Goal: Information Seeking & Learning: Learn about a topic

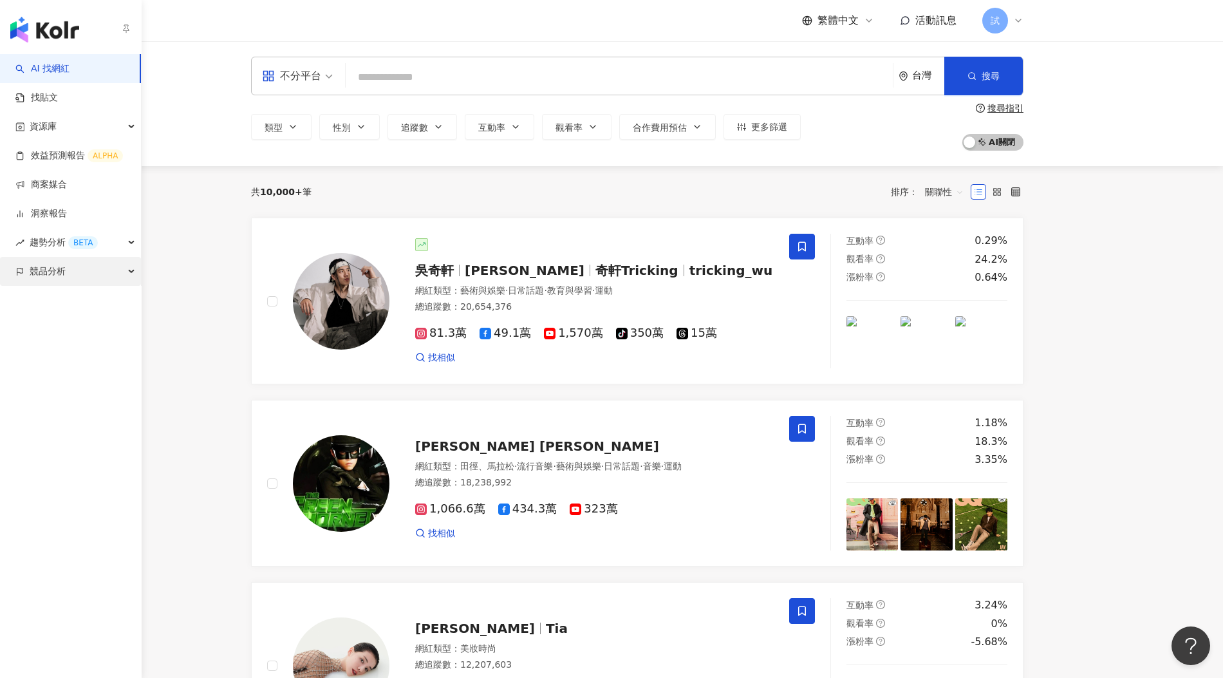
click at [39, 279] on span "競品分析" at bounding box center [48, 271] width 36 height 29
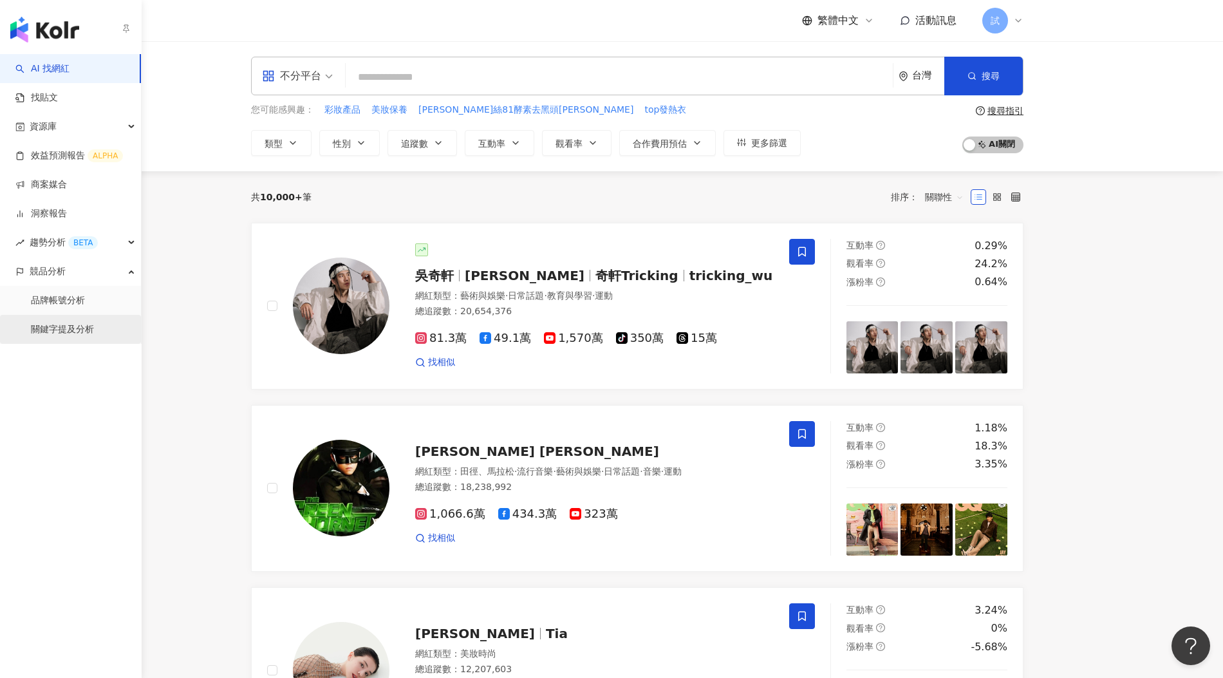
click at [56, 329] on link "關鍵字提及分析" at bounding box center [62, 329] width 63 height 13
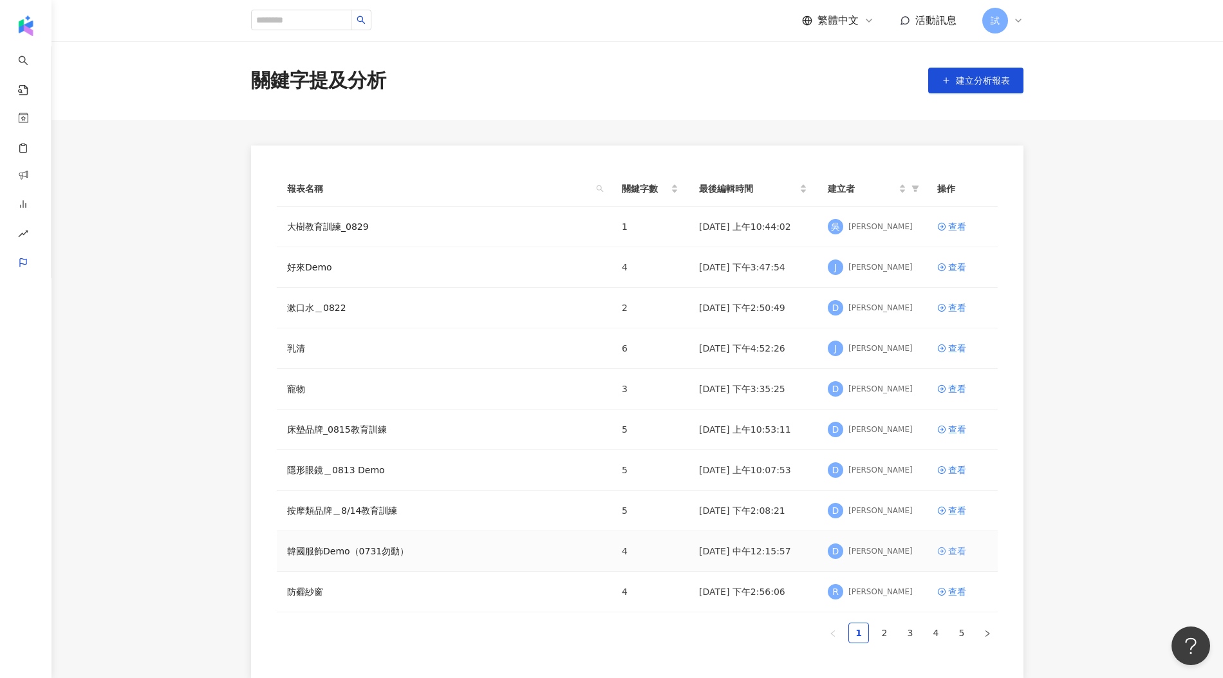
click at [952, 546] on div "查看" at bounding box center [958, 551] width 18 height 14
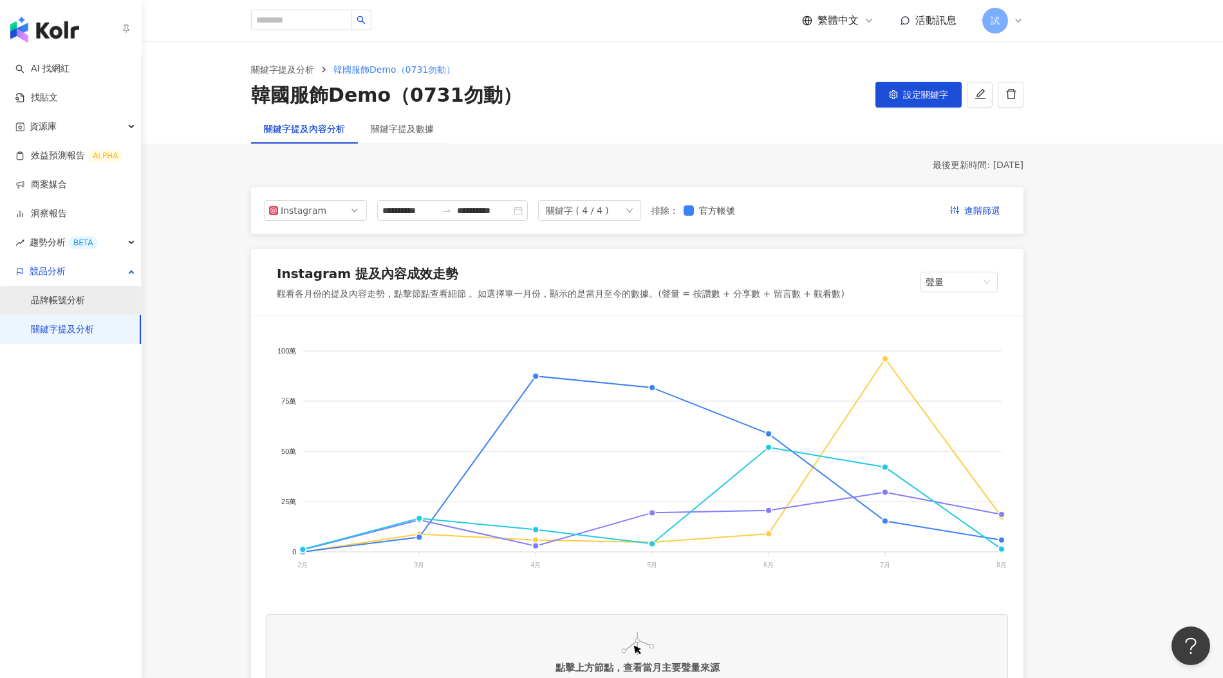
click at [55, 307] on link "品牌帳號分析" at bounding box center [58, 300] width 54 height 13
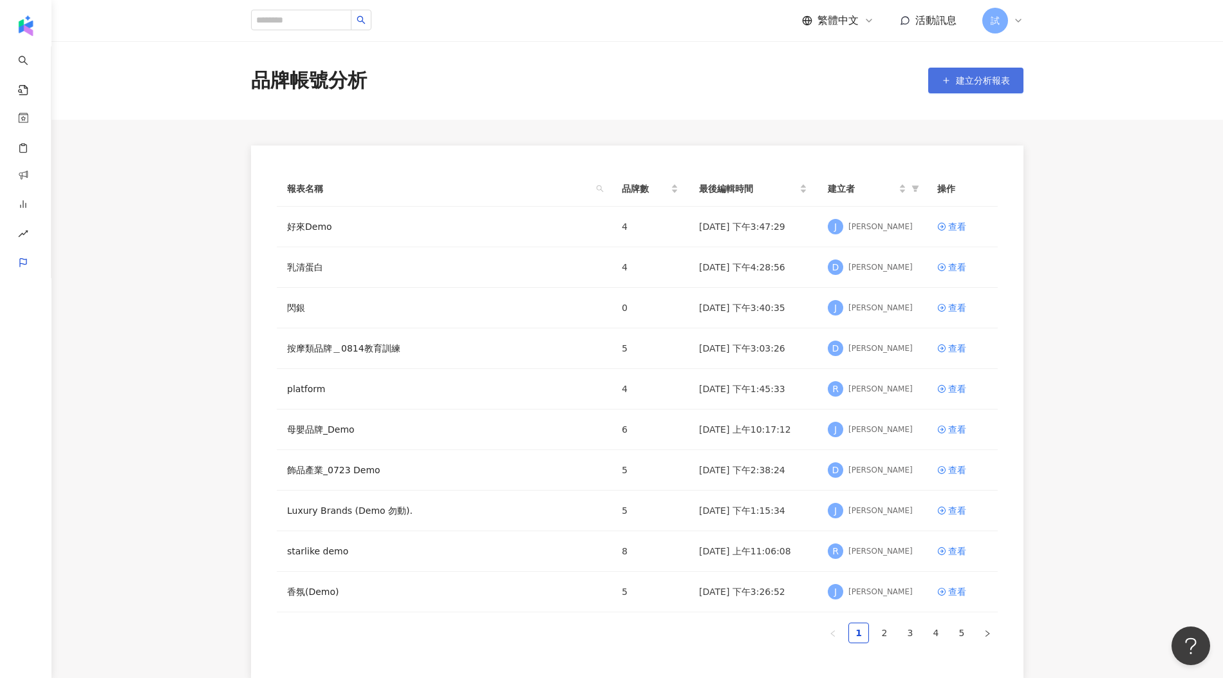
click at [1000, 76] on span "建立分析報表" at bounding box center [983, 80] width 54 height 10
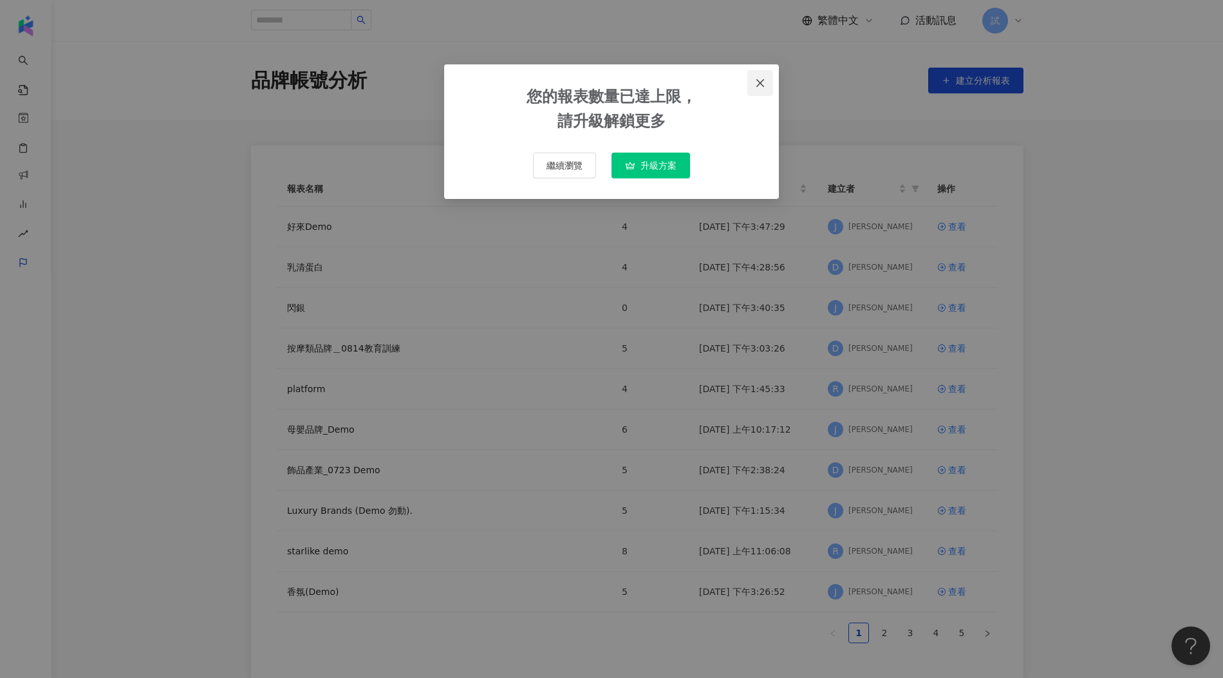
click at [755, 88] on span "Close" at bounding box center [761, 83] width 26 height 10
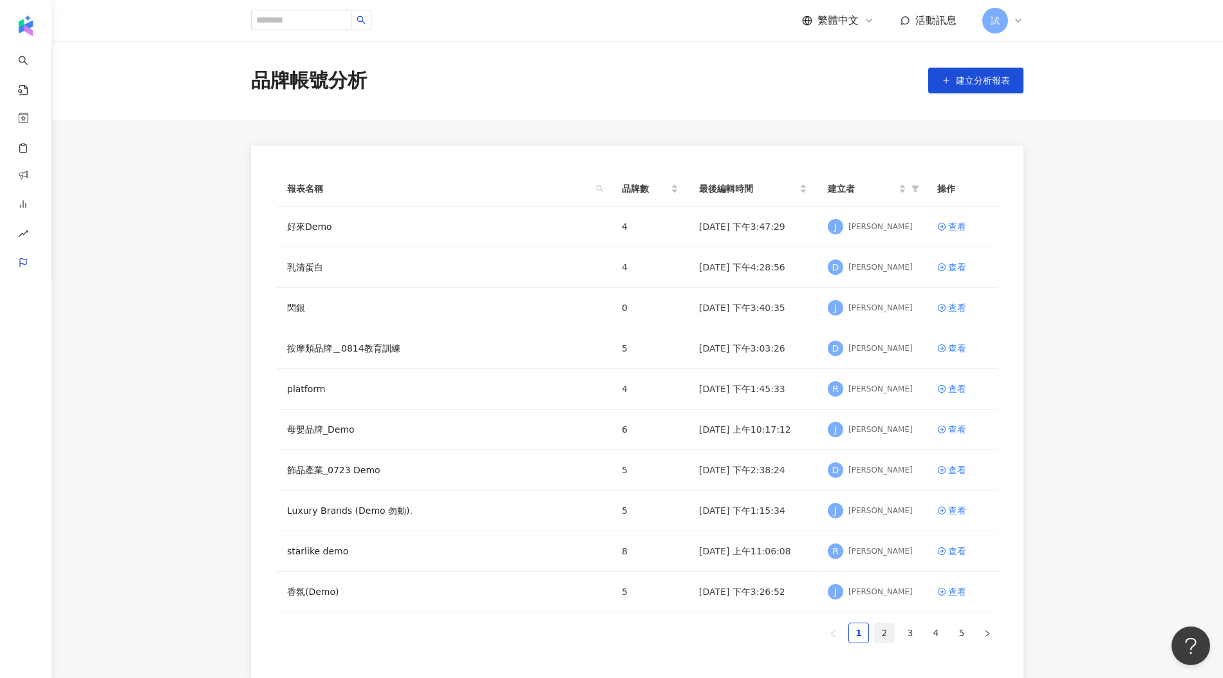
click at [887, 636] on link "2" at bounding box center [884, 632] width 19 height 19
click at [961, 267] on div "查看" at bounding box center [958, 267] width 18 height 14
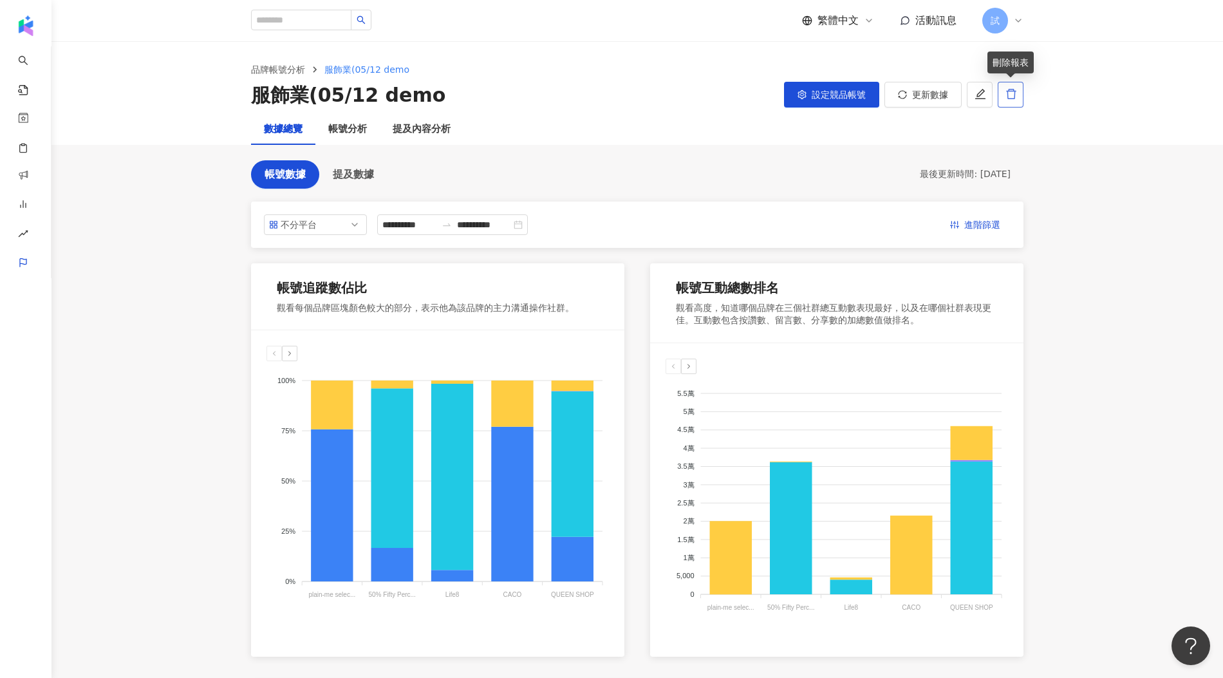
click at [1010, 93] on icon "delete" at bounding box center [1012, 94] width 12 height 12
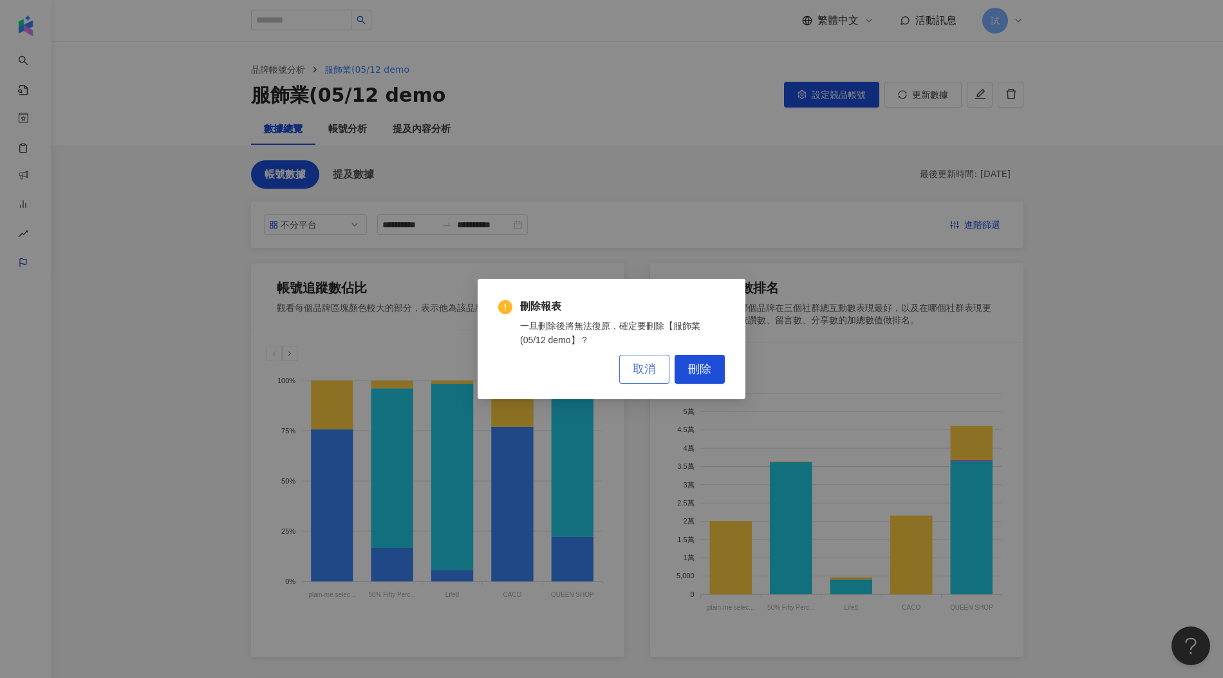
click at [645, 378] on button "取消" at bounding box center [644, 369] width 50 height 29
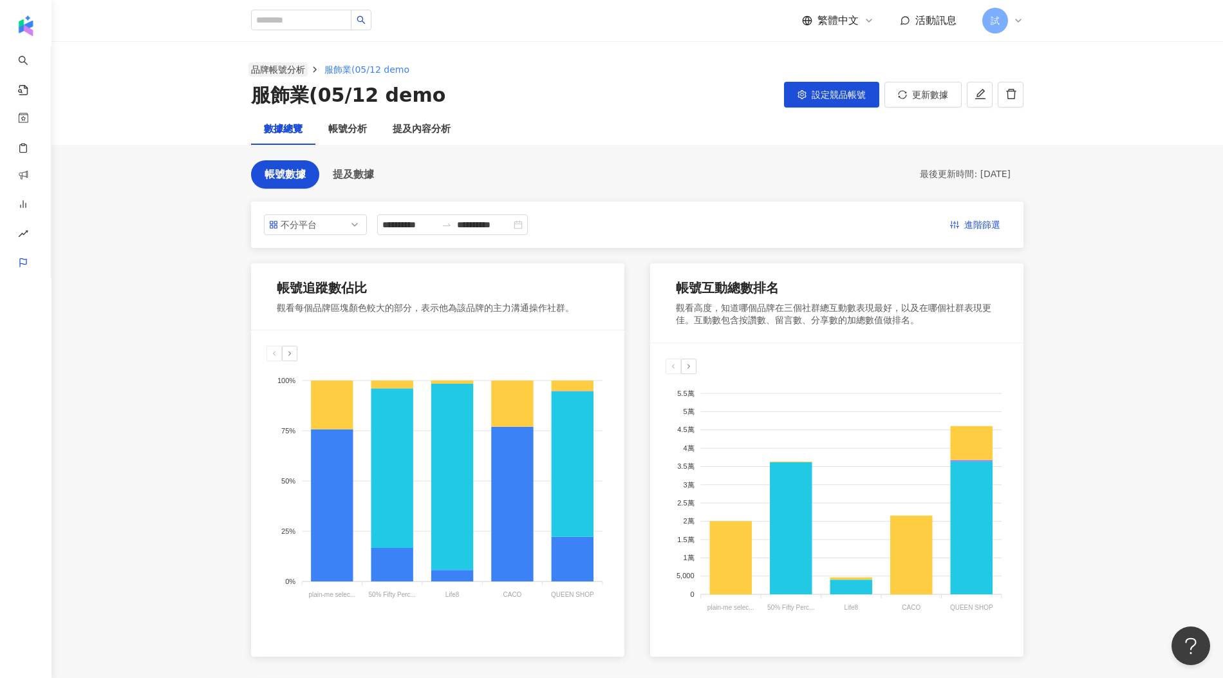
click at [293, 72] on link "品牌帳號分析" at bounding box center [278, 69] width 59 height 14
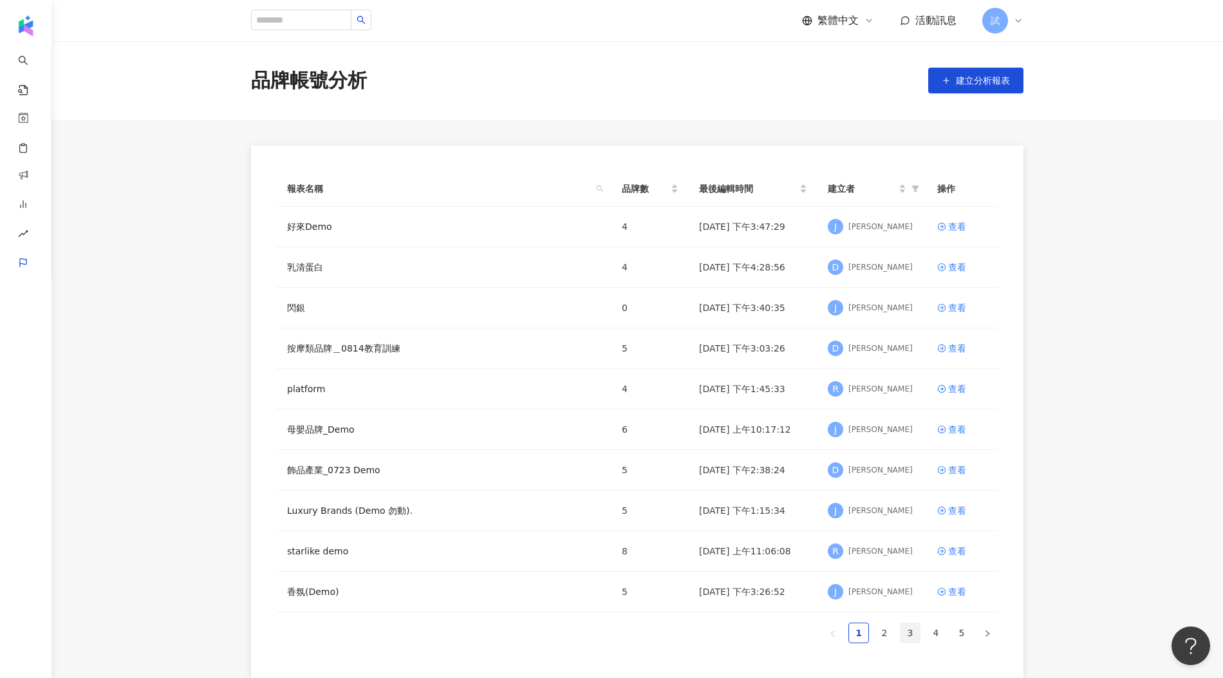
click at [914, 628] on link "3" at bounding box center [910, 632] width 19 height 19
click at [844, 274] on div "D Doris" at bounding box center [872, 267] width 89 height 19
click at [930, 276] on td "查看" at bounding box center [962, 267] width 71 height 41
click at [943, 274] on td "查看" at bounding box center [962, 267] width 71 height 41
click at [960, 260] on div "查看" at bounding box center [958, 267] width 18 height 14
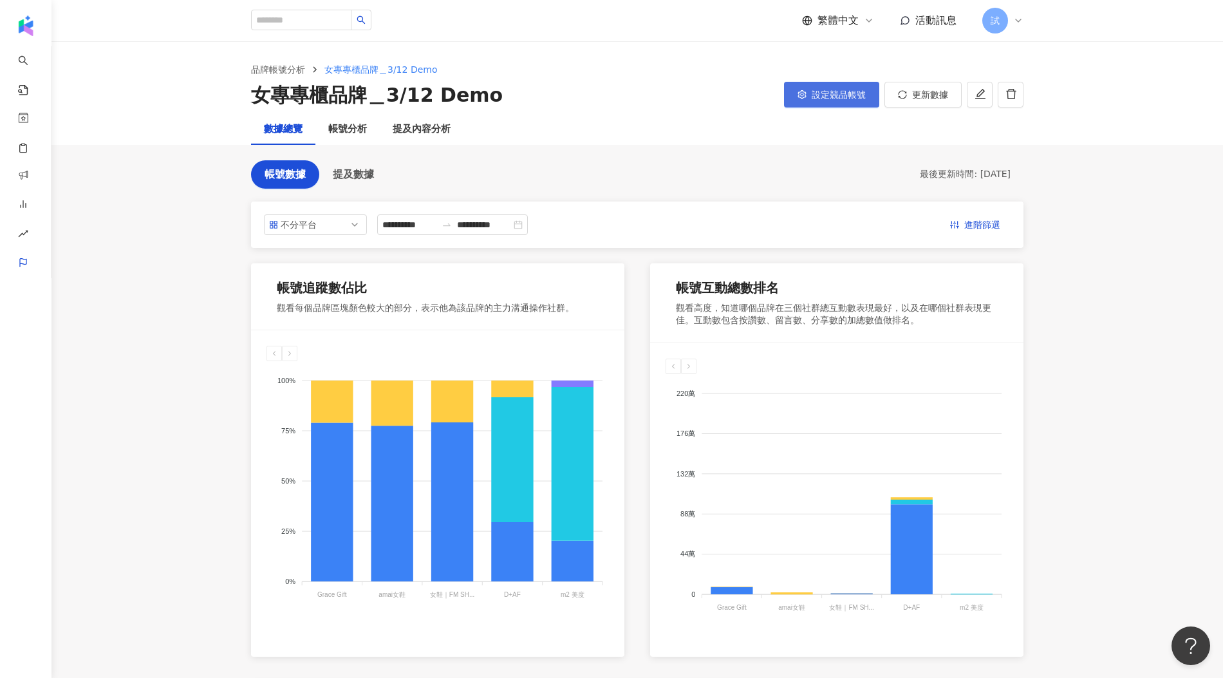
click at [815, 92] on span "設定競品帳號" at bounding box center [839, 95] width 54 height 10
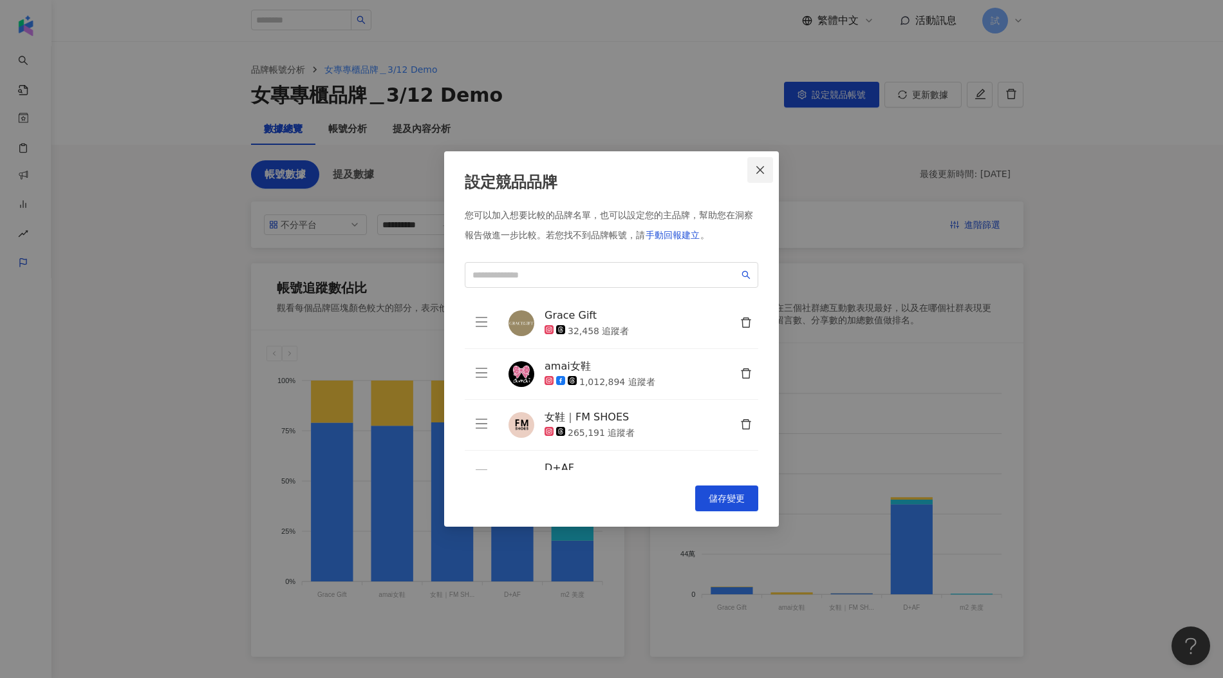
click at [755, 165] on icon "close" at bounding box center [760, 170] width 10 height 10
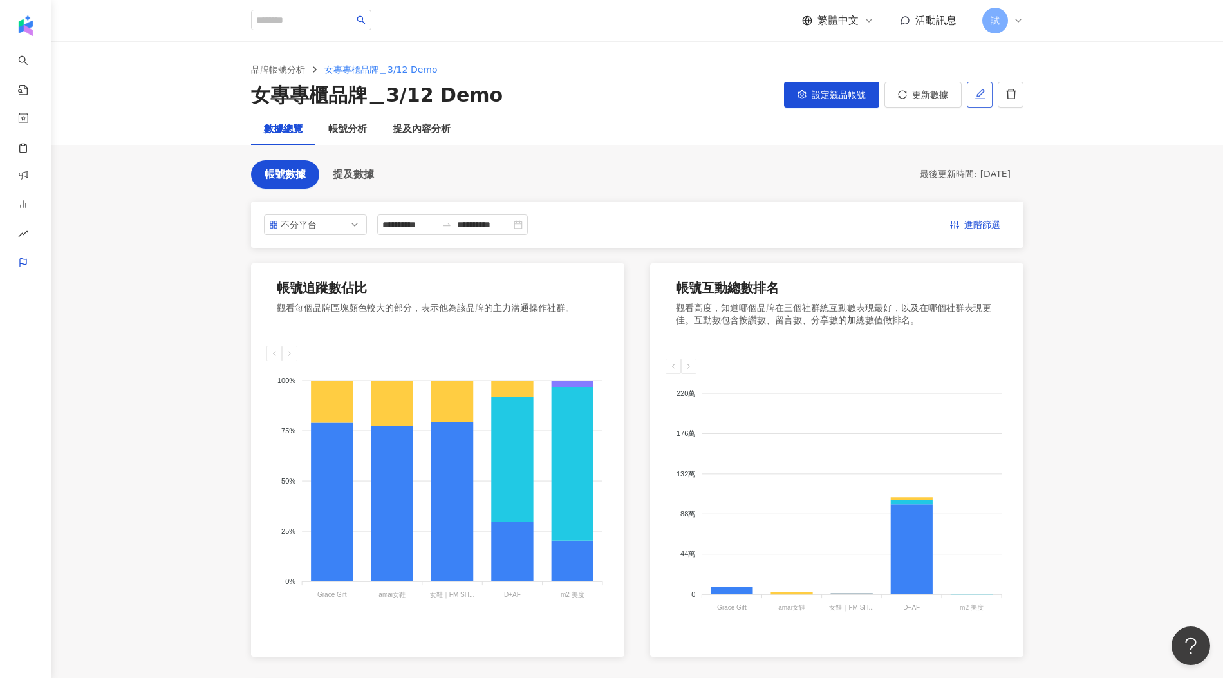
click at [979, 92] on icon "edit" at bounding box center [981, 94] width 12 height 12
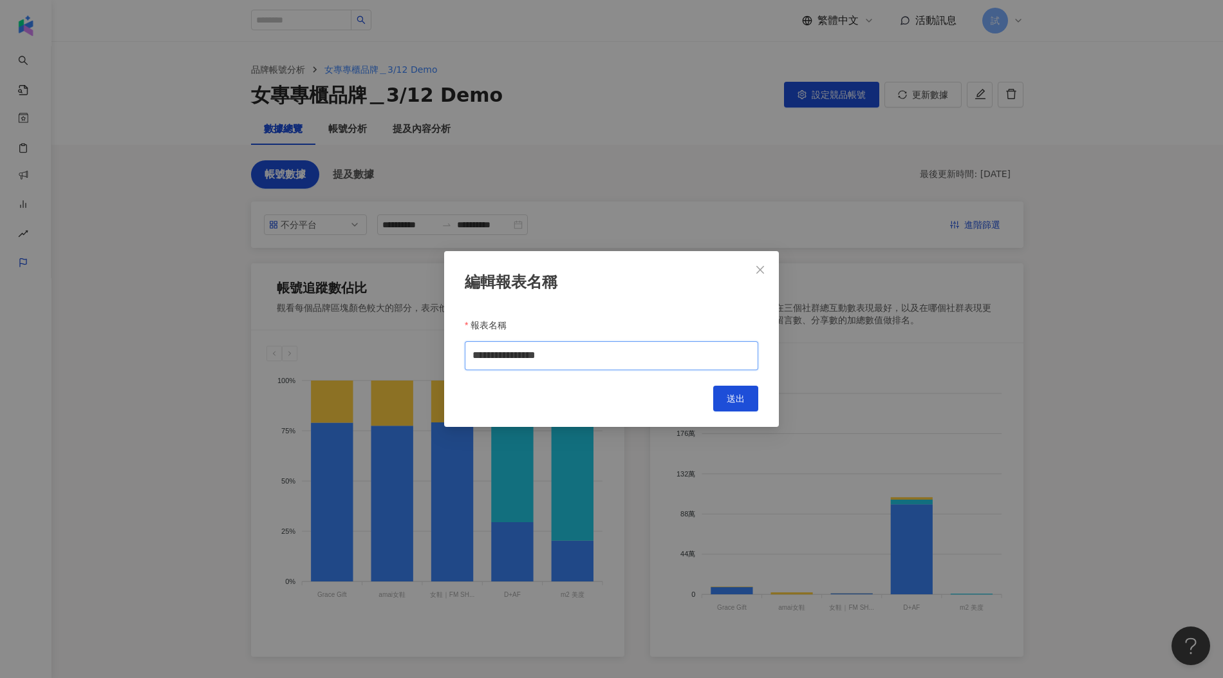
drag, startPoint x: 495, startPoint y: 359, endPoint x: 448, endPoint y: 357, distance: 46.4
click at [448, 358] on div "**********" at bounding box center [611, 339] width 335 height 176
drag, startPoint x: 509, startPoint y: 357, endPoint x: 409, endPoint y: 357, distance: 100.5
click at [431, 357] on div "**********" at bounding box center [611, 339] width 1223 height 678
type input "**********"
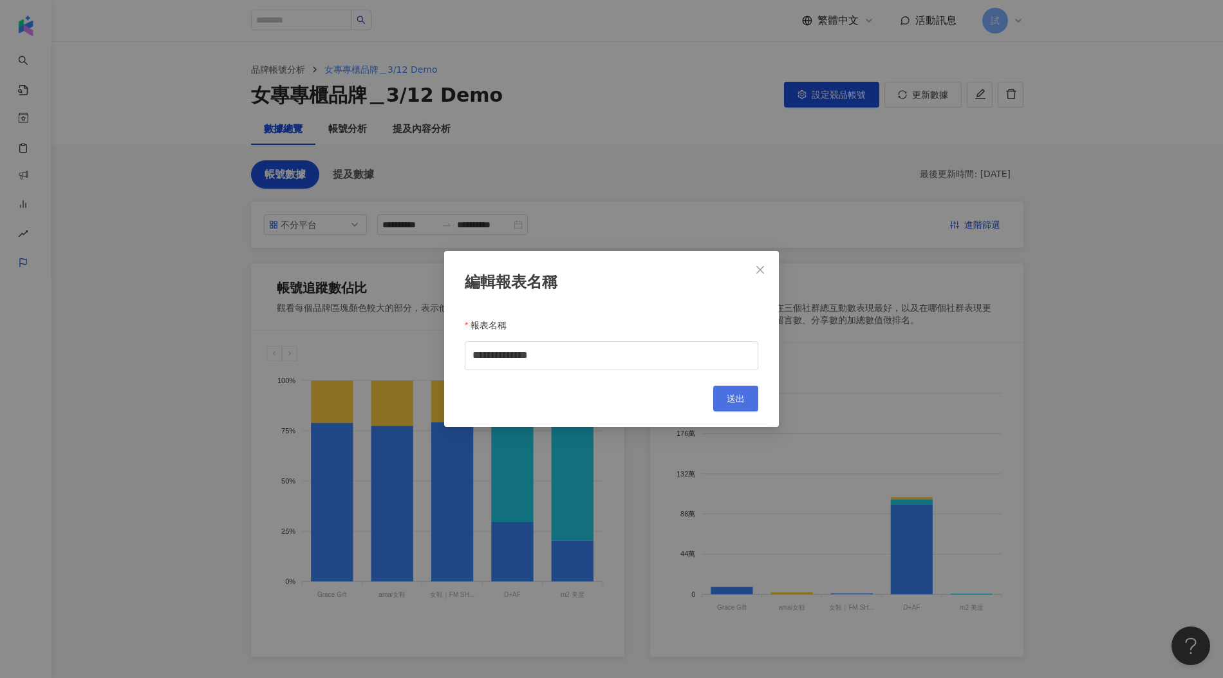
click at [741, 397] on span "送出" at bounding box center [736, 398] width 18 height 10
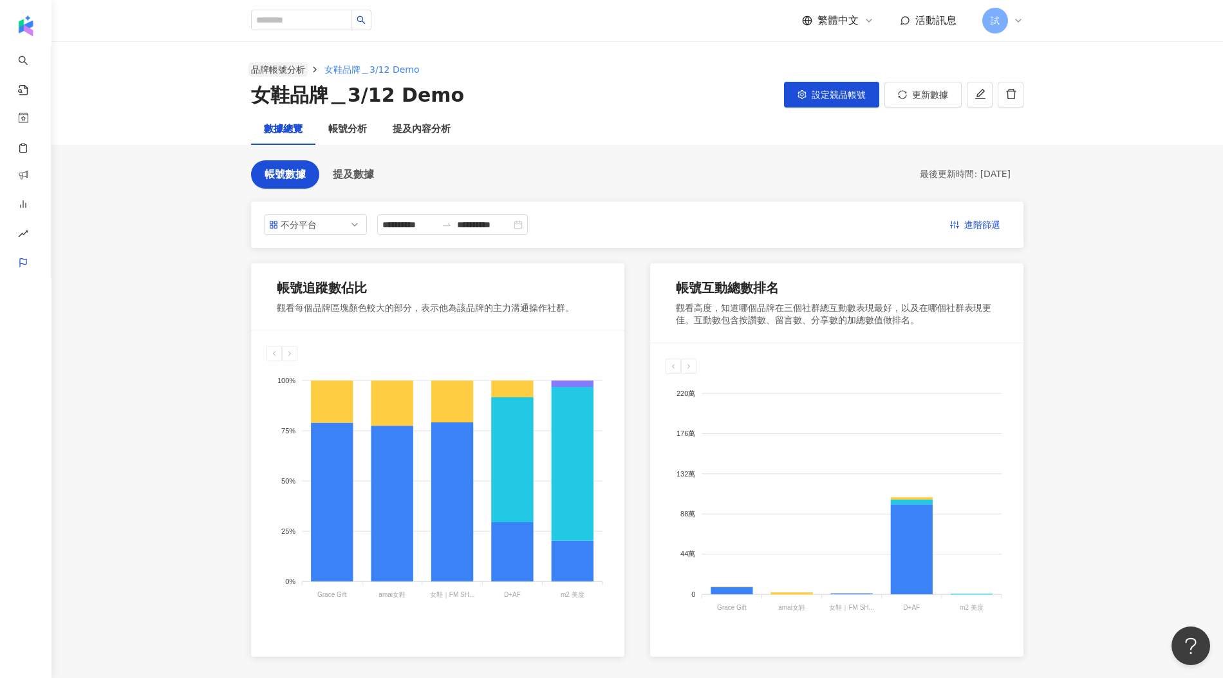
click at [281, 73] on link "品牌帳號分析" at bounding box center [278, 69] width 59 height 14
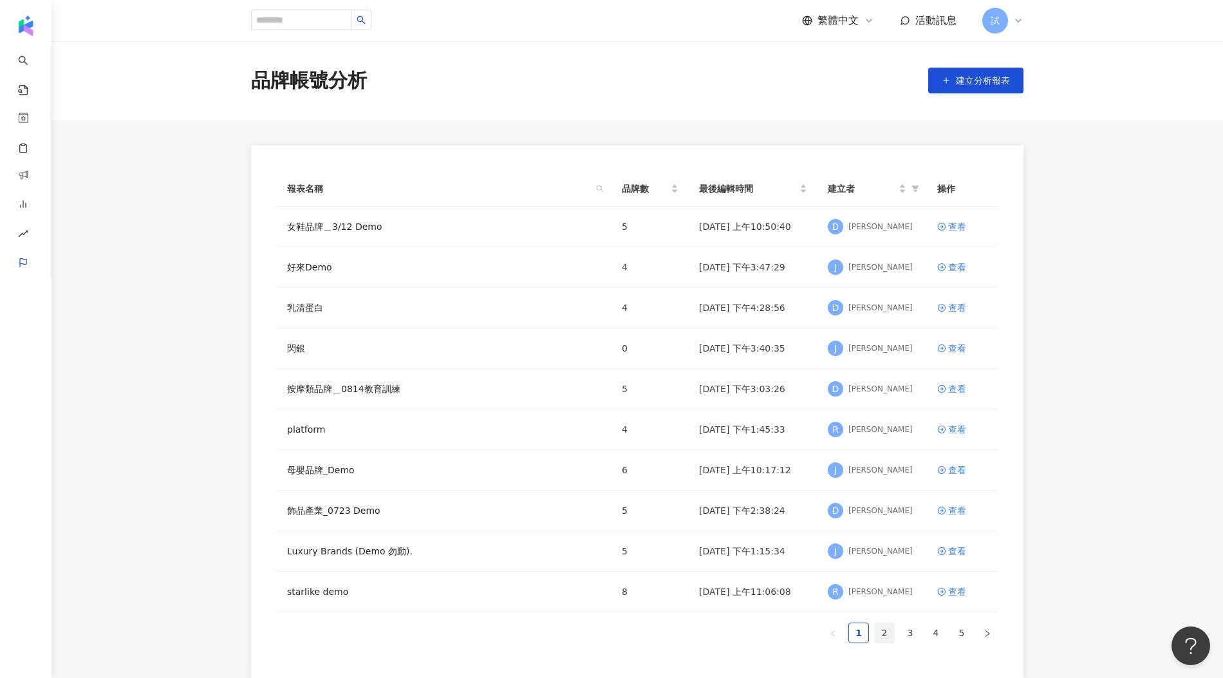
click at [882, 627] on link "2" at bounding box center [884, 632] width 19 height 19
click at [907, 633] on link "3" at bounding box center [910, 632] width 19 height 19
click at [888, 629] on link "2" at bounding box center [884, 632] width 19 height 19
click at [916, 634] on link "3" at bounding box center [910, 632] width 19 height 19
click at [952, 634] on link "5" at bounding box center [961, 632] width 19 height 19
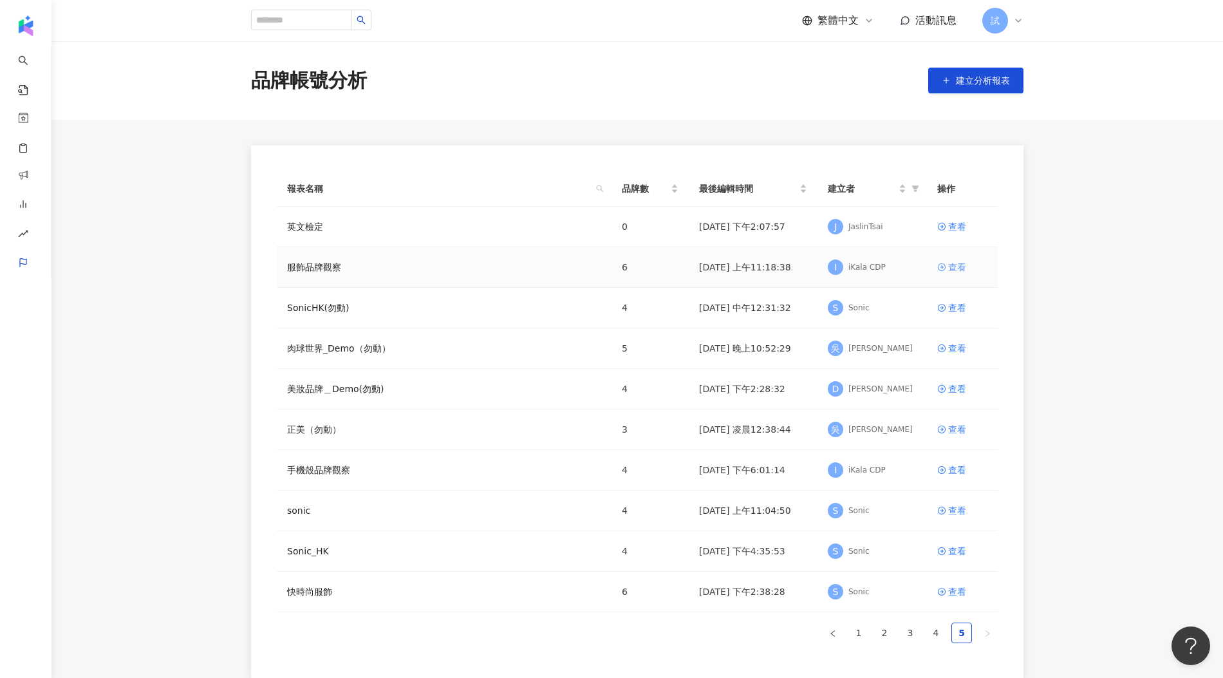
click at [945, 269] on icon at bounding box center [942, 267] width 9 height 9
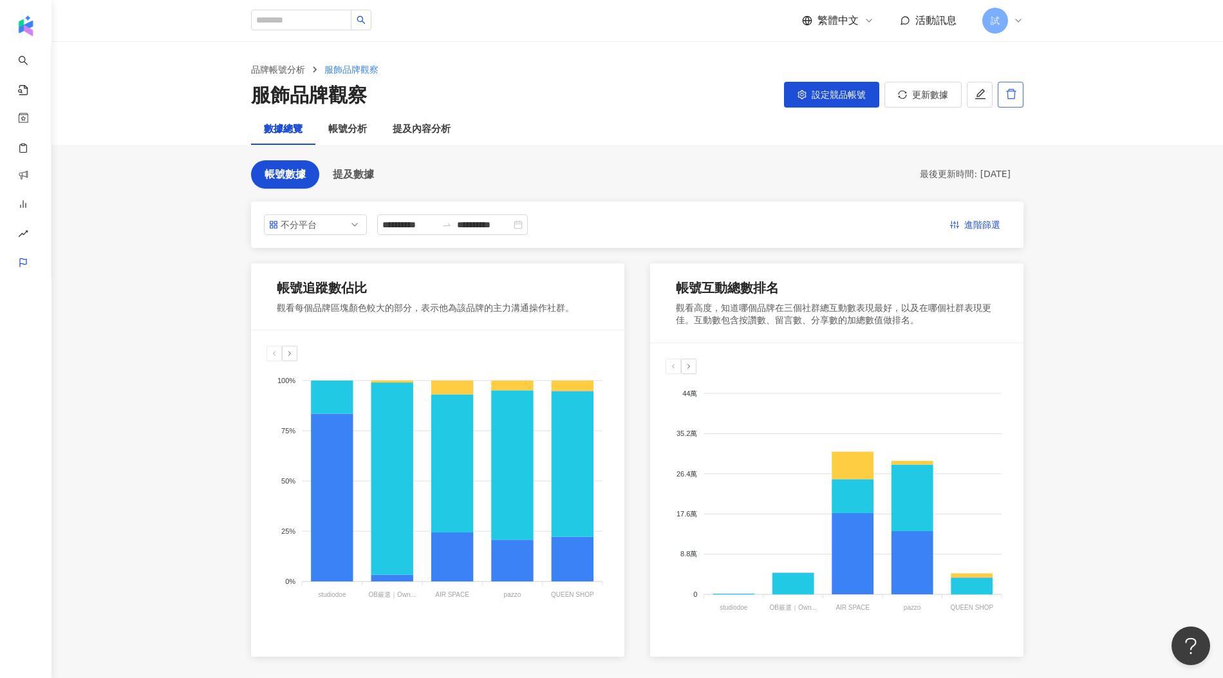
click at [1007, 100] on button "button" at bounding box center [1011, 95] width 26 height 26
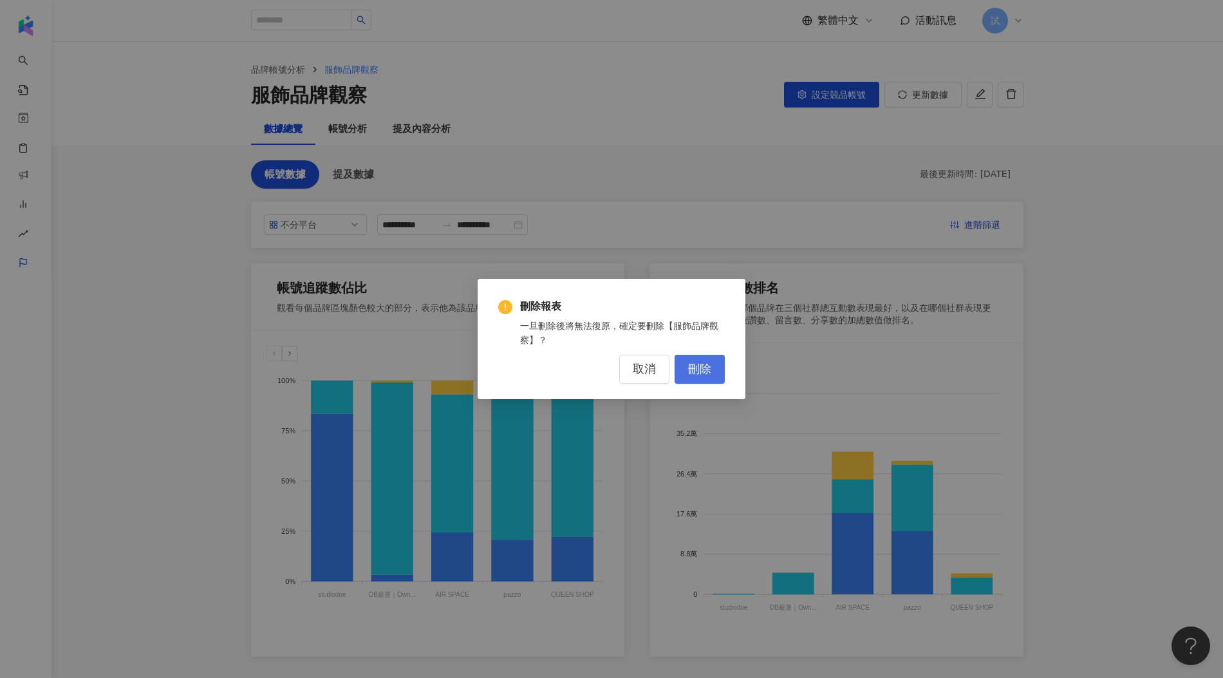
click at [703, 365] on span "刪除" at bounding box center [699, 370] width 23 height 14
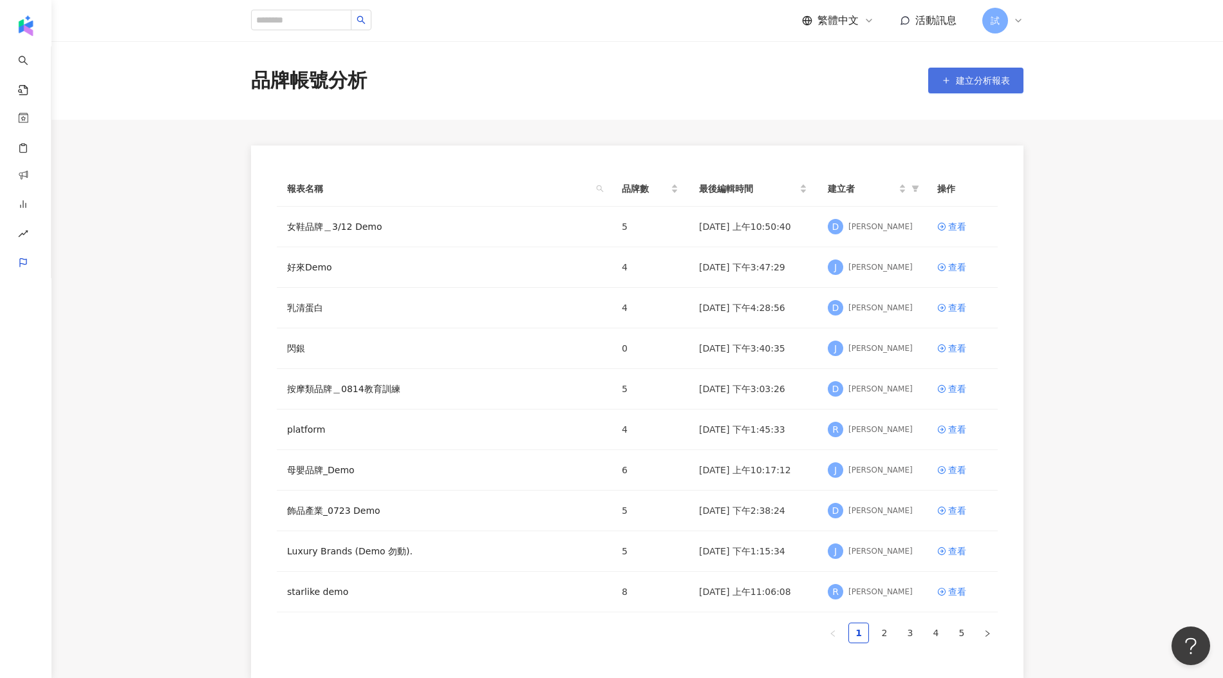
click at [976, 75] on button "建立分析報表" at bounding box center [976, 81] width 95 height 26
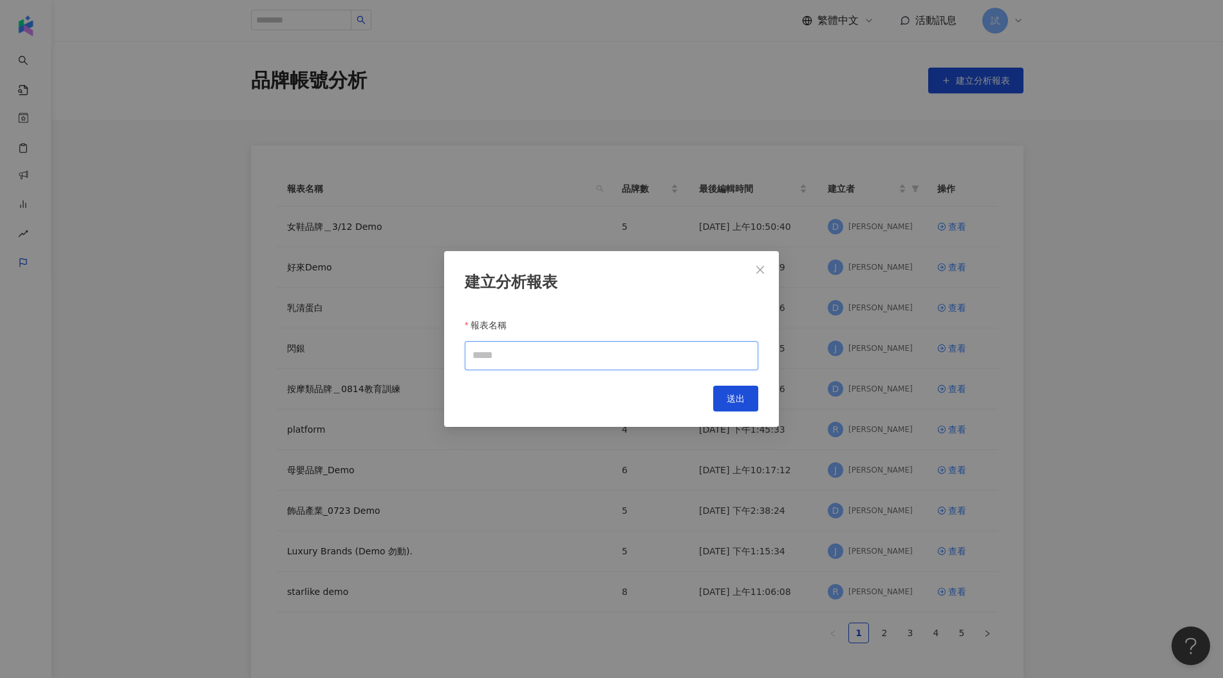
click at [578, 352] on input "報表名稱" at bounding box center [612, 355] width 294 height 29
type input "**********"
click at [735, 401] on span "送出" at bounding box center [736, 398] width 18 height 10
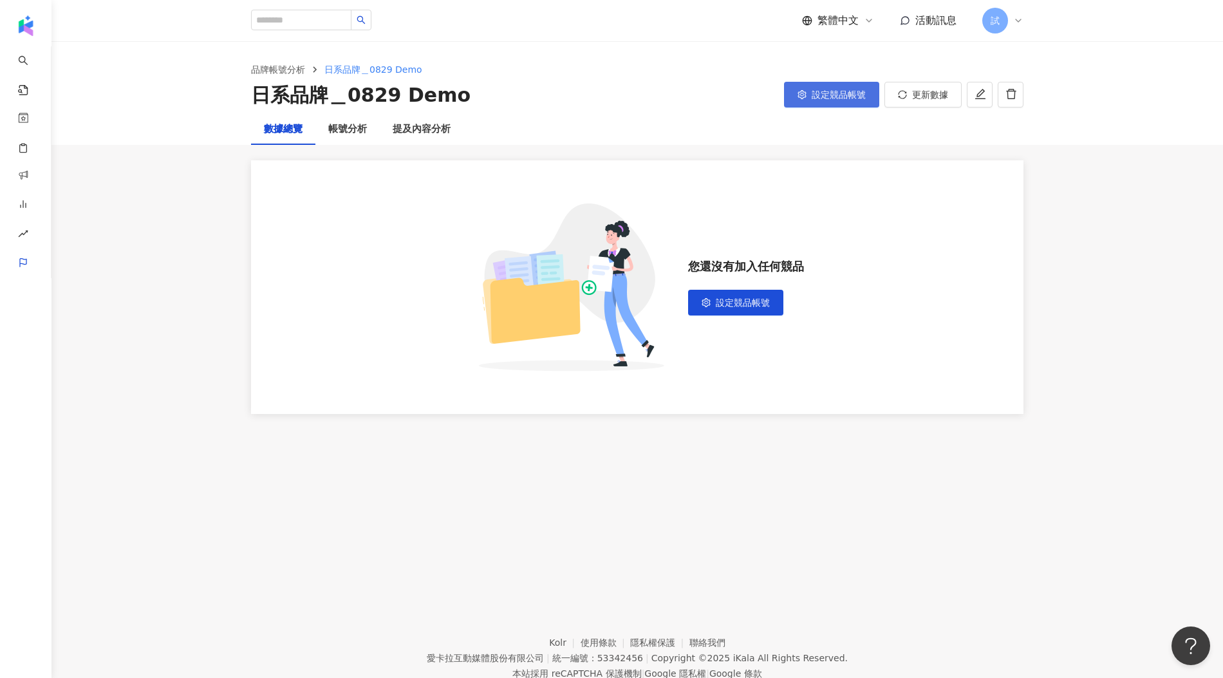
click at [844, 105] on button "設定競品帳號" at bounding box center [831, 95] width 95 height 26
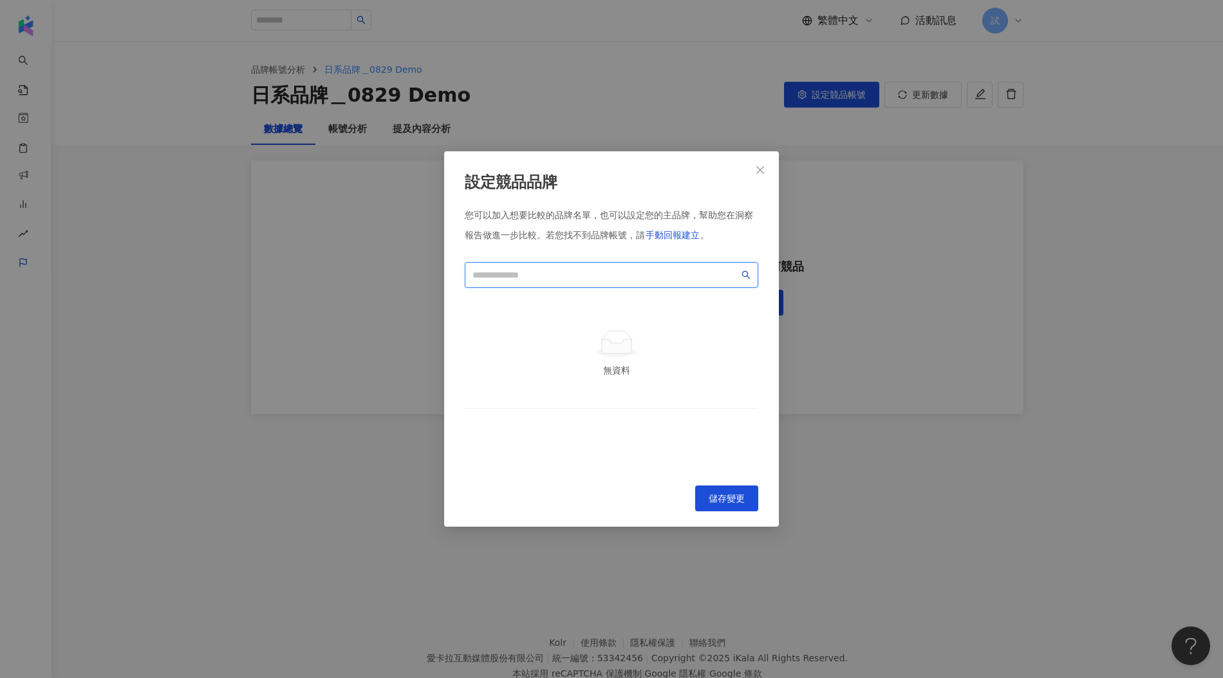
click at [539, 275] on input "search" at bounding box center [606, 275] width 267 height 14
paste input "********"
type input "********"
click at [766, 175] on span "Close" at bounding box center [761, 170] width 26 height 10
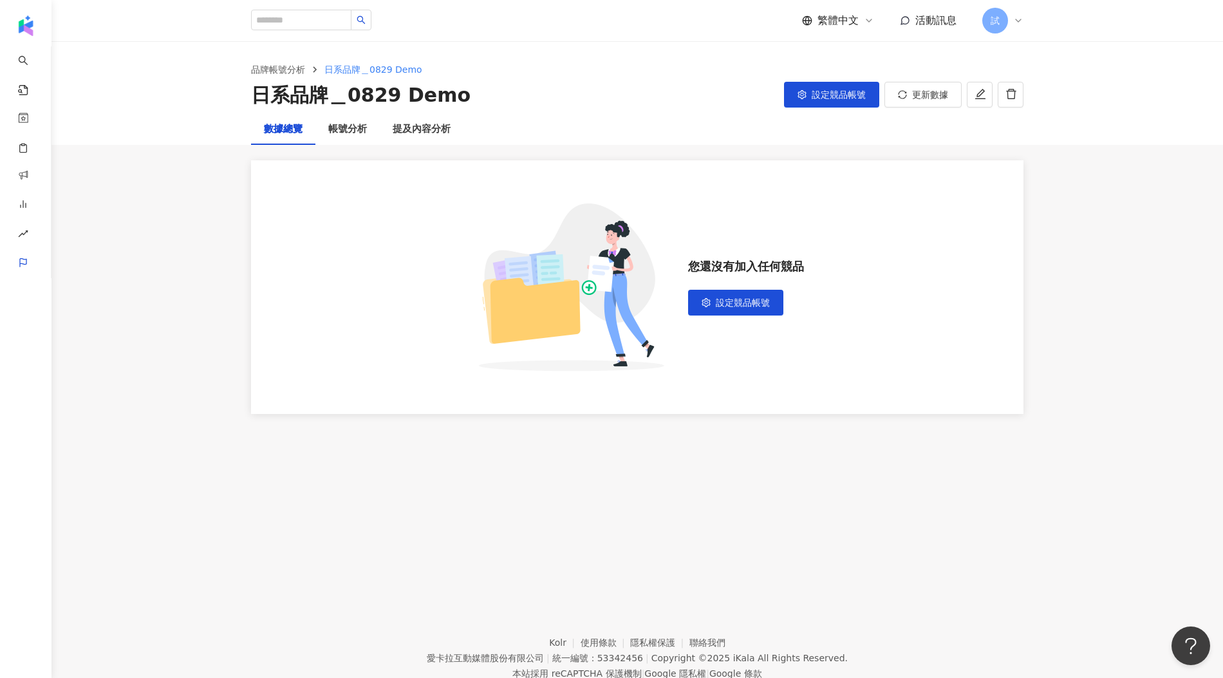
click at [1025, 102] on div "品牌帳號分析 日系品牌＿0829 Demo 日系品牌＿0829 Demo 設定競品帳號 更新數據" at bounding box center [637, 85] width 824 height 46
click at [1015, 100] on button "button" at bounding box center [1011, 95] width 26 height 26
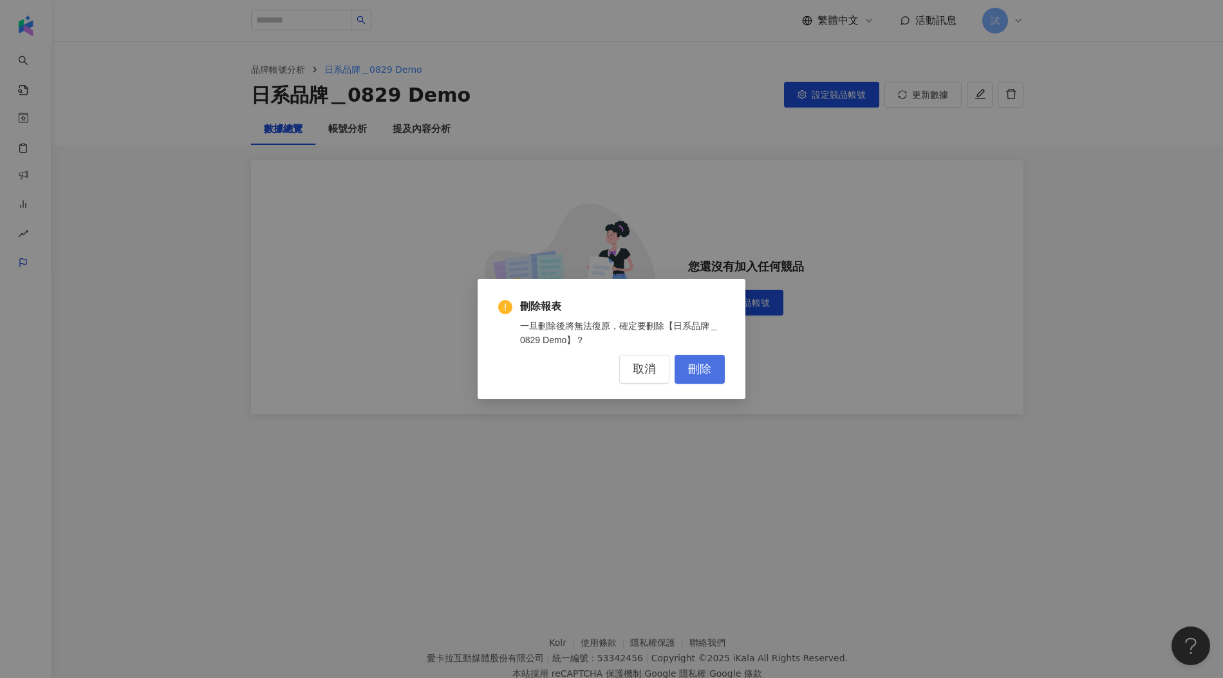
click at [701, 376] on span "刪除" at bounding box center [699, 370] width 23 height 14
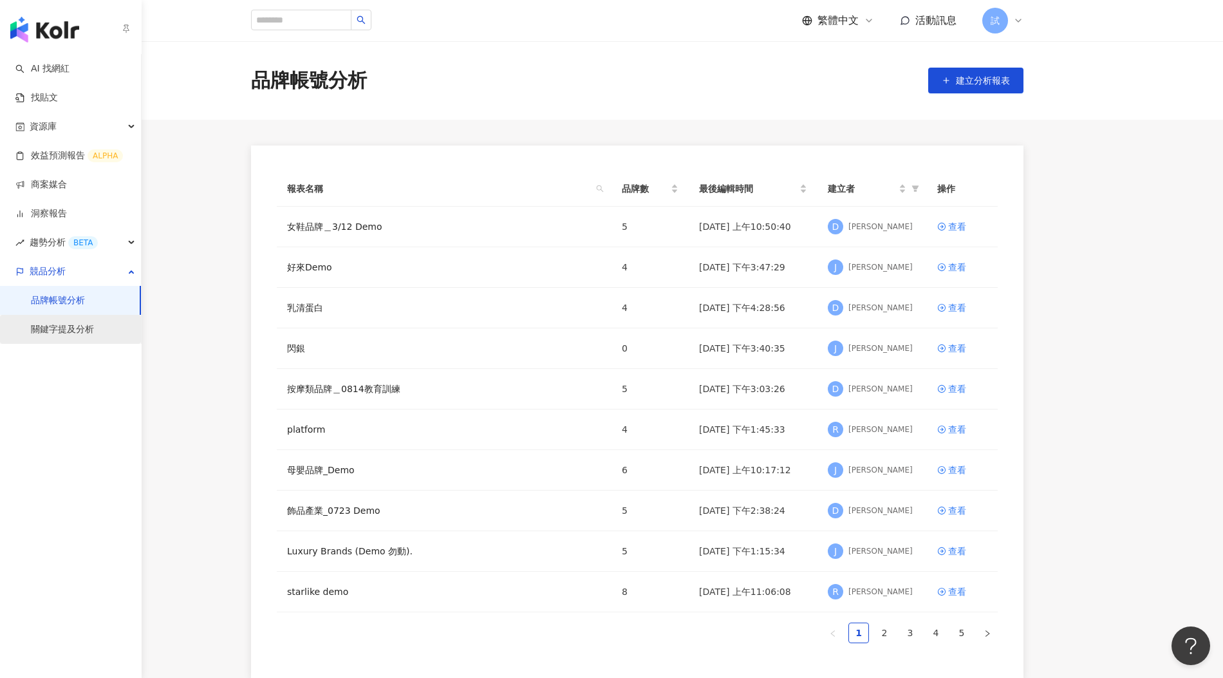
click at [58, 325] on link "關鍵字提及分析" at bounding box center [62, 329] width 63 height 13
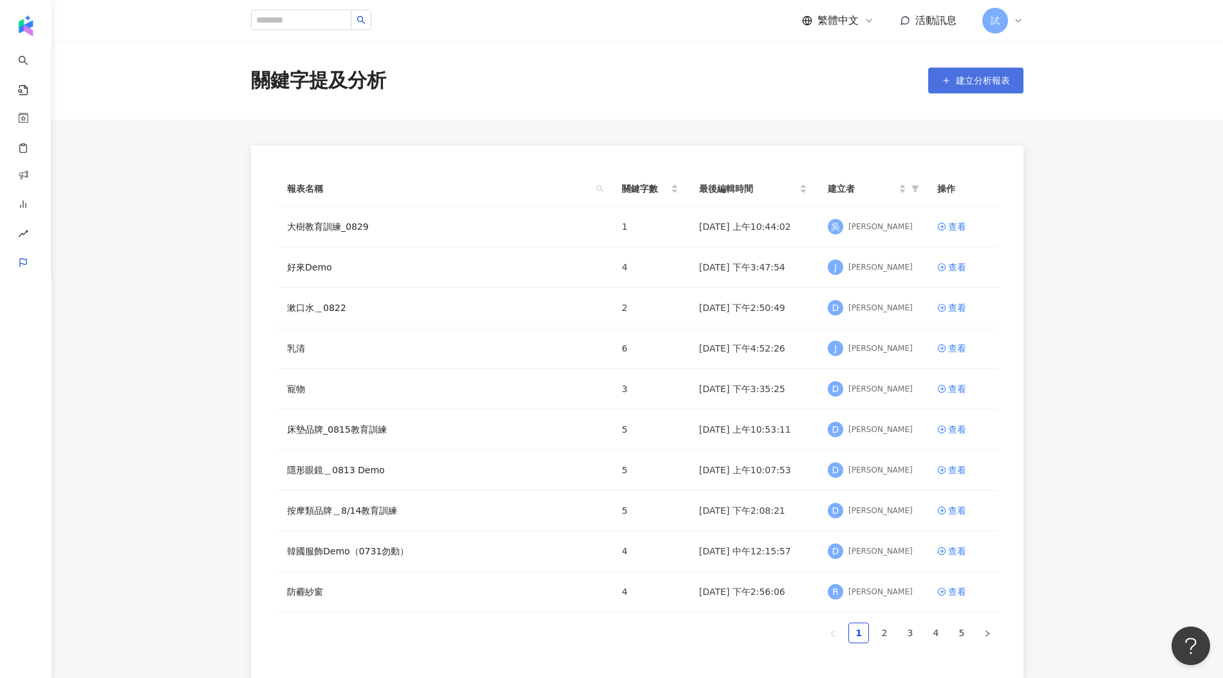
click at [973, 79] on span "建立分析報表" at bounding box center [983, 80] width 54 height 10
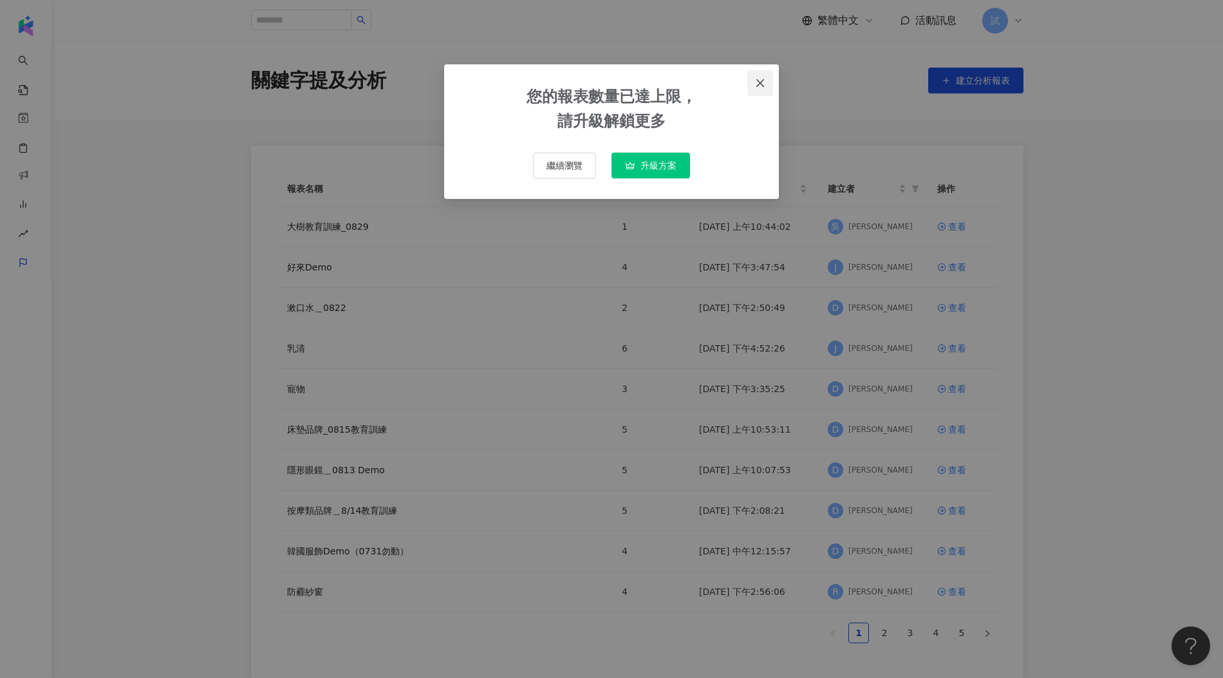
click at [759, 84] on icon "close" at bounding box center [761, 83] width 8 height 8
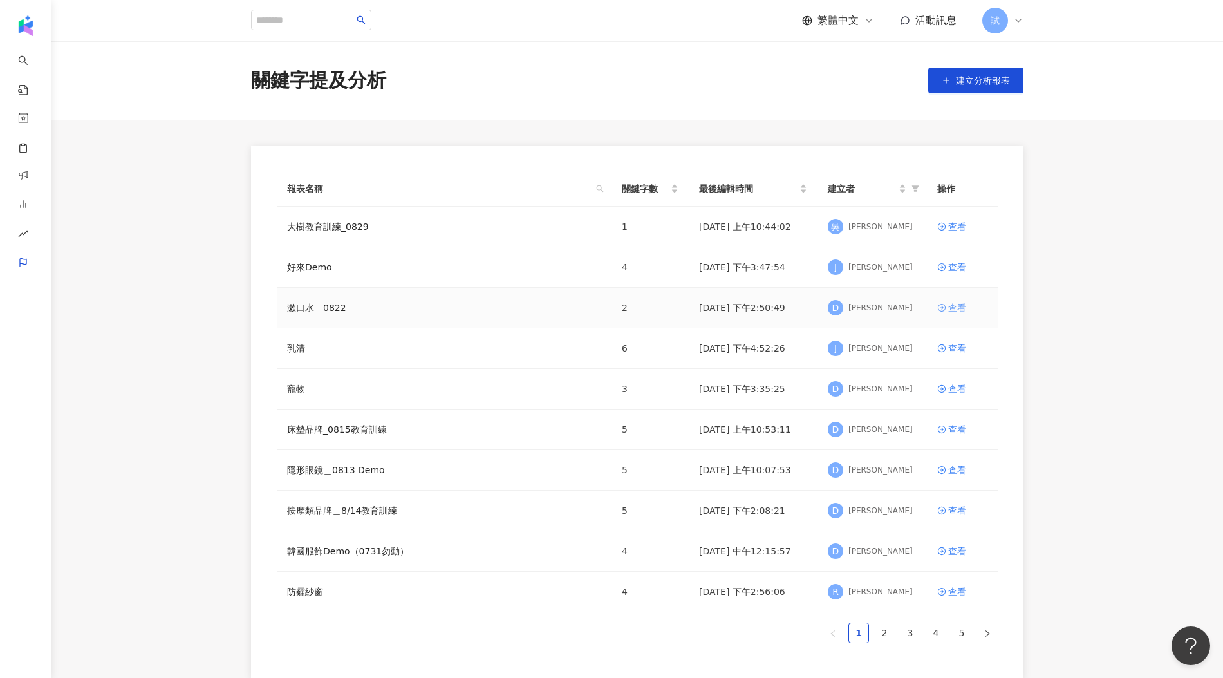
click at [947, 310] on link "查看" at bounding box center [963, 308] width 50 height 14
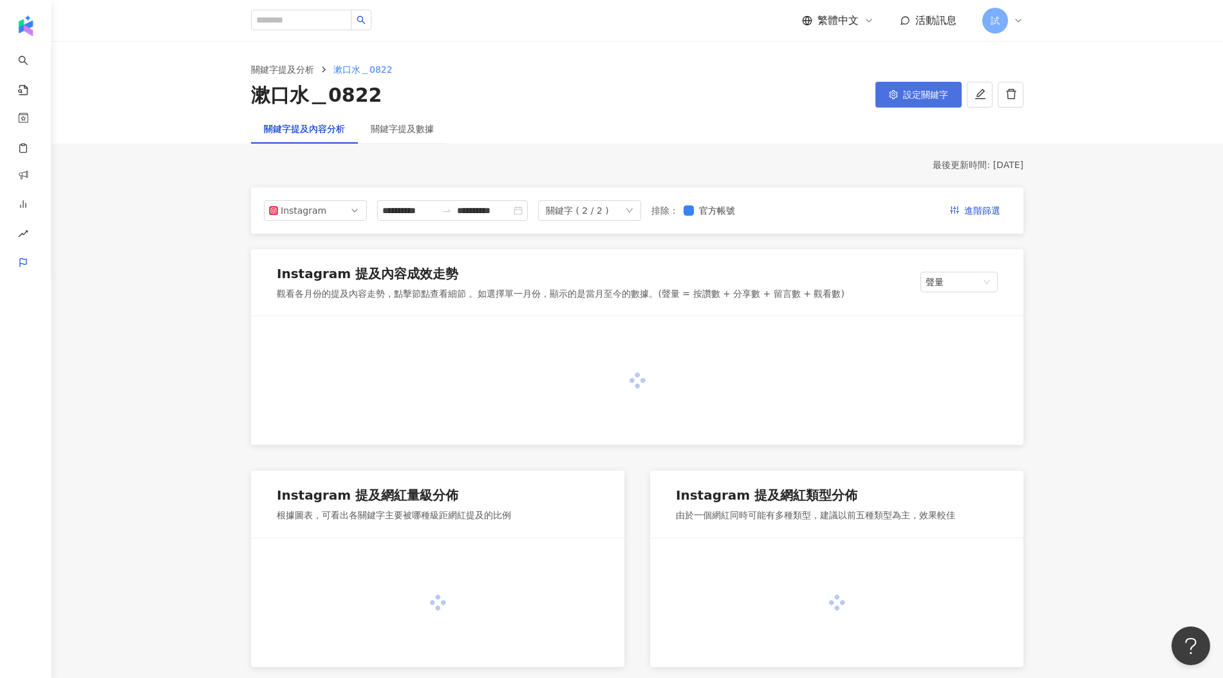
click at [938, 87] on button "設定關鍵字" at bounding box center [919, 95] width 86 height 26
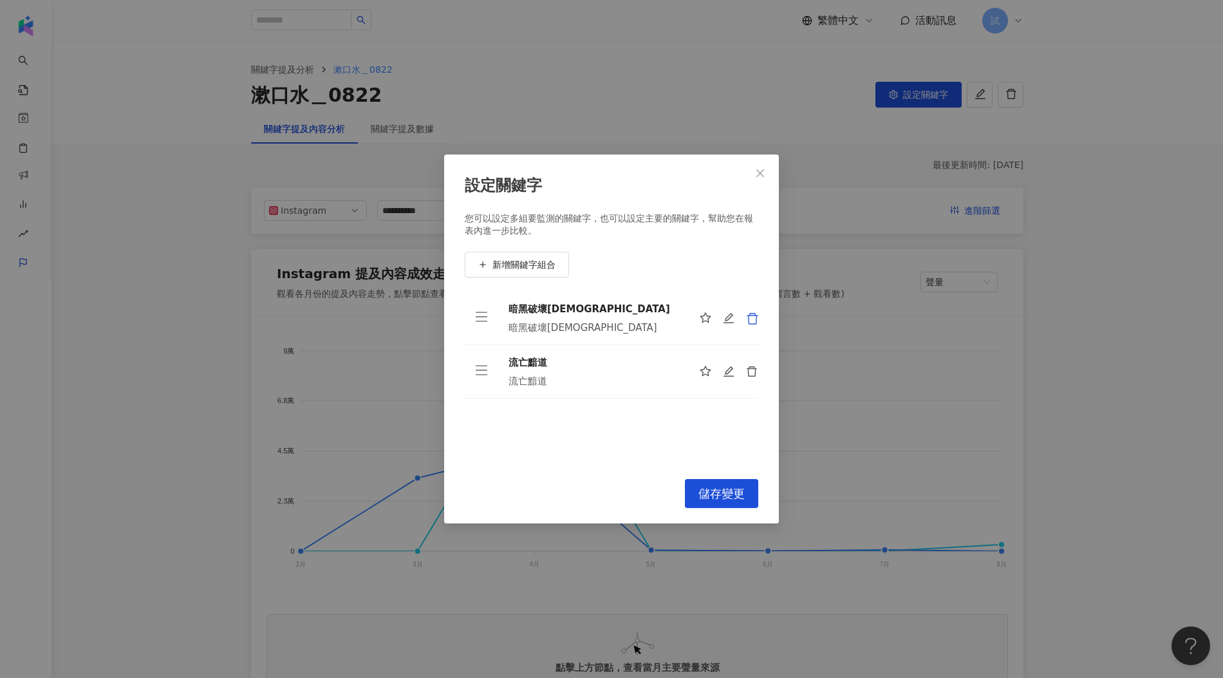
click at [748, 317] on icon "delete" at bounding box center [752, 318] width 13 height 13
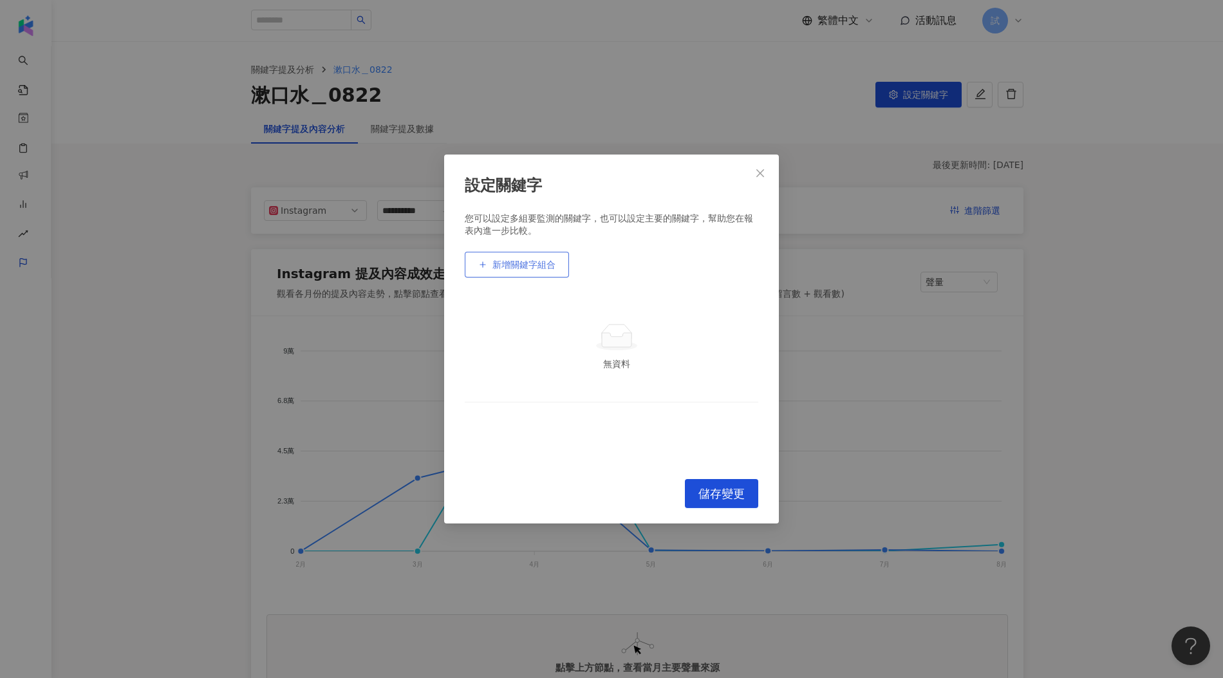
click at [514, 263] on span "新增關鍵字組合" at bounding box center [524, 265] width 63 height 10
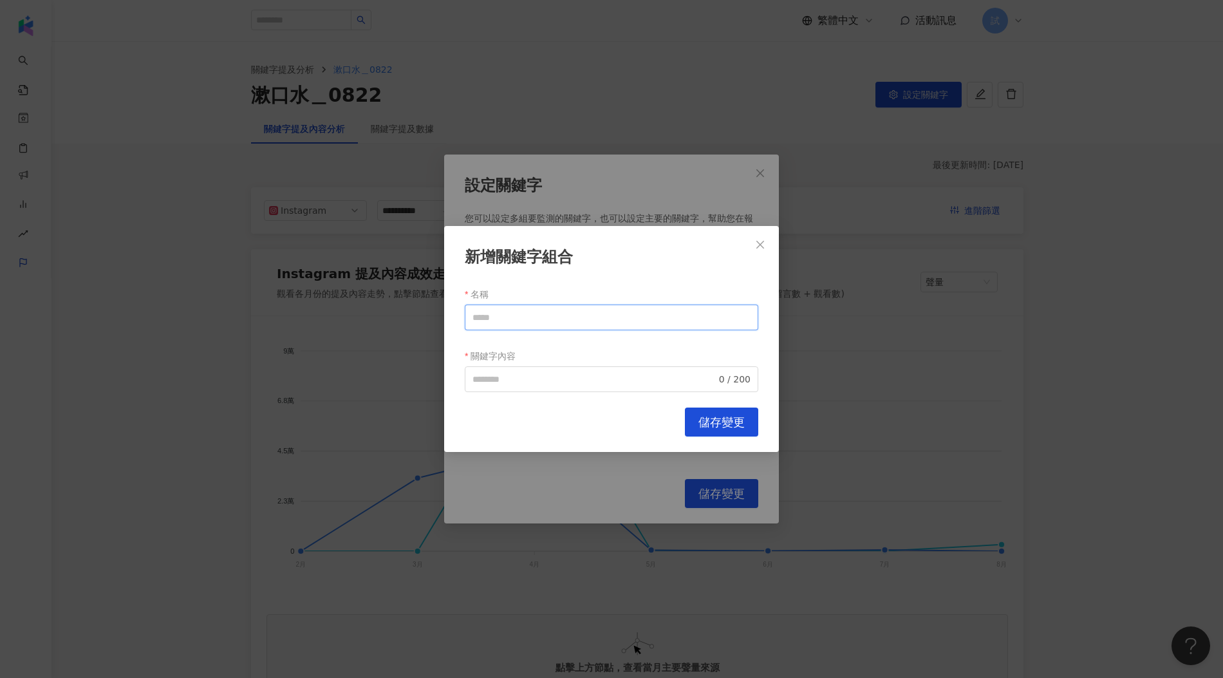
click at [520, 320] on input "名稱" at bounding box center [612, 318] width 294 height 26
paste input "********"
type input "********"
click at [522, 380] on input "關鍵字內容" at bounding box center [595, 379] width 244 height 14
paste input "********"
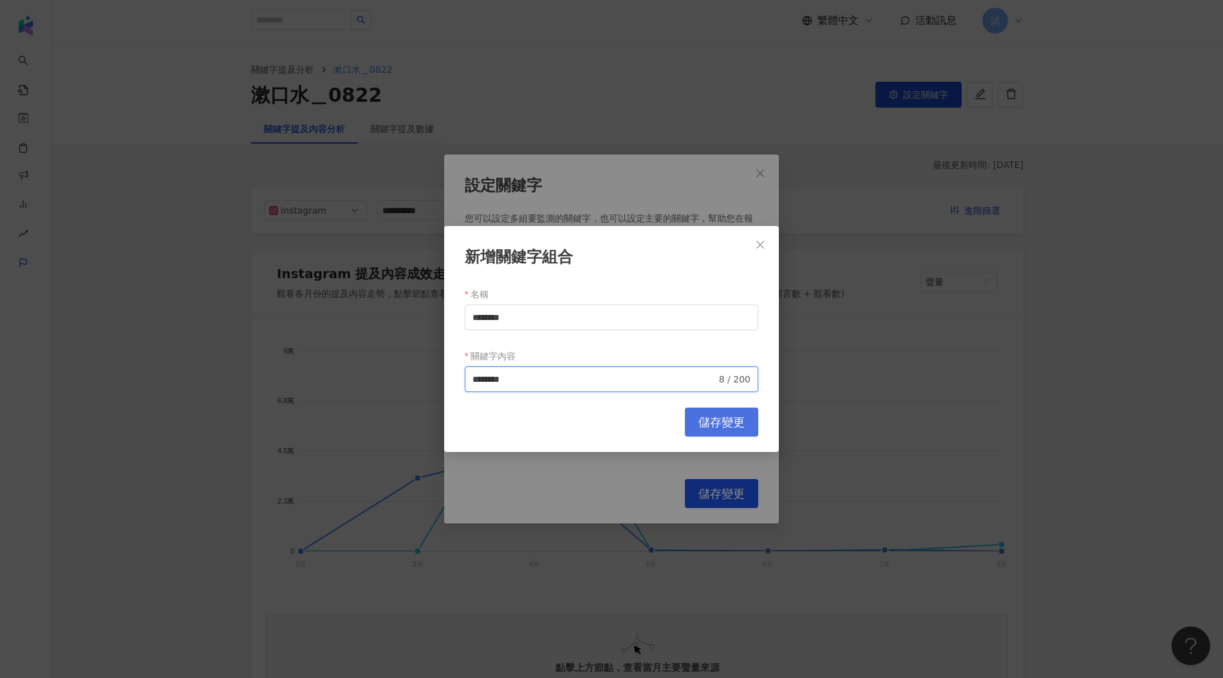
type input "********"
click at [706, 432] on button "儲存變更" at bounding box center [721, 422] width 73 height 29
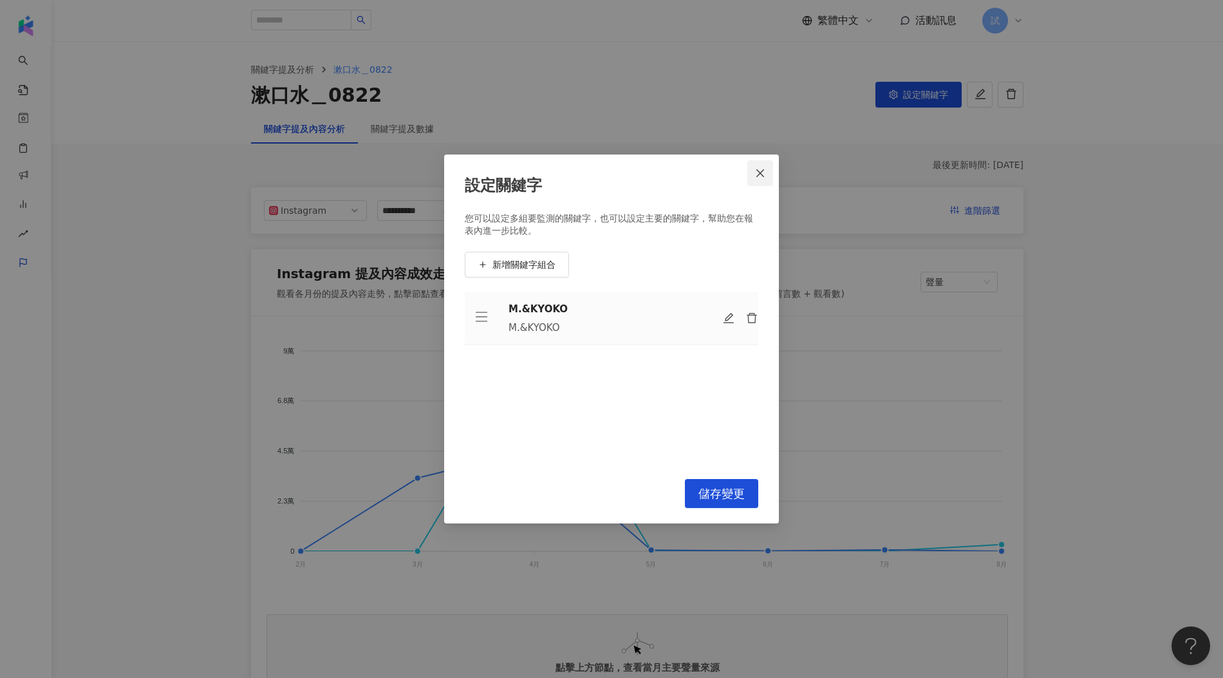
click at [767, 176] on span "Close" at bounding box center [761, 173] width 26 height 10
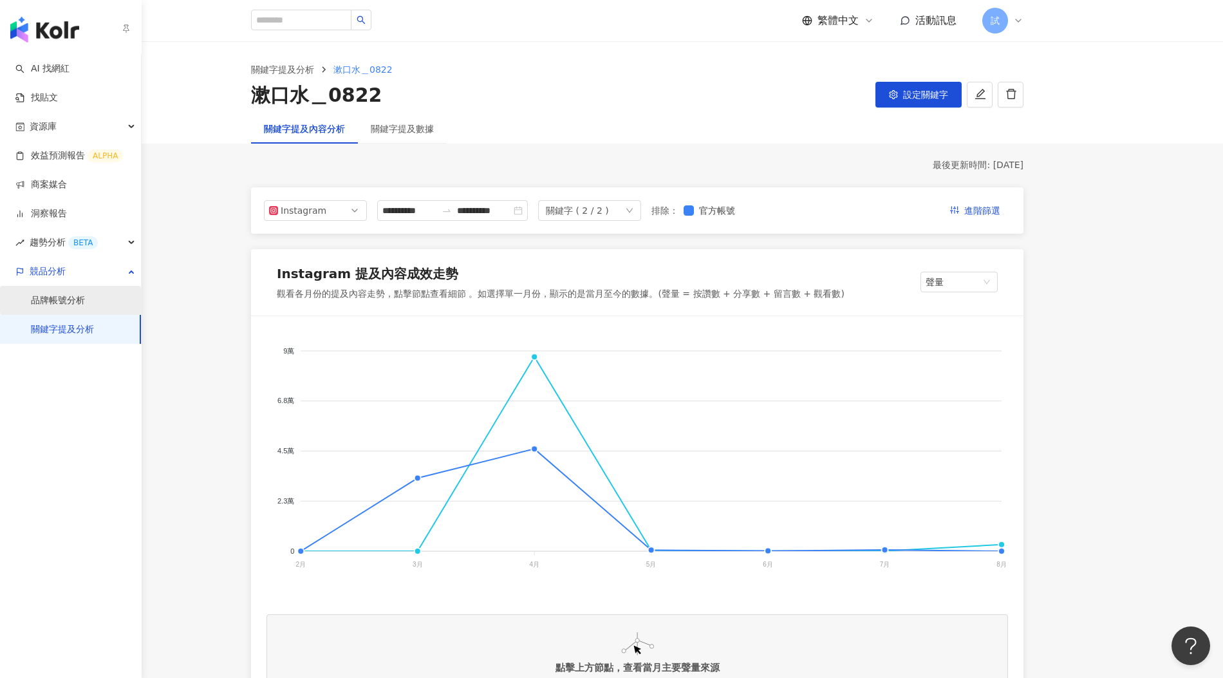
click at [33, 294] on link "品牌帳號分析" at bounding box center [58, 300] width 54 height 13
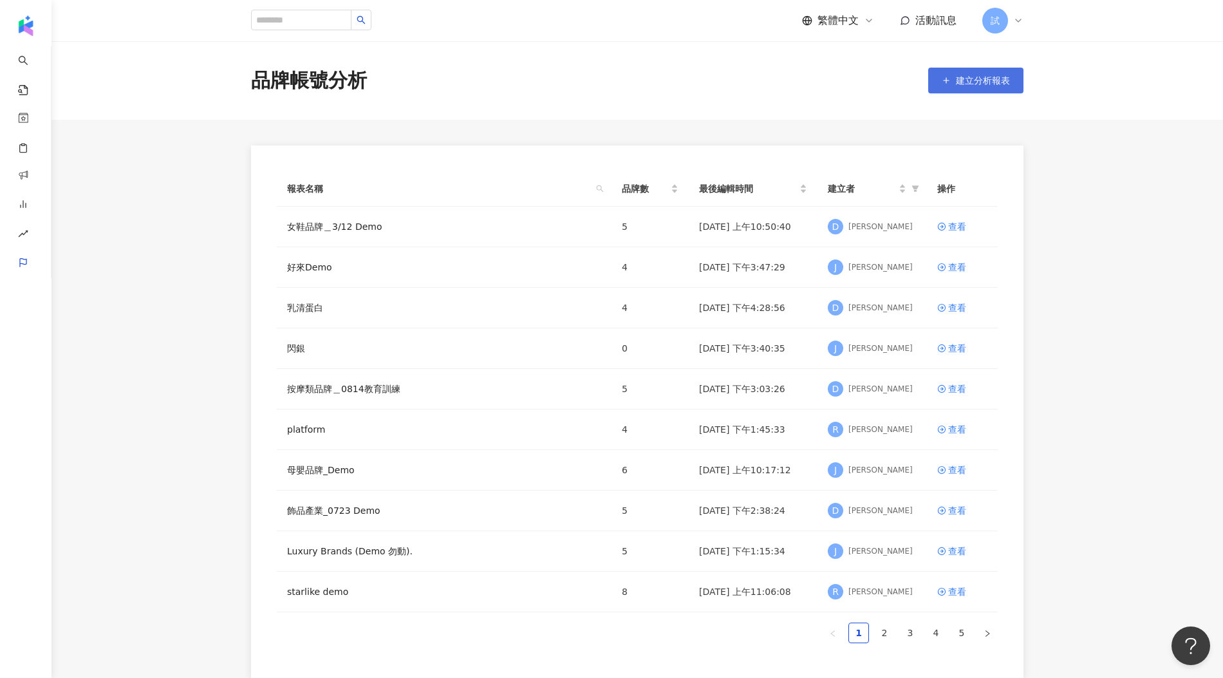
click at [944, 84] on icon "button" at bounding box center [946, 80] width 9 height 9
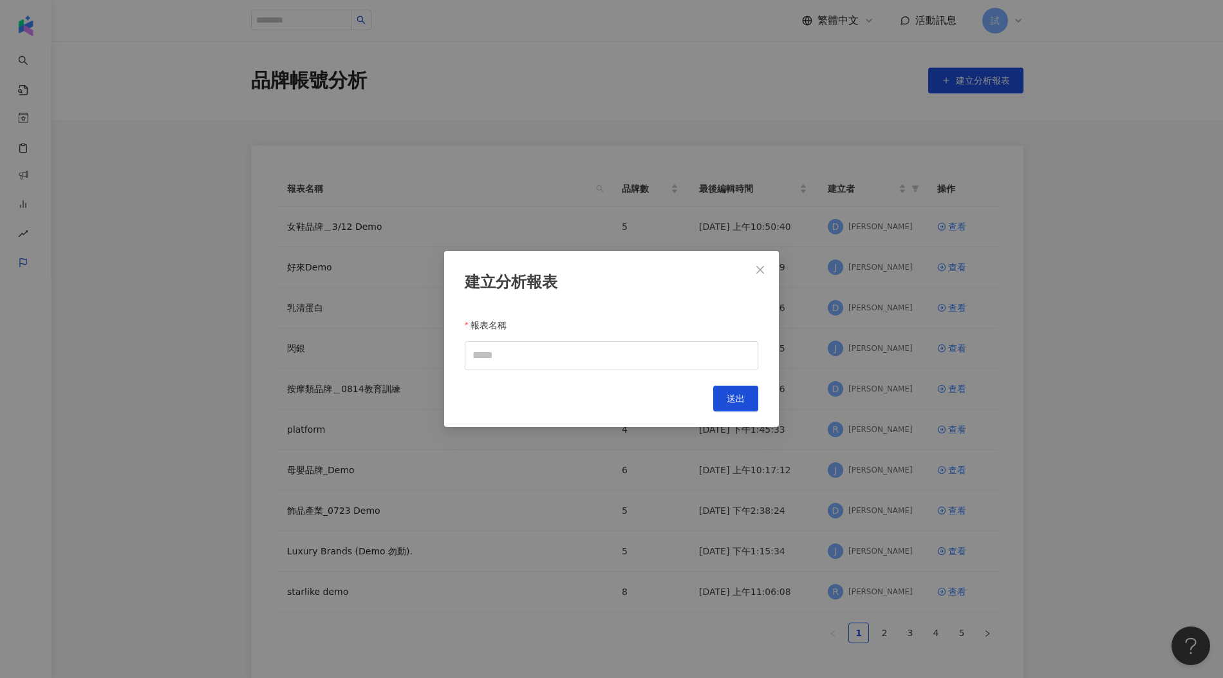
click at [561, 339] on div "報表名稱" at bounding box center [612, 325] width 294 height 32
click at [536, 377] on div "建立分析報表 報表名稱 Cancel 送出" at bounding box center [611, 339] width 335 height 176
click at [522, 344] on input "報表名稱" at bounding box center [612, 355] width 294 height 29
type input "*"
type input "**********"
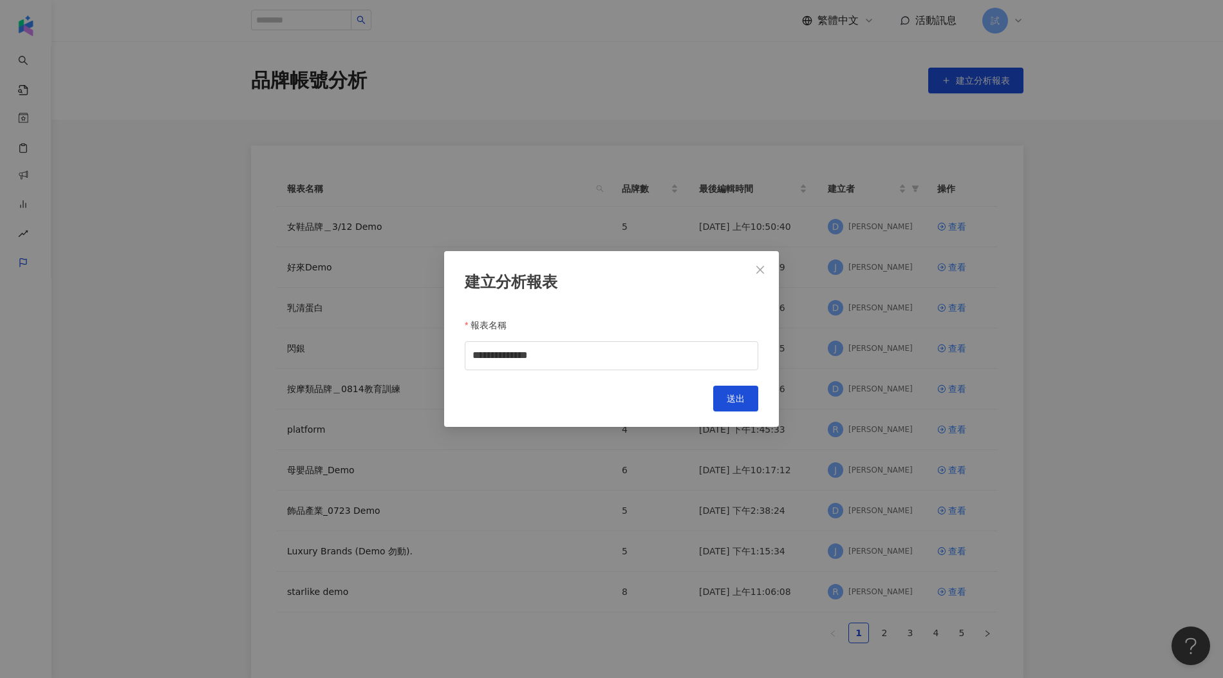
click at [747, 416] on div "**********" at bounding box center [611, 339] width 335 height 176
click at [747, 402] on button "送出" at bounding box center [735, 399] width 45 height 26
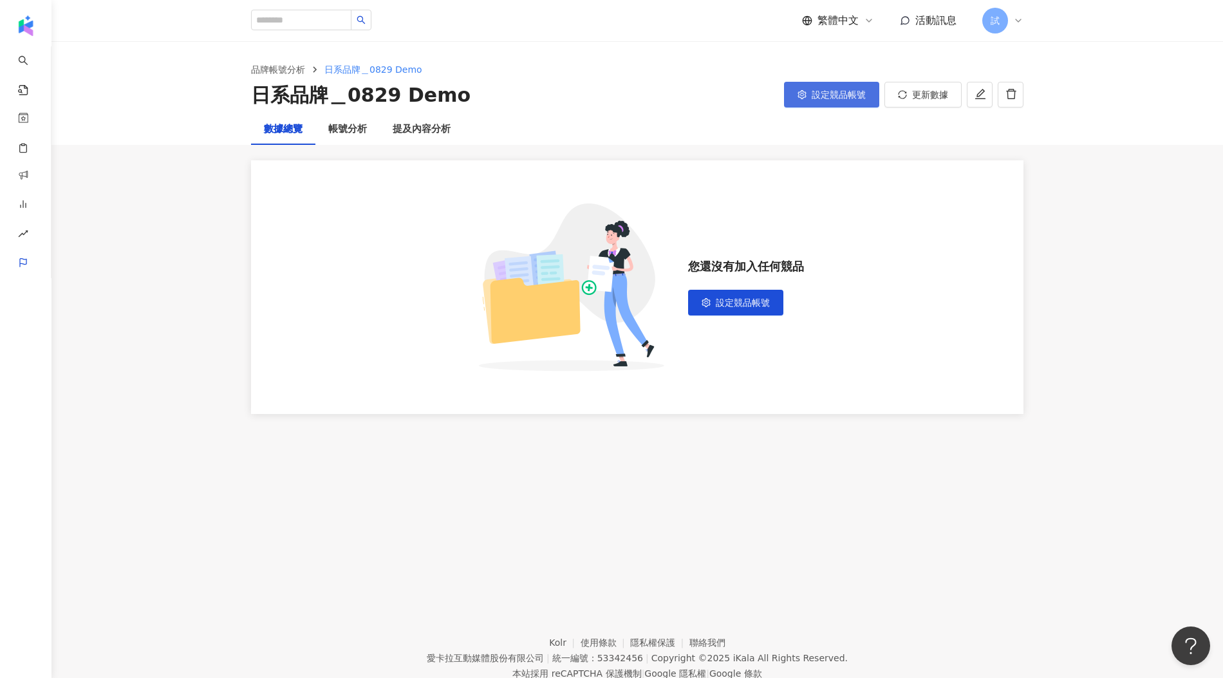
click at [839, 87] on button "設定競品帳號" at bounding box center [831, 95] width 95 height 26
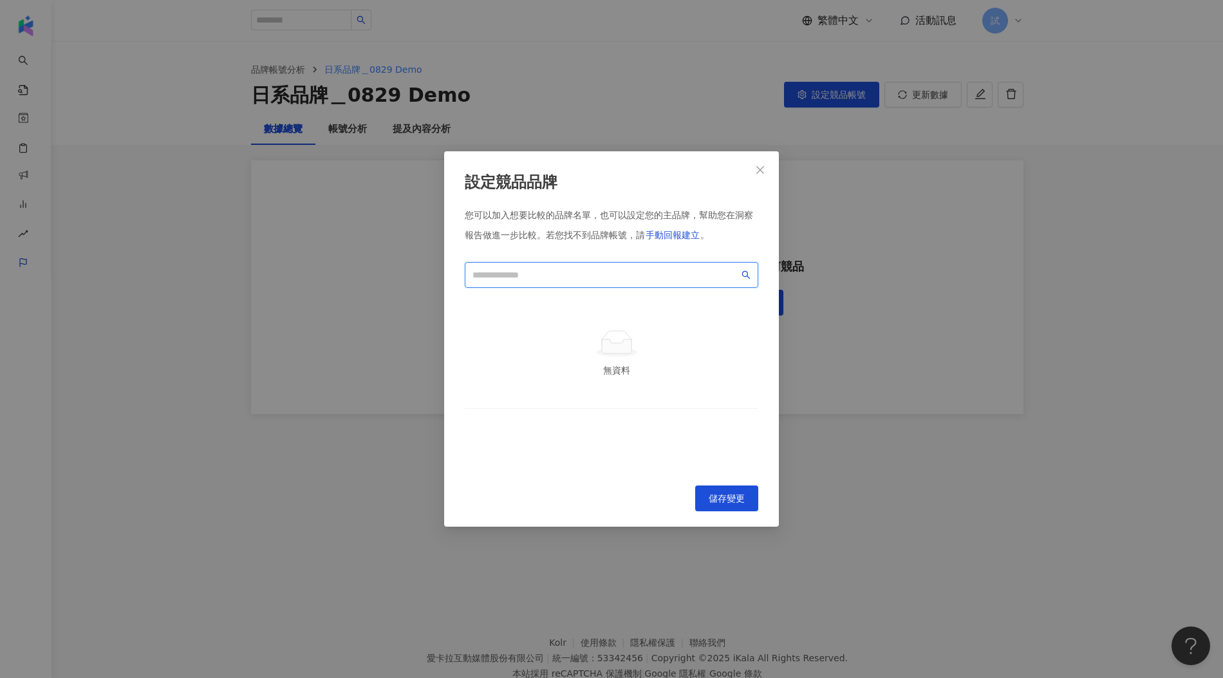
click at [569, 278] on input "search" at bounding box center [606, 275] width 267 height 14
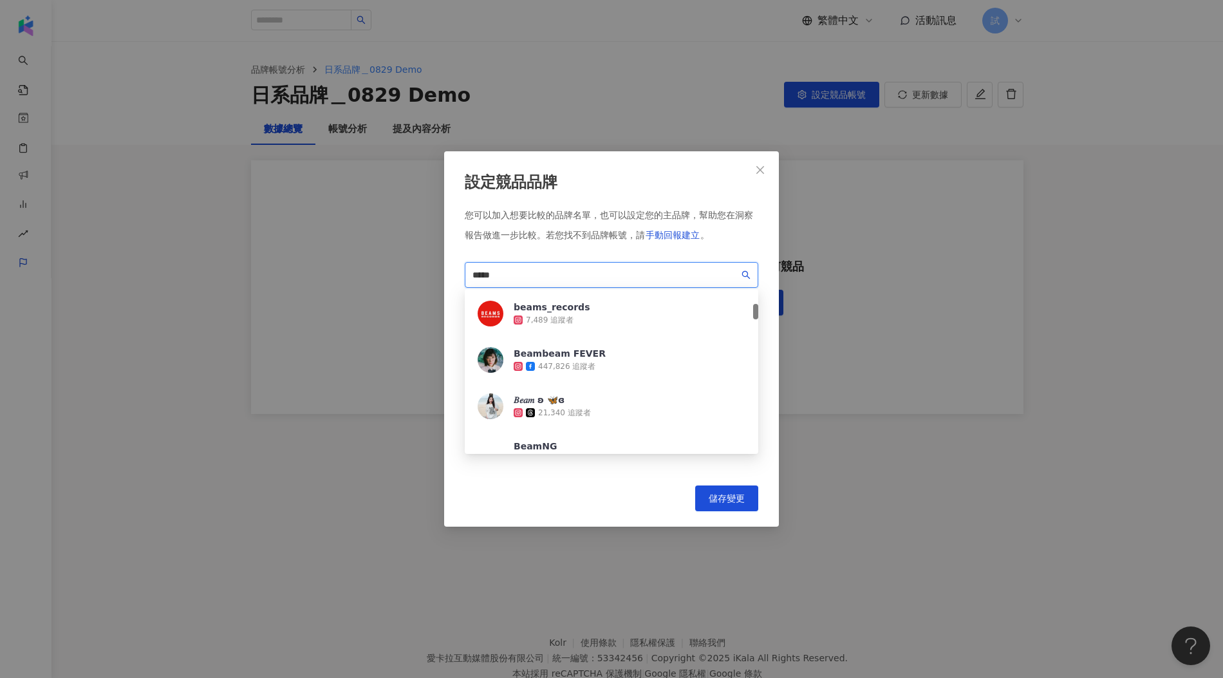
scroll to position [71, 0]
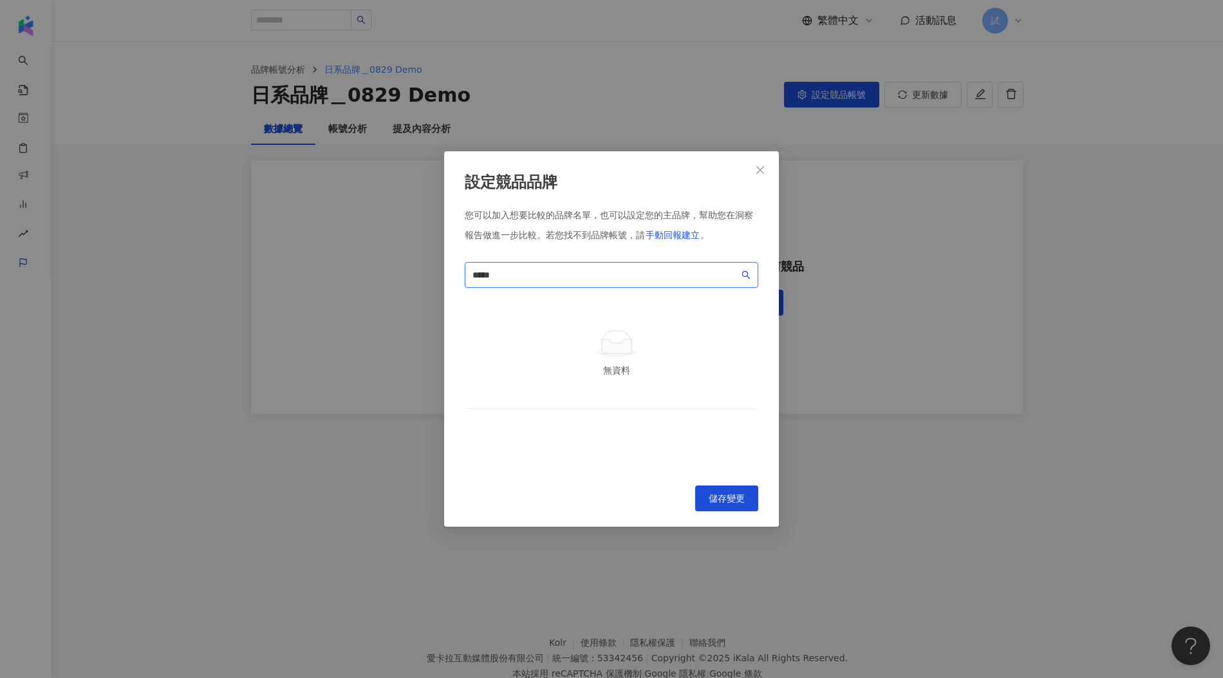
click at [528, 277] on input "*****" at bounding box center [606, 275] width 267 height 14
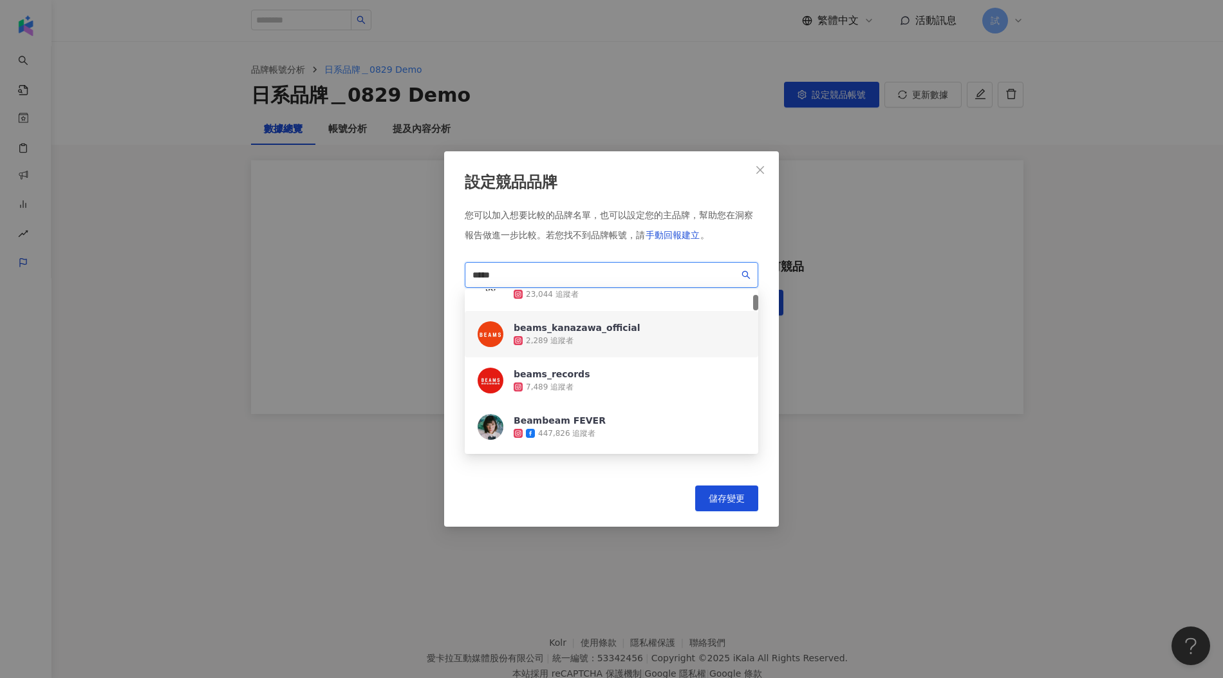
scroll to position [0, 0]
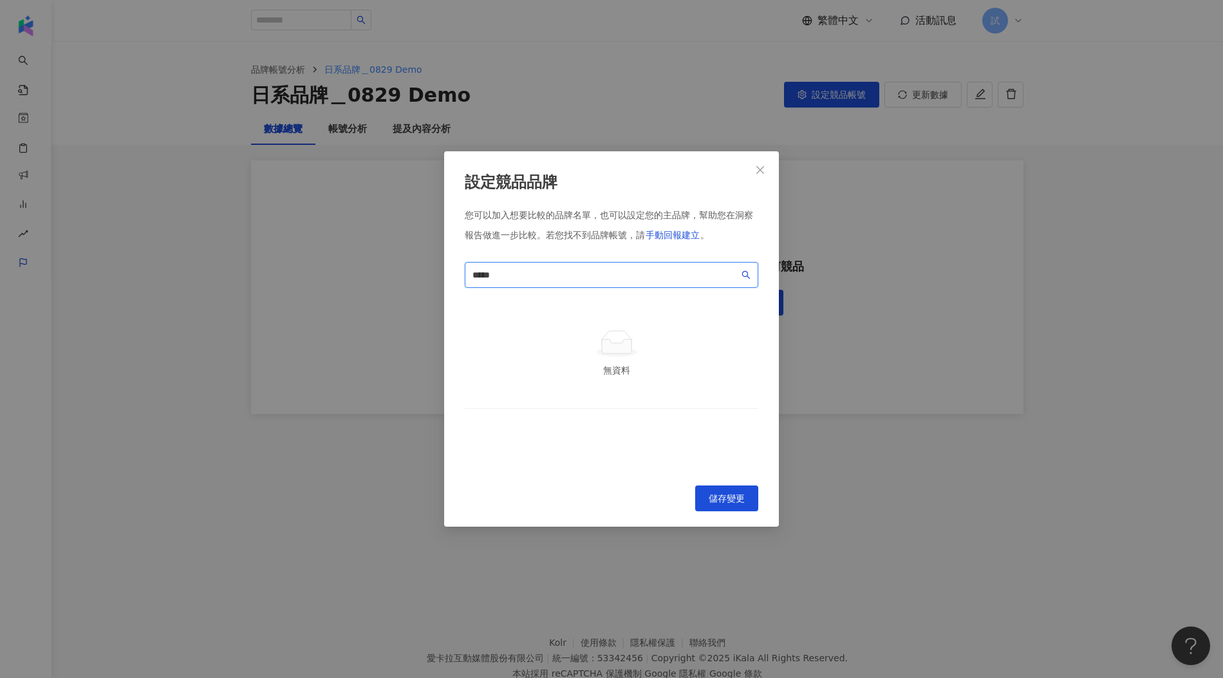
drag, startPoint x: 507, startPoint y: 276, endPoint x: 382, endPoint y: 276, distance: 124.9
click at [426, 276] on div "設定競品品牌 您可以加入想要比較的品牌名單，也可以設定您的主品牌，幫助您在洞察報告做進一步比較。 若您找不到品牌帳號，請 手動回報建立 。 ***** c71…" at bounding box center [611, 339] width 1223 height 678
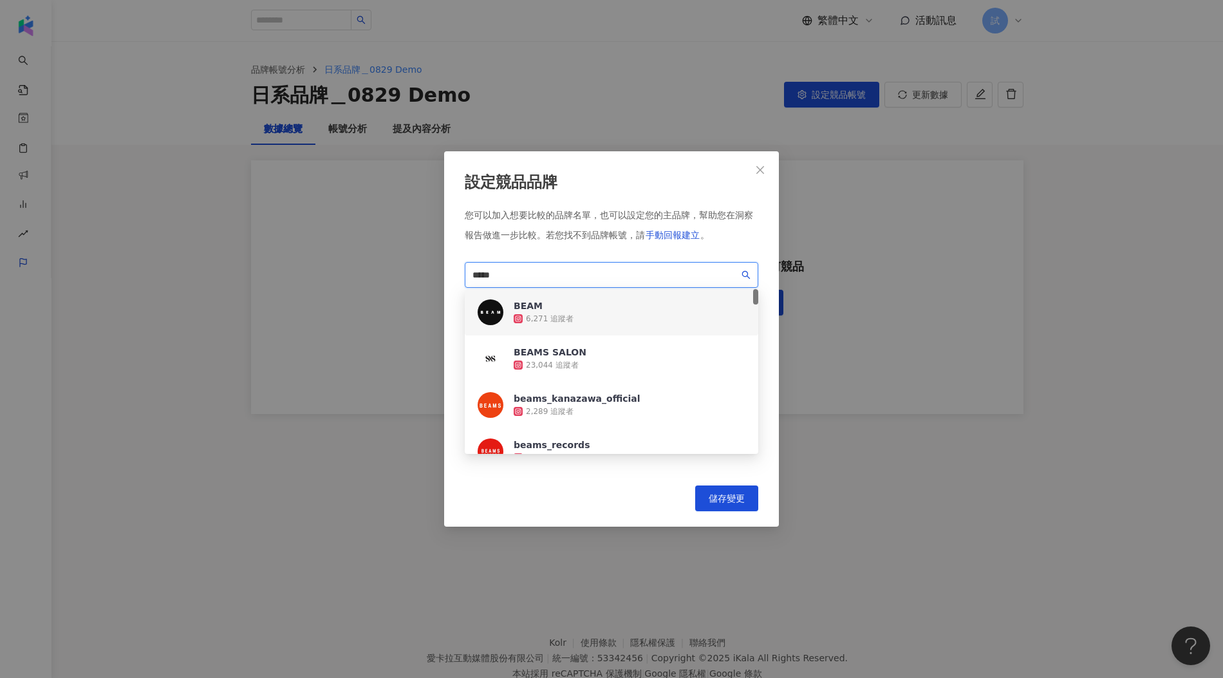
paste input "**********"
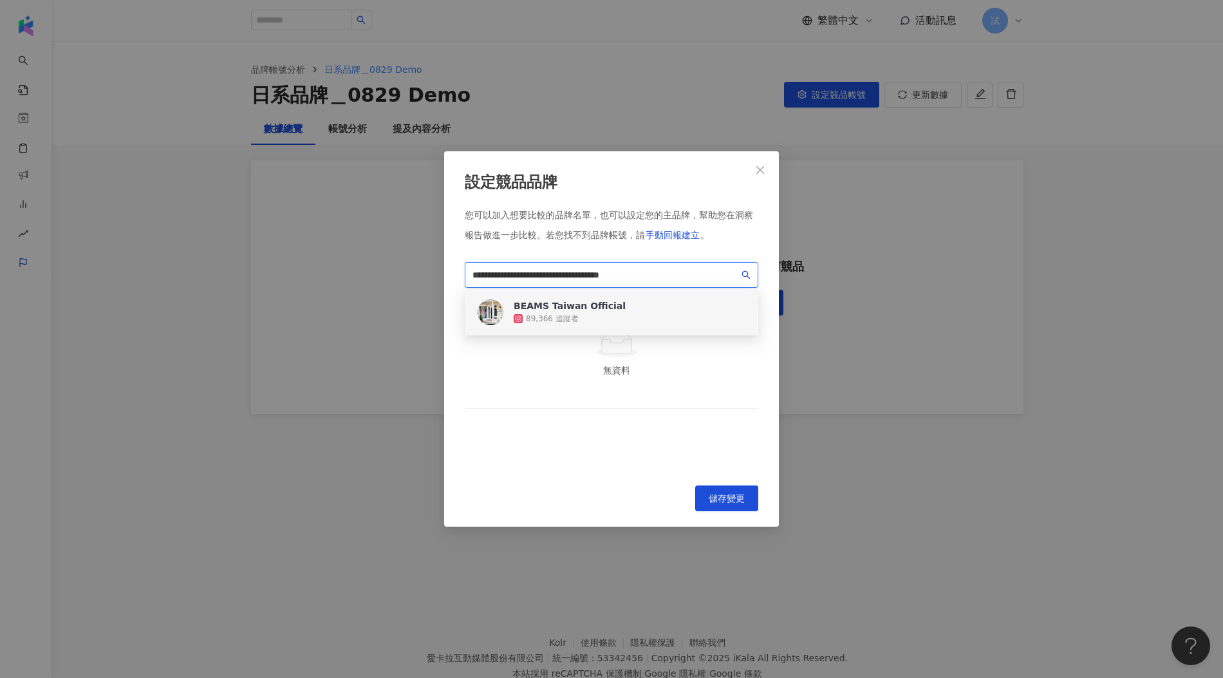
click at [562, 312] on div "BEAMS Taiwan Official" at bounding box center [570, 305] width 112 height 13
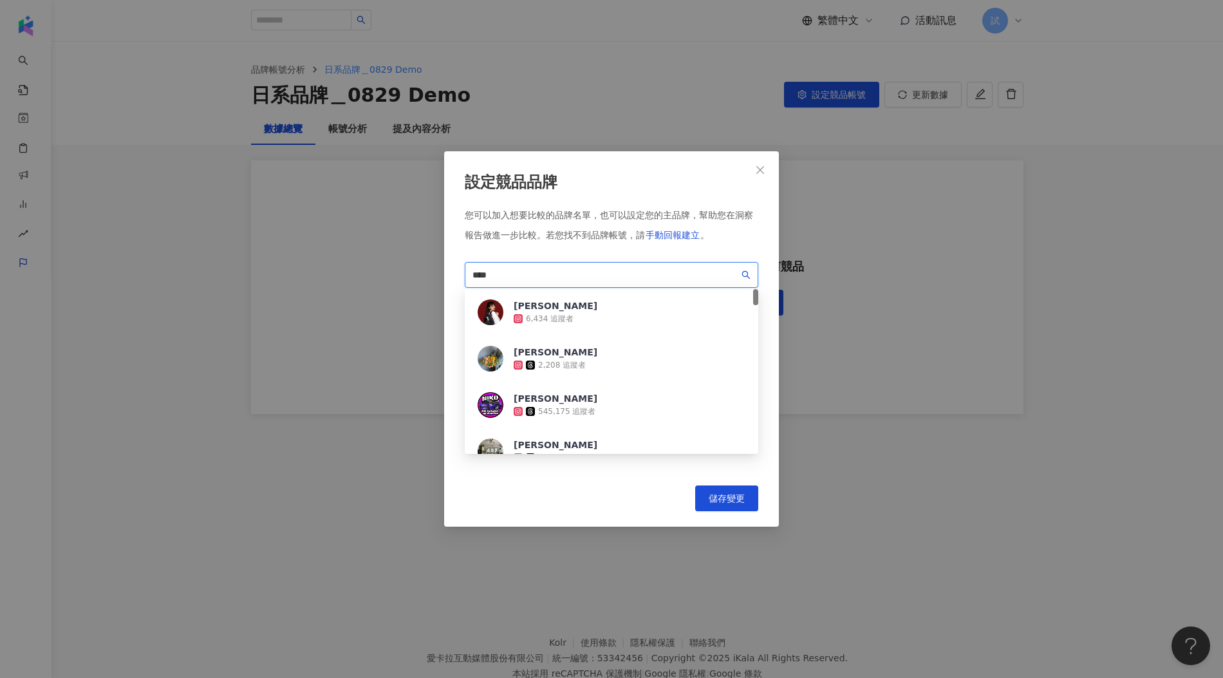
drag, startPoint x: 539, startPoint y: 268, endPoint x: 426, endPoint y: 268, distance: 112.7
click at [426, 268] on div "設定競品品牌 您可以加入想要比較的品牌名單，也可以設定您的主品牌，幫助您在洞察報告做進一步比較。 若您找不到品牌帳號，請 手動回報建立 。 **** a693…" at bounding box center [611, 339] width 1223 height 678
paste input "**********"
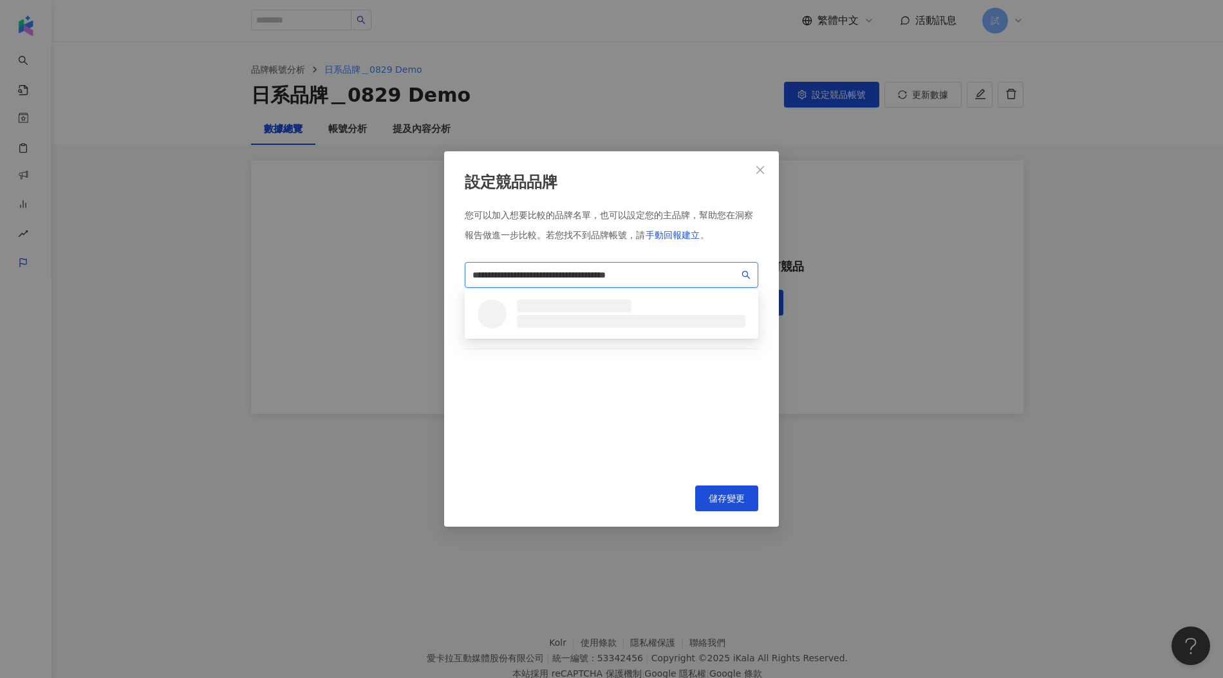
drag, startPoint x: 594, startPoint y: 278, endPoint x: 415, endPoint y: 277, distance: 179.7
click at [415, 277] on div "**********" at bounding box center [611, 339] width 1223 height 678
click at [536, 310] on div "niko and ... TAIPEI官方IG✨" at bounding box center [580, 305] width 132 height 13
drag, startPoint x: 533, startPoint y: 271, endPoint x: 388, endPoint y: 267, distance: 145.6
click at [388, 267] on div "**********" at bounding box center [611, 339] width 1223 height 678
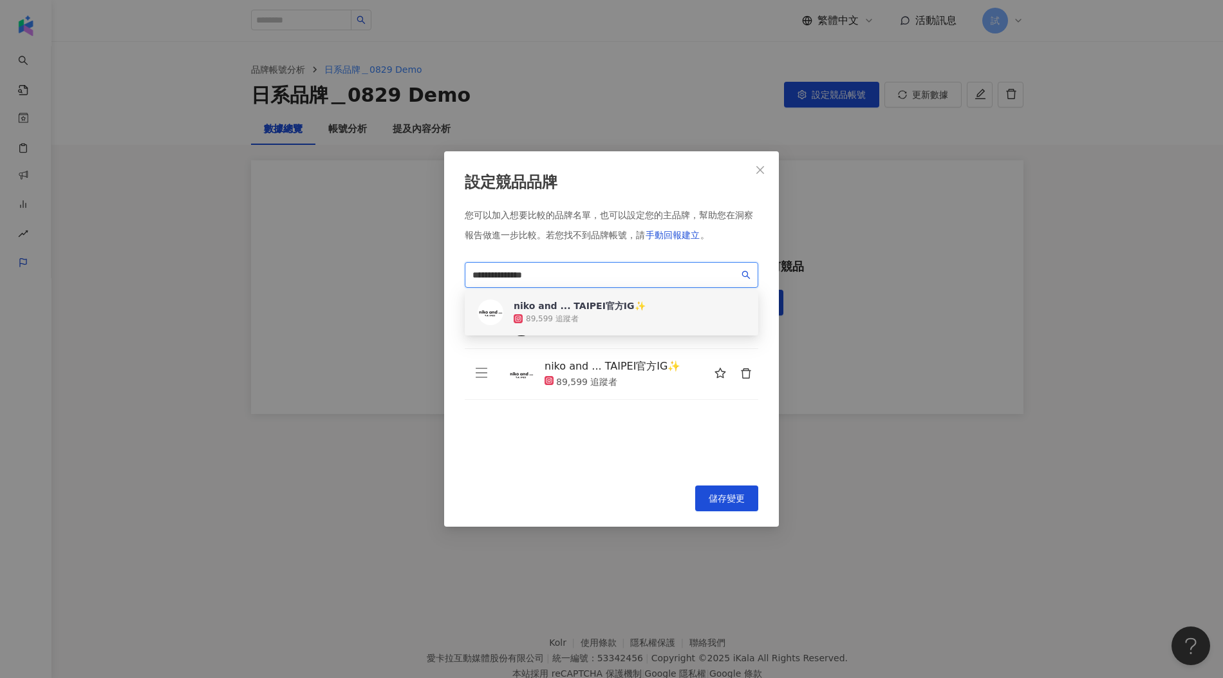
paste input "****"
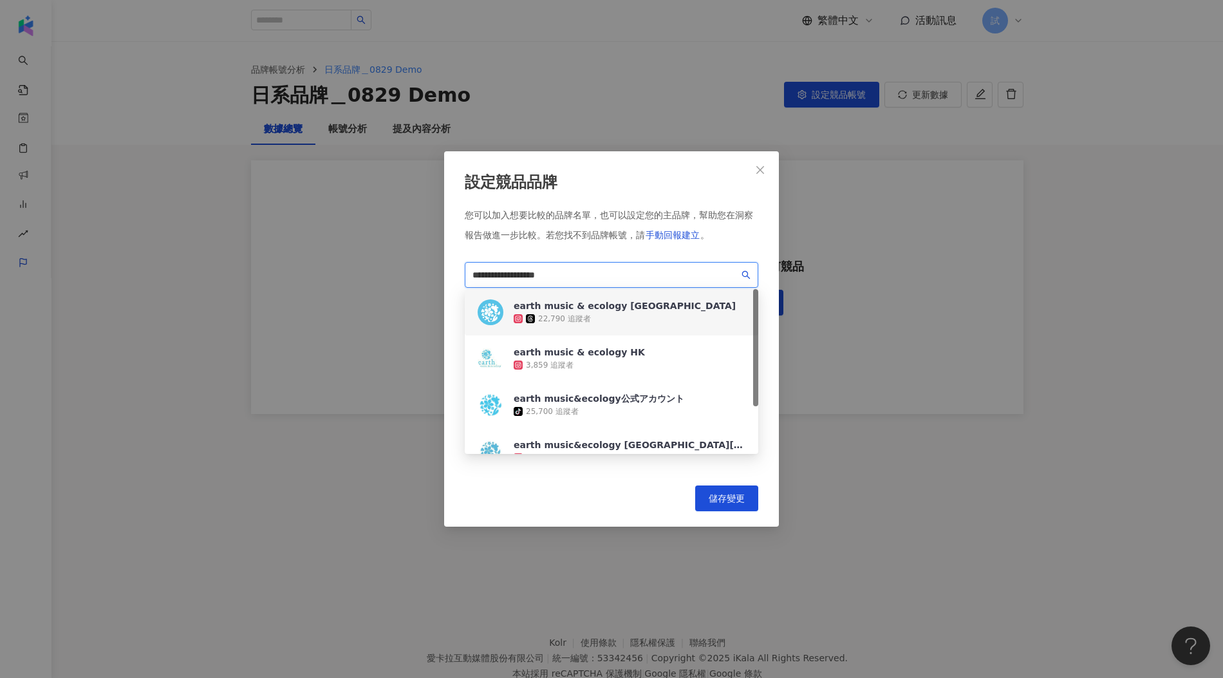
click at [688, 301] on div "earth music & ecology Taiwan 22,790 追蹤者" at bounding box center [612, 312] width 294 height 46
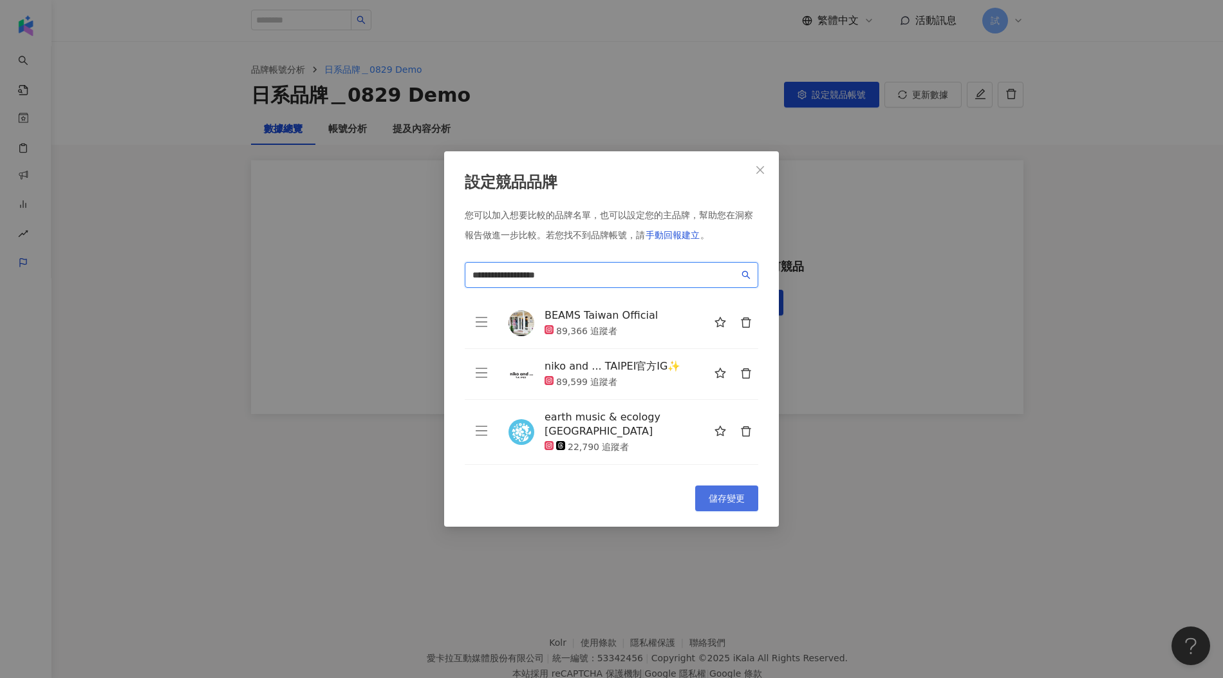
type input "**********"
click at [756, 509] on button "儲存變更" at bounding box center [726, 499] width 63 height 26
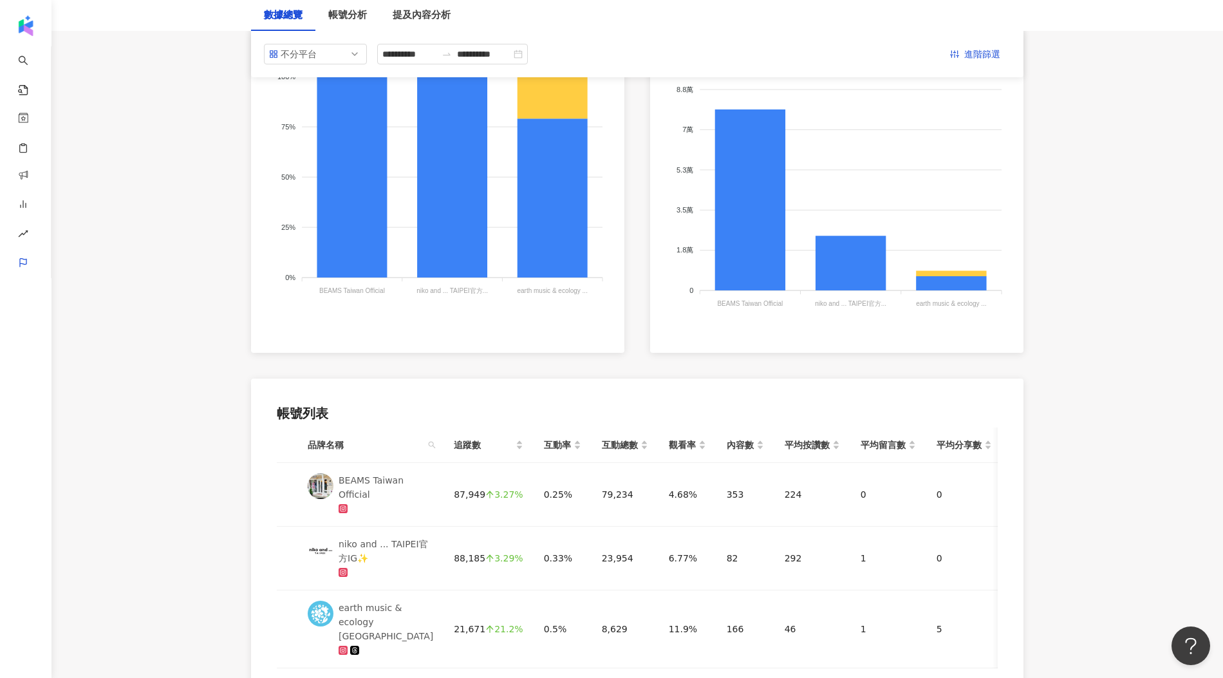
scroll to position [104, 0]
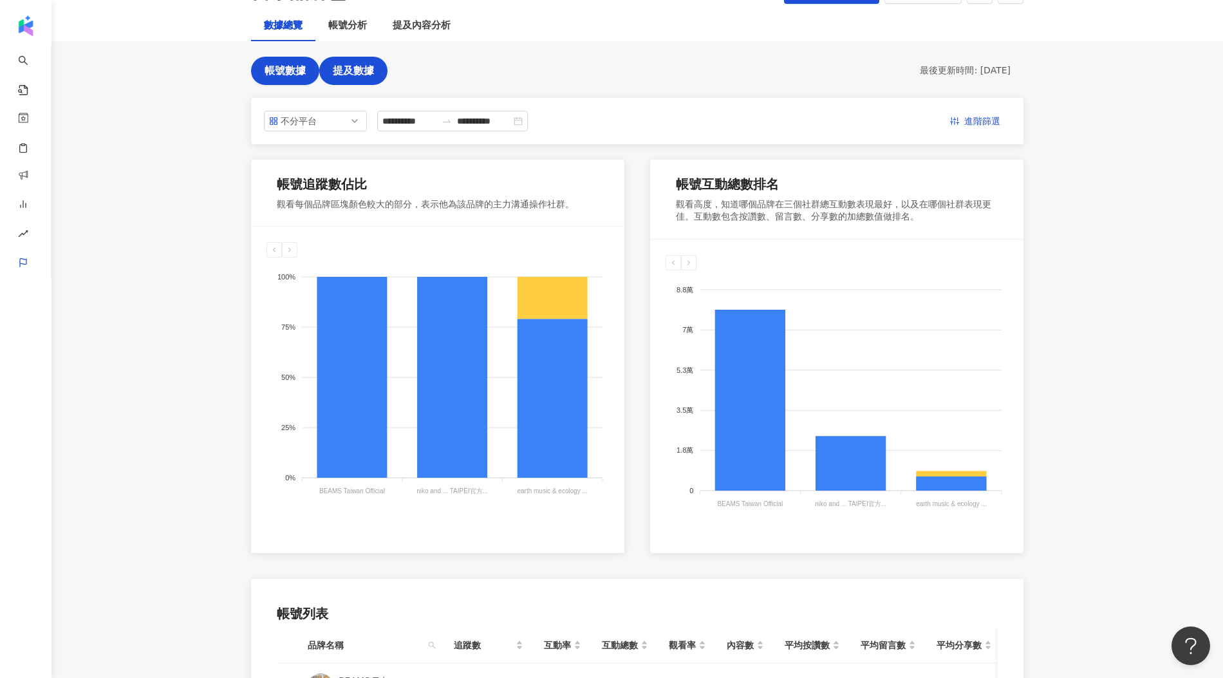
click at [379, 77] on button "提及數據" at bounding box center [353, 71] width 68 height 28
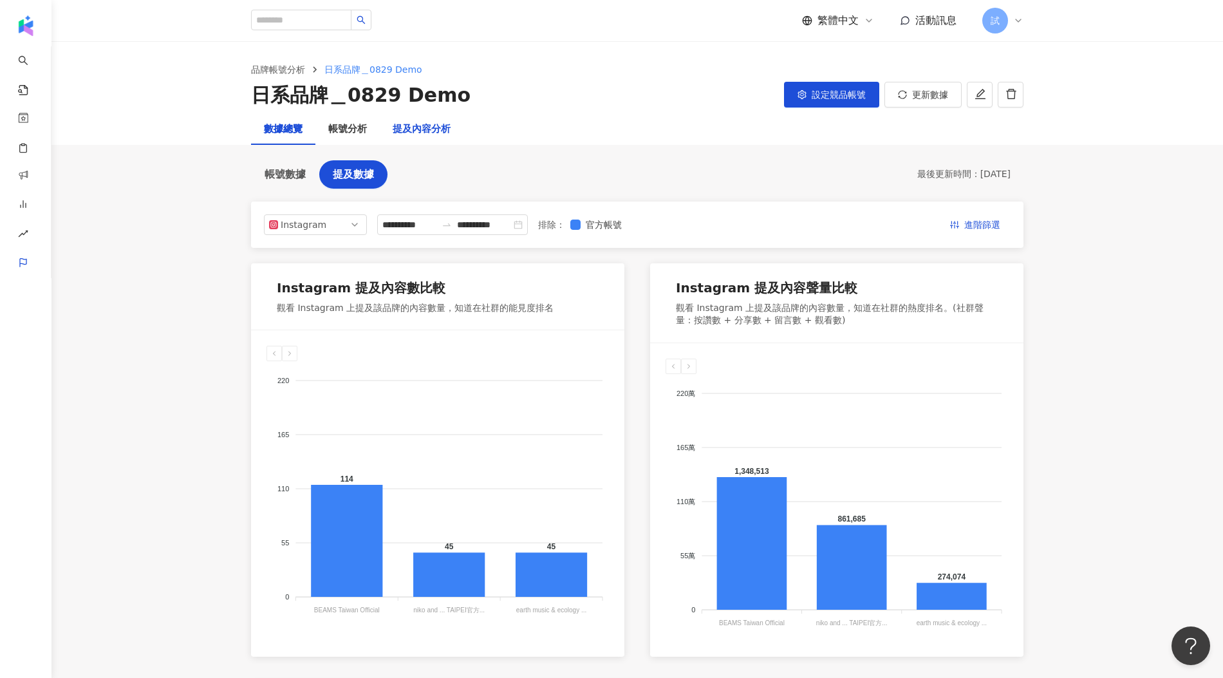
click at [426, 124] on div "提及內容分析" at bounding box center [422, 129] width 58 height 15
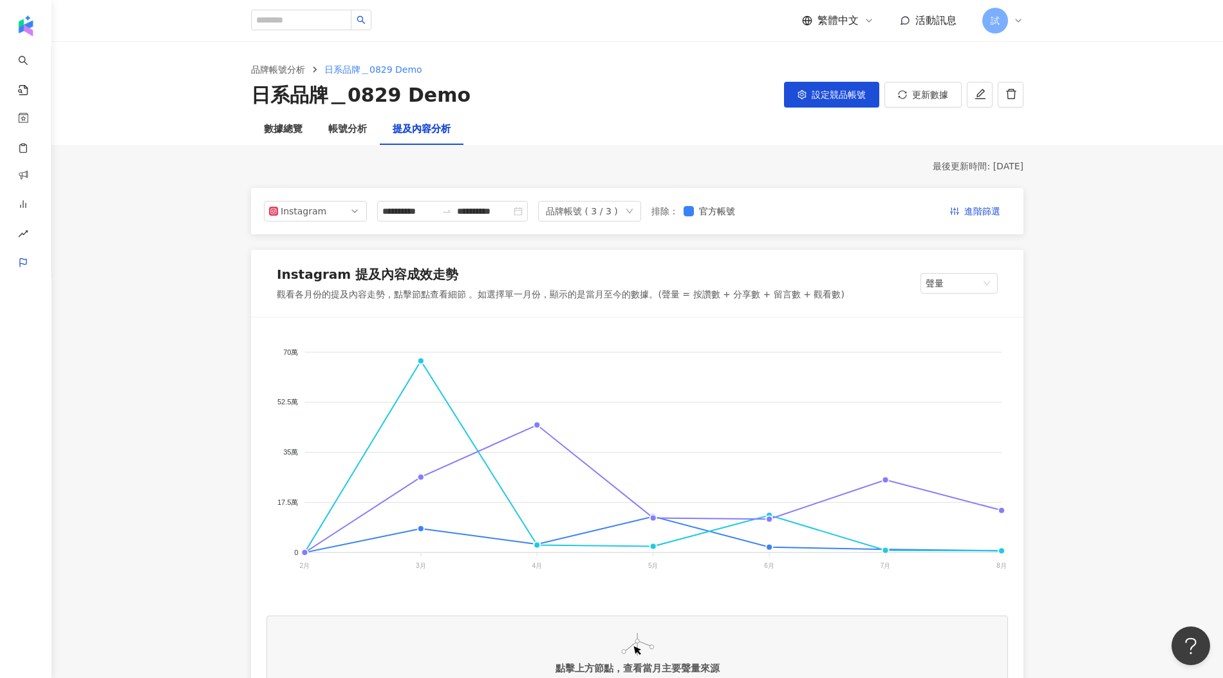
scroll to position [133, 0]
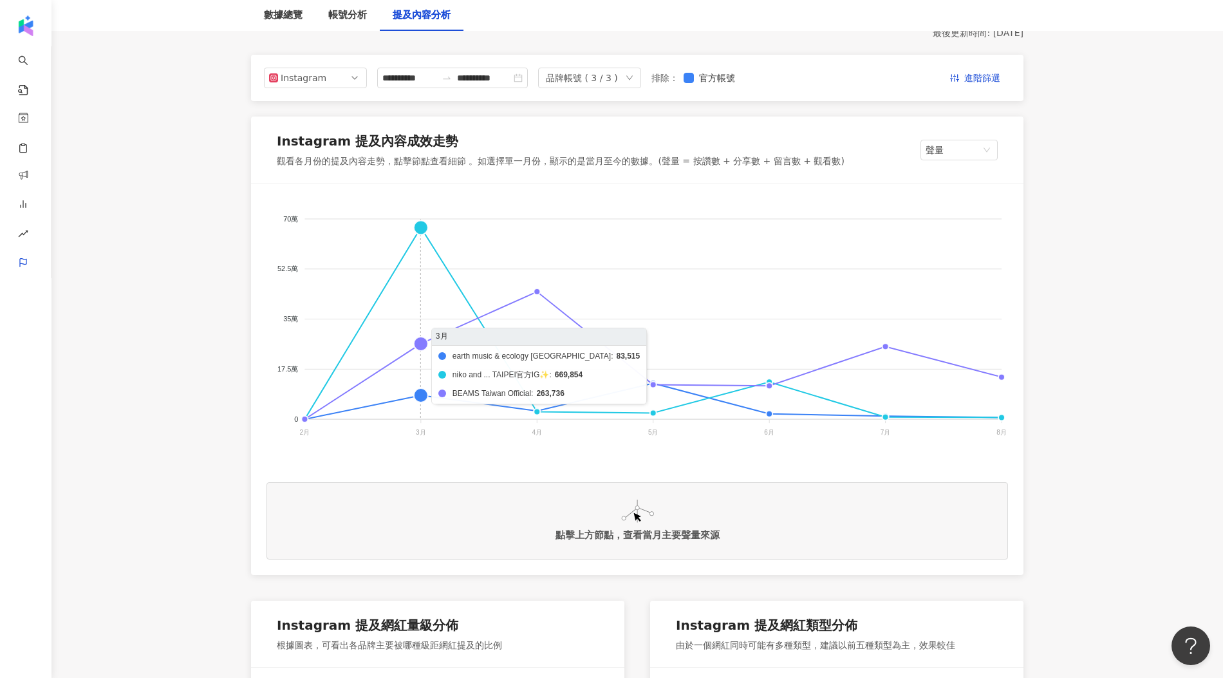
click at [424, 225] on foreignobject "earth music & ecology Taiwan niko and ... TAIPEI官方IG✨ BEAMS Taiwan Official" at bounding box center [638, 329] width 742 height 258
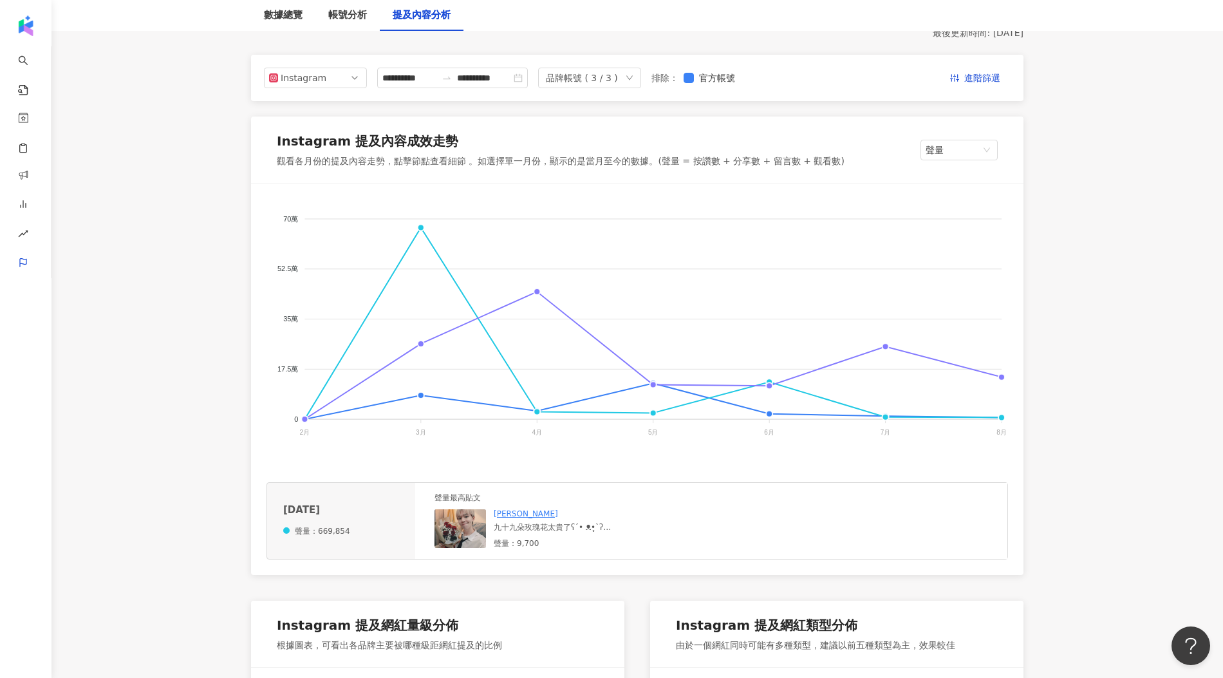
click at [466, 547] on img at bounding box center [461, 528] width 52 height 39
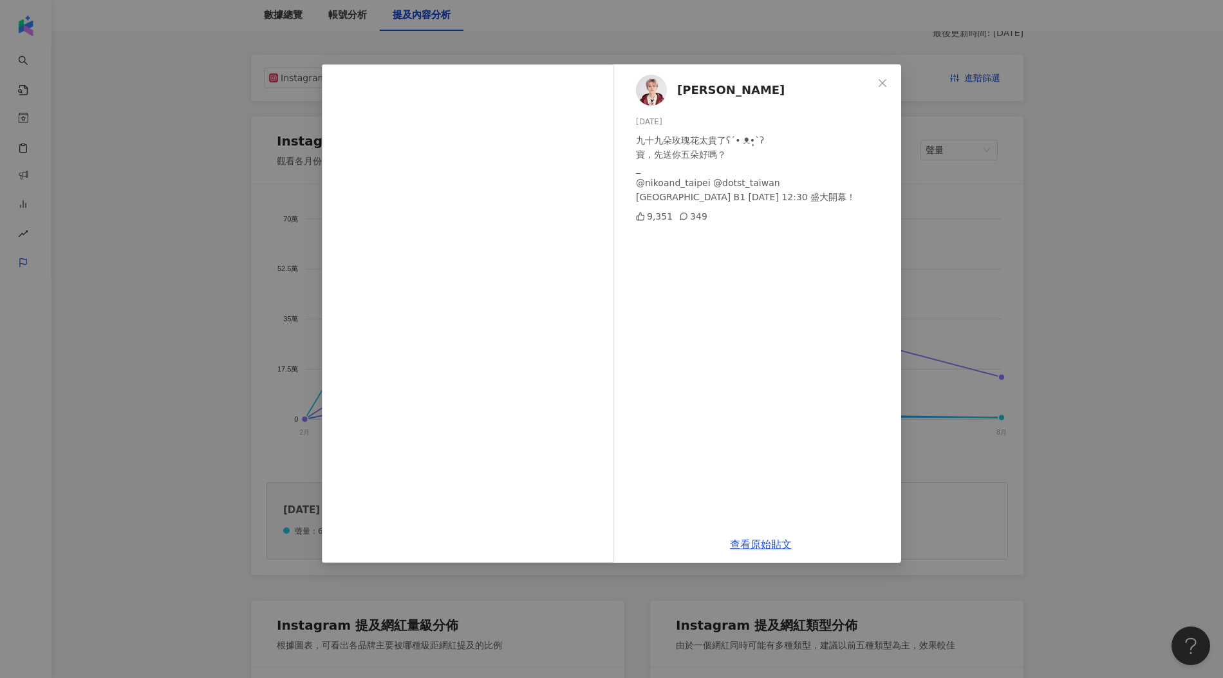
click at [929, 282] on div "瑋瑋 2025/3/21 九十九朵玫瑰花太貴了ʕ⁠´⁠•⁠ ⁠ᴥ⁠•̥⁠`⁠ʔ 寶，先送你五朵好嗎？ _ @nikoand_taipei @dotst_tai…" at bounding box center [611, 339] width 1223 height 678
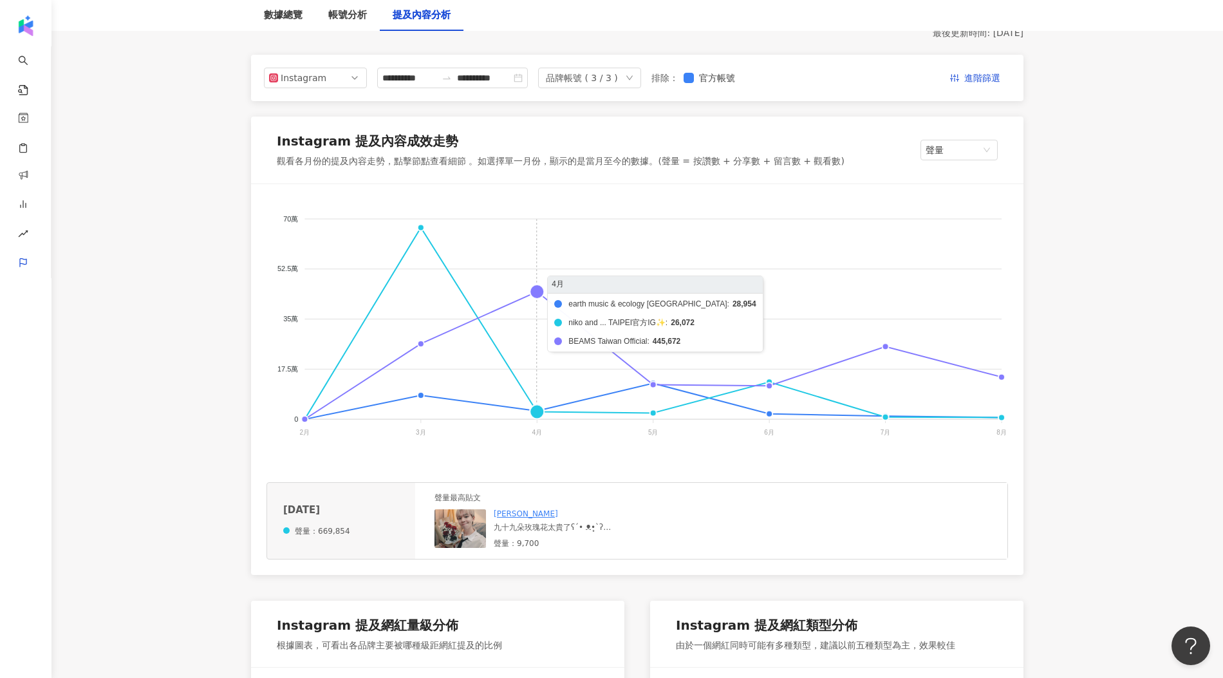
click at [543, 287] on foreignobject "earth music & ecology Taiwan niko and ... TAIPEI官方IG✨ BEAMS Taiwan Official" at bounding box center [638, 329] width 742 height 258
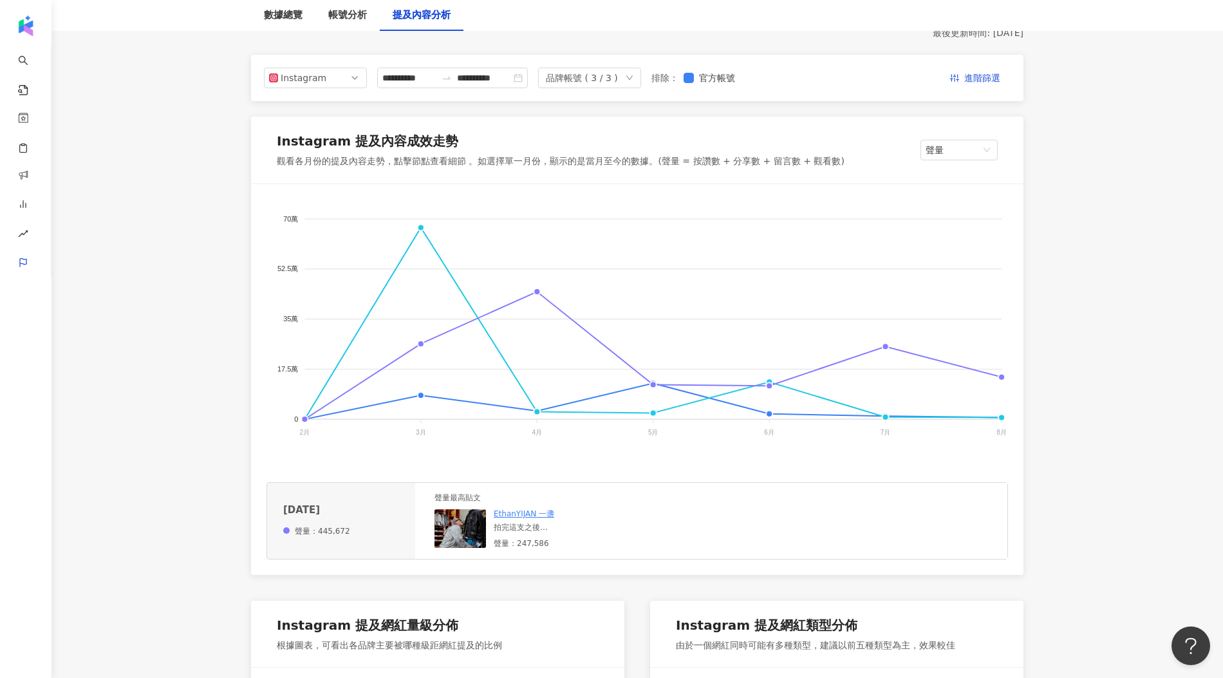
click at [469, 531] on img at bounding box center [461, 528] width 52 height 39
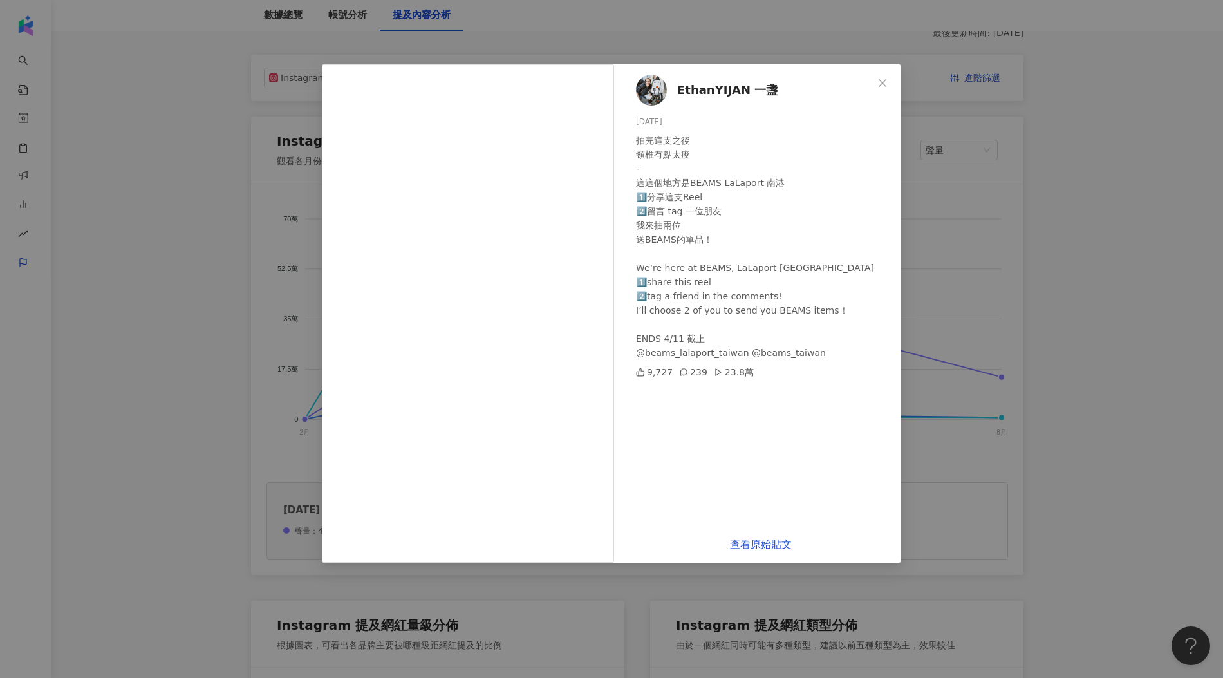
click at [1165, 324] on div "EthanYIJAN 一盞 2025/4/3 拍完這支之後 頸椎有點太痠 - 這這個地方是BEAMS LaLaport 南港 1️⃣分享這支Reel 2️⃣留…" at bounding box center [611, 339] width 1223 height 678
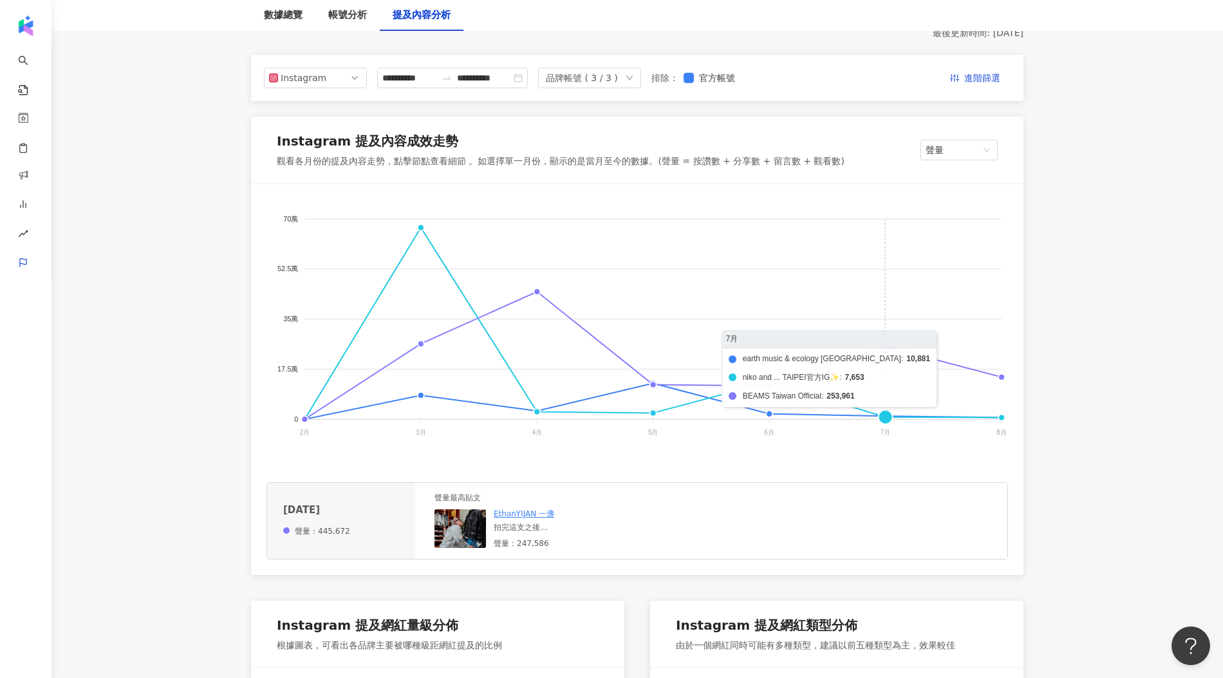
click at [879, 347] on foreignobject "earth music & ecology Taiwan niko and ... TAIPEI官方IG✨ BEAMS Taiwan Official" at bounding box center [638, 329] width 742 height 258
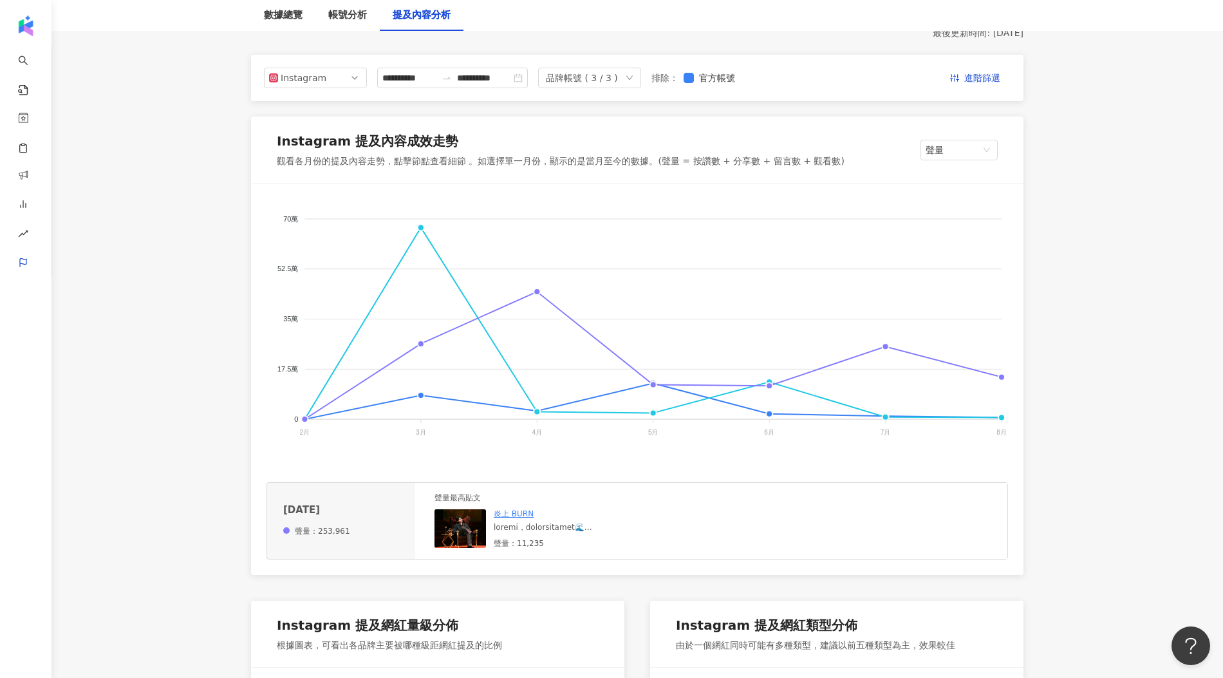
click at [489, 516] on div "炎上 BURN 聲量：11,235" at bounding box center [561, 529] width 252 height 40
click at [441, 542] on img at bounding box center [461, 528] width 52 height 39
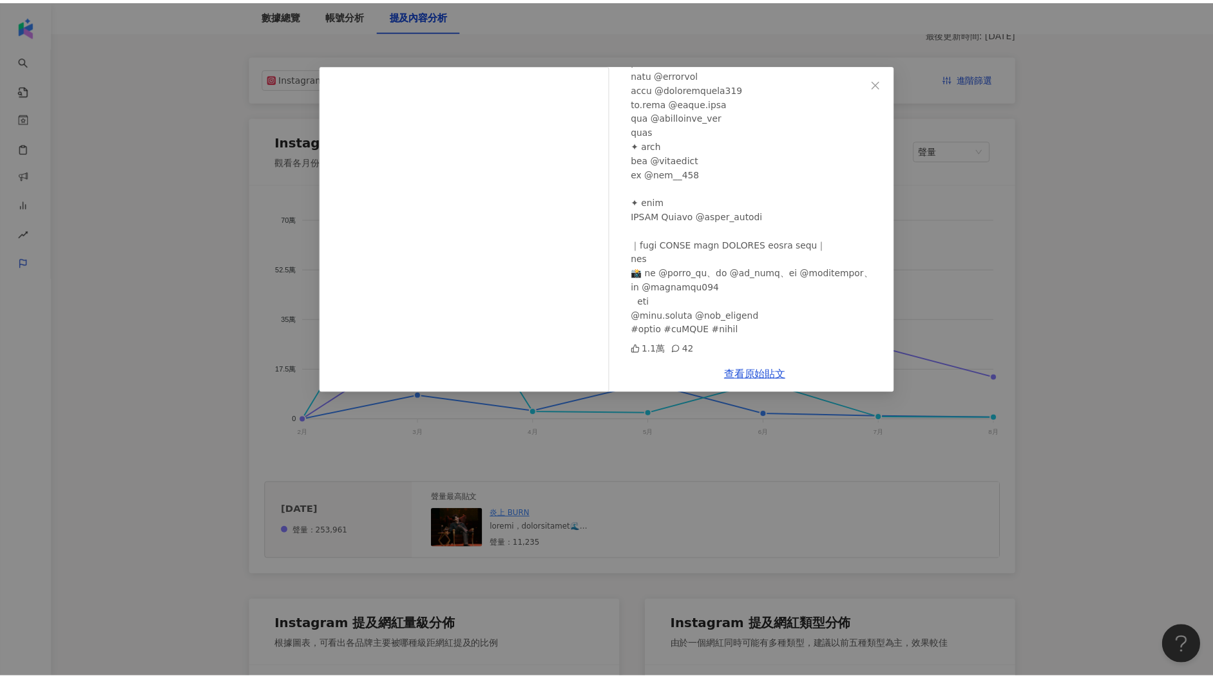
scroll to position [449, 0]
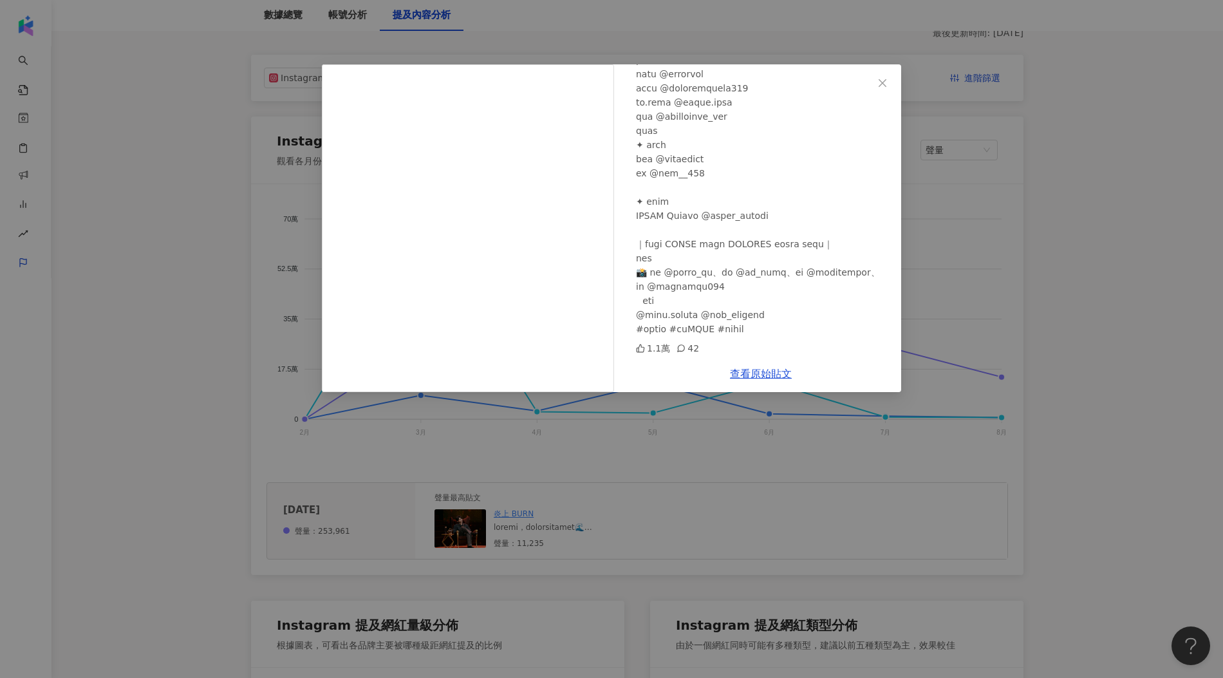
click at [973, 303] on div "炎上 BURN 2025/7/6 1.1萬 42 查看原始貼文" at bounding box center [611, 339] width 1223 height 678
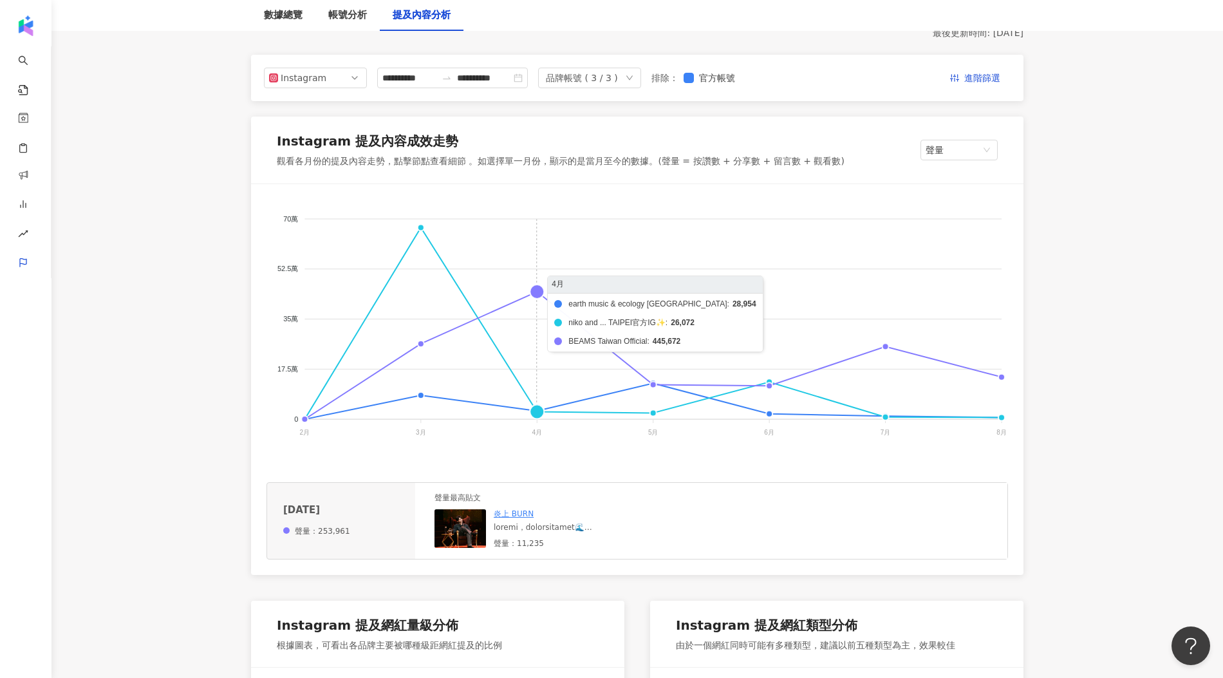
click at [561, 323] on foreignobject "earth music & ecology Taiwan niko and ... TAIPEI官方IG✨ BEAMS Taiwan Official" at bounding box center [638, 329] width 742 height 258
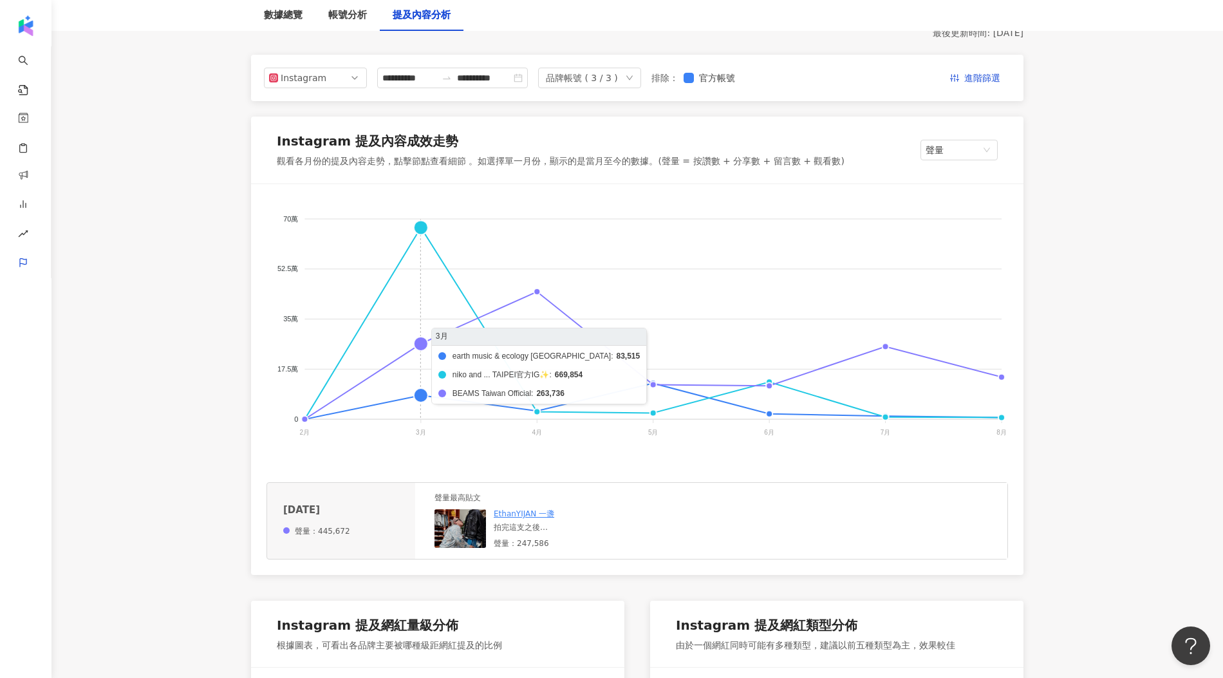
click at [418, 359] on foreignobject "earth music & ecology Taiwan niko and ... TAIPEI官方IG✨ BEAMS Taiwan Official" at bounding box center [638, 329] width 742 height 258
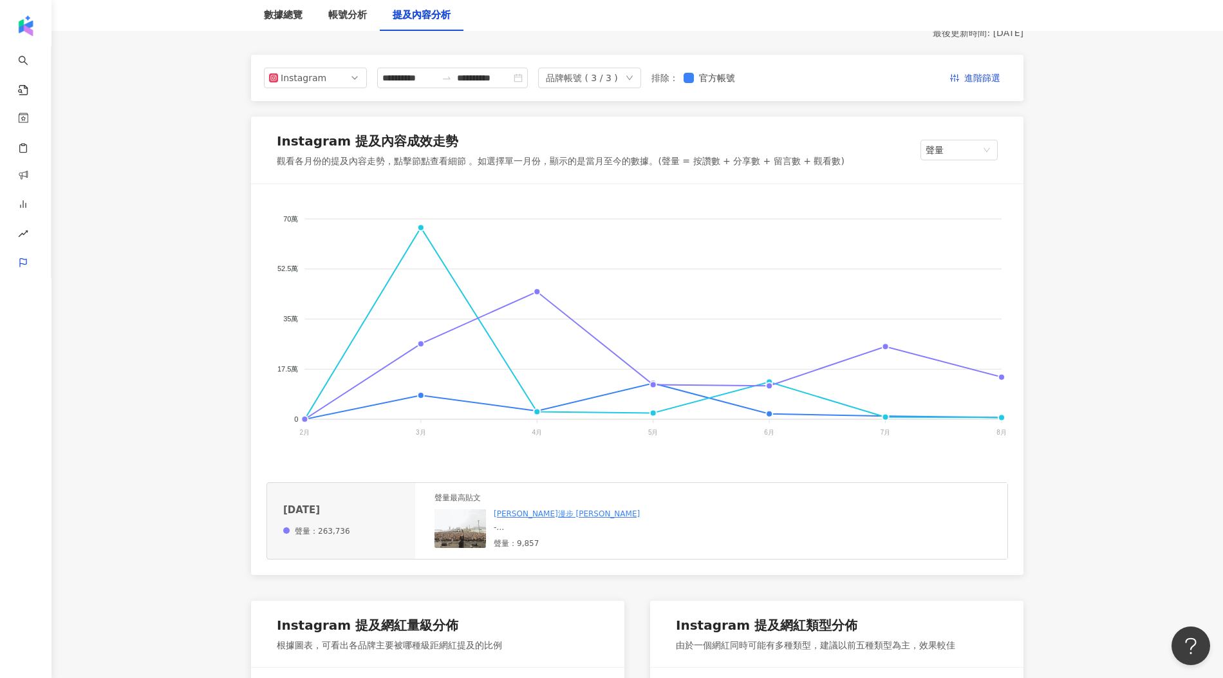
click at [457, 523] on img at bounding box center [461, 528] width 52 height 39
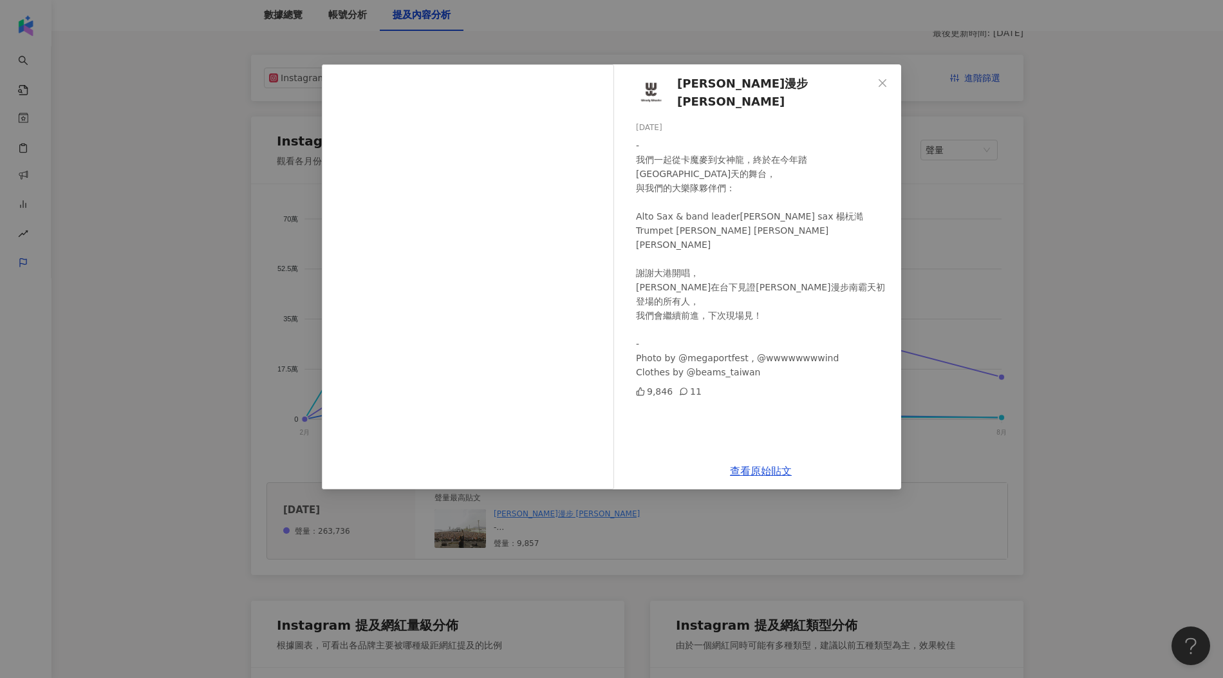
click at [923, 381] on div "溫蒂漫步 Wendy Wander 2025/3/30 - 我們一起從卡魔麥到女神龍，終於在今年踏上南霸天的舞台， 與我們的大樂隊夥伴們： Alto Sax …" at bounding box center [611, 339] width 1223 height 678
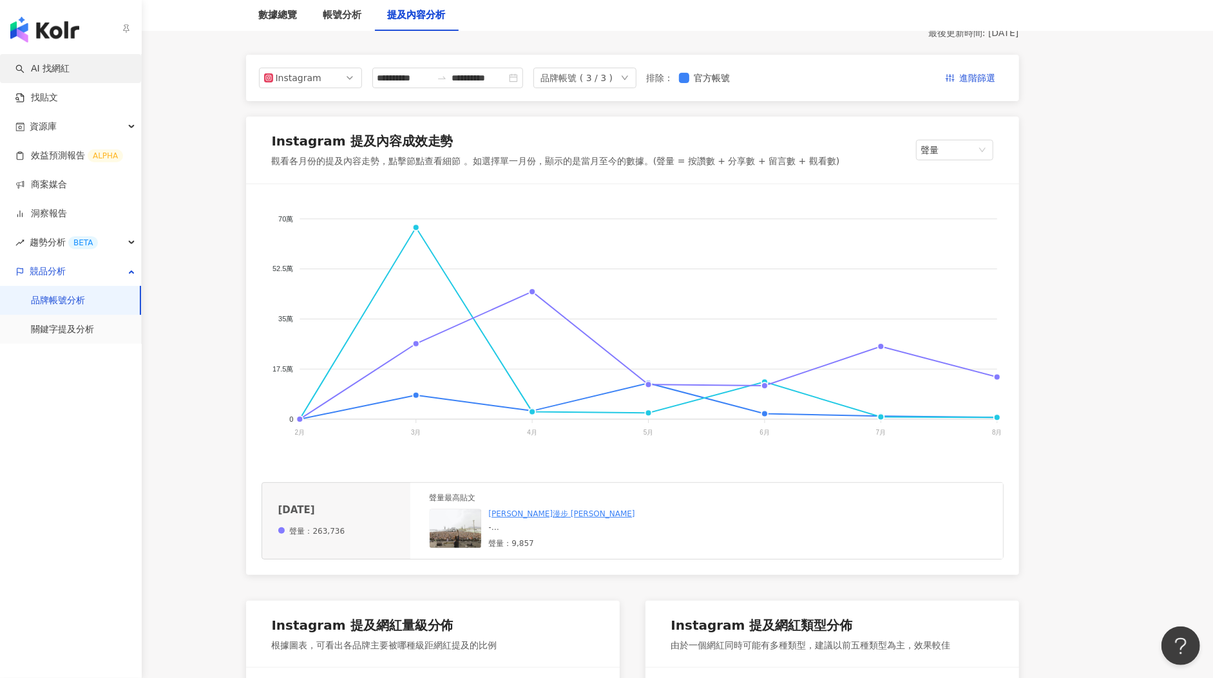
click at [42, 68] on link "AI 找網紅" at bounding box center [42, 68] width 54 height 13
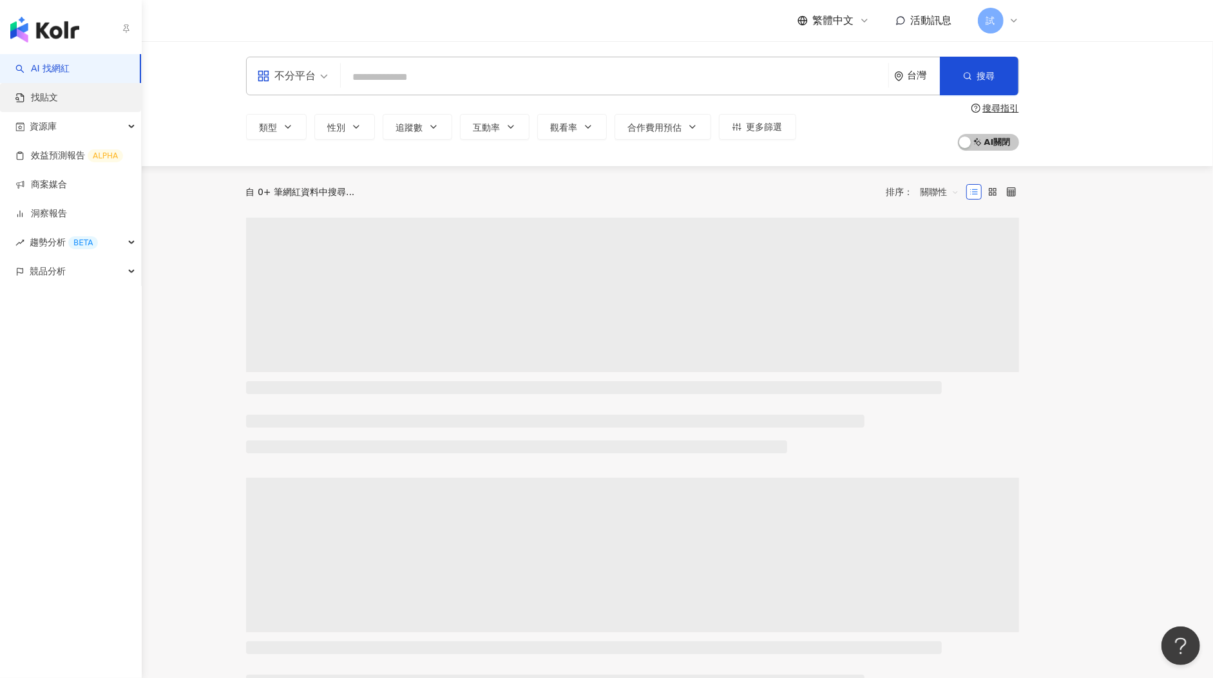
click at [51, 97] on link "找貼文" at bounding box center [36, 97] width 42 height 13
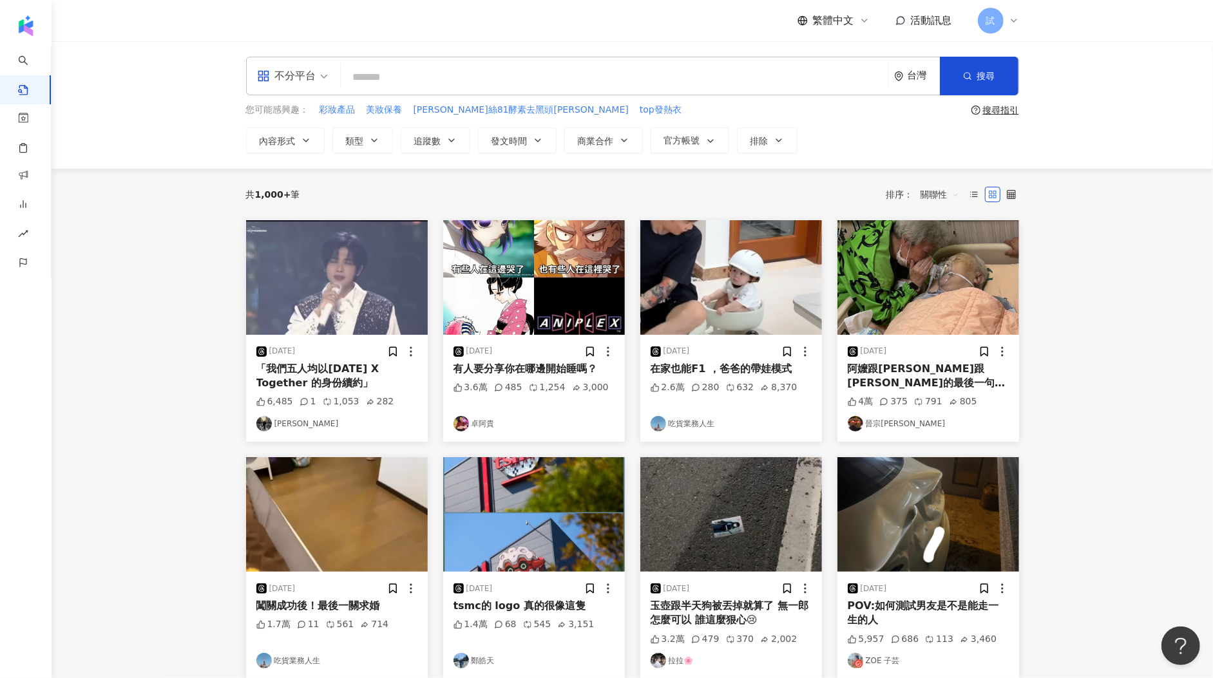
click at [411, 67] on input "search" at bounding box center [614, 77] width 537 height 28
type input "*"
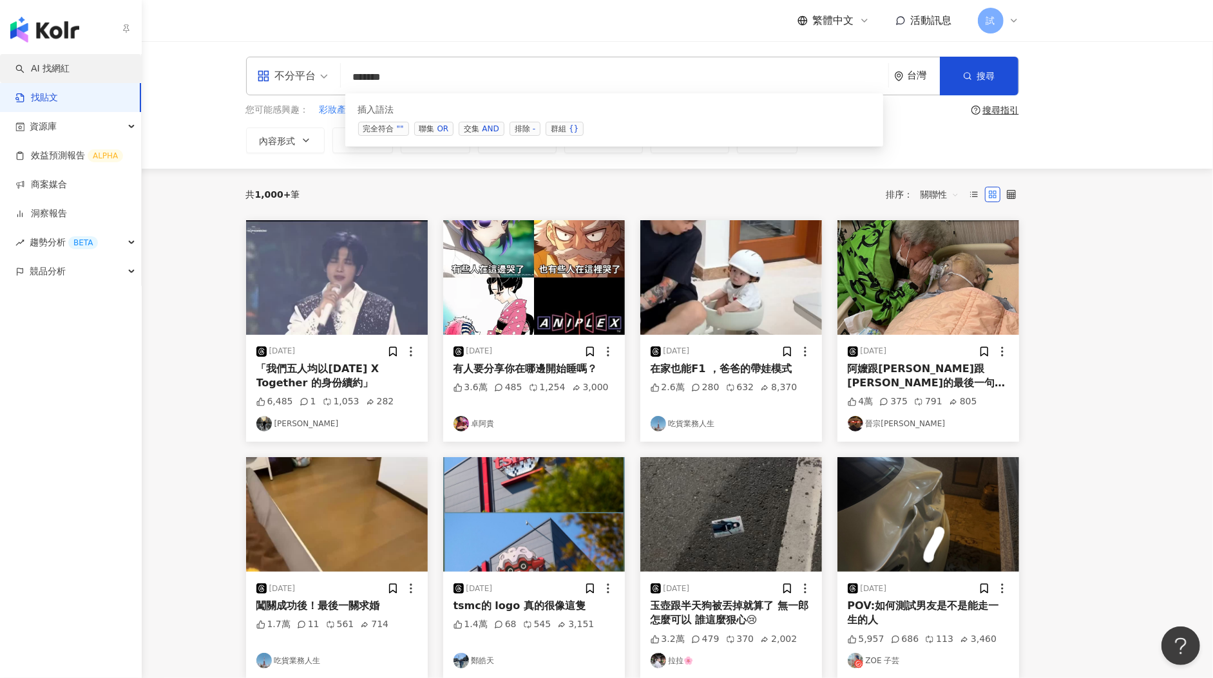
type input "******"
click at [66, 75] on link "AI 找網紅" at bounding box center [42, 68] width 54 height 13
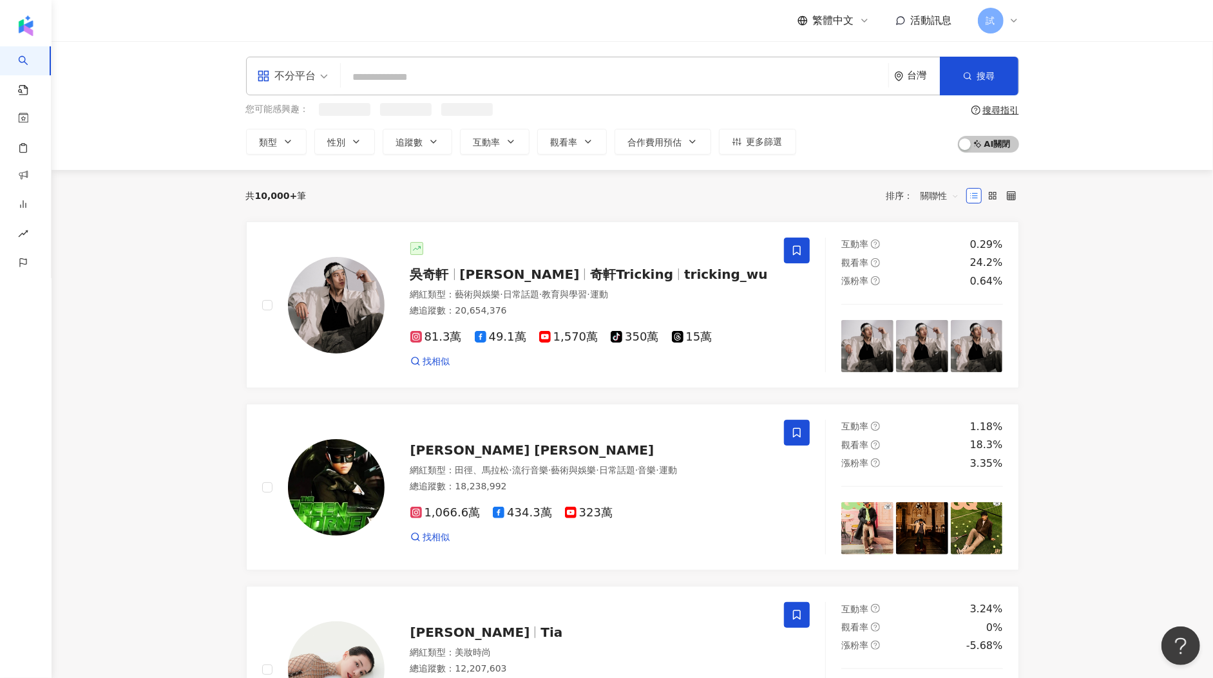
click at [414, 79] on input "search" at bounding box center [614, 77] width 537 height 24
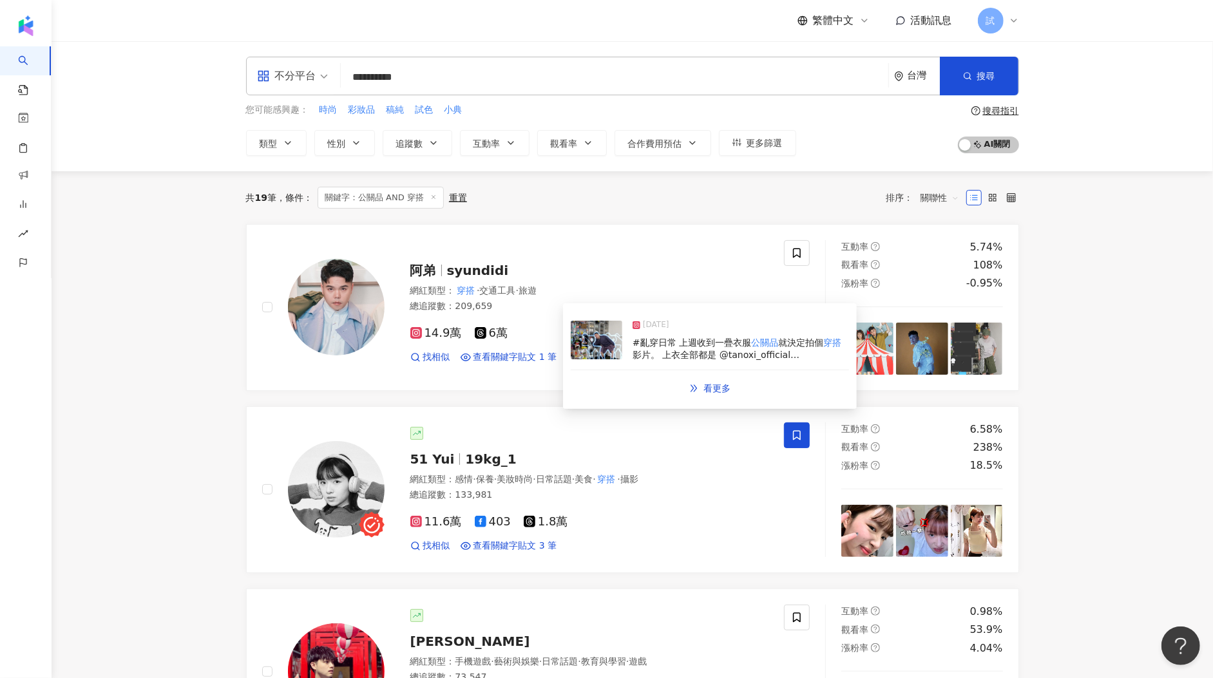
click at [588, 350] on img at bounding box center [597, 340] width 52 height 39
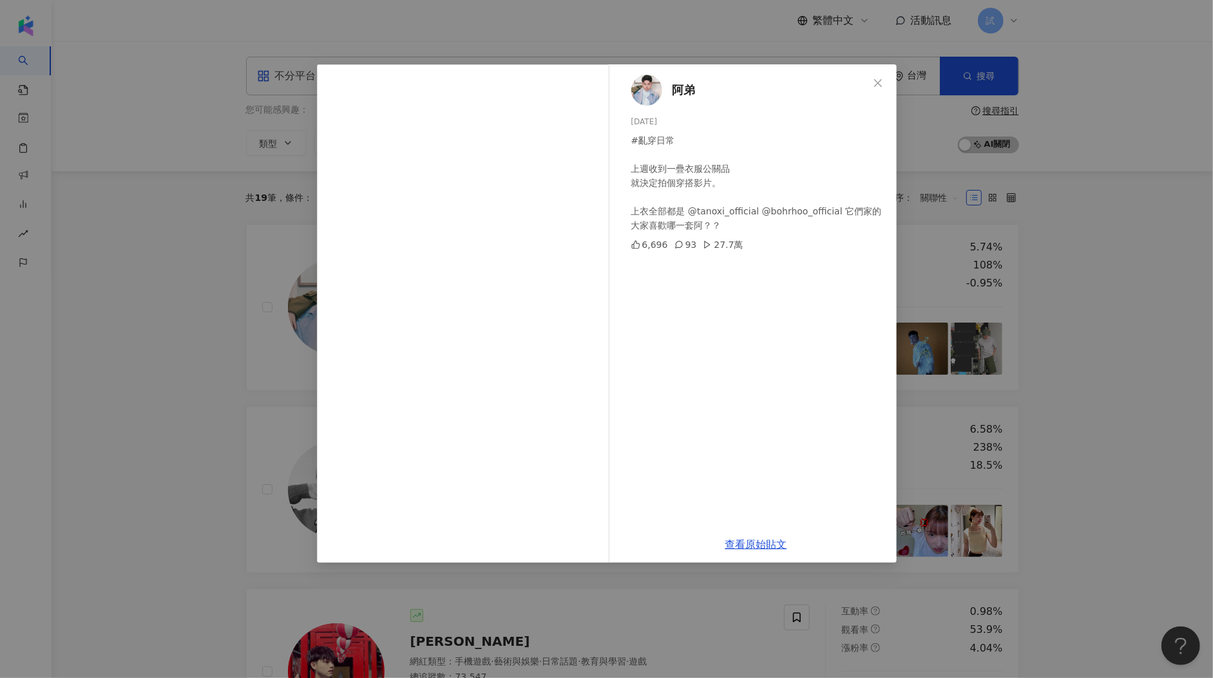
click at [242, 432] on div "阿弟 2024/10/19 #亂穿日常 上週收到一疊衣服公關品 就決定拍個穿搭影片。 上衣全部都是 @tanoxi_official @bohrhoo_off…" at bounding box center [606, 339] width 1213 height 678
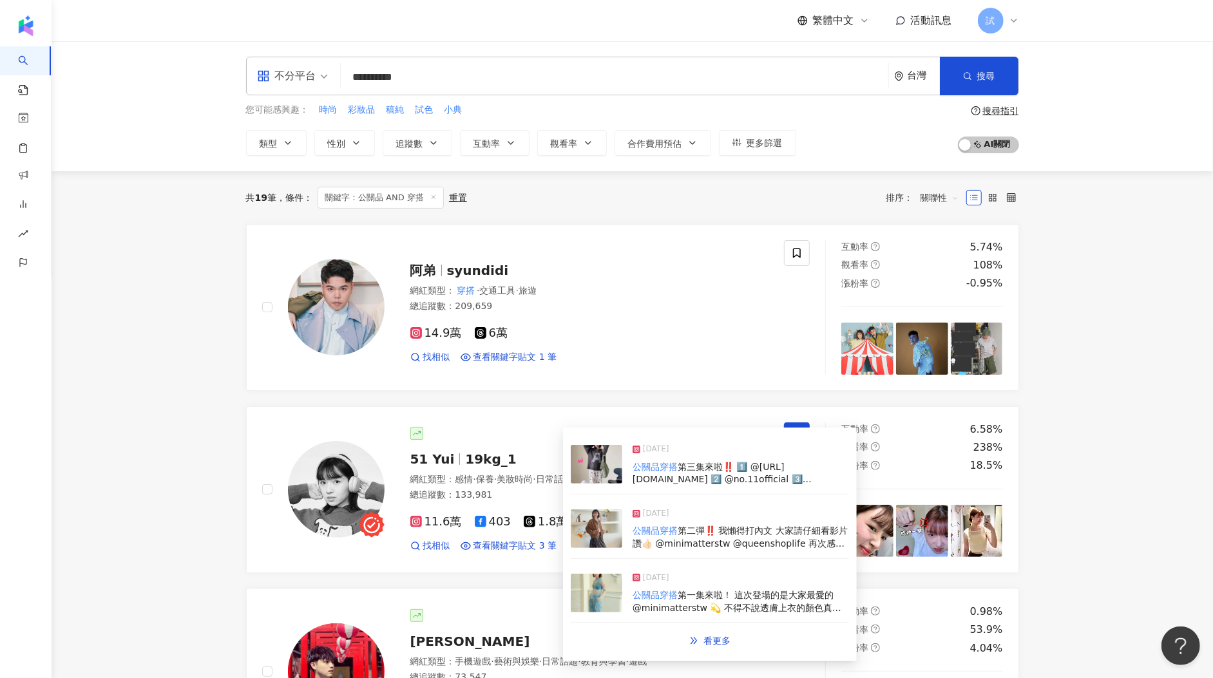
click at [603, 471] on img at bounding box center [597, 464] width 52 height 39
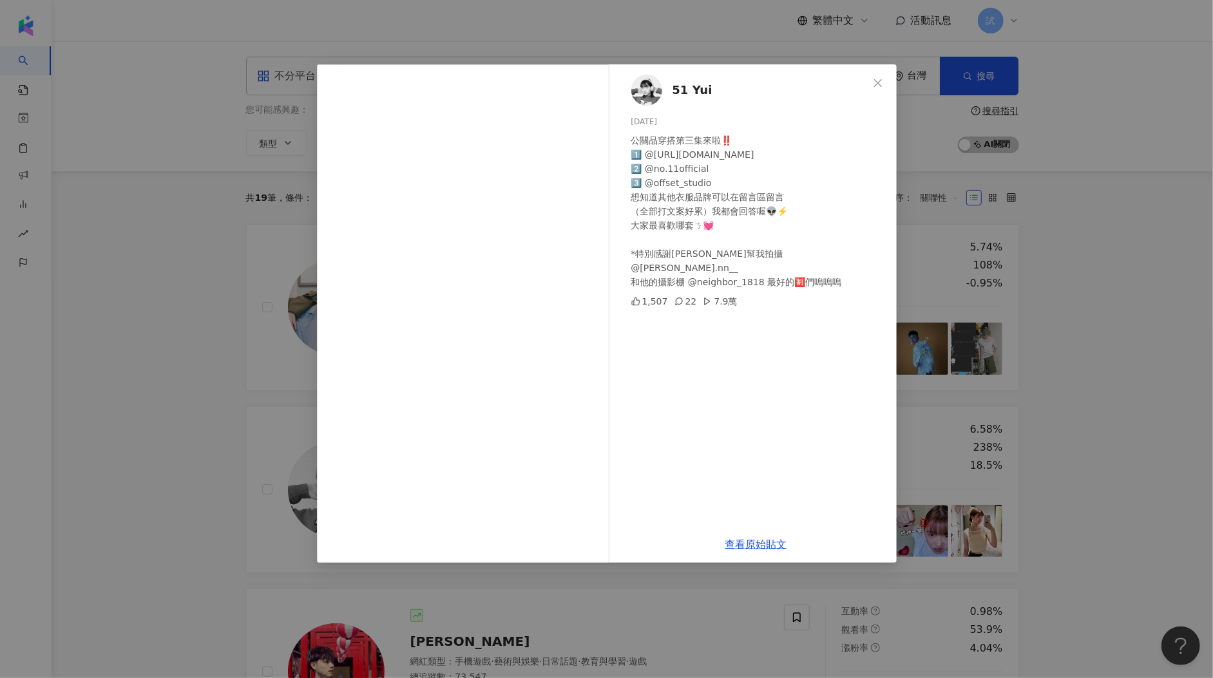
click at [260, 448] on div "51 Yui 2025/2/9 公關品穿搭第三集來啦‼️ 1️⃣ @tina_jojun.tw 2️⃣ @no.11official 3️⃣ @offset_…" at bounding box center [606, 339] width 1213 height 678
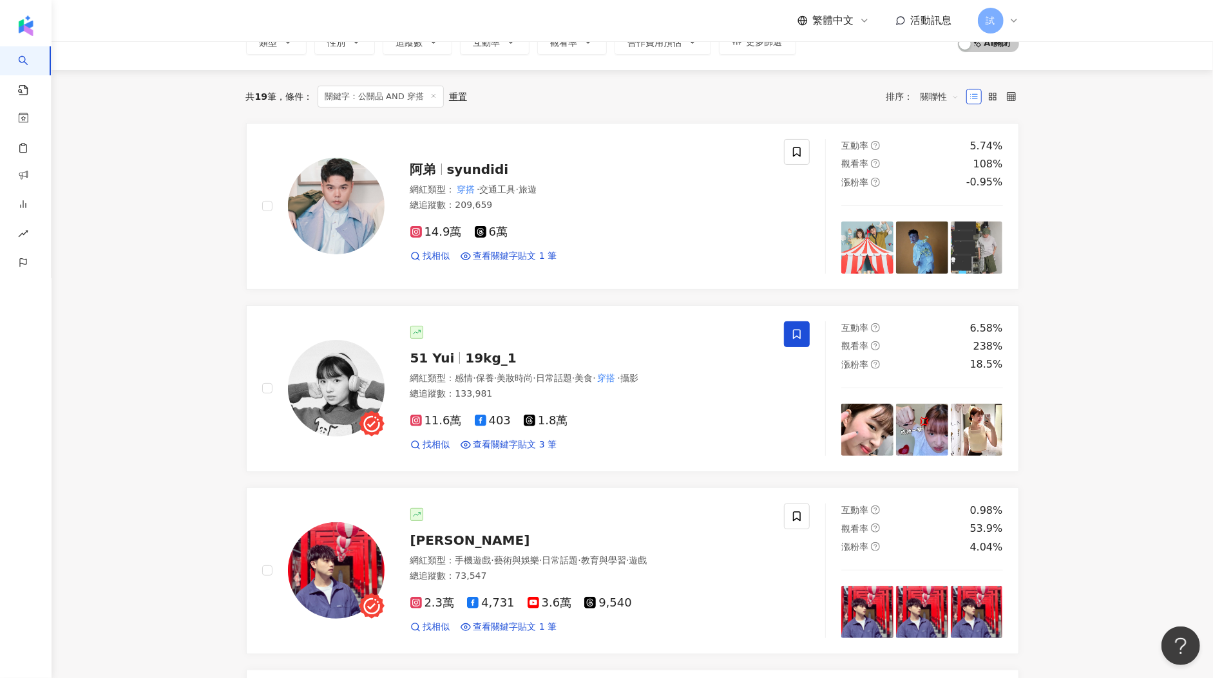
scroll to position [203, 0]
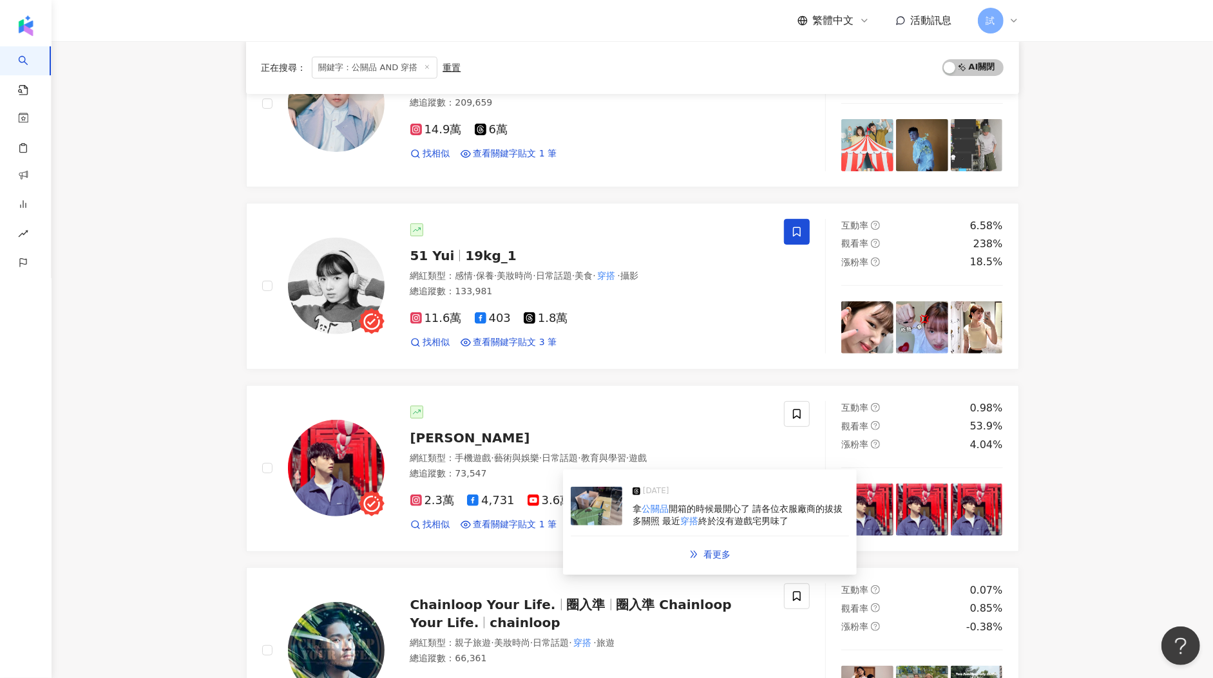
click at [614, 513] on img at bounding box center [597, 506] width 52 height 39
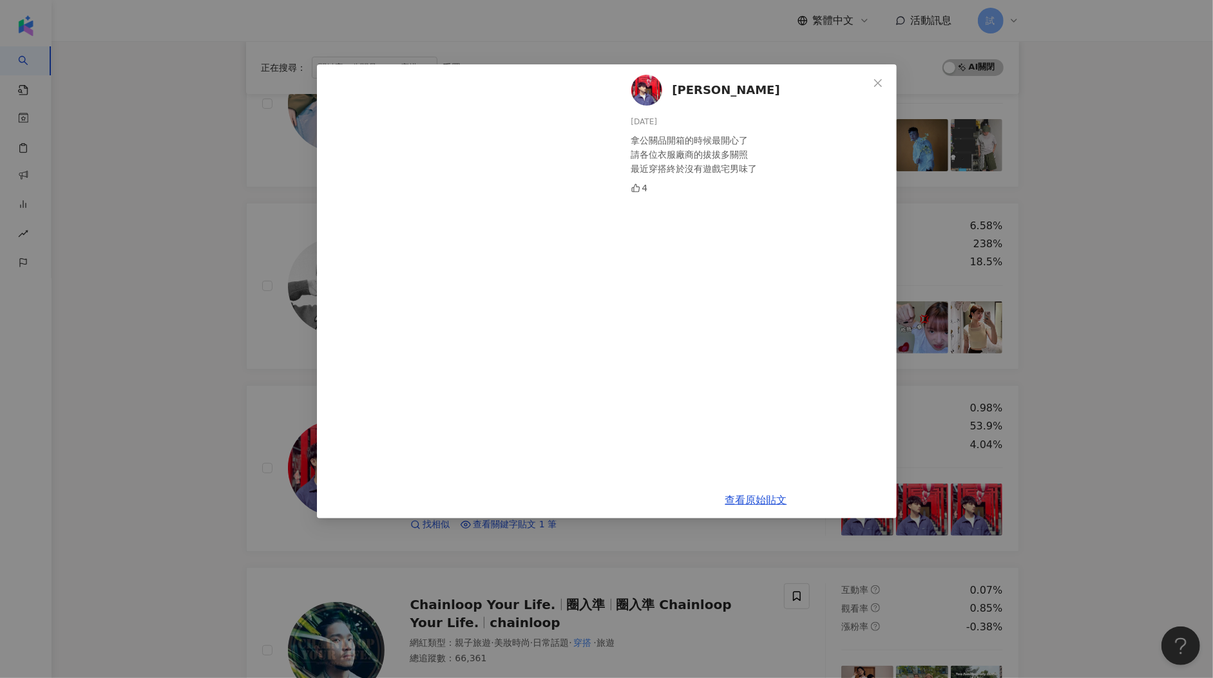
click at [281, 378] on div "萊綸Lyran 2025/8/15 拿公關品開箱的時候最開心了 請各位衣服廠商的拔拔多關照 最近穿搭終於沒有遊戲宅男味了 4 查看原始貼文" at bounding box center [606, 339] width 1213 height 678
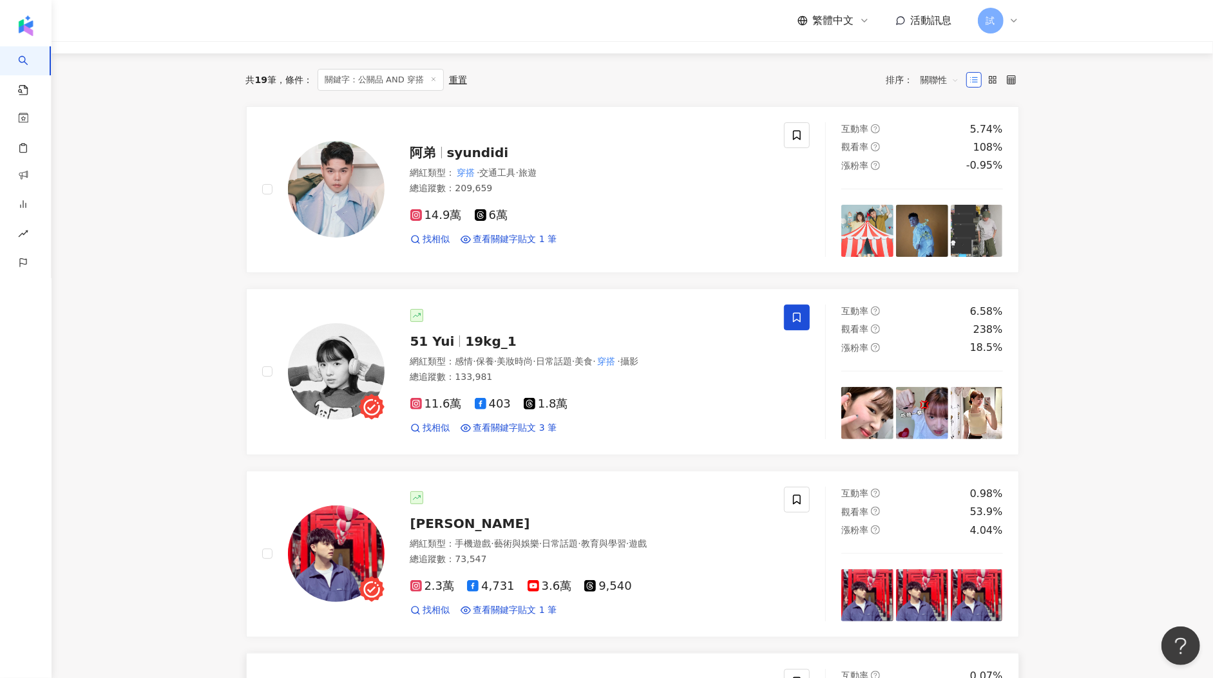
scroll to position [0, 0]
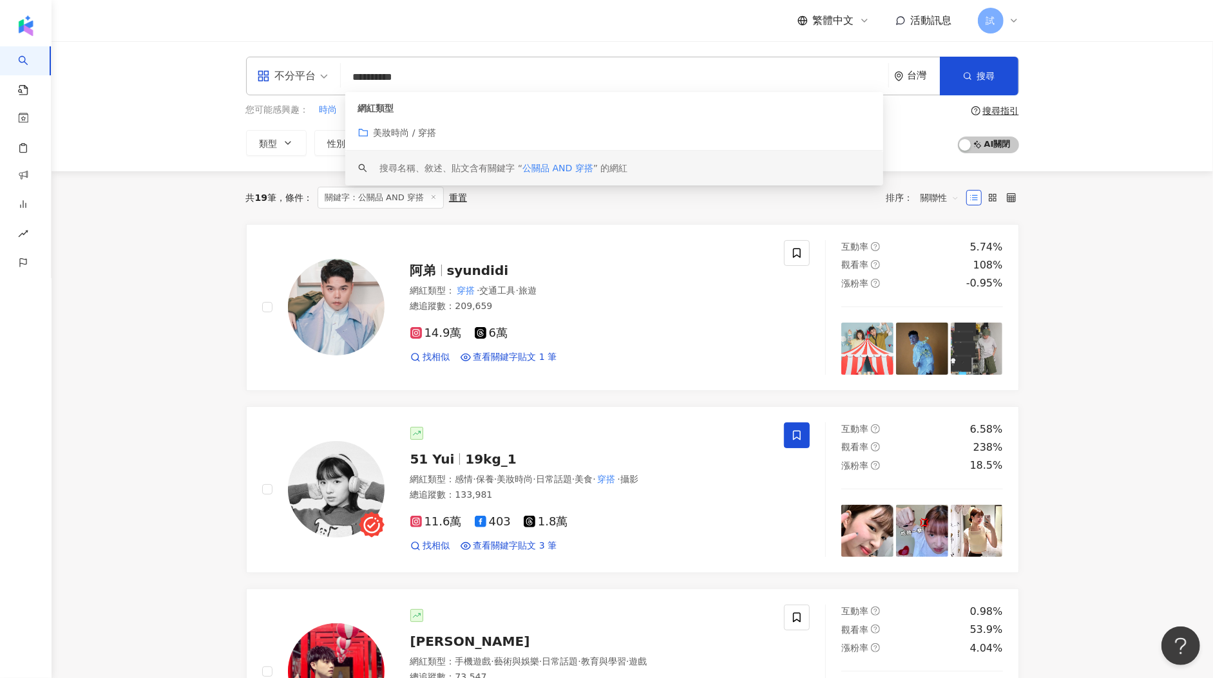
drag, startPoint x: 415, startPoint y: 79, endPoint x: 449, endPoint y: 79, distance: 33.5
click at [449, 79] on input "**********" at bounding box center [614, 77] width 537 height 24
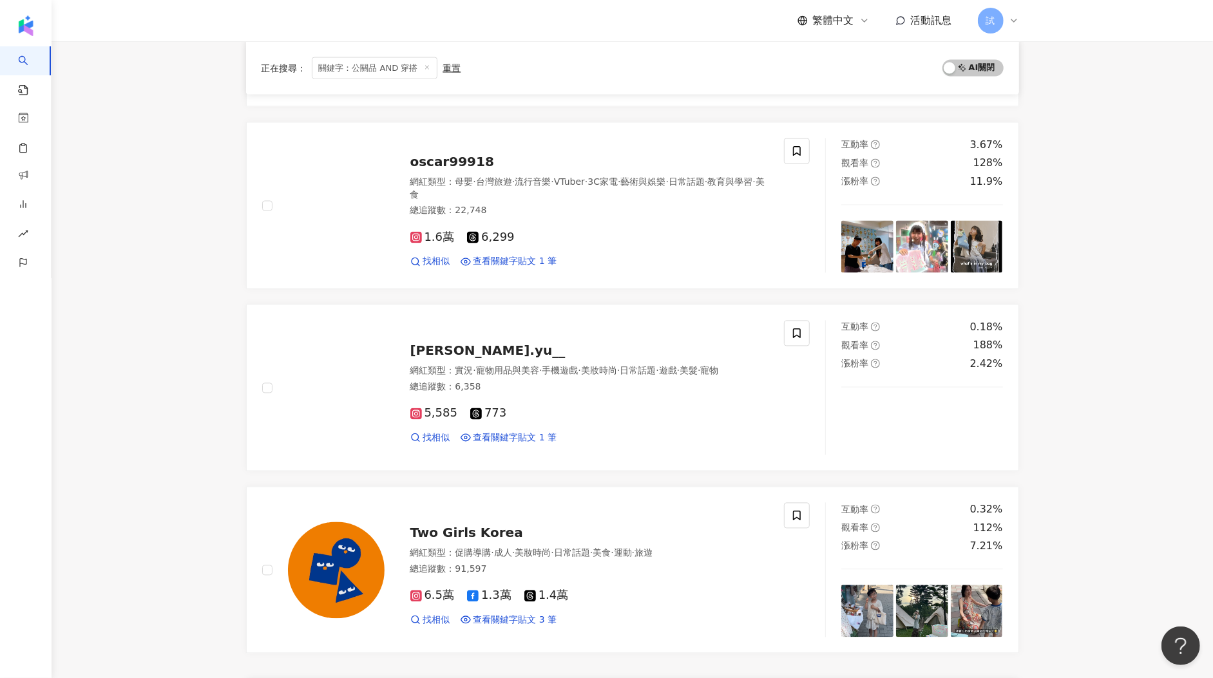
scroll to position [2001, 0]
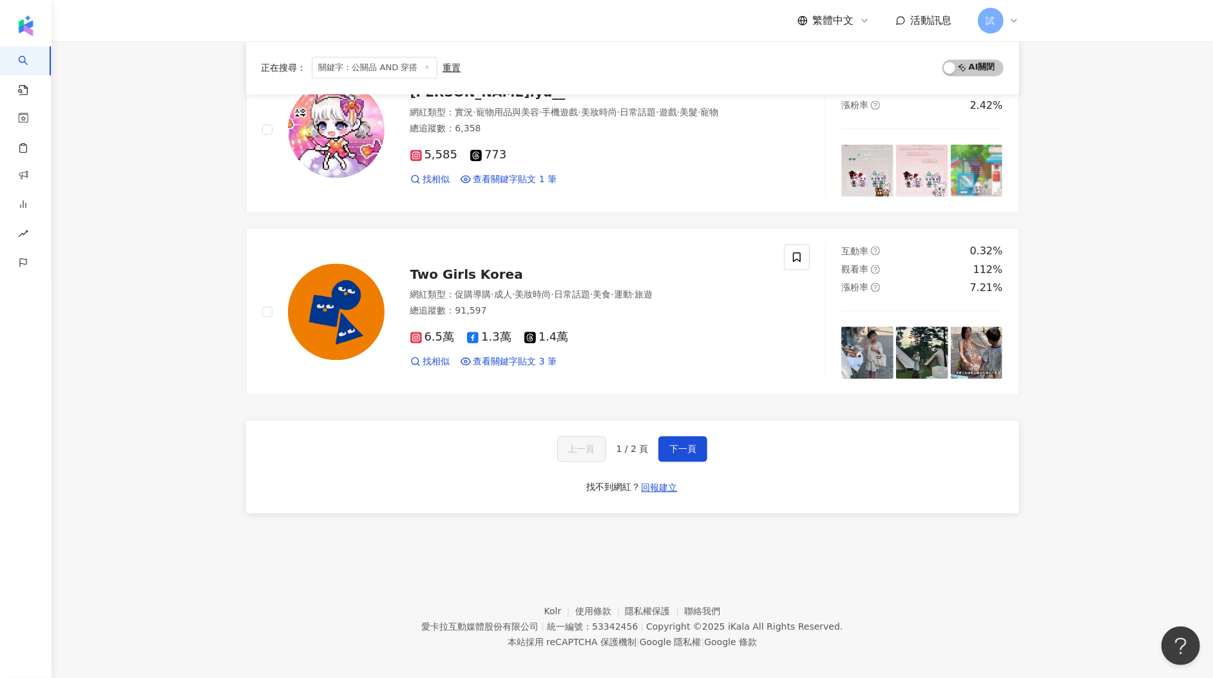
click at [666, 422] on div "上一頁 1 / 2 頁 下一頁 找不到網紅？ 回報建立" at bounding box center [632, 466] width 773 height 93
click at [677, 436] on button "下一頁" at bounding box center [682, 449] width 49 height 26
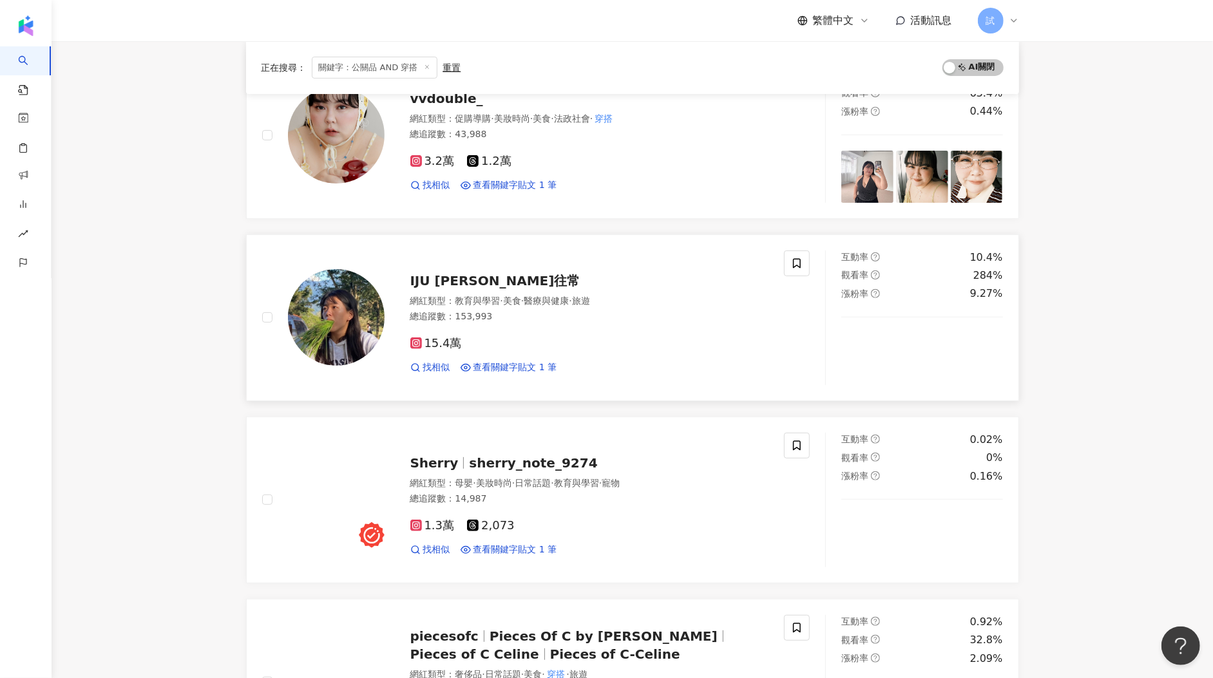
scroll to position [0, 0]
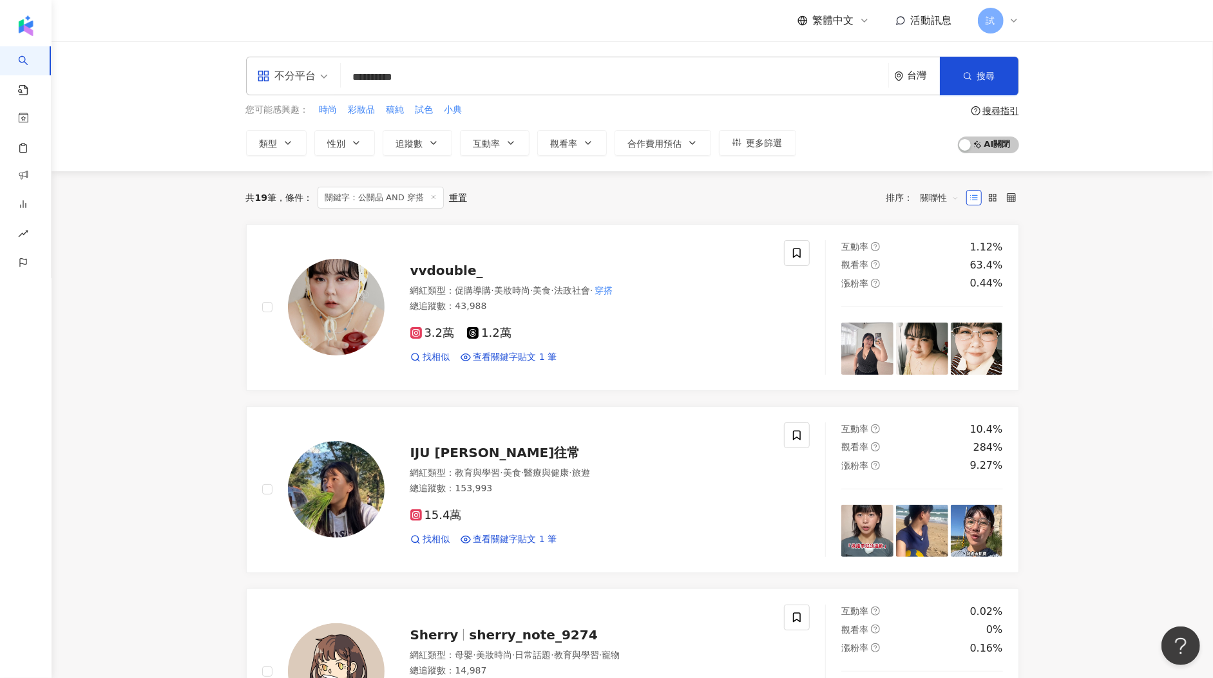
click at [381, 73] on input "**********" at bounding box center [614, 77] width 537 height 24
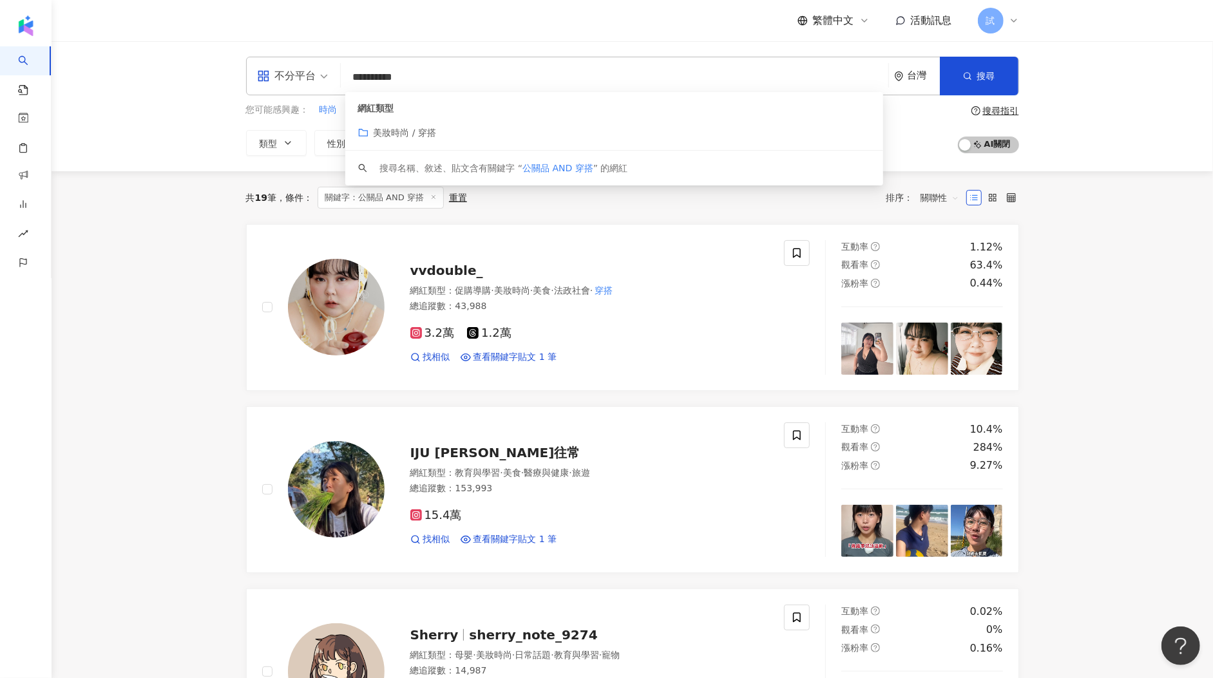
drag, startPoint x: 381, startPoint y: 75, endPoint x: 317, endPoint y: 75, distance: 63.7
click at [317, 75] on div "**********" at bounding box center [632, 76] width 773 height 39
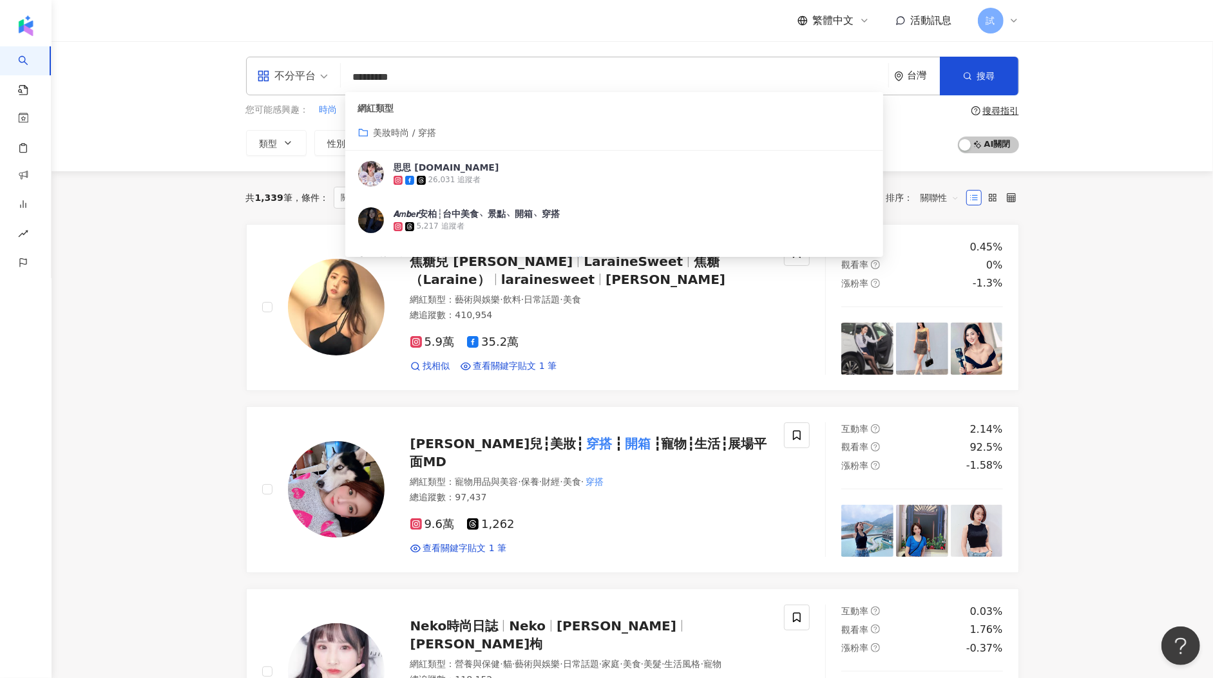
type input "*********"
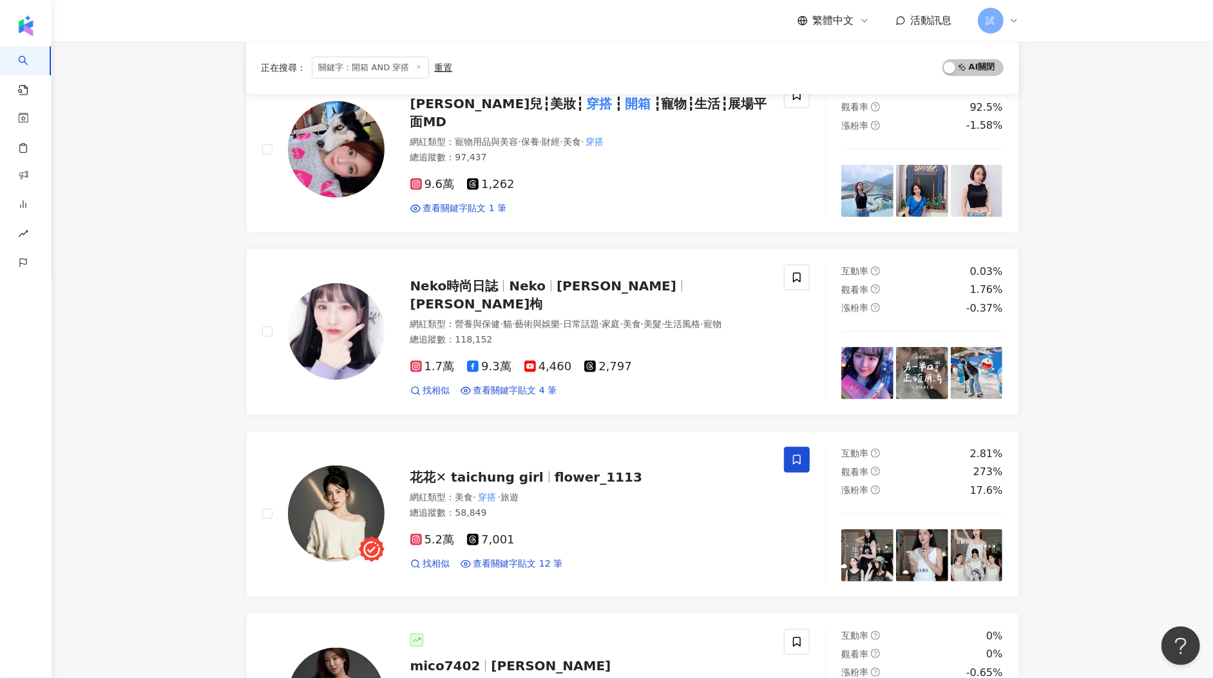
scroll to position [484, 0]
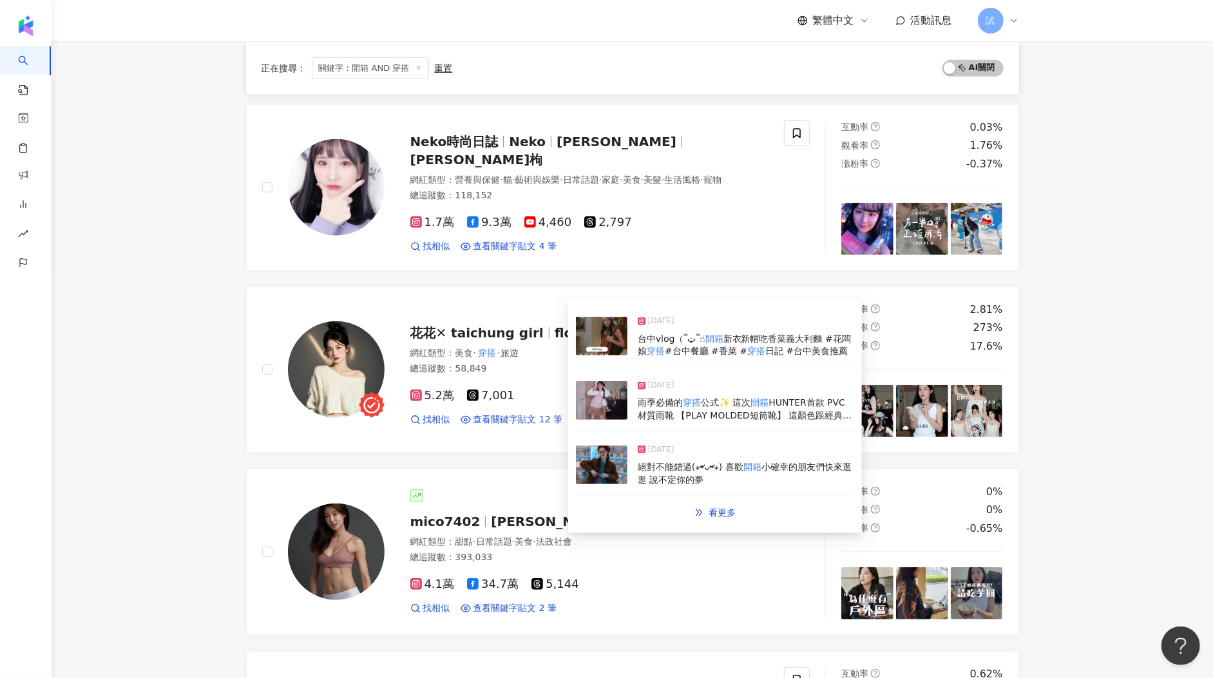
click at [611, 332] on img at bounding box center [602, 336] width 52 height 39
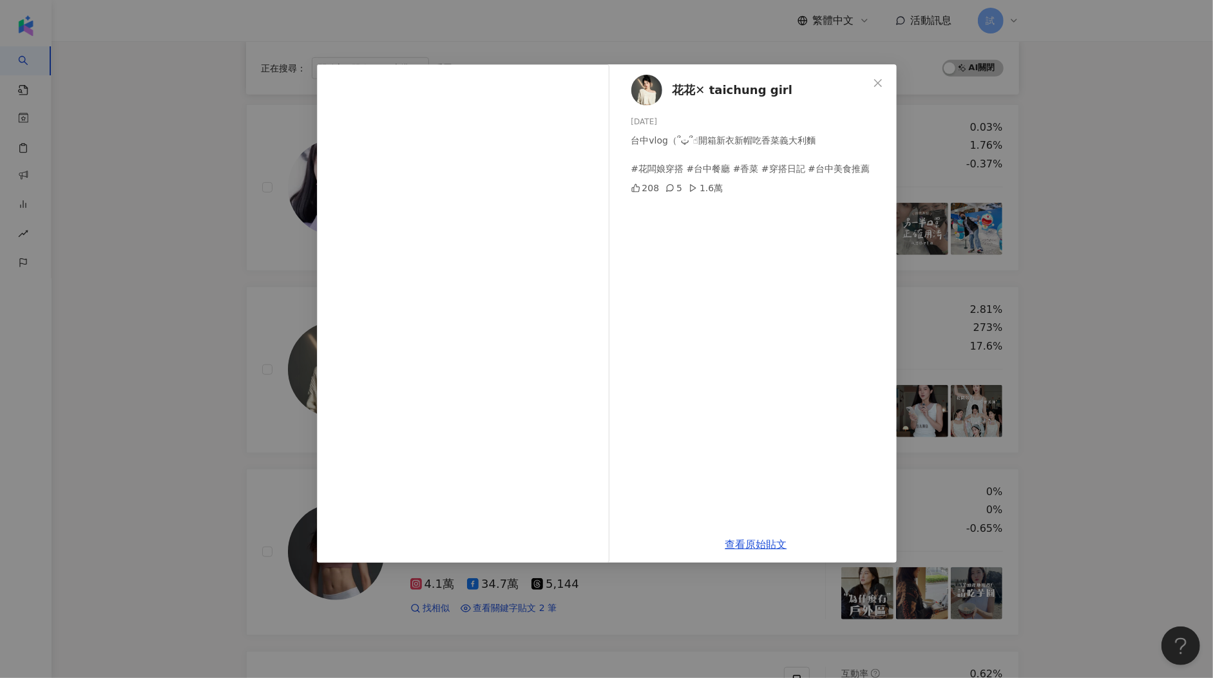
click at [230, 415] on div "花花✕ taichung girl 2025/8/9 台中vlog（՞ټ՞☝開箱新衣新帽吃香菜義大利麵 #花闆娘穿搭 #台中餐廳 #香菜 #穿搭日記 #台中美…" at bounding box center [606, 339] width 1213 height 678
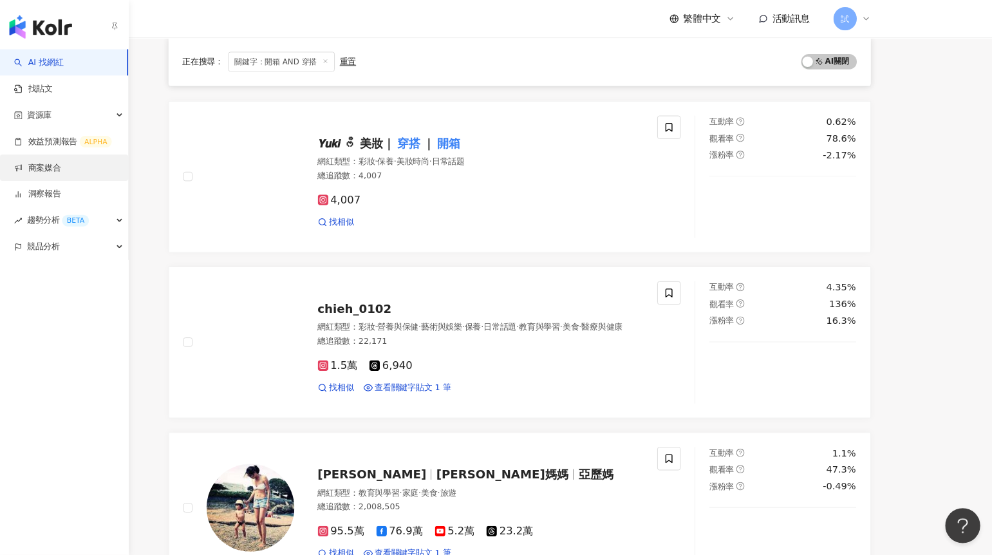
scroll to position [1024, 0]
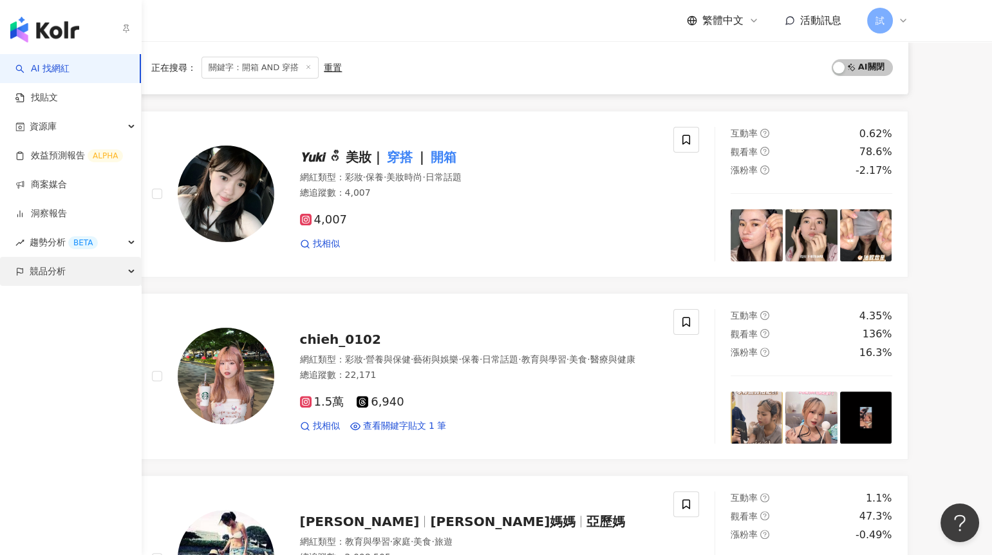
click at [90, 271] on div "競品分析" at bounding box center [70, 271] width 141 height 29
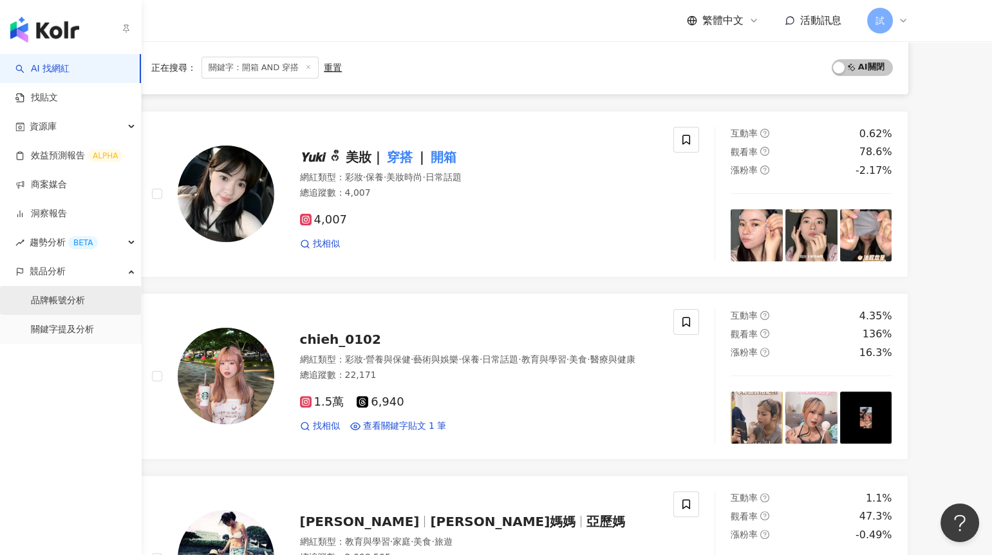
click at [79, 307] on link "品牌帳號分析" at bounding box center [58, 300] width 54 height 13
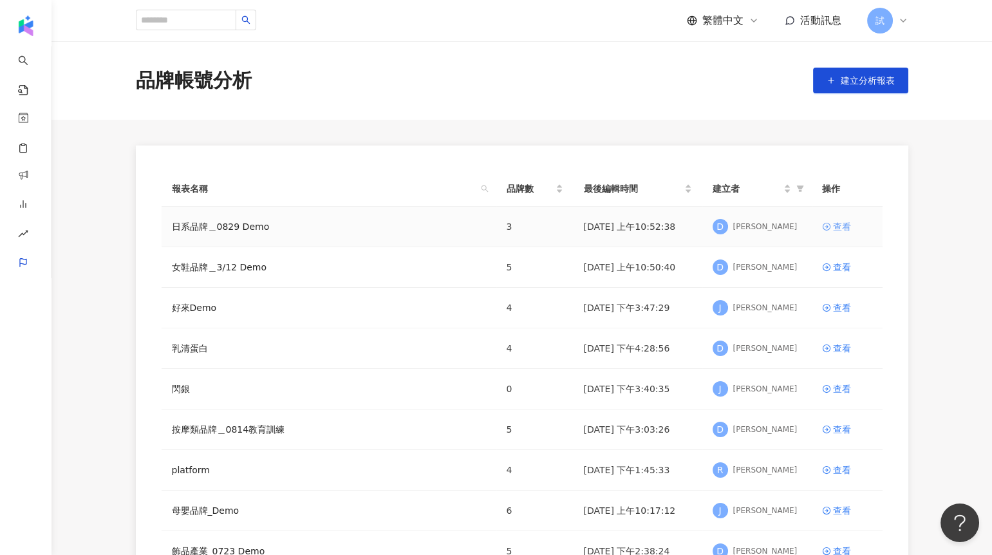
click at [823, 222] on icon at bounding box center [826, 226] width 9 height 9
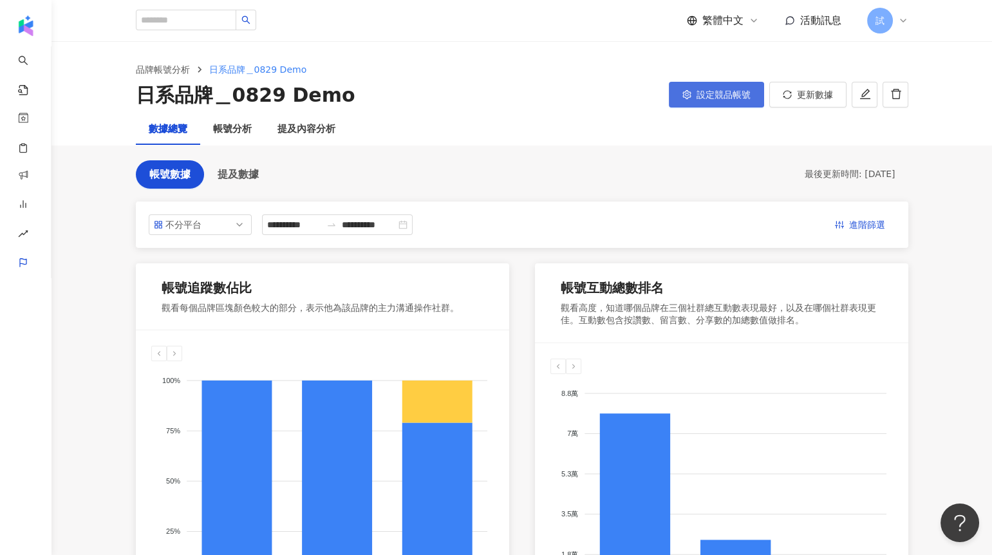
click at [721, 98] on span "設定競品帳號" at bounding box center [724, 95] width 54 height 10
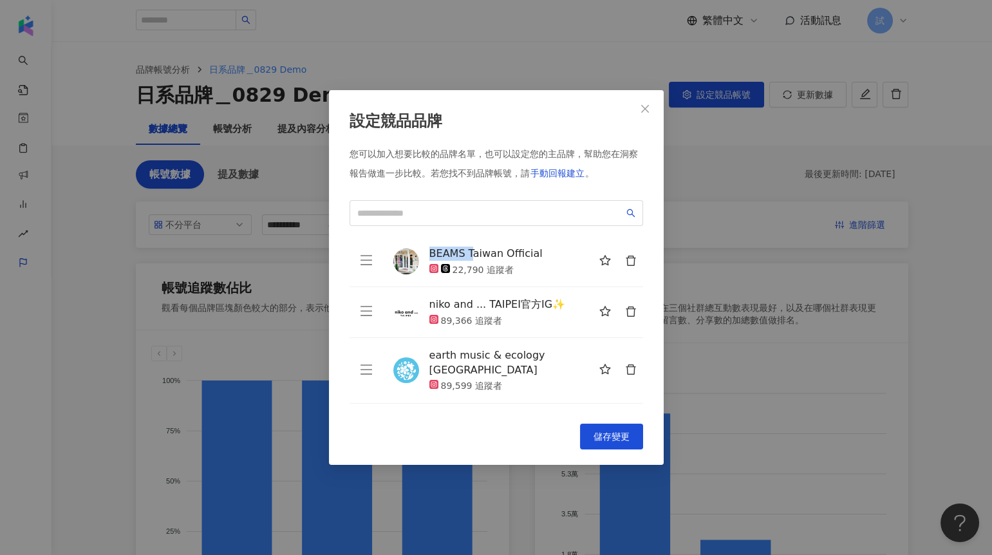
drag, startPoint x: 429, startPoint y: 256, endPoint x: 471, endPoint y: 256, distance: 41.9
click at [471, 256] on div "BEAMS Taiwan Official" at bounding box center [486, 254] width 113 height 14
drag, startPoint x: 426, startPoint y: 302, endPoint x: 472, endPoint y: 303, distance: 45.7
click at [472, 303] on div "niko and ... TAIPEI官方IG✨ 89,366 追蹤者" at bounding box center [518, 312] width 250 height 30
drag, startPoint x: 428, startPoint y: 355, endPoint x: 484, endPoint y: 361, distance: 56.3
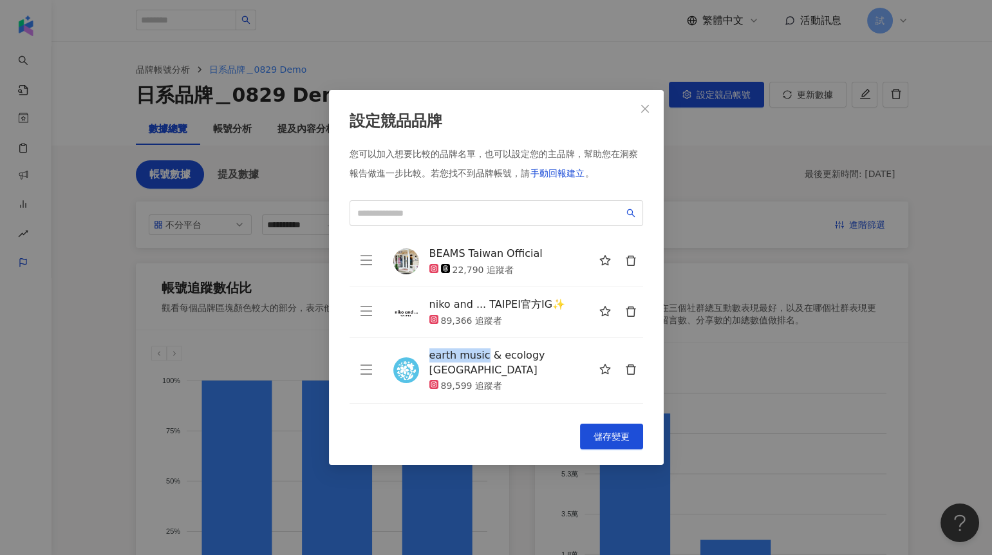
click at [484, 361] on div "earth music & ecology Taiwan 89,599 追蹤者" at bounding box center [518, 370] width 250 height 44
click at [455, 216] on input "search" at bounding box center [490, 213] width 267 height 14
click at [459, 214] on input "search" at bounding box center [490, 213] width 267 height 14
click at [455, 214] on input "search" at bounding box center [490, 213] width 267 height 14
click at [498, 209] on input "search" at bounding box center [490, 213] width 267 height 14
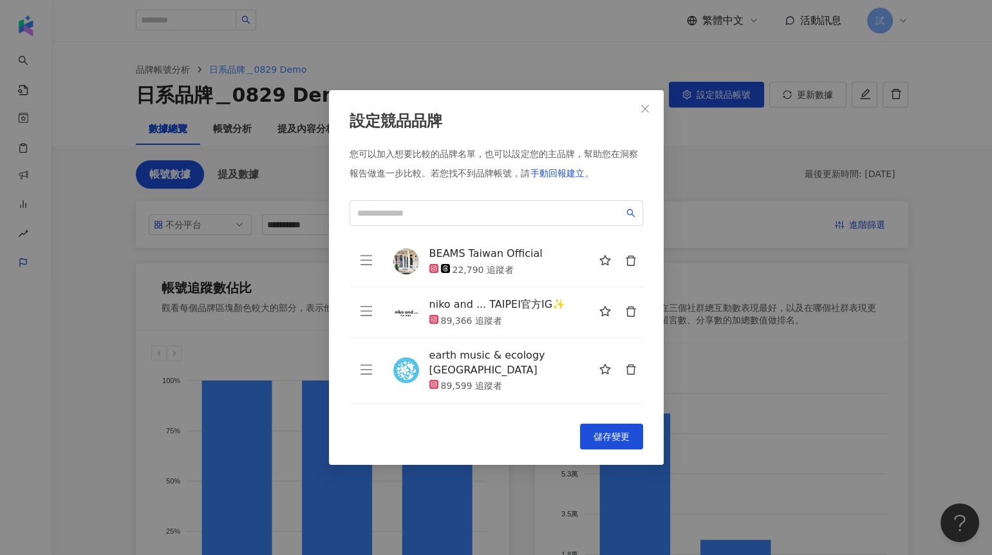
click at [631, 265] on icon "delete" at bounding box center [631, 261] width 12 height 12
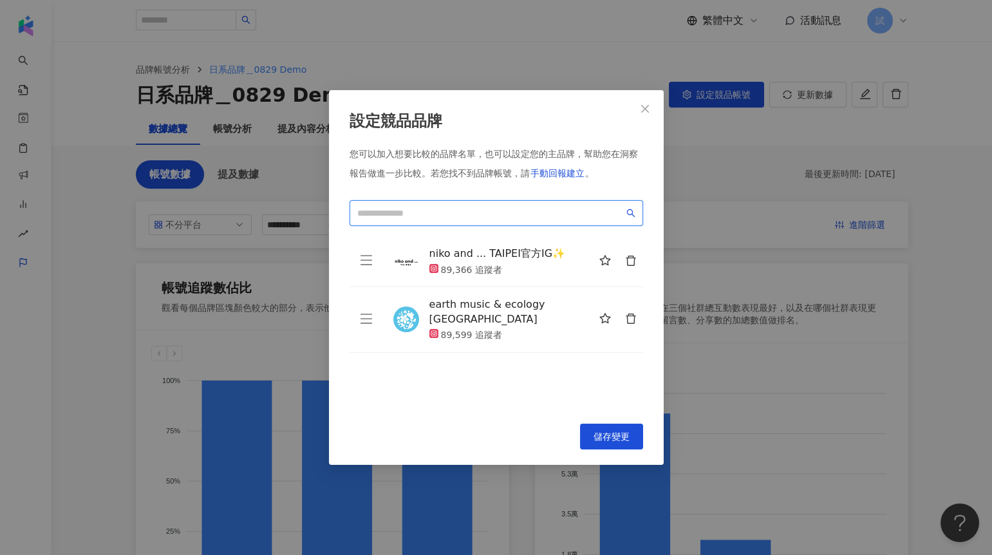
click at [533, 214] on input "search" at bounding box center [490, 213] width 267 height 14
type input "*"
drag, startPoint x: 440, startPoint y: 211, endPoint x: 296, endPoint y: 207, distance: 144.9
click at [296, 207] on div "**********" at bounding box center [496, 277] width 992 height 555
paste input "**********"
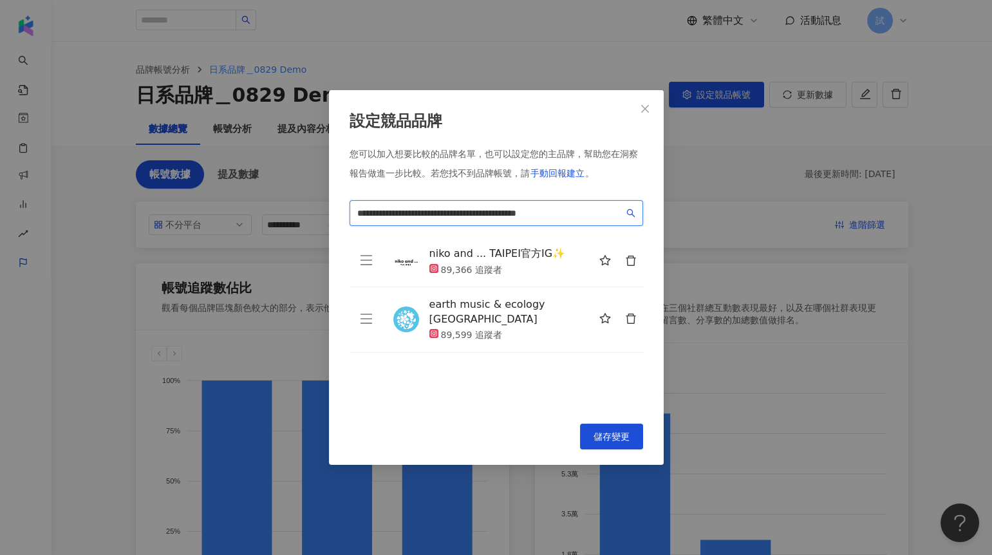
click at [595, 214] on input "**********" at bounding box center [490, 213] width 267 height 14
drag, startPoint x: 478, startPoint y: 214, endPoint x: 345, endPoint y: 214, distance: 133.3
click at [345, 214] on div "**********" at bounding box center [496, 277] width 335 height 375
click at [460, 214] on input "**********" at bounding box center [490, 213] width 267 height 14
type input "**********"
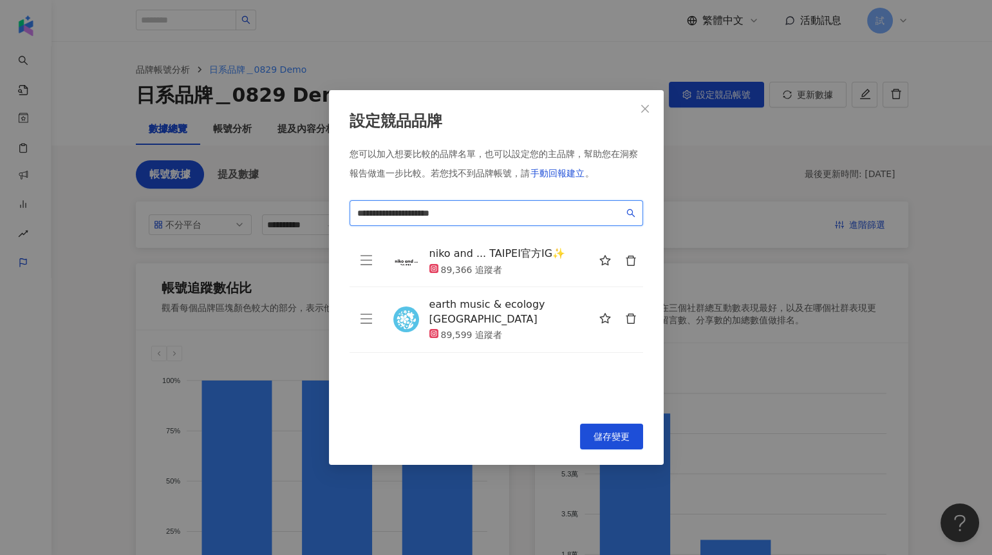
drag, startPoint x: 469, startPoint y: 214, endPoint x: 343, endPoint y: 214, distance: 125.6
click at [343, 214] on div "**********" at bounding box center [496, 277] width 335 height 375
click at [546, 175] on span "手動回報建立" at bounding box center [558, 173] width 54 height 10
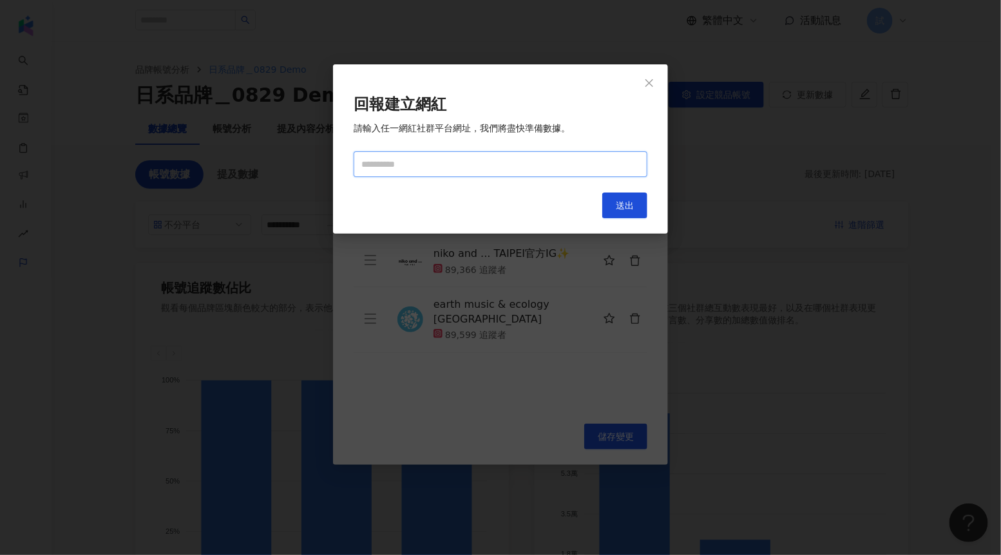
click at [464, 171] on input "text" at bounding box center [501, 164] width 294 height 26
paste input "**********"
type input "**********"
click at [623, 202] on span "送出" at bounding box center [625, 205] width 18 height 10
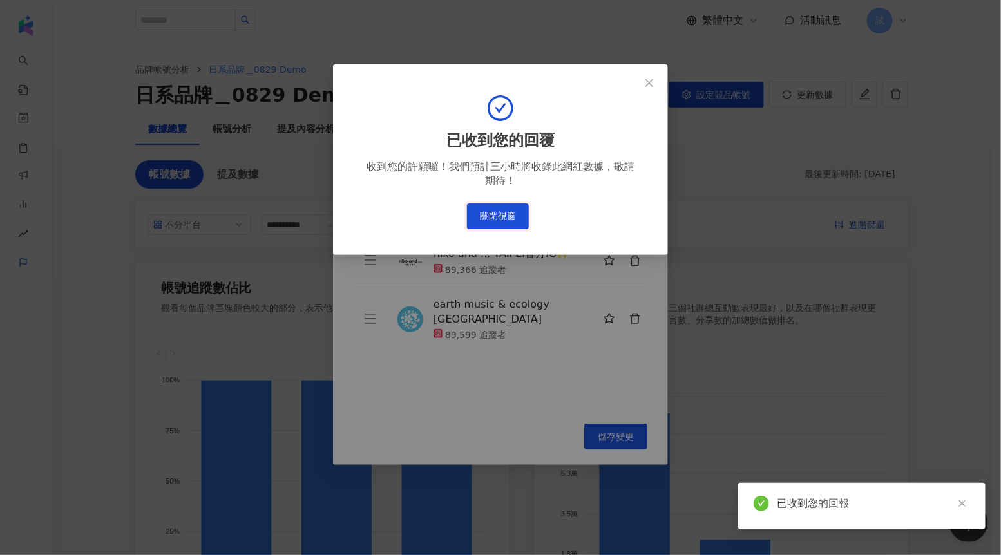
click at [498, 217] on button "關閉視窗" at bounding box center [498, 216] width 62 height 26
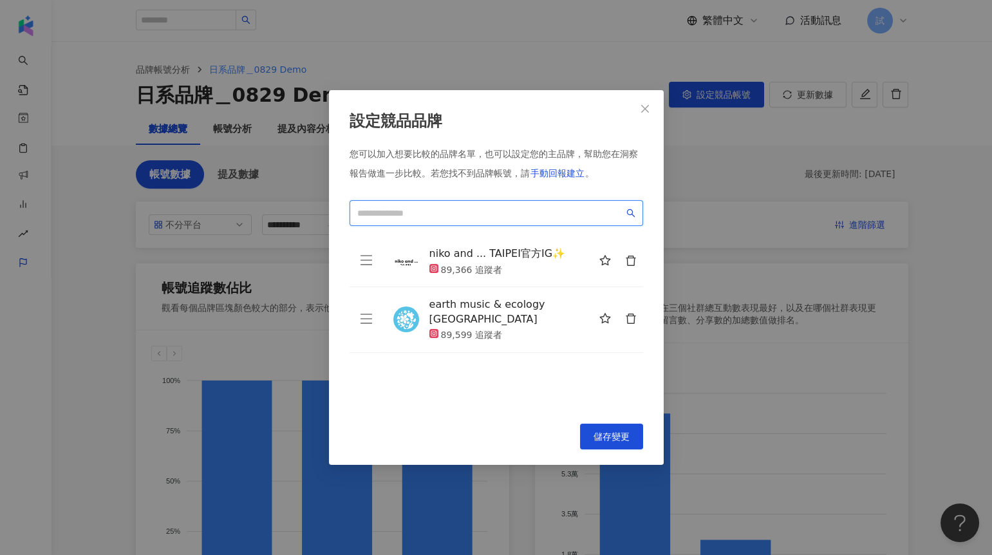
click at [427, 211] on input "search" at bounding box center [490, 213] width 267 height 14
click at [448, 214] on input "search" at bounding box center [490, 213] width 267 height 14
paste input "**********"
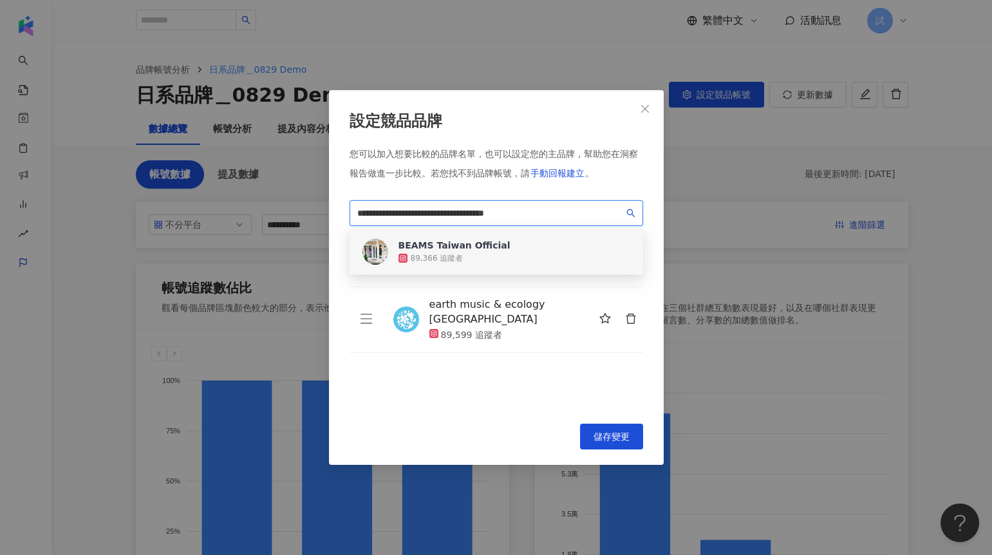
click at [447, 249] on div "BEAMS Taiwan Official" at bounding box center [455, 245] width 112 height 13
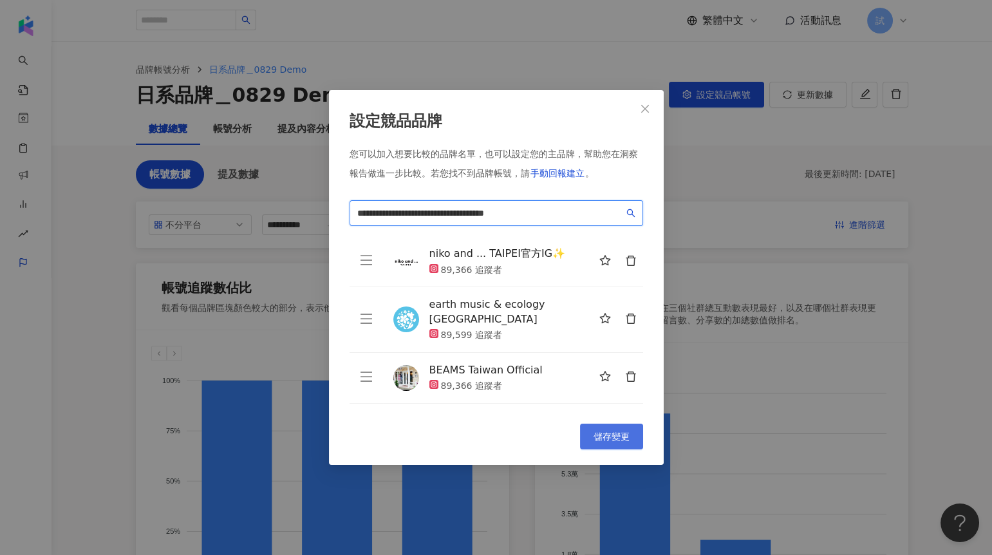
type input "**********"
click at [625, 429] on button "儲存變更" at bounding box center [611, 437] width 63 height 26
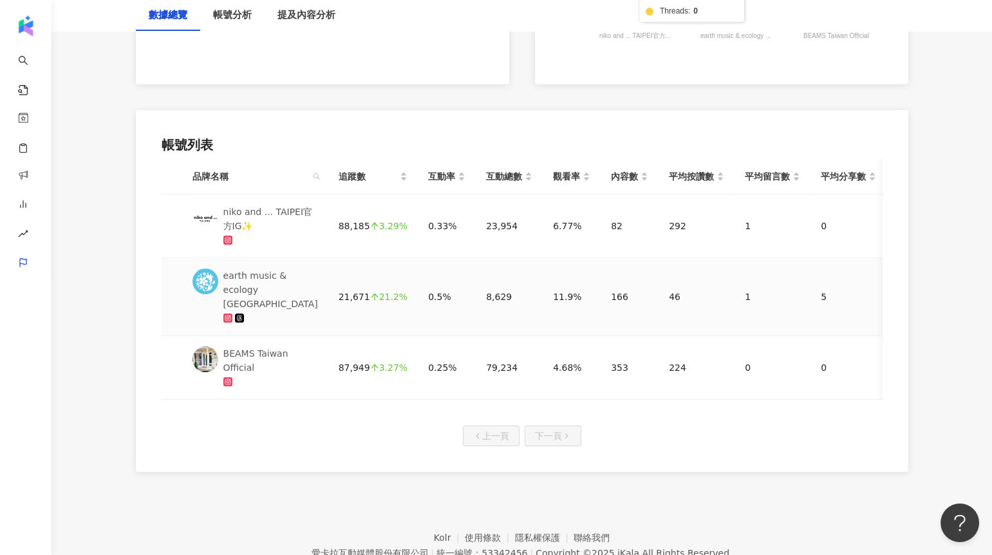
scroll to position [574, 0]
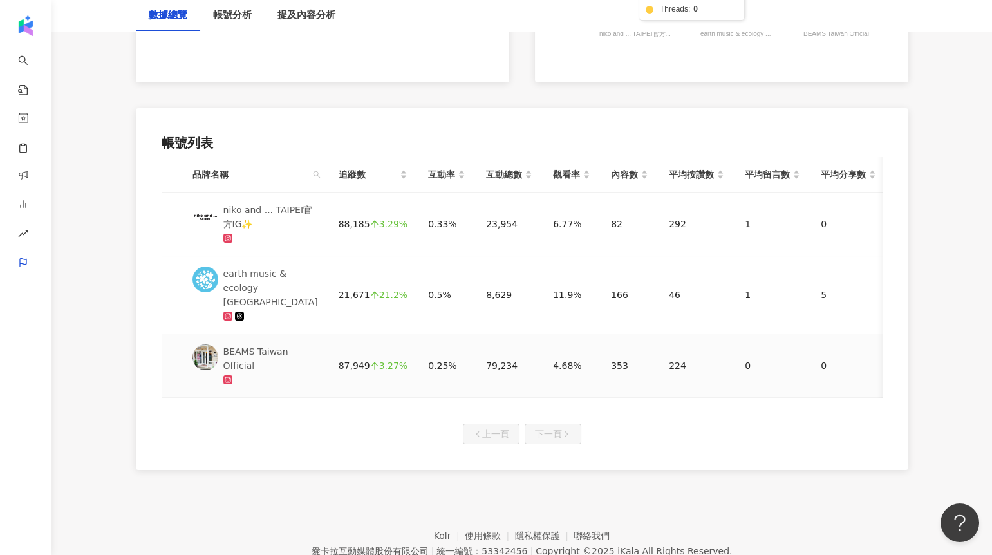
drag, startPoint x: 648, startPoint y: 363, endPoint x: 690, endPoint y: 356, distance: 43.0
click at [690, 356] on td "224" at bounding box center [697, 366] width 76 height 64
drag, startPoint x: 690, startPoint y: 356, endPoint x: 639, endPoint y: 339, distance: 53.6
click at [639, 340] on tr "BEAMS Taiwan Official 87,949 3.27% 0.25% 79,234 4.68% 353 224 0 0 224 4,186" at bounding box center [601, 366] width 878 height 64
drag, startPoint x: 681, startPoint y: 224, endPoint x: 651, endPoint y: 222, distance: 29.7
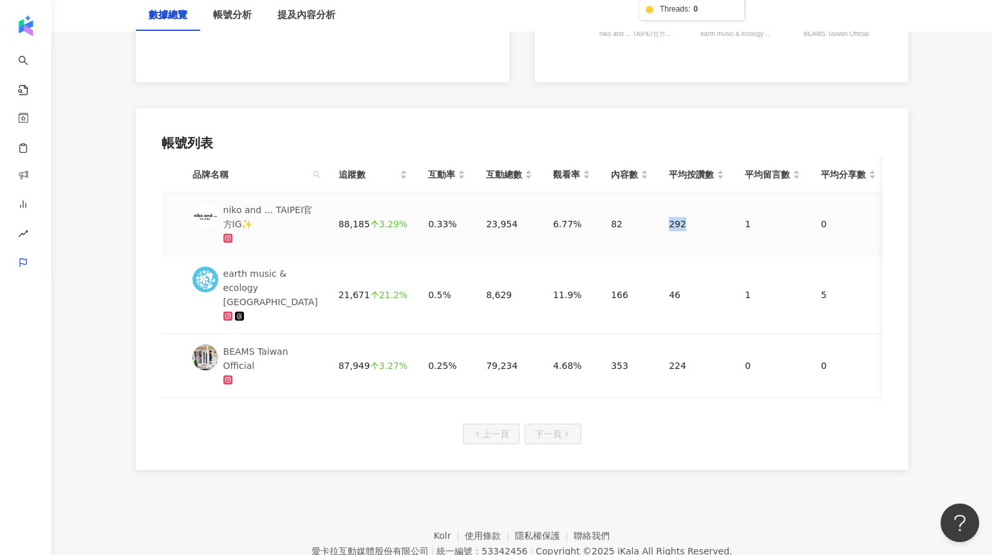
click at [659, 222] on td "292" at bounding box center [697, 225] width 76 height 64
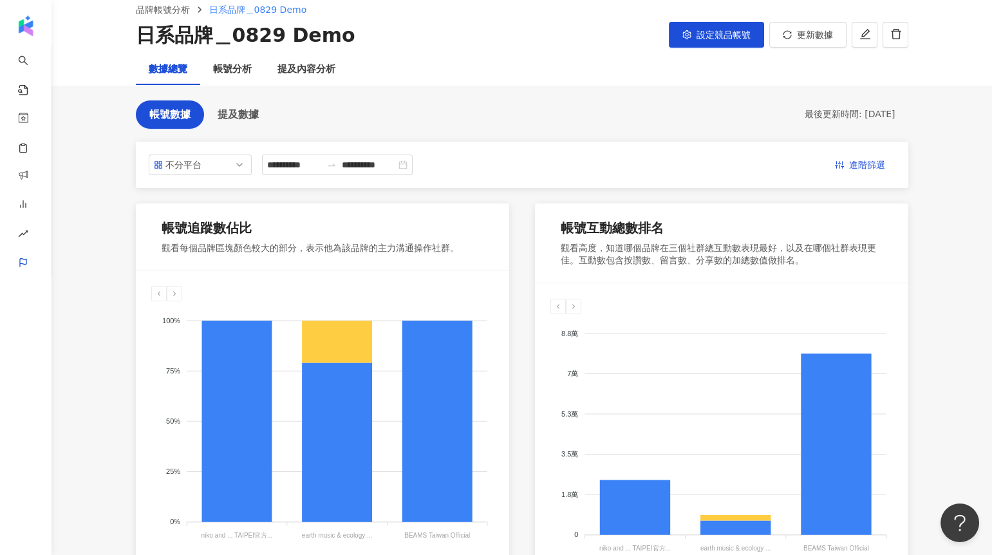
scroll to position [0, 0]
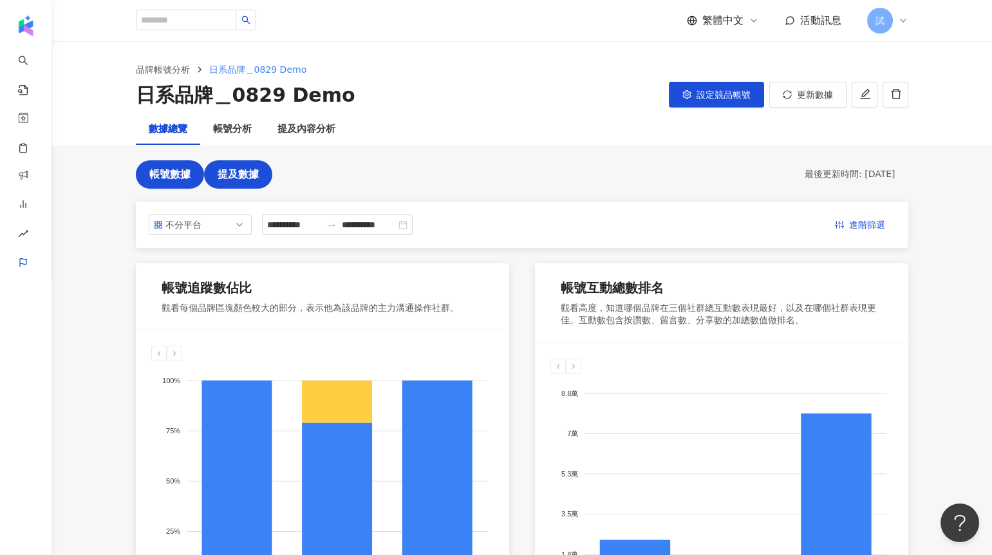
click at [241, 170] on span "提及數據" at bounding box center [238, 175] width 41 height 12
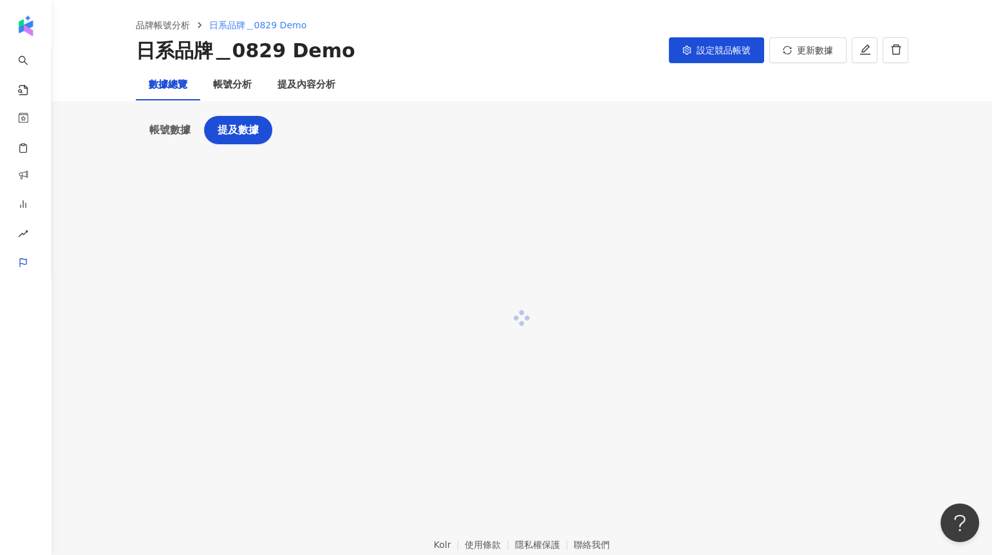
scroll to position [59, 0]
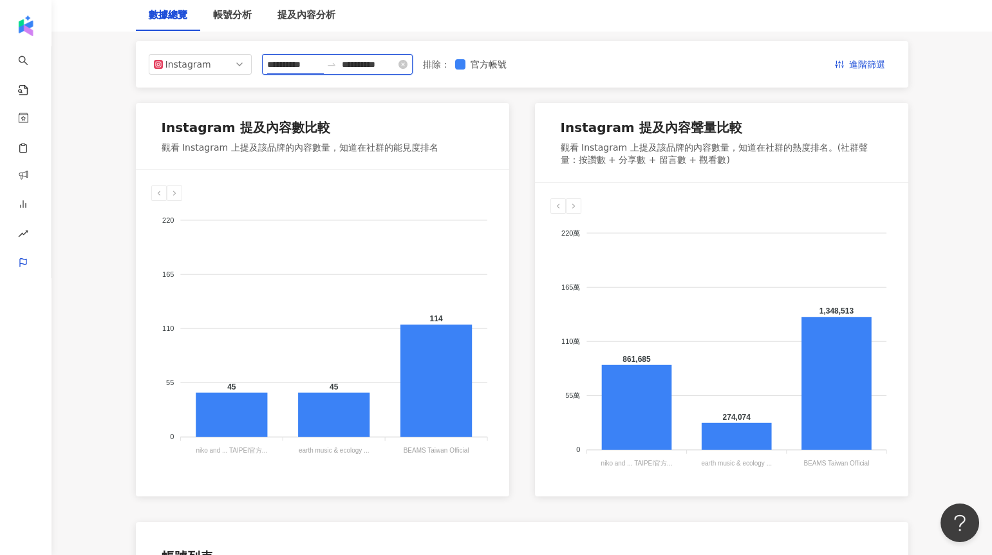
click at [315, 58] on input "**********" at bounding box center [294, 64] width 54 height 14
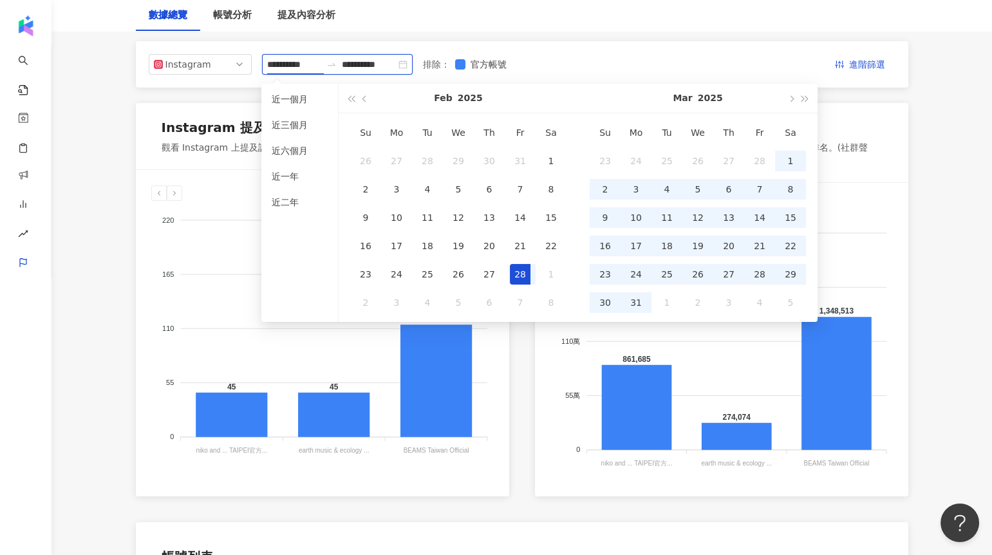
type input "**********"
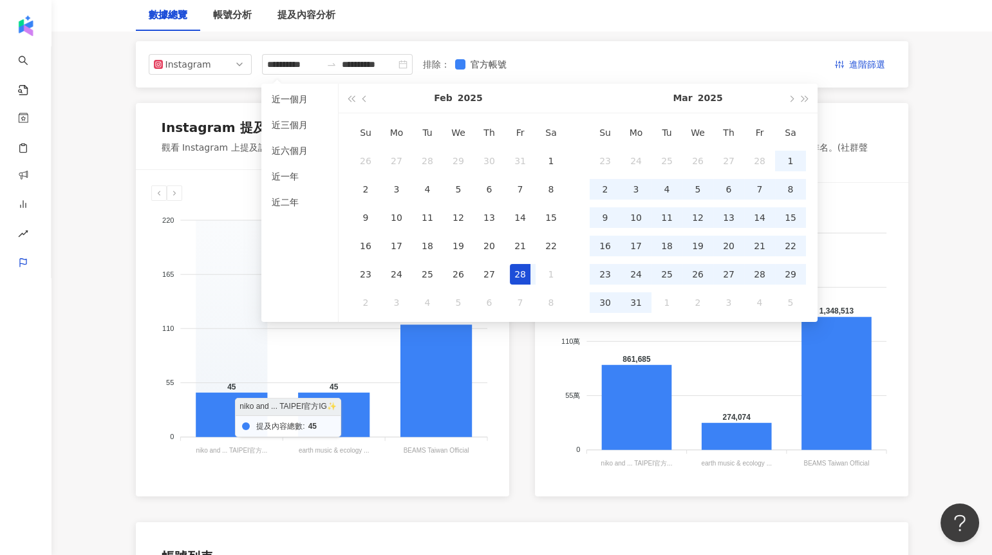
click at [228, 227] on foreignobject at bounding box center [322, 330] width 343 height 258
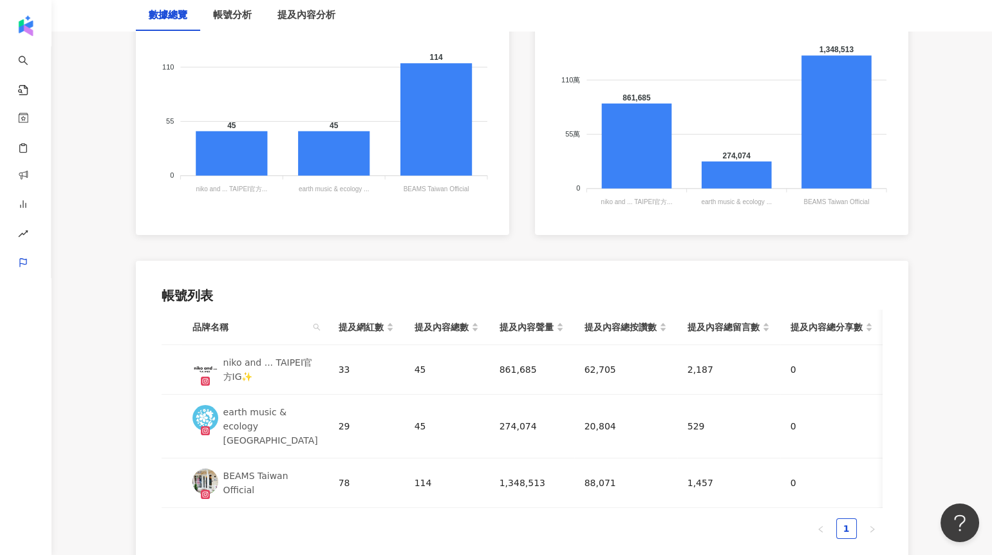
scroll to position [428, 0]
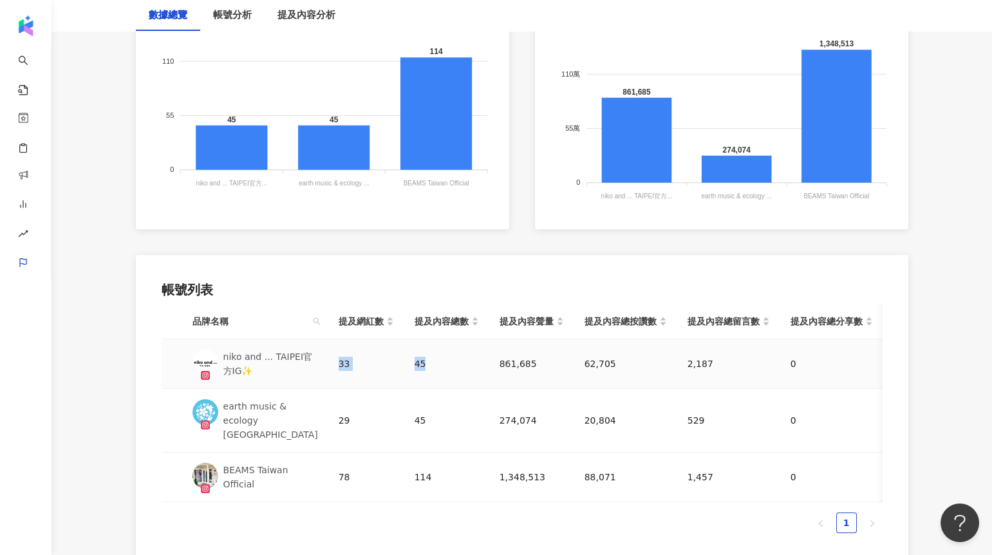
drag, startPoint x: 327, startPoint y: 364, endPoint x: 420, endPoint y: 360, distance: 92.8
click at [420, 361] on tr "niko and ... TAIPEI官方IG✨ 33 45 861,685 62,705 2,187 0 64,892 796,793" at bounding box center [626, 364] width 928 height 50
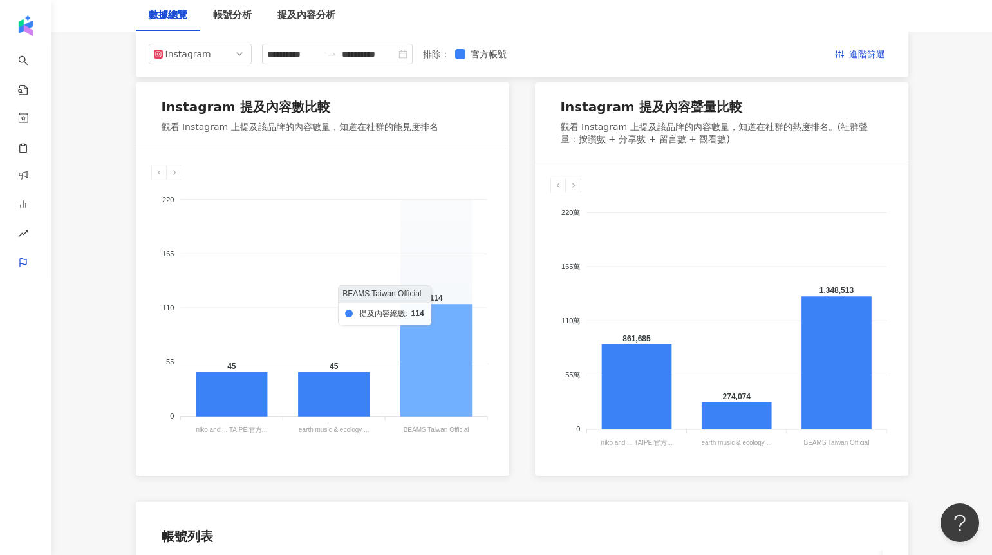
scroll to position [174, 0]
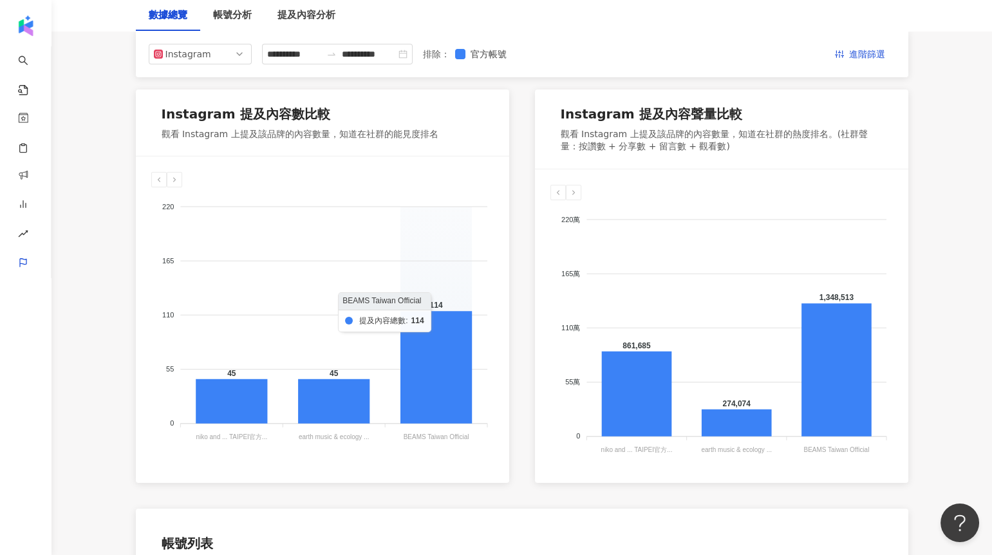
click at [435, 268] on foreignobject at bounding box center [322, 316] width 343 height 258
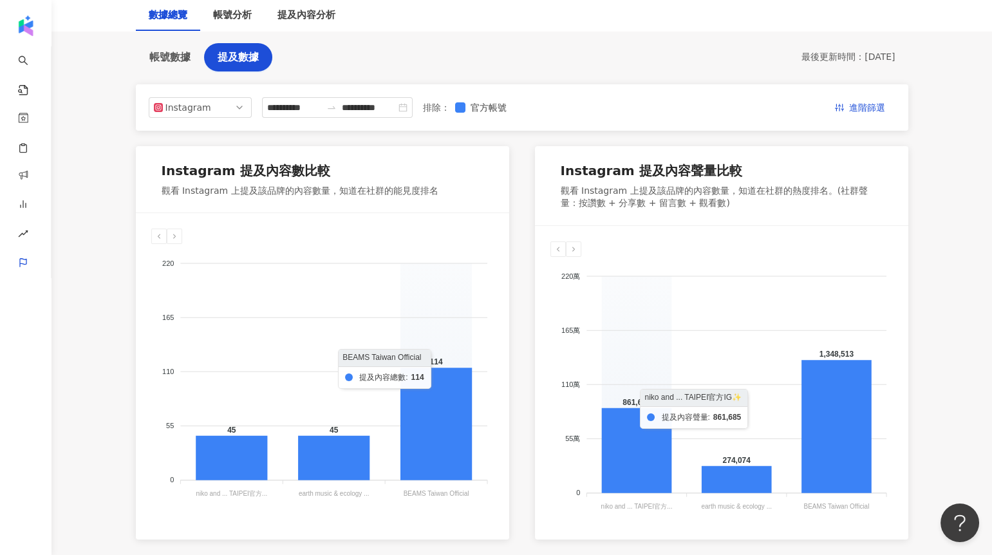
scroll to position [116, 0]
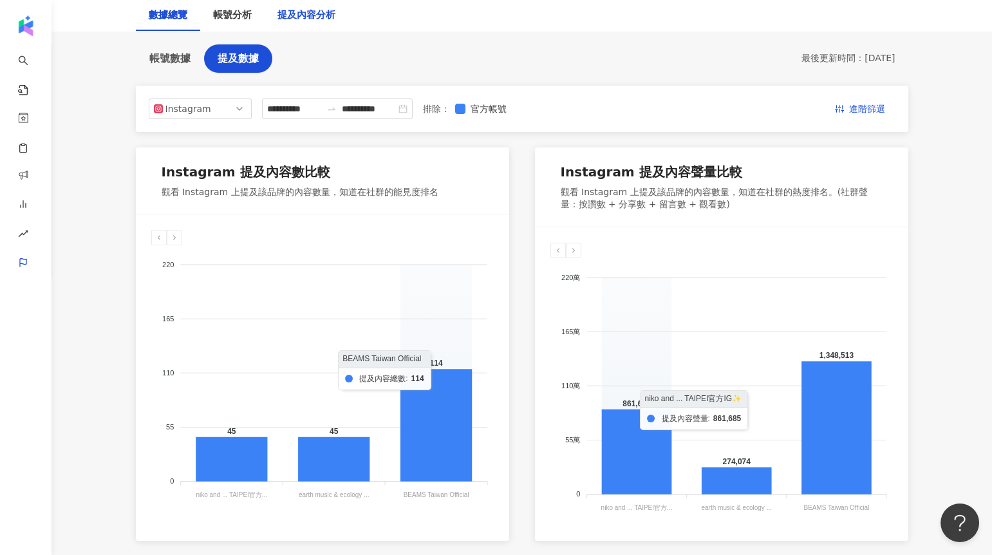
click at [312, 19] on div "提及內容分析" at bounding box center [307, 15] width 58 height 15
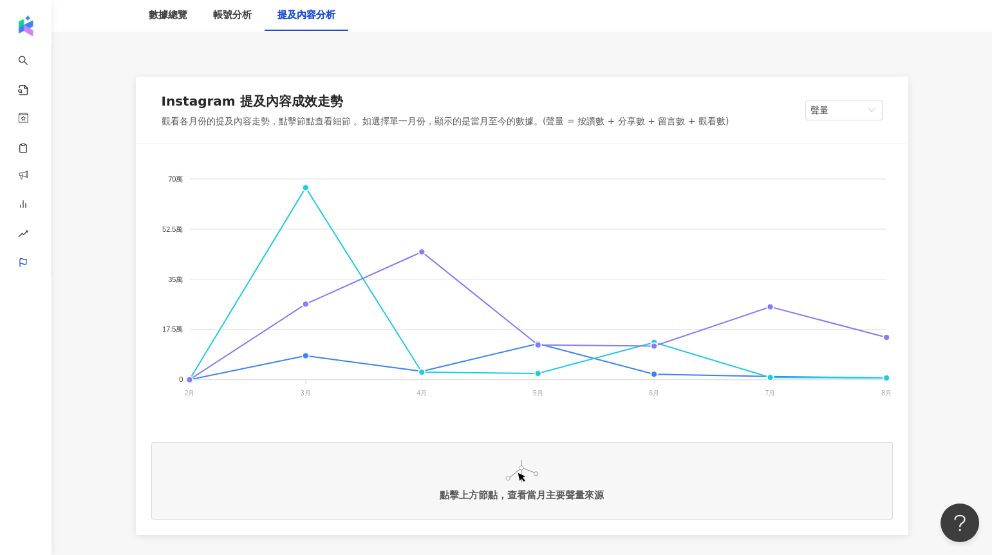
scroll to position [174, 0]
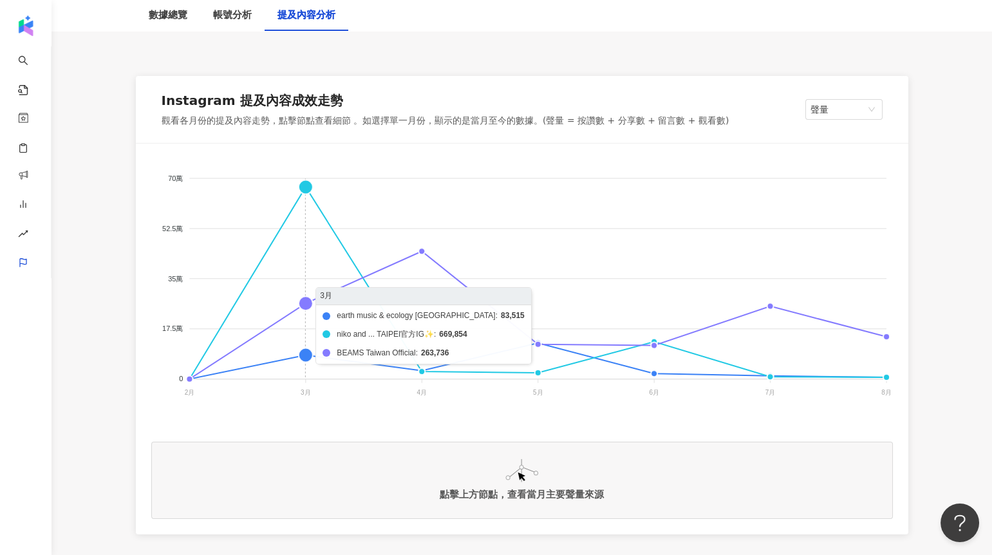
click at [307, 189] on foreignobject "earth music & ecology Taiwan niko and ... TAIPEI官方IG✨ BEAMS Taiwan Official" at bounding box center [522, 288] width 742 height 258
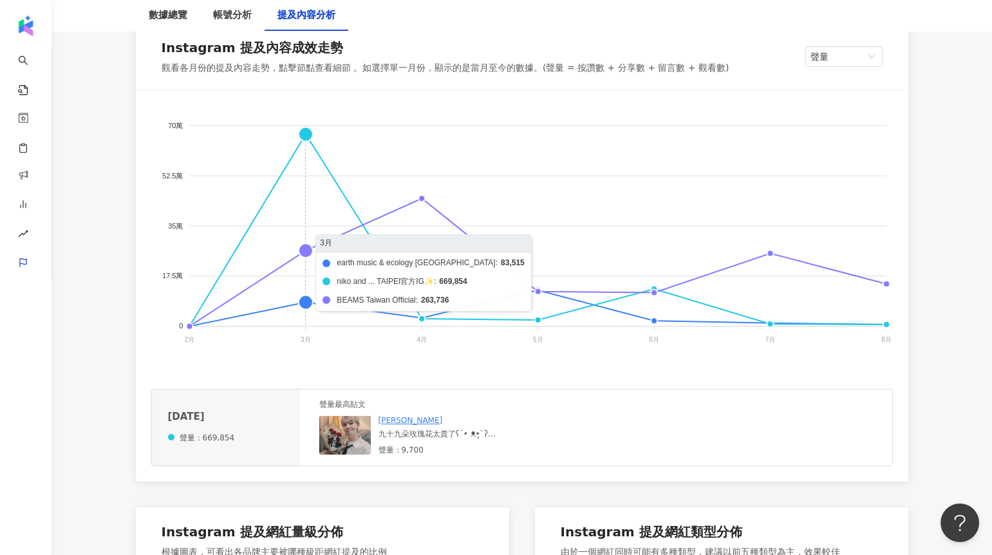
scroll to position [232, 0]
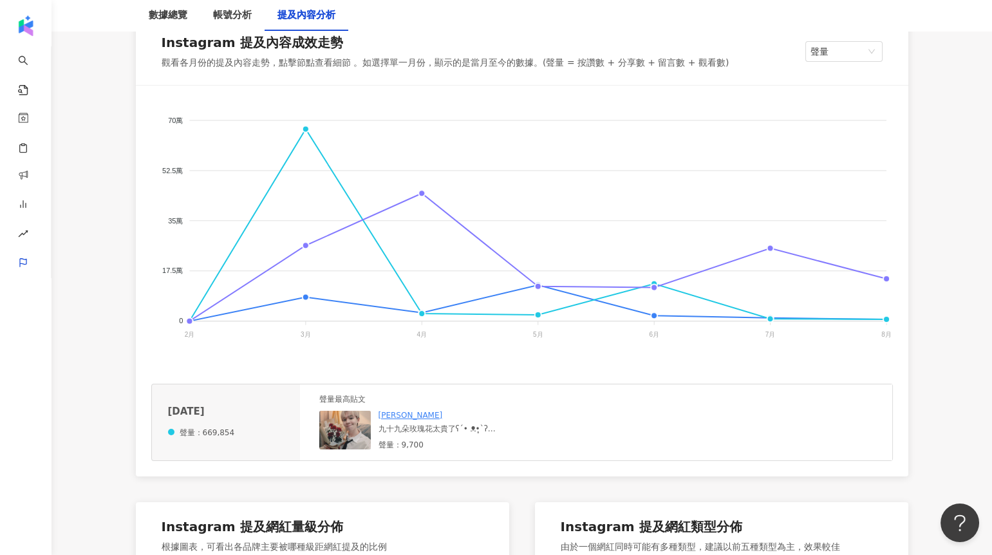
click at [338, 431] on img at bounding box center [345, 430] width 52 height 39
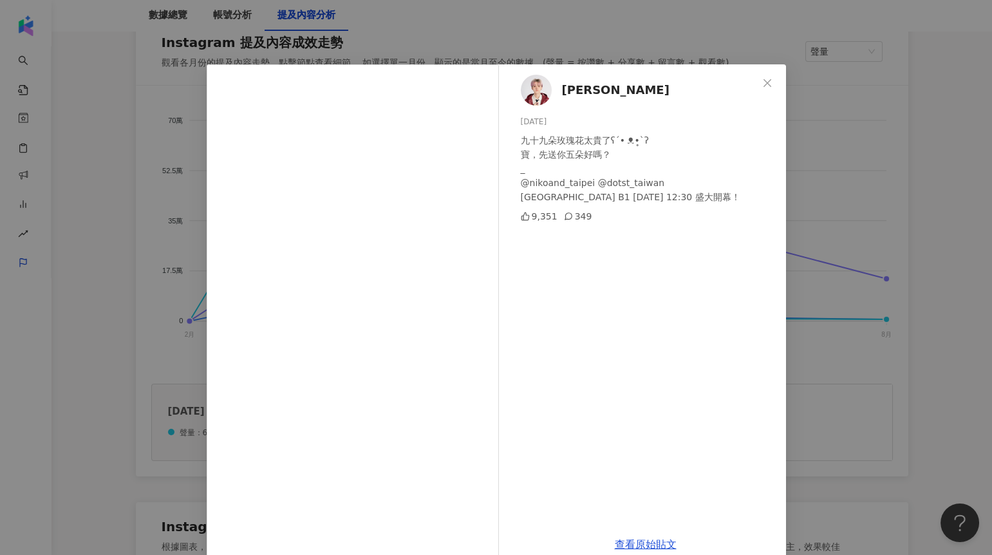
click at [806, 175] on div "瑋瑋 2025/3/21 九十九朵玫瑰花太貴了ʕ⁠´⁠•⁠ ⁠ᴥ⁠•̥⁠`⁠ʔ 寶，先送你五朵好嗎？ _ @nikoand_taipei @dotst_tai…" at bounding box center [496, 277] width 992 height 555
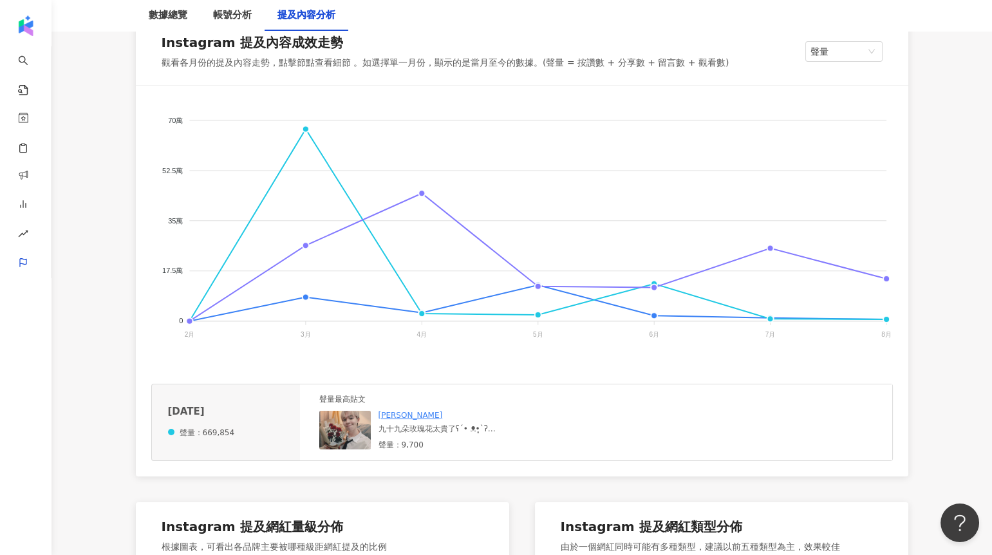
click at [341, 424] on img at bounding box center [345, 430] width 52 height 39
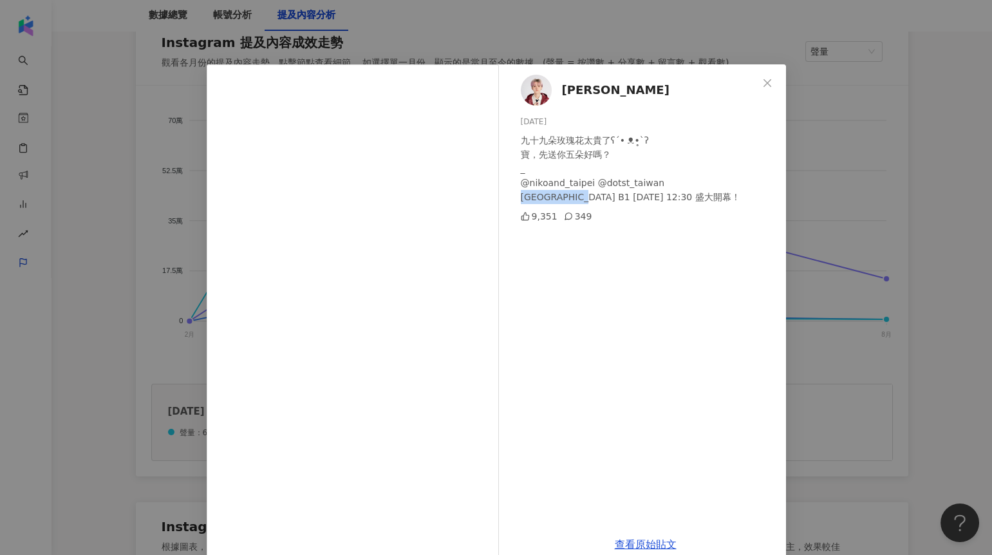
drag, startPoint x: 518, startPoint y: 194, endPoint x: 590, endPoint y: 194, distance: 72.1
click at [590, 194] on div "九十九朵玫瑰花太貴了ʕ⁠´⁠•⁠ ⁠ᴥ⁠•̥⁠`⁠ʔ 寶，先送你五朵好嗎？ _ @nikoand_taipei @dotst_taiwan 台北南港LaLap…" at bounding box center [648, 168] width 255 height 71
click at [819, 162] on div "瑋瑋 2025/3/21 九十九朵玫瑰花太貴了ʕ⁠´⁠•⁠ ⁠ᴥ⁠•̥⁠`⁠ʔ 寶，先送你五朵好嗎？ _ @nikoand_taipei @dotst_tai…" at bounding box center [496, 277] width 992 height 555
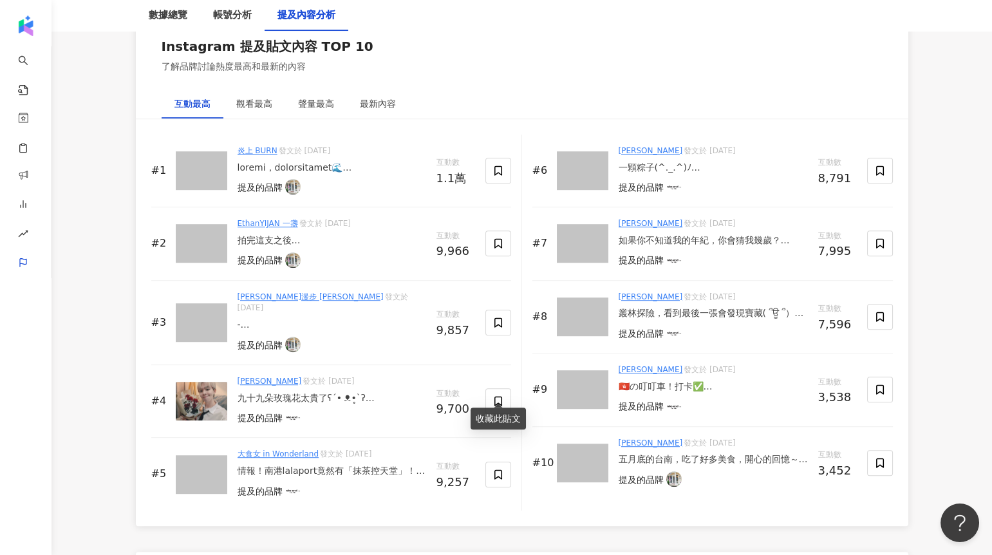
scroll to position [1967, 0]
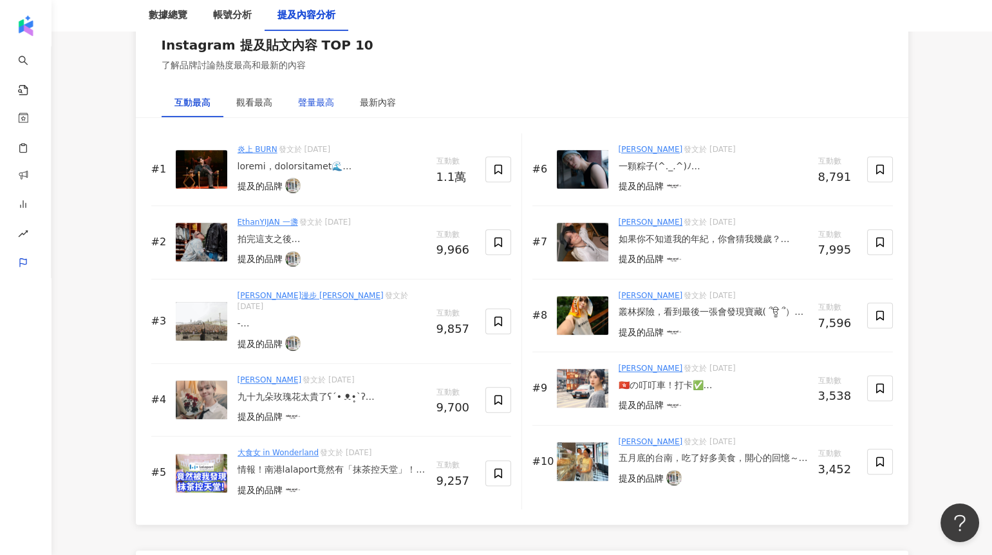
click at [302, 101] on div "聲量最高" at bounding box center [316, 102] width 36 height 14
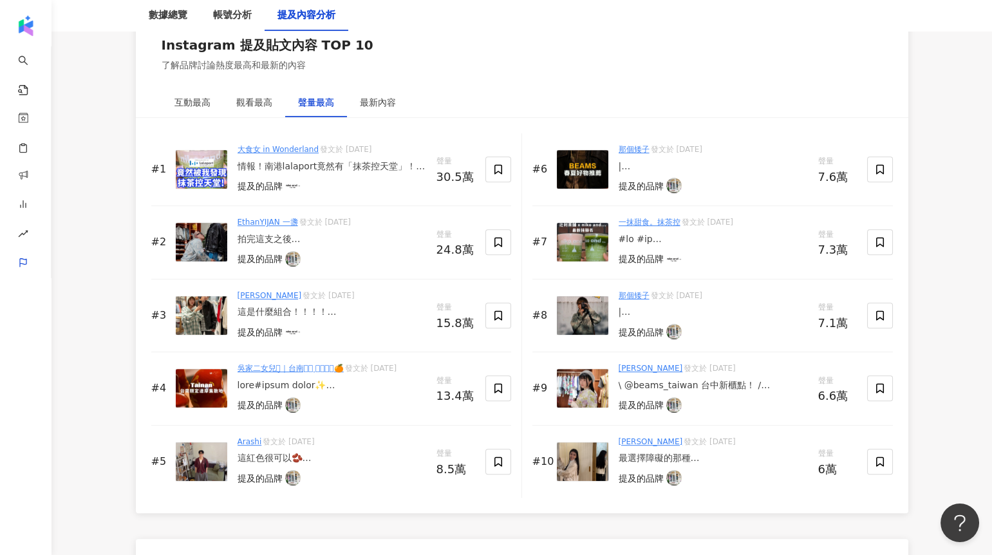
click at [323, 237] on div "拍完這支之後 頸椎有點太痠 - 這這個地方是BEAMS LaLaport 南港 1️⃣分享這支Reel 2️⃣留言 tag 一位朋友 我來抽兩位 送BEAMS…" at bounding box center [332, 239] width 189 height 13
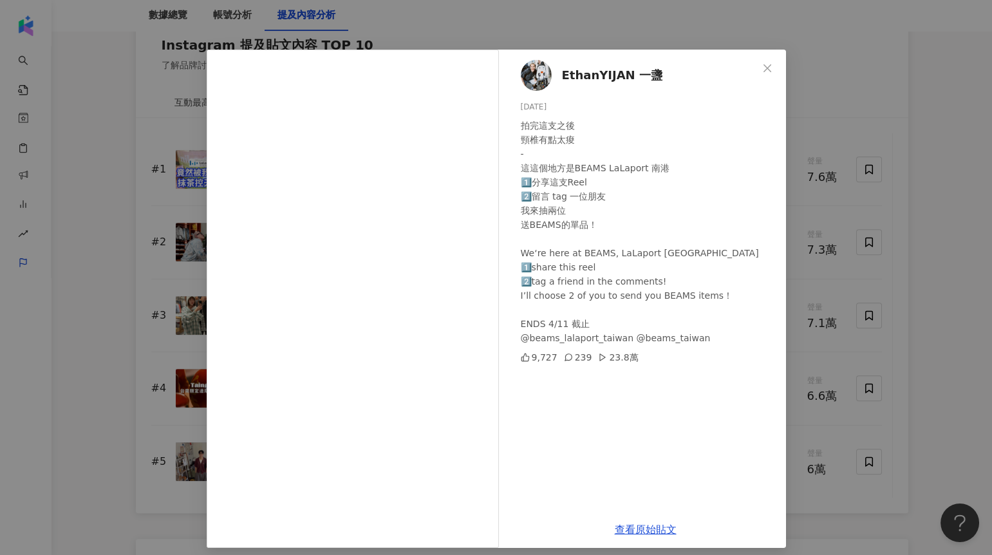
scroll to position [21, 0]
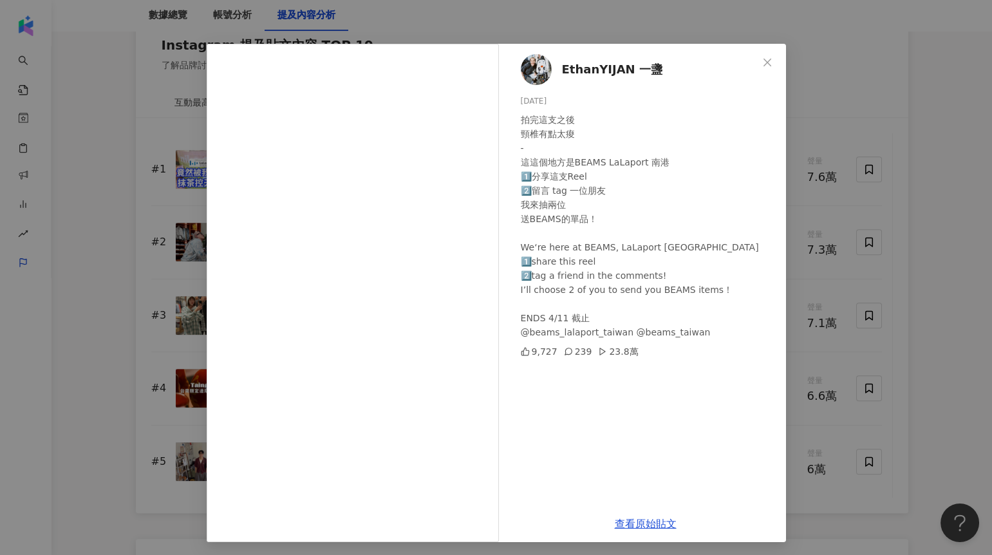
click at [832, 79] on div "EthanYIJAN 一盞 2025/4/3 拍完這支之後 頸椎有點太痠 - 這這個地方是BEAMS LaLaport 南港 1️⃣分享這支Reel 2️⃣留…" at bounding box center [496, 277] width 992 height 555
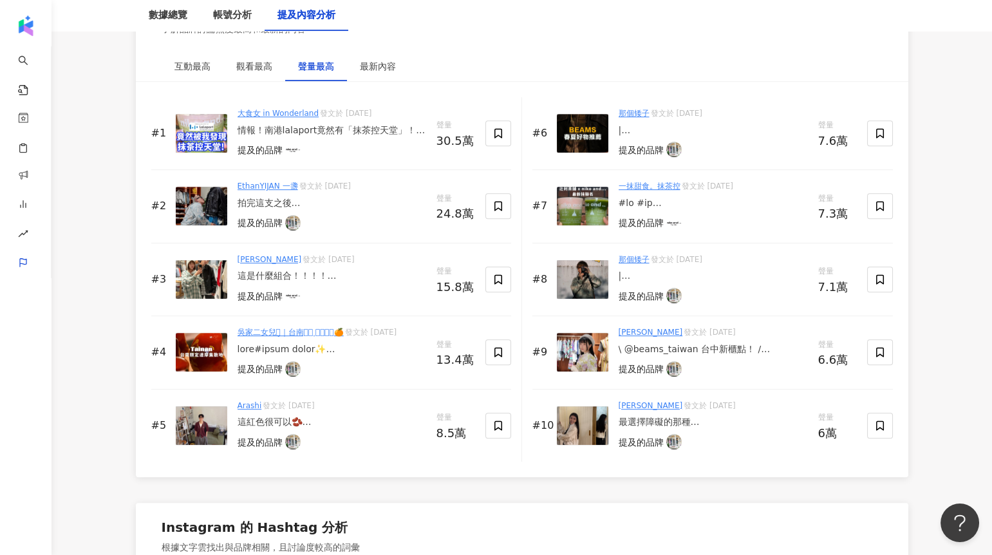
scroll to position [2014, 0]
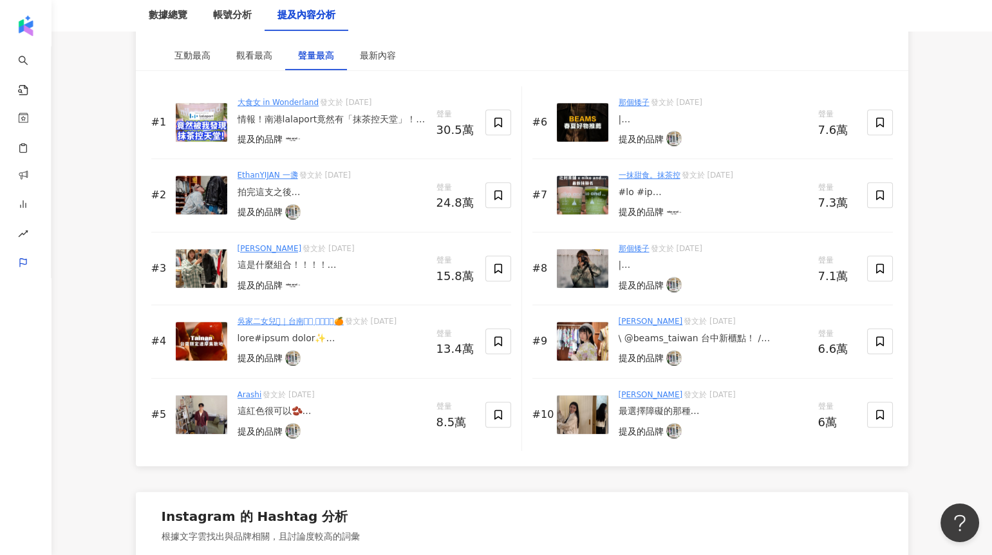
click at [321, 186] on div "拍完這支之後 頸椎有點太痠 - 這這個地方是BEAMS LaLaport 南港 1️⃣分享這支Reel 2️⃣留言 tag 一位朋友 我來抽兩位 送BEAMS…" at bounding box center [332, 192] width 189 height 13
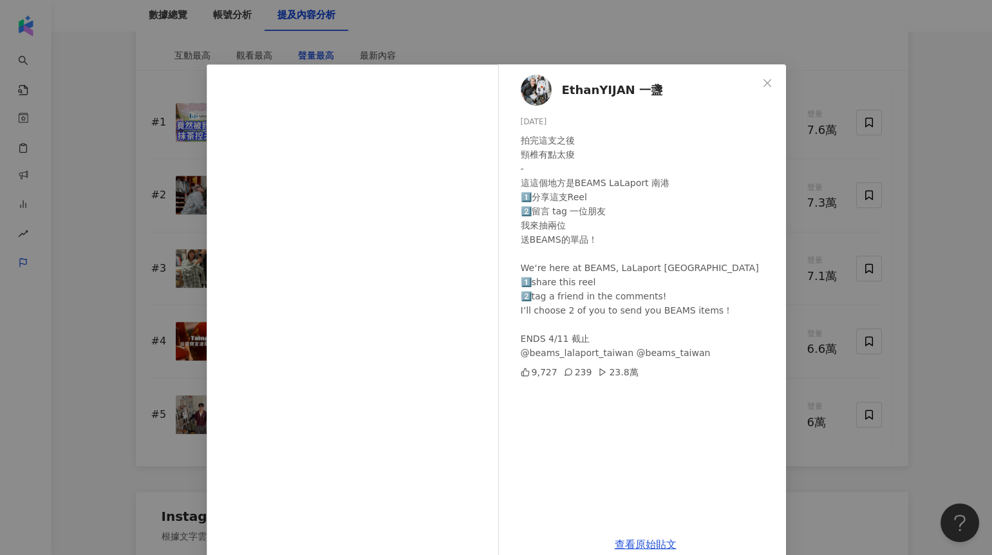
click at [822, 163] on div "EthanYIJAN 一盞 2025/4/3 拍完這支之後 頸椎有點太痠 - 這這個地方是BEAMS LaLaport 南港 1️⃣分享這支Reel 2️⃣留…" at bounding box center [496, 277] width 992 height 555
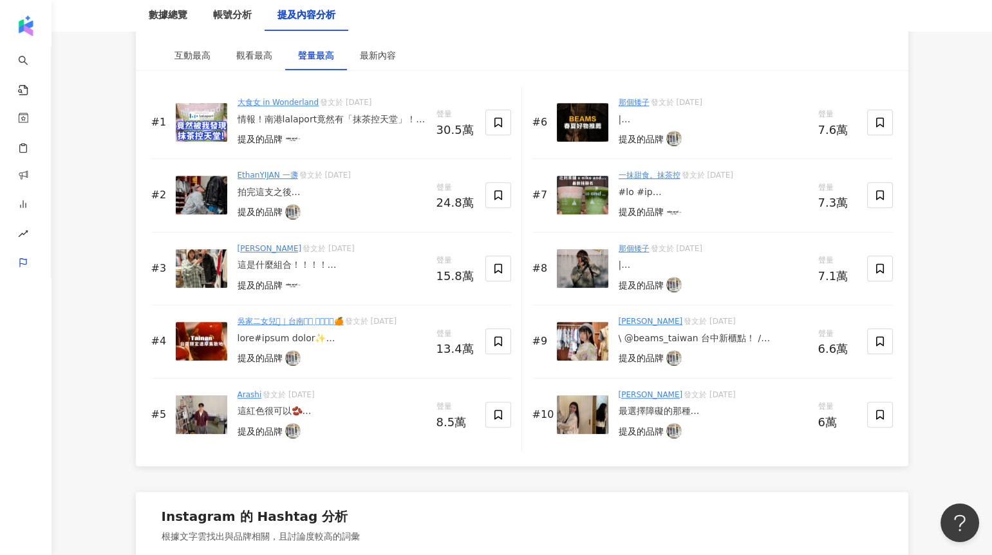
click at [674, 109] on div "那個矮子 發文於 2025/3/24 | 這幾天身上被問爆的迷彩外套 就是BEAMS春夏新品啦 今年幾乎都是寬短輪廓的設計 真的私心大推各位一定要去逛逛🔥🔥 …" at bounding box center [713, 123] width 189 height 52
click at [577, 122] on img at bounding box center [583, 122] width 52 height 39
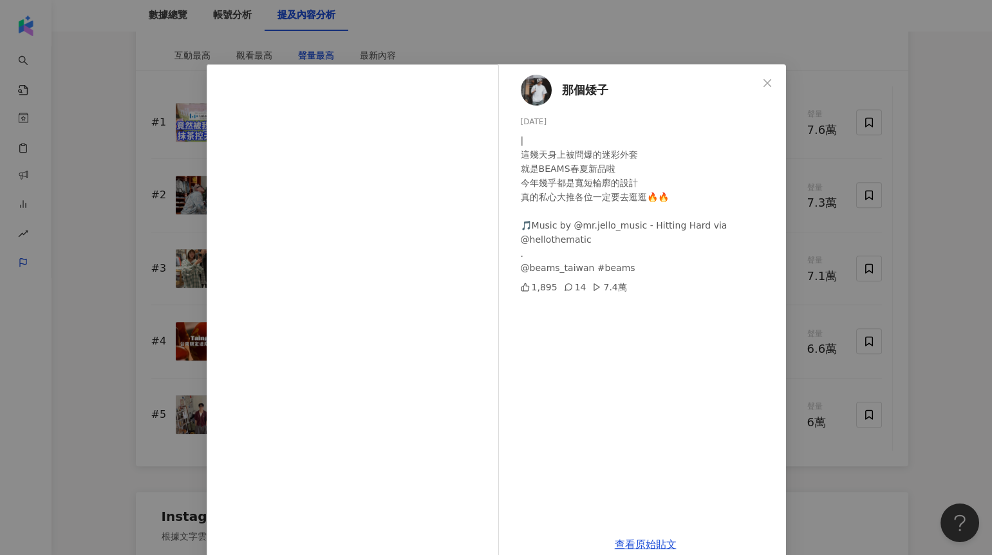
click at [802, 303] on div "那個矮子 2025/3/24 | 這幾天身上被問爆的迷彩外套 就是BEAMS春夏新品啦 今年幾乎都是寬短輪廓的設計 真的私心大推各位一定要去逛逛🔥🔥 🎵Mus…" at bounding box center [496, 277] width 992 height 555
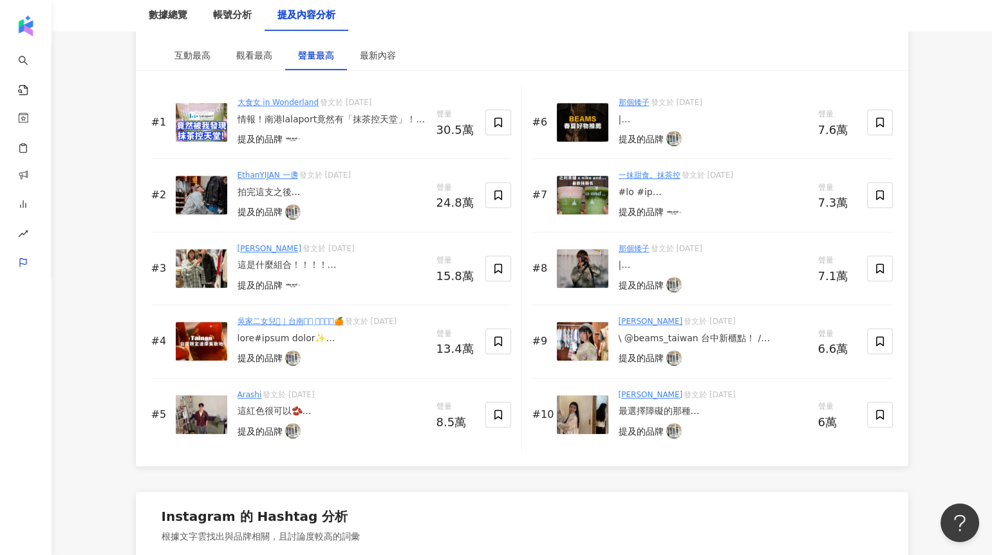
click at [674, 408] on div "最選擇障礙的那種 邊看邊心心念念那件白色外套⋯ 明後天會不會跑回去買咧 - @beams_taiwan #RayBEAMS" at bounding box center [713, 411] width 189 height 13
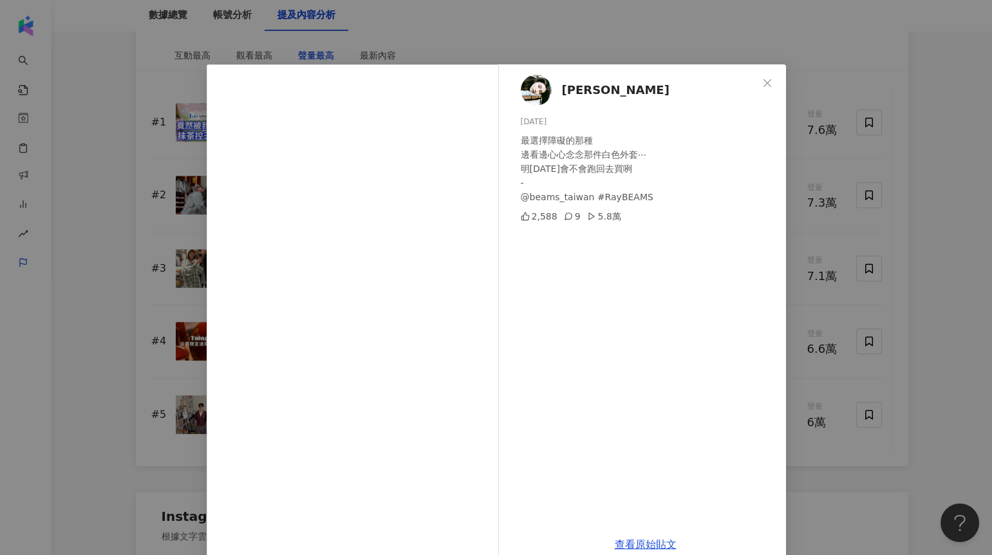
click at [822, 280] on div "陳怡佳Sabrina 2025/3/23 最選擇障礙的那種 邊看邊心心念念那件白色外套⋯ 明後天會不會跑回去買咧 - @beams_taiwan #RayBE…" at bounding box center [496, 277] width 992 height 555
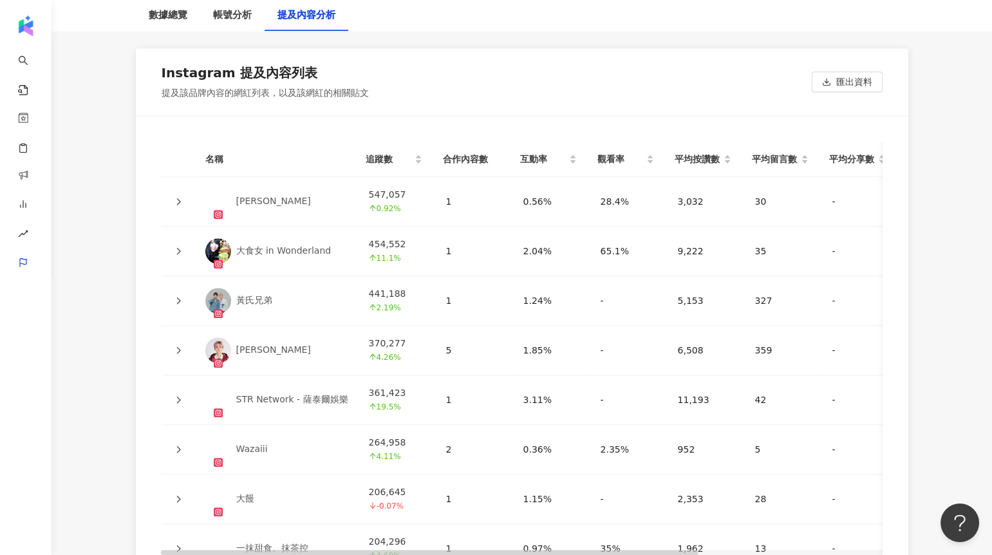
scroll to position [2874, 0]
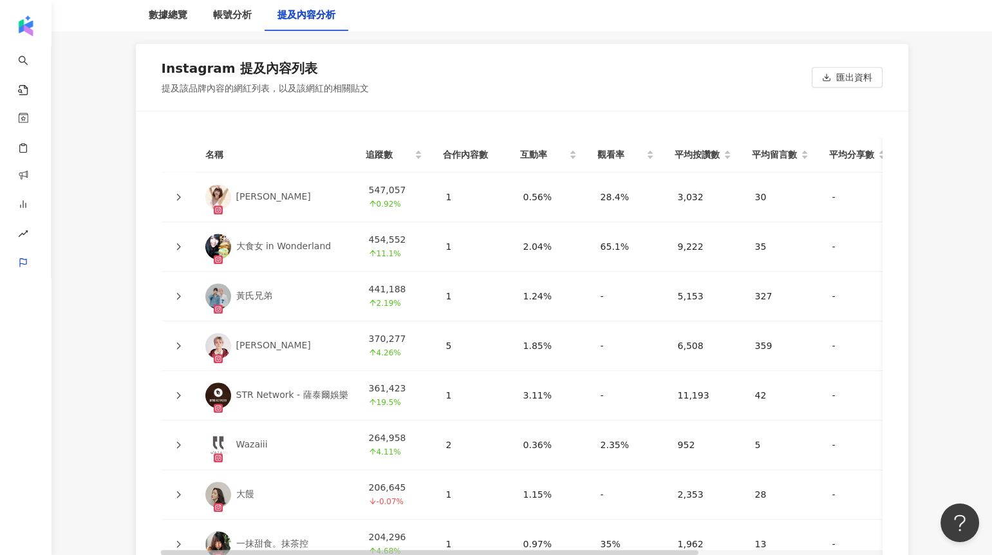
click at [180, 194] on icon at bounding box center [179, 197] width 8 height 8
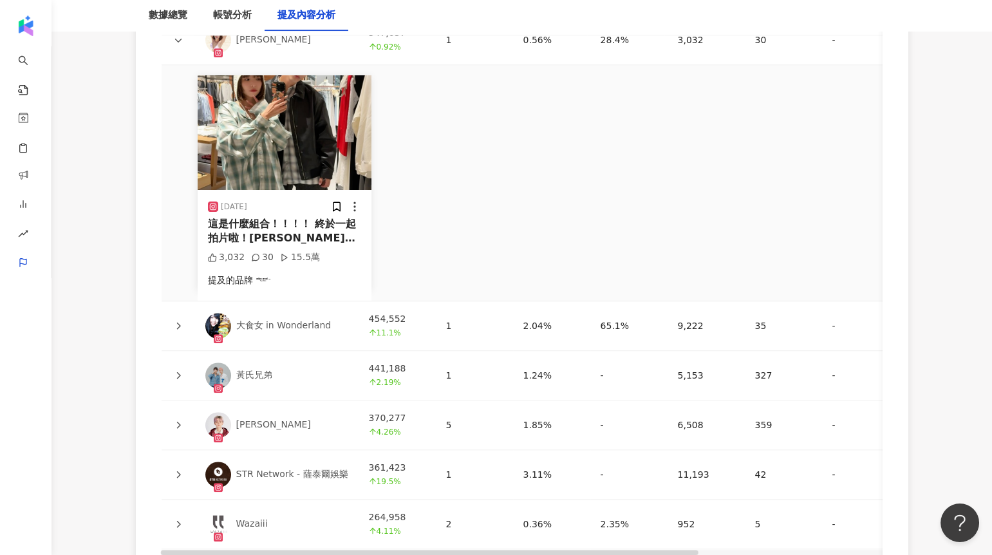
scroll to position [3048, 0]
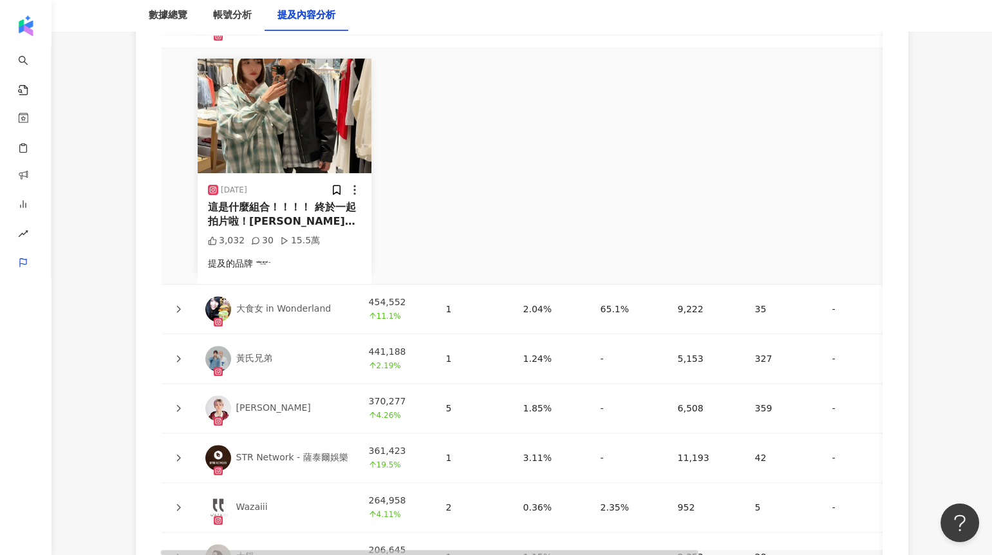
click at [178, 355] on icon at bounding box center [179, 359] width 8 height 8
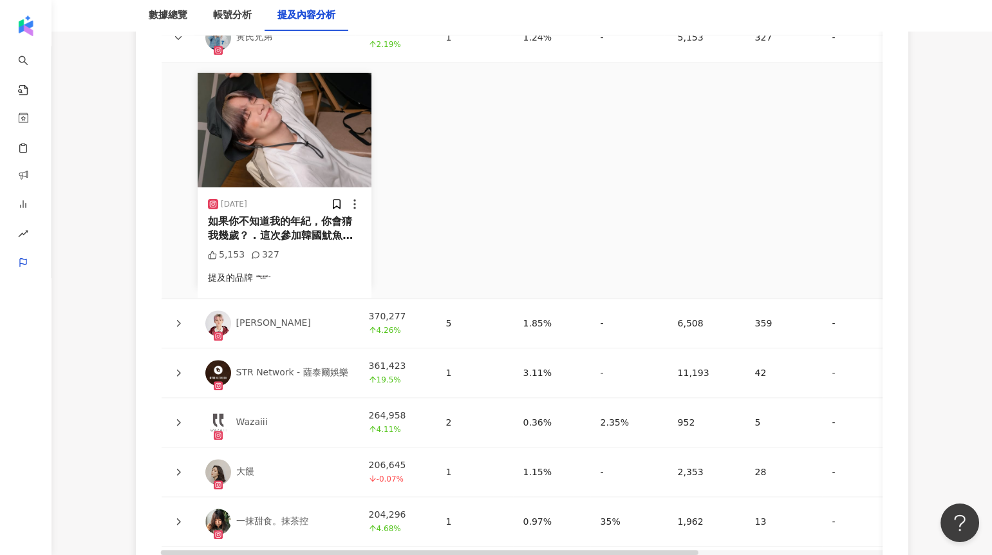
scroll to position [3401, 0]
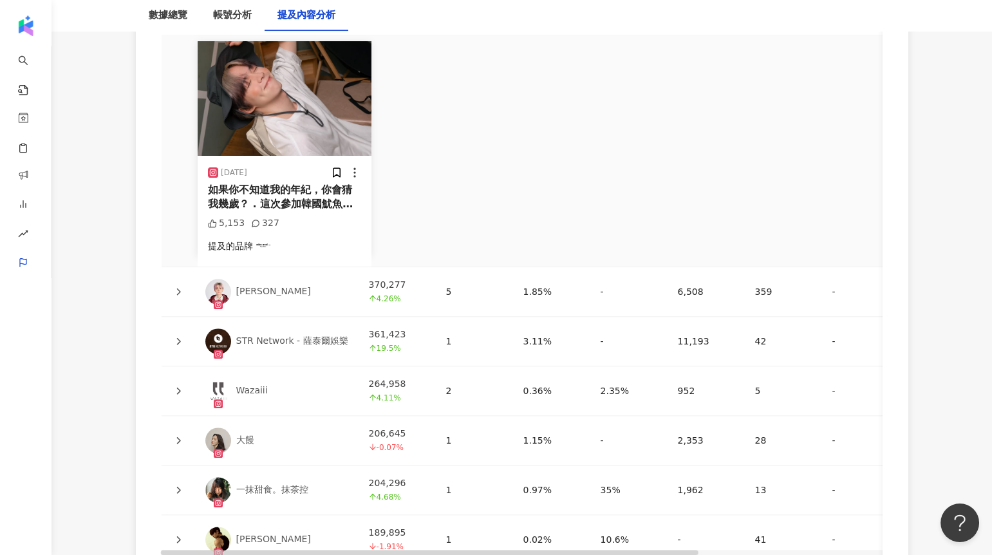
click at [181, 288] on icon at bounding box center [179, 292] width 8 height 8
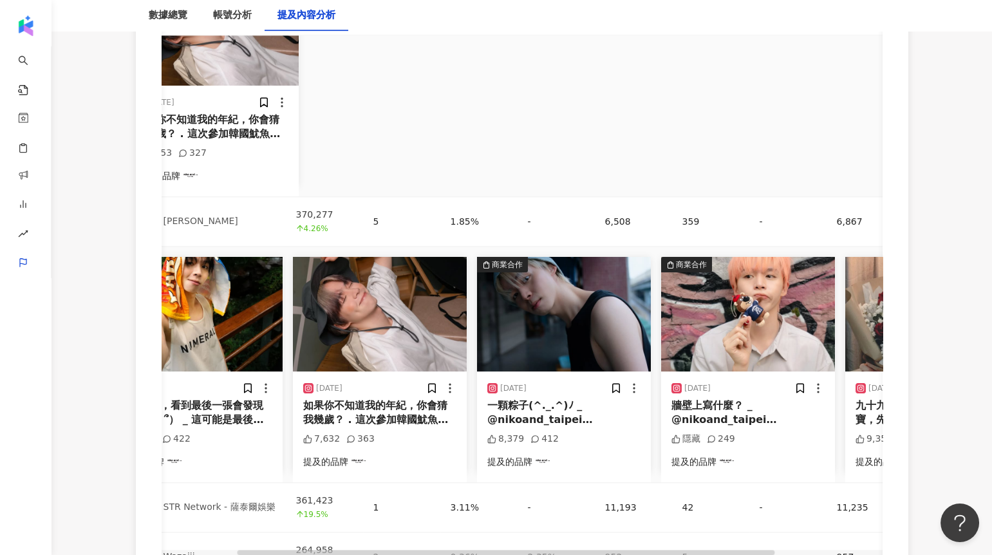
scroll to position [0, 0]
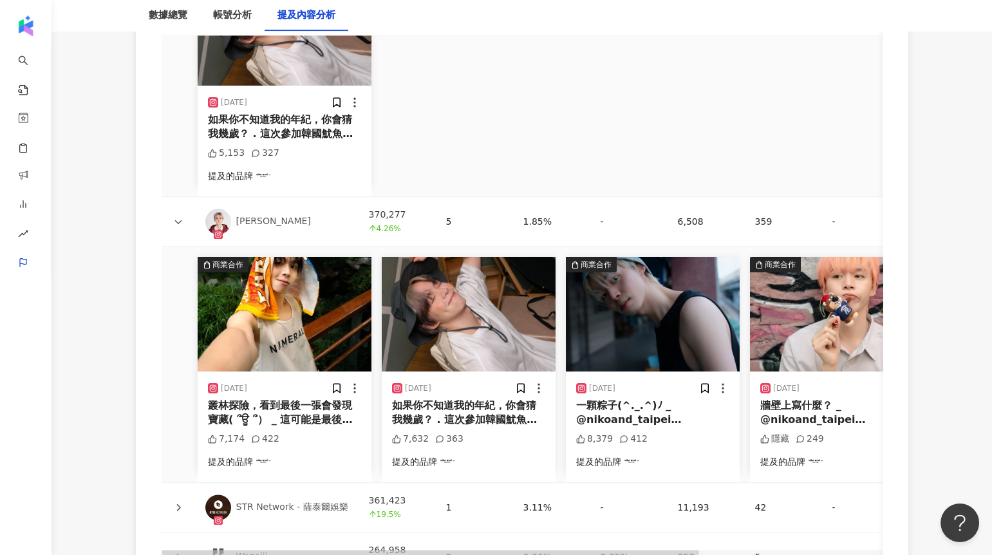
click at [279, 337] on img at bounding box center [285, 314] width 174 height 115
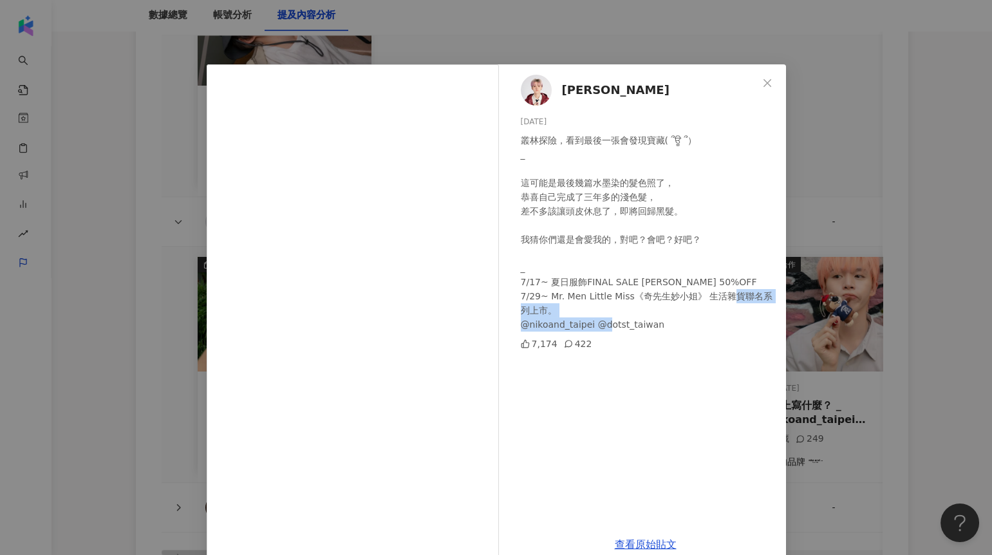
drag, startPoint x: 520, startPoint y: 329, endPoint x: 645, endPoint y: 320, distance: 125.2
click at [645, 320] on div "叢林探險，看到最後一張會發現寶藏(⁠ ⁠՞⁠ਊ⁠ ⁠՞⁠）⁠ _ 這可能是最後幾篇水墨染的髮色照了， 恭喜自己完成了三年多的淺色髮， 差不多該讓頭皮休息了，即…" at bounding box center [648, 232] width 255 height 198
click at [650, 321] on div "叢林探險，看到最後一張會發現寶藏(⁠ ⁠՞⁠ਊ⁠ ⁠՞⁠）⁠ _ 這可能是最後幾篇水墨染的髮色照了， 恭喜自己完成了三年多的淺色髮， 差不多該讓頭皮休息了，即…" at bounding box center [648, 232] width 255 height 198
click at [855, 178] on div "瑋瑋 2025/7/31 叢林探險，看到最後一張會發現寶藏(⁠ ⁠՞⁠ਊ⁠ ⁠՞⁠）⁠ _ 這可能是最後幾篇水墨染的髮色照了， 恭喜自己完成了三年多的淺色髮，…" at bounding box center [496, 277] width 992 height 555
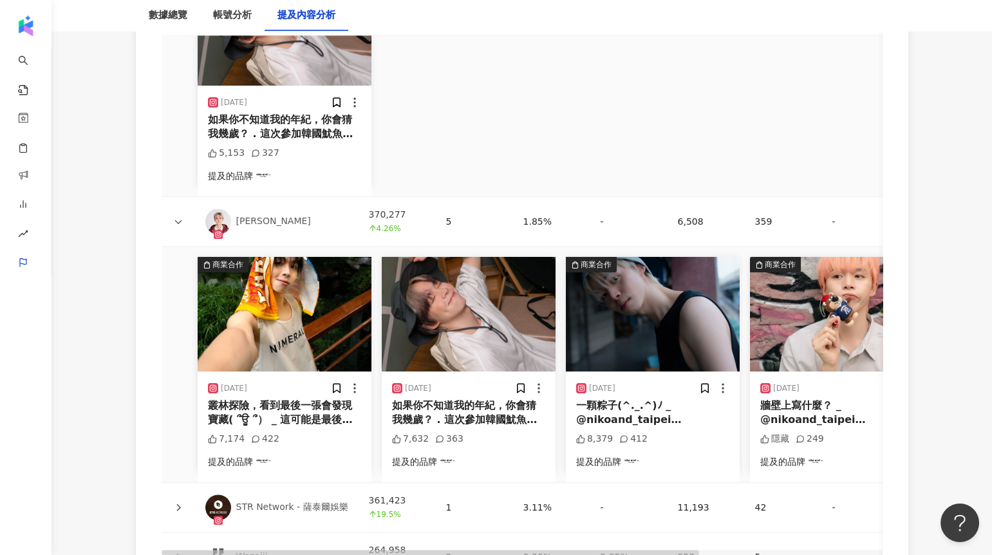
click at [374, 209] on div "370,277 4.26%" at bounding box center [397, 221] width 57 height 28
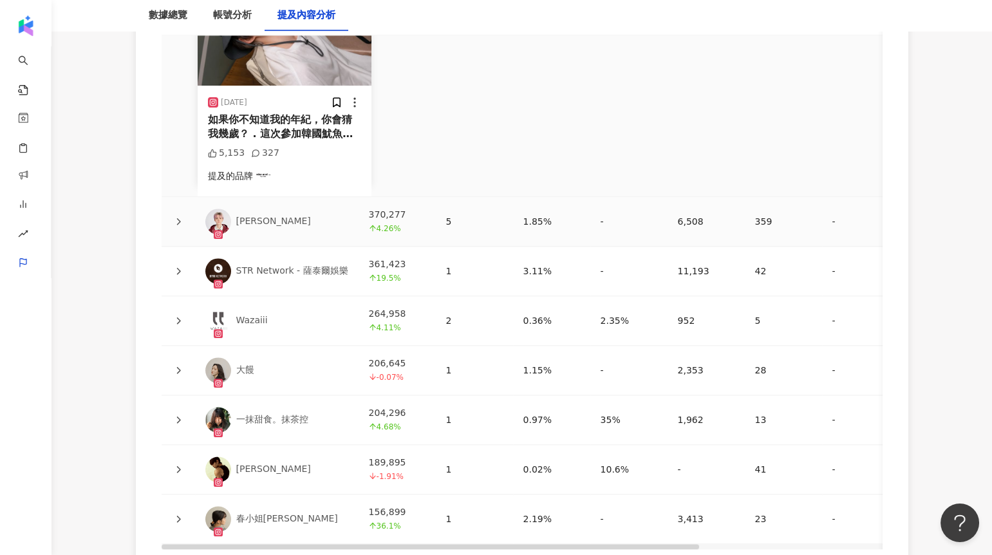
click at [178, 218] on icon at bounding box center [179, 222] width 8 height 8
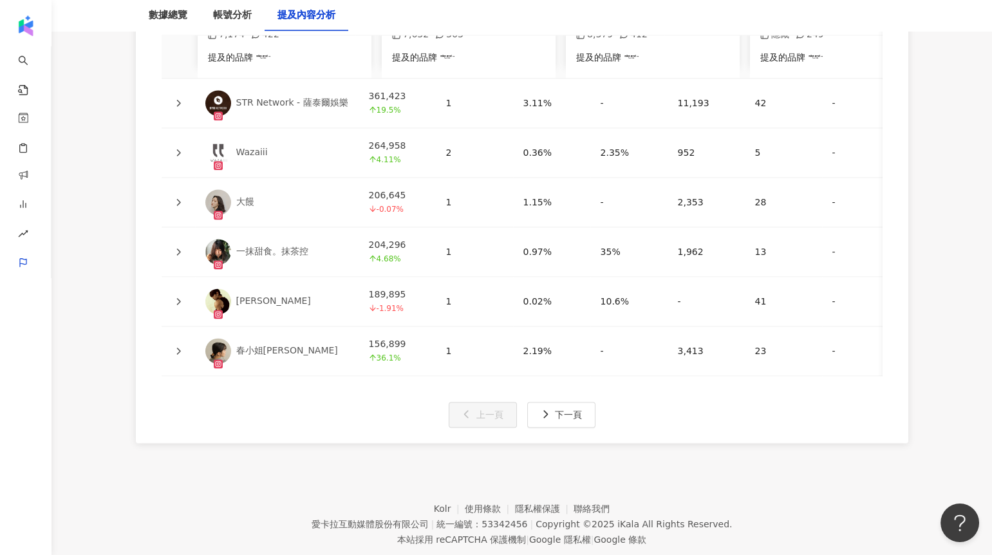
click at [178, 298] on icon at bounding box center [178, 301] width 4 height 7
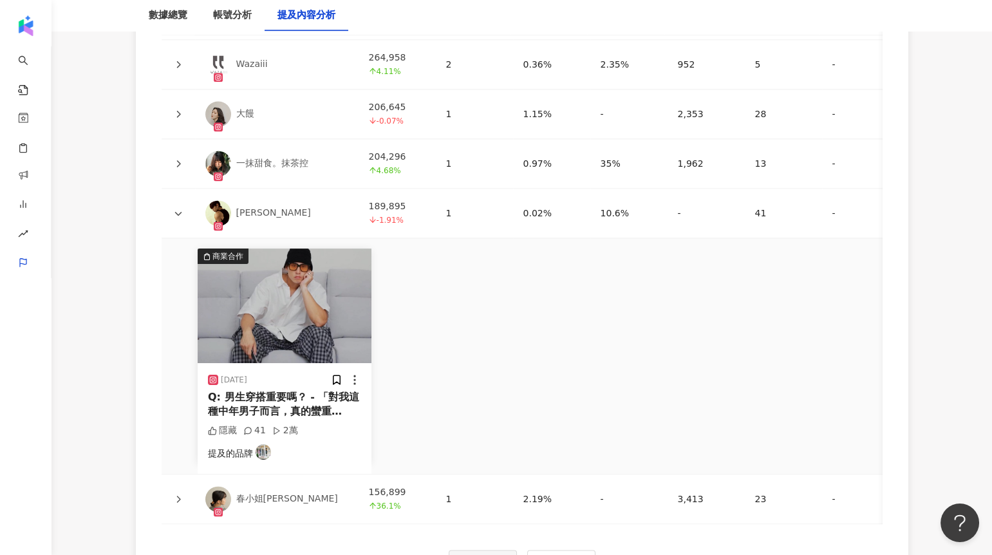
click at [177, 496] on icon at bounding box center [178, 499] width 4 height 7
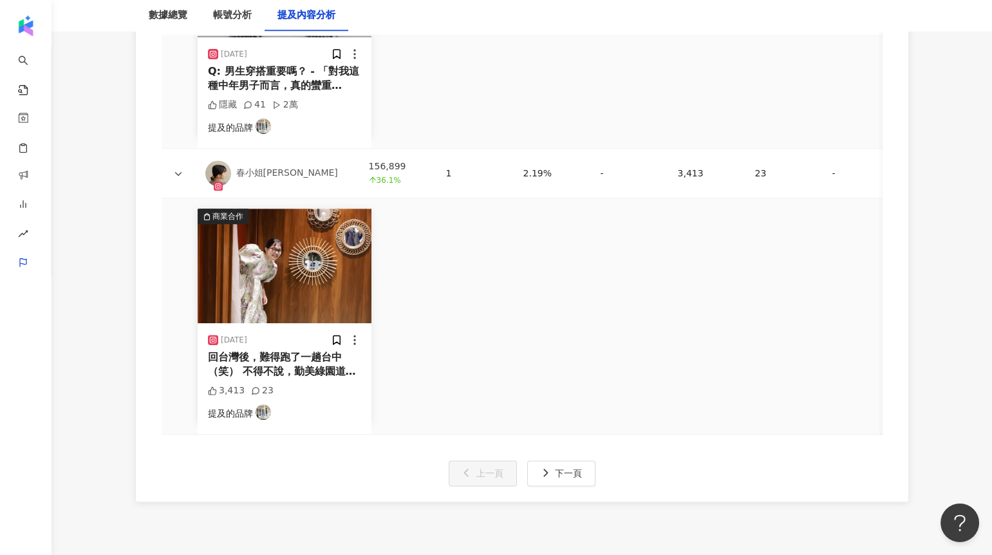
click at [240, 283] on img at bounding box center [285, 266] width 174 height 115
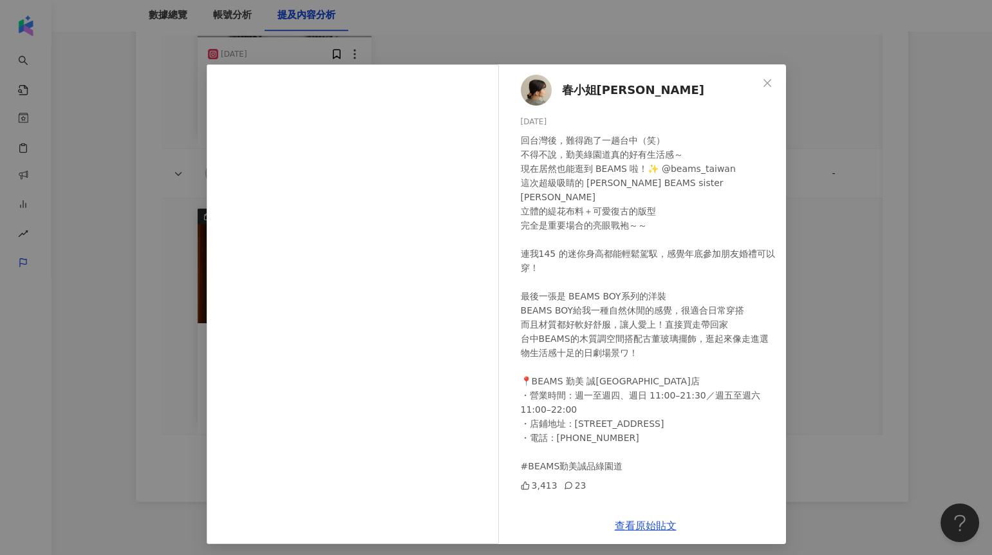
click at [583, 87] on span "春小姐Haru" at bounding box center [633, 90] width 142 height 18
click at [762, 86] on icon "close" at bounding box center [767, 83] width 10 height 10
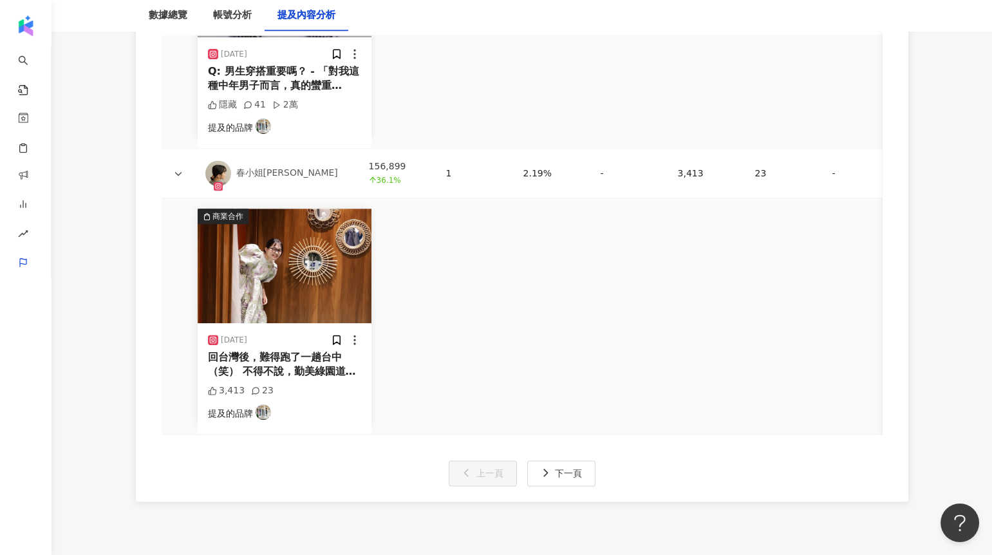
click at [767, 80] on div "商業合作 2025/6/25 Q: 男生穿搭重要嗎？ - 「對我這種中年男子而言，真的蠻重要。」 - 應該很少人去逛 BEAMS，可以全身而退吧？（看錢包） …" at bounding box center [645, 30] width 967 height 236
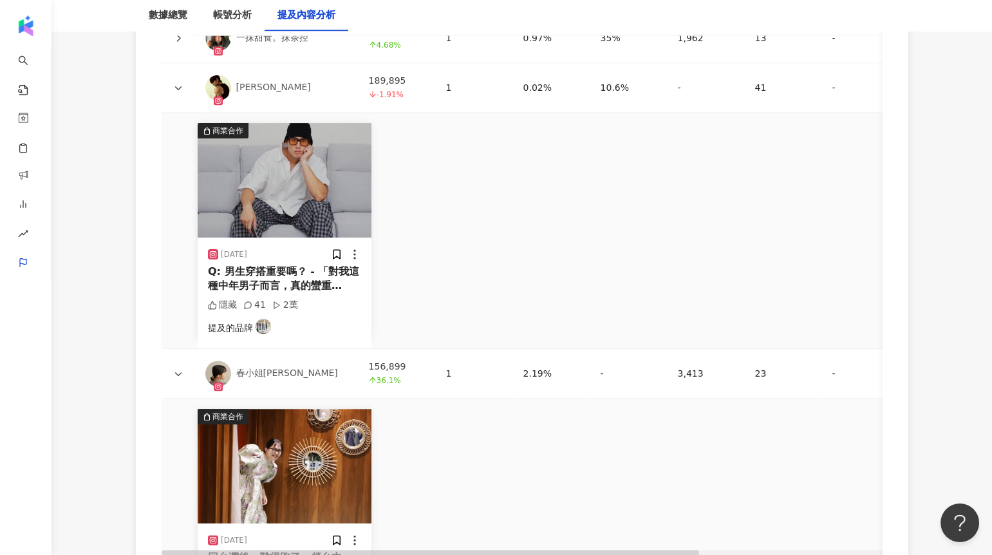
scroll to position [4100, 0]
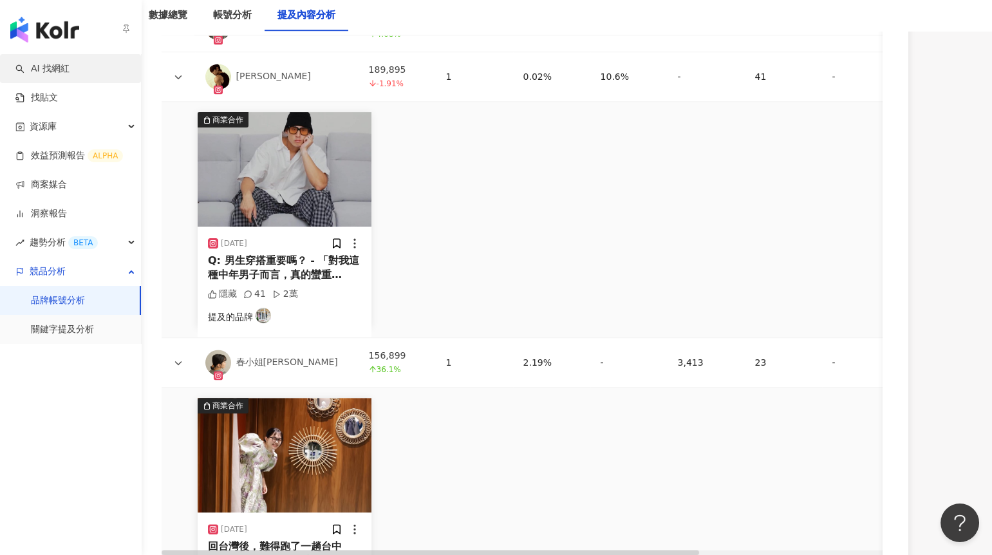
click at [45, 75] on link "AI 找網紅" at bounding box center [42, 68] width 54 height 13
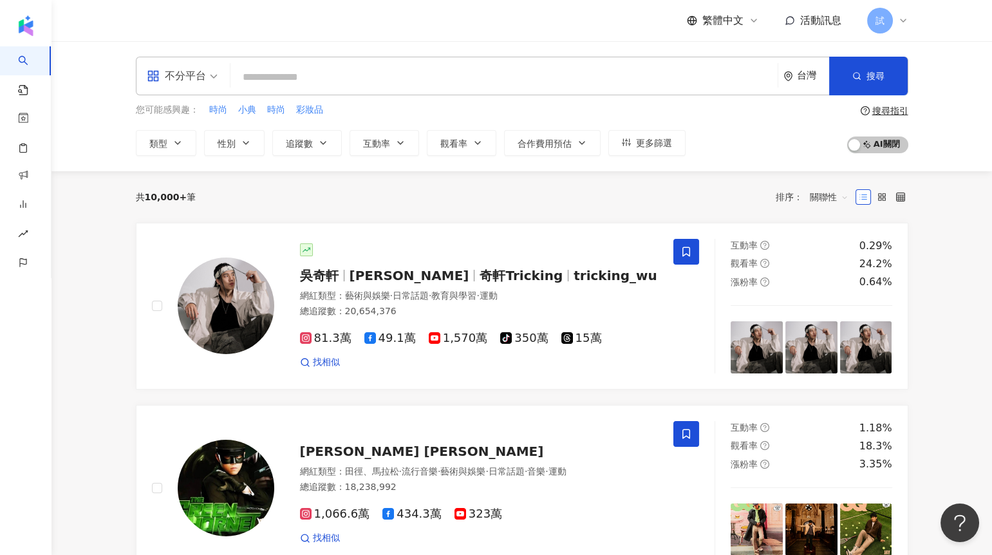
click at [296, 84] on input "search" at bounding box center [504, 77] width 537 height 24
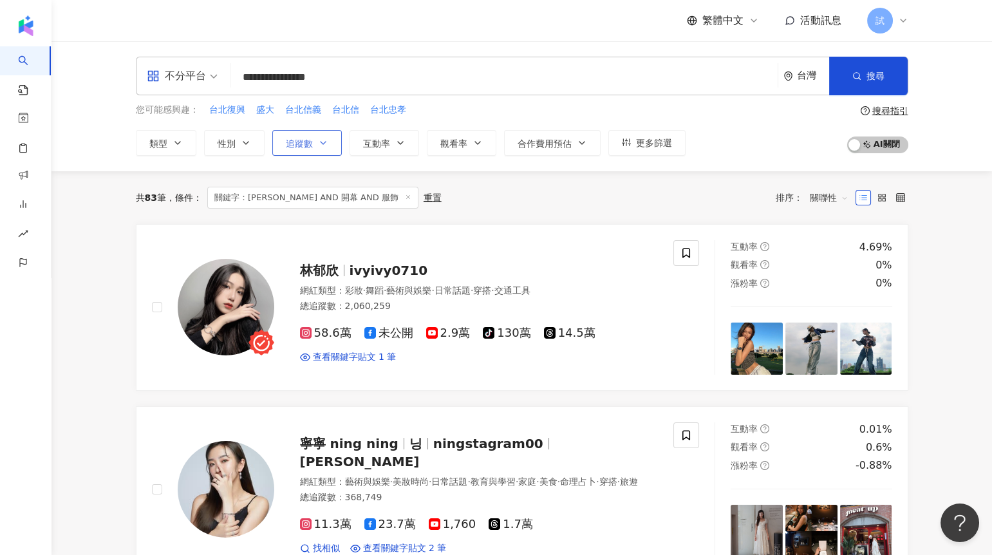
type input "**********"
click at [308, 148] on button "追蹤數" at bounding box center [307, 143] width 70 height 26
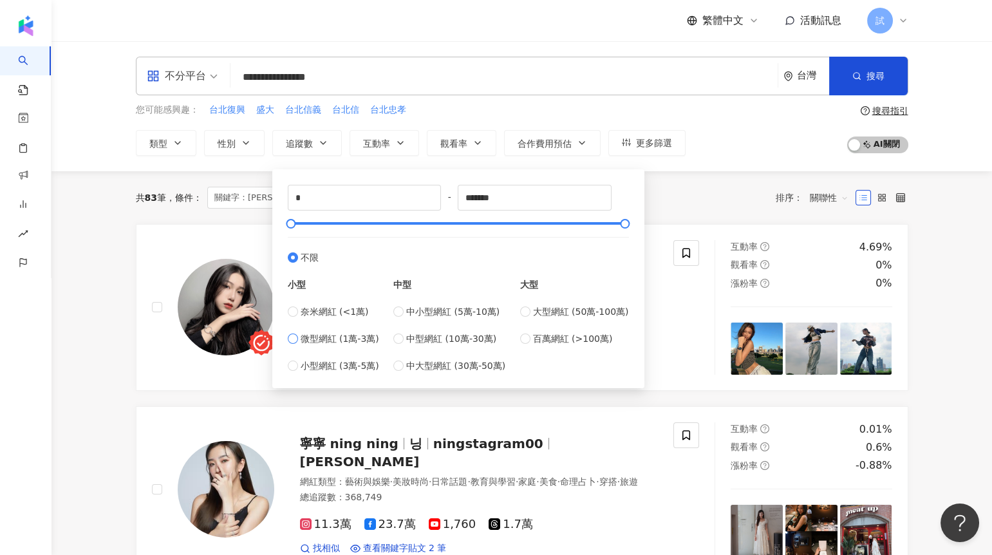
click at [307, 340] on span "微型網紅 (1萬-3萬)" at bounding box center [340, 339] width 79 height 14
type input "*****"
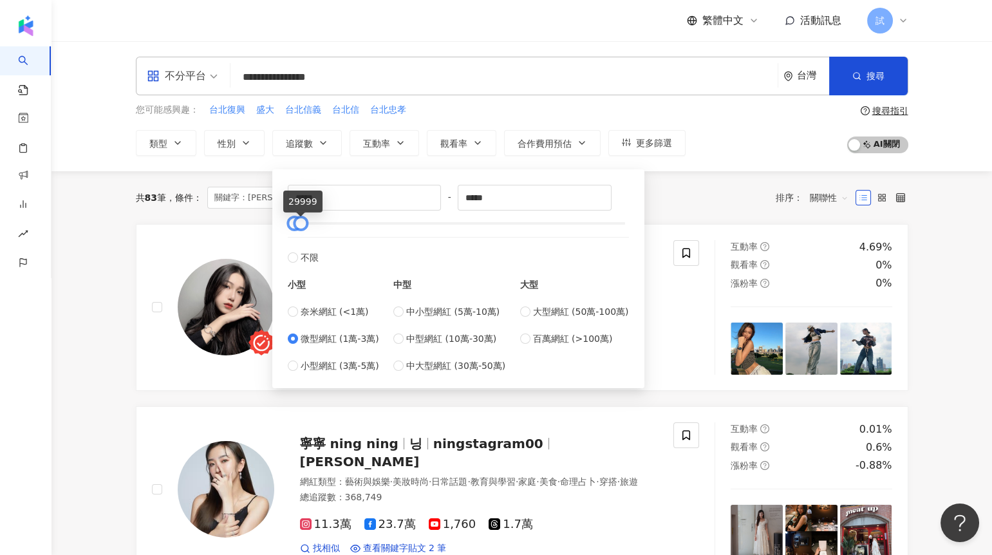
click at [274, 229] on div "***** - ***** 不限 小型 奈米網紅 (<1萬) 微型網紅 (1萬-3萬) 小型網紅 (3萬-5萬) 中型 中小型網紅 (5萬-10萬) 中型網紅…" at bounding box center [458, 278] width 372 height 219
type input "*"
type input "*****"
click at [345, 184] on div "* - ***** 不限 小型 奈米網紅 (<1萬) 微型網紅 (1萬-3萬) 小型網紅 (3萬-5萬) 中型 中小型網紅 (5萬-10萬) 中型網紅 (10…" at bounding box center [458, 278] width 357 height 203
click at [334, 340] on span "微型網紅 (1萬-3萬)" at bounding box center [340, 339] width 79 height 14
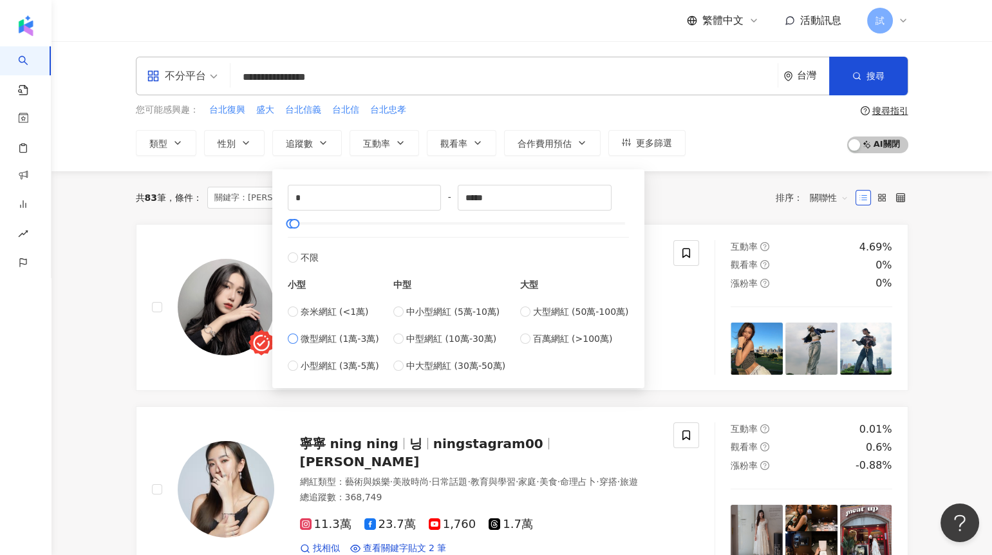
type input "*****"
drag, startPoint x: 335, startPoint y: 200, endPoint x: 343, endPoint y: 200, distance: 7.7
click at [343, 200] on input "*****" at bounding box center [364, 197] width 153 height 24
type input "*"
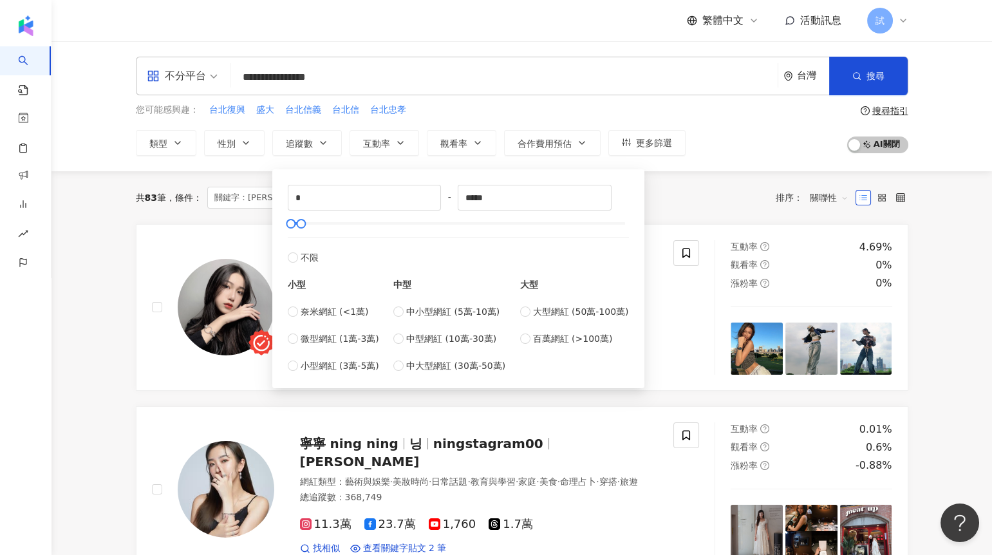
click at [663, 205] on div "共 83 筆 條件 ： 關鍵字：信義 AND 開幕 AND 服飾 重置 排序： 關聯性" at bounding box center [522, 198] width 773 height 22
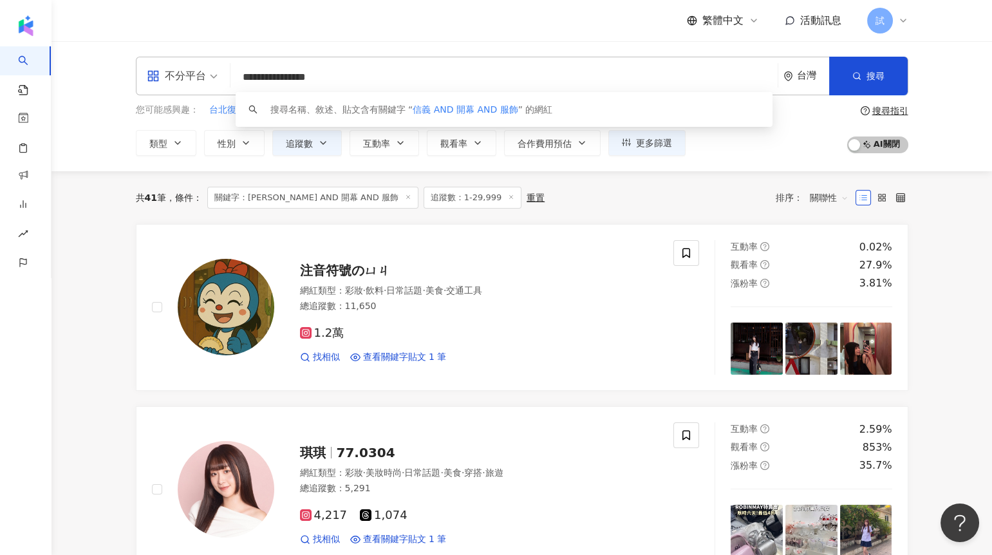
drag, startPoint x: 341, startPoint y: 79, endPoint x: 370, endPoint y: 79, distance: 28.3
click at [370, 79] on input "**********" at bounding box center [504, 77] width 537 height 24
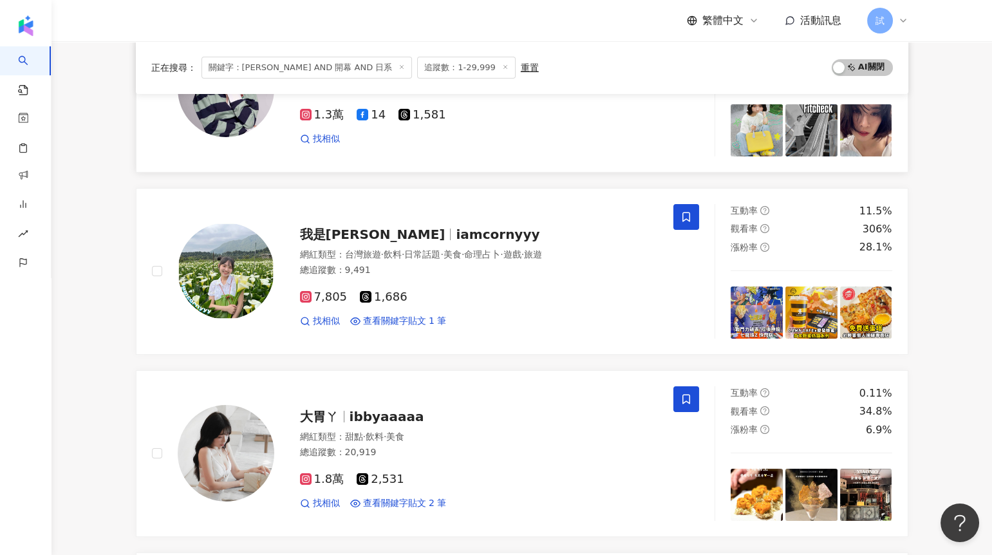
scroll to position [251, 0]
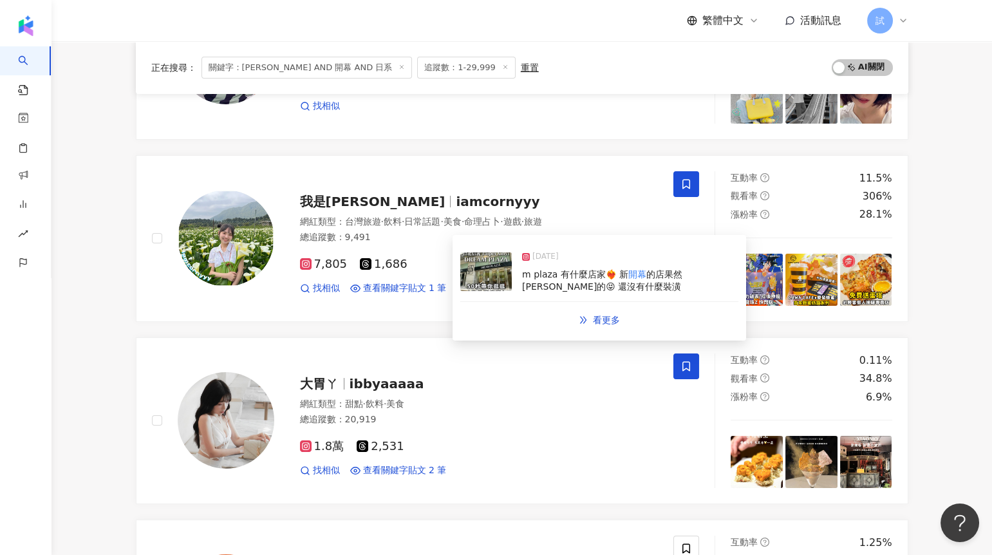
click at [480, 276] on img at bounding box center [486, 271] width 52 height 39
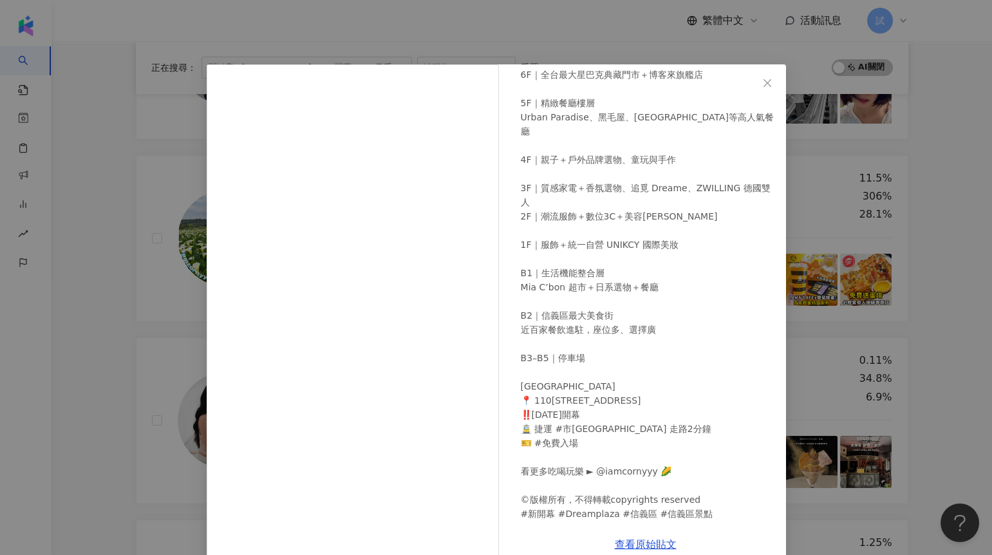
scroll to position [23, 0]
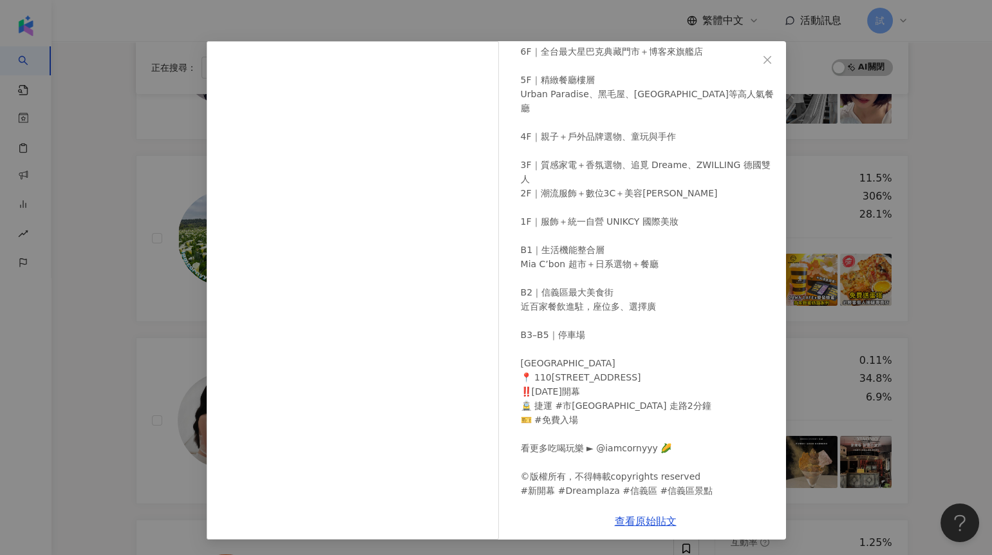
click at [129, 346] on div "我是玉米妞 2025/7/23 895 47 5.1萬 查看原始貼文" at bounding box center [496, 277] width 992 height 555
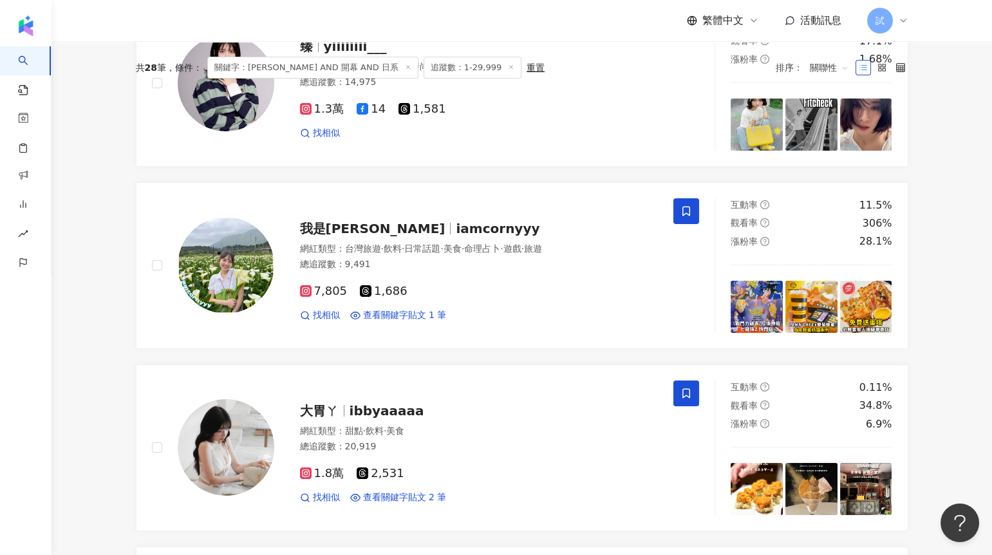
scroll to position [0, 0]
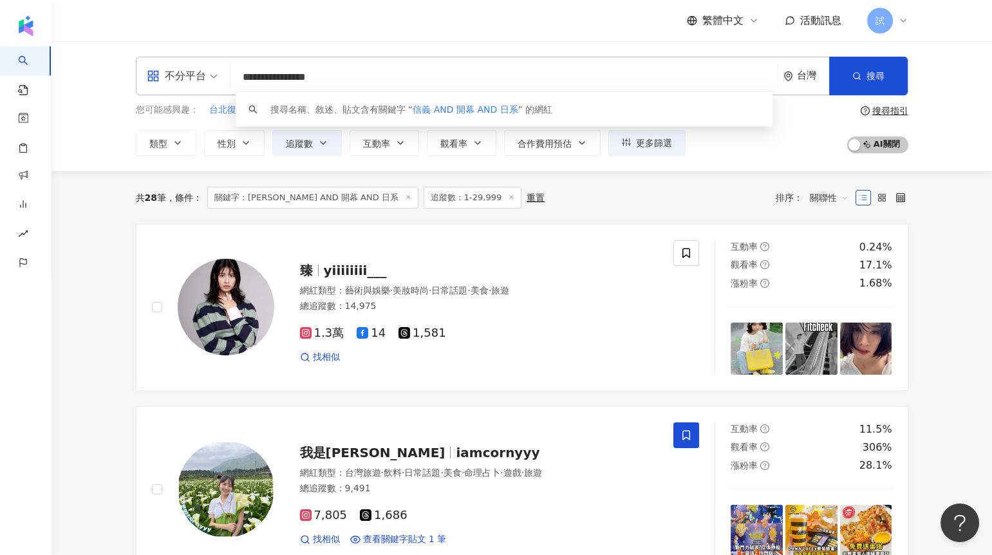
drag, startPoint x: 309, startPoint y: 77, endPoint x: 231, endPoint y: 75, distance: 78.6
click at [231, 75] on div "**********" at bounding box center [522, 76] width 773 height 39
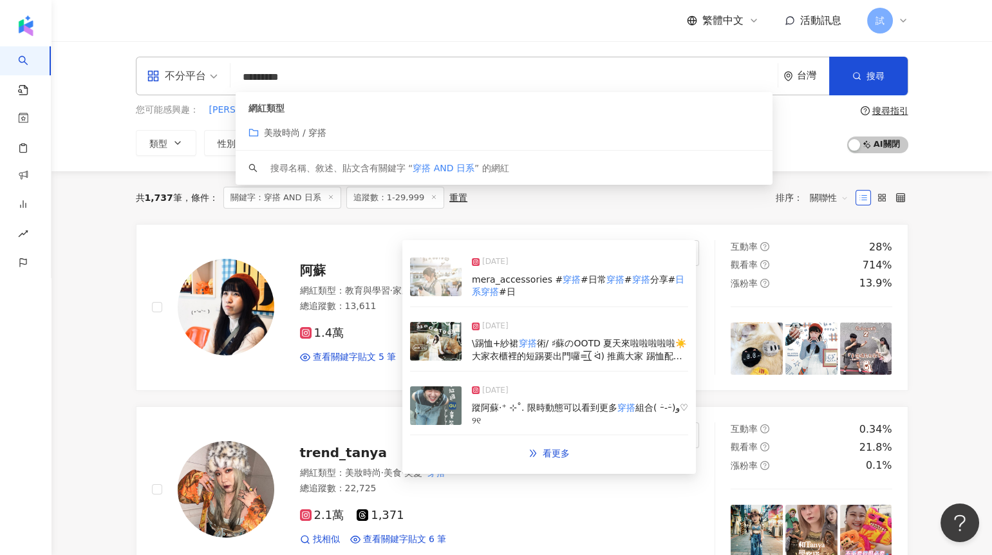
type input "*********"
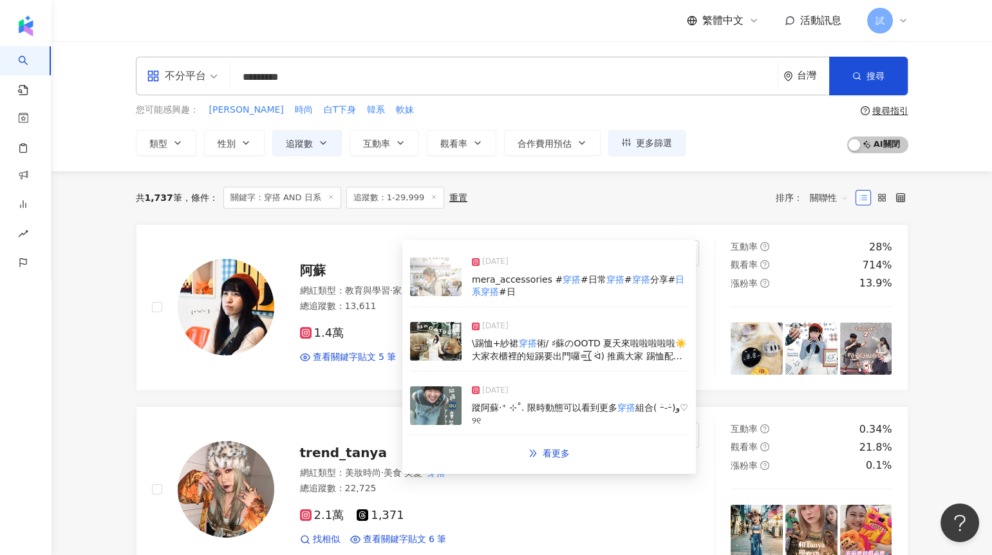
click at [425, 341] on img at bounding box center [436, 341] width 52 height 39
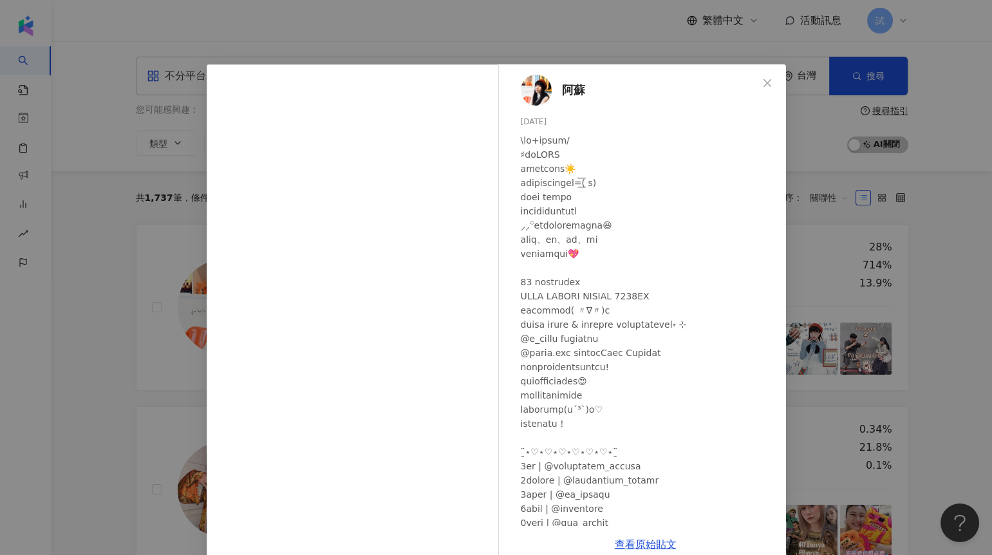
click at [119, 375] on div "阿蘇 2025/6/4 128 13 查看原始貼文" at bounding box center [496, 277] width 992 height 555
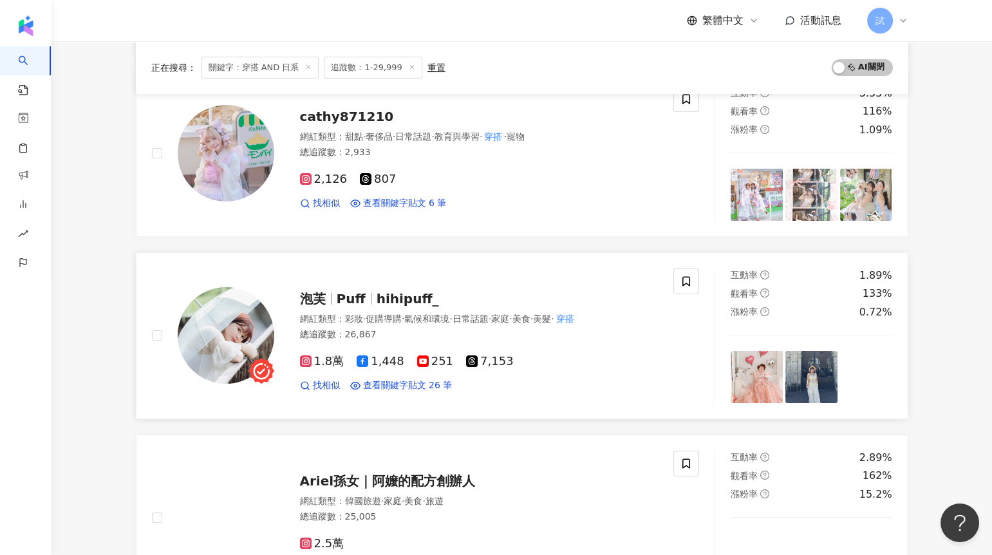
scroll to position [538, 0]
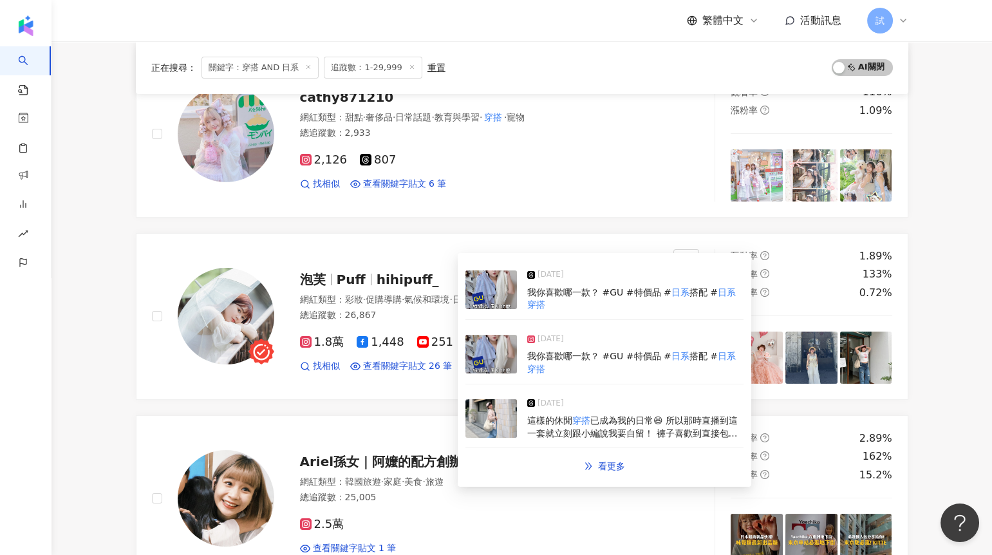
click at [492, 352] on img at bounding box center [492, 354] width 52 height 39
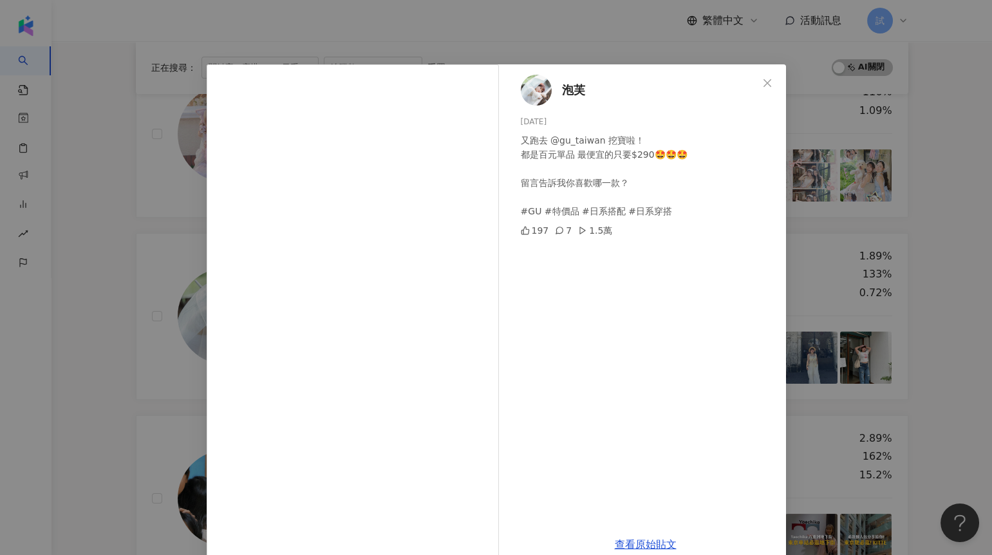
click at [113, 281] on div "泡芙 2025/7/3 又跑去 @gu_taiwan 挖寶啦！ 都是百元單品 最便宜的只要$290🤩🤩🤩 留言告訴我你喜歡哪一款？ #GU #特價品 #日系搭…" at bounding box center [496, 277] width 992 height 555
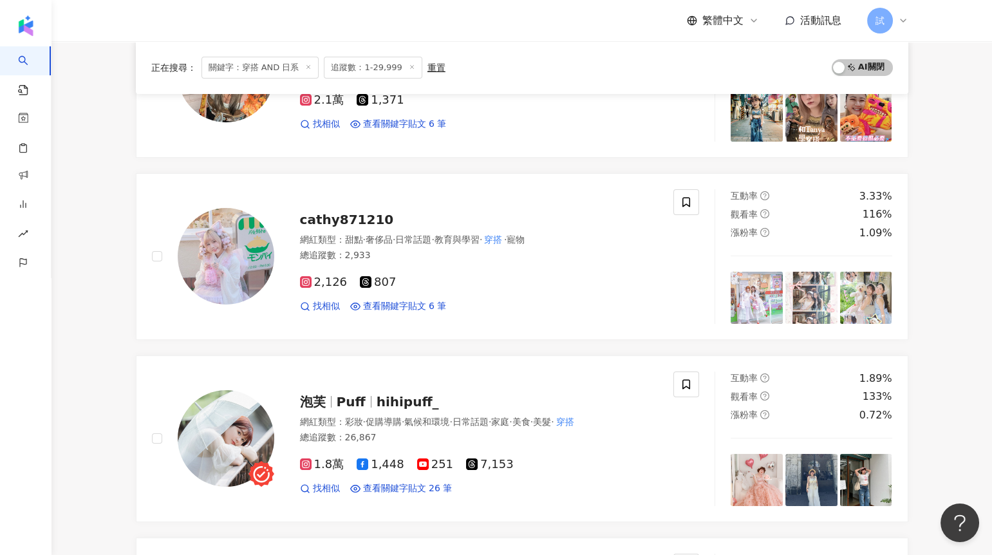
scroll to position [665, 0]
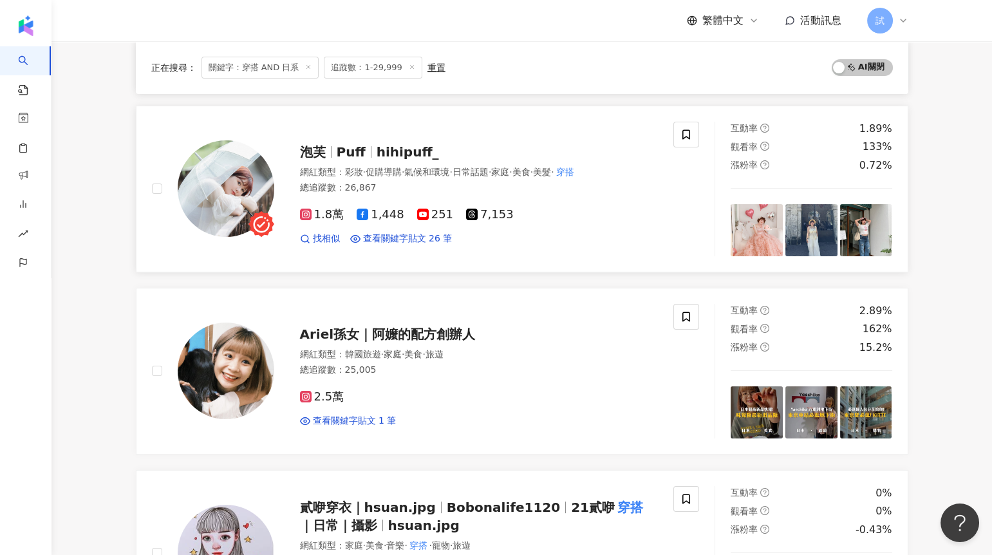
click at [151, 190] on div "泡芙 Puff hihipuff_ 網紅類型 ： 彩妝 · 促購導購 · 氣候和環境 · 日常話題 · 家庭 · 美食 · 美髮 · 穿搭 總追蹤數 ： 26…" at bounding box center [426, 189] width 579 height 135
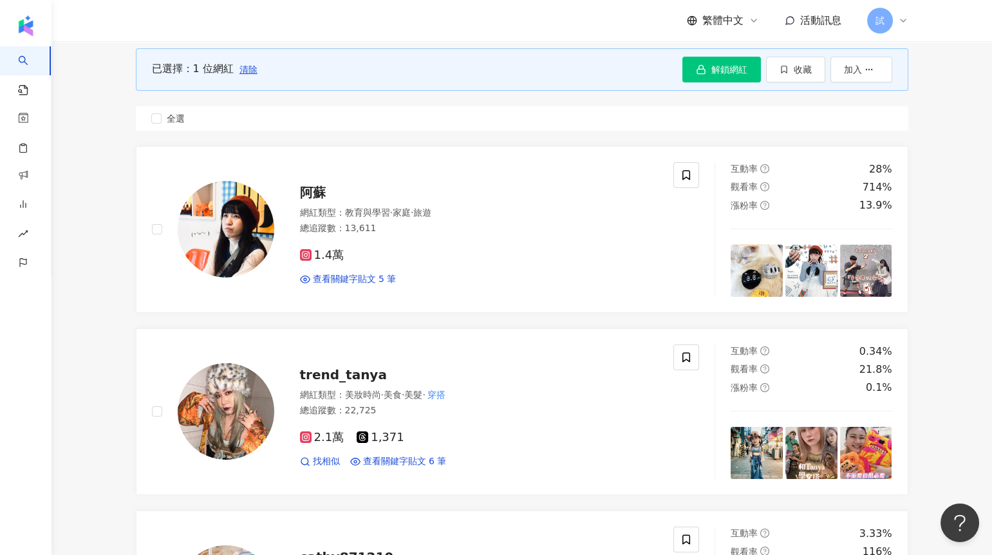
scroll to position [0, 0]
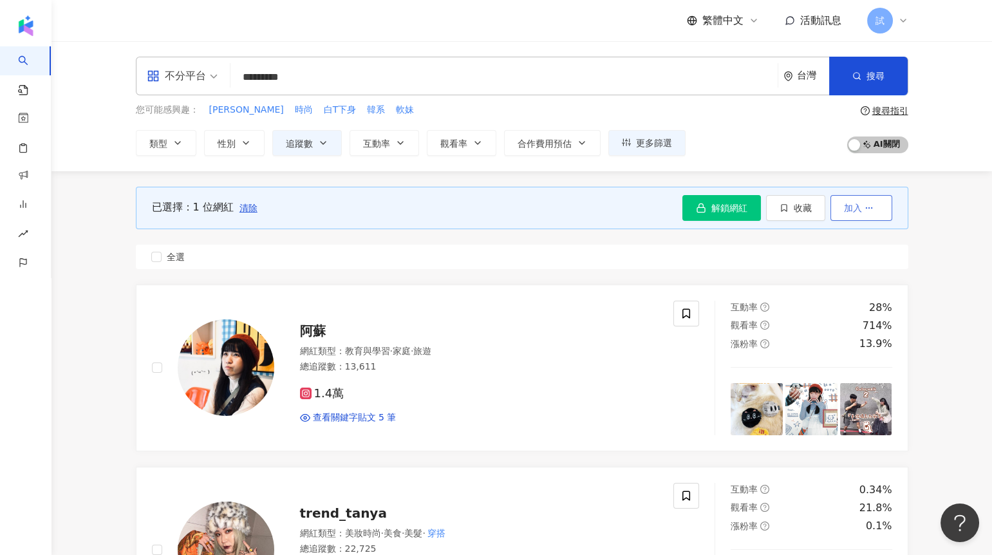
click at [869, 209] on icon "button" at bounding box center [869, 207] width 9 height 9
click at [853, 264] on span "加入商案媒合" at bounding box center [837, 264] width 54 height 10
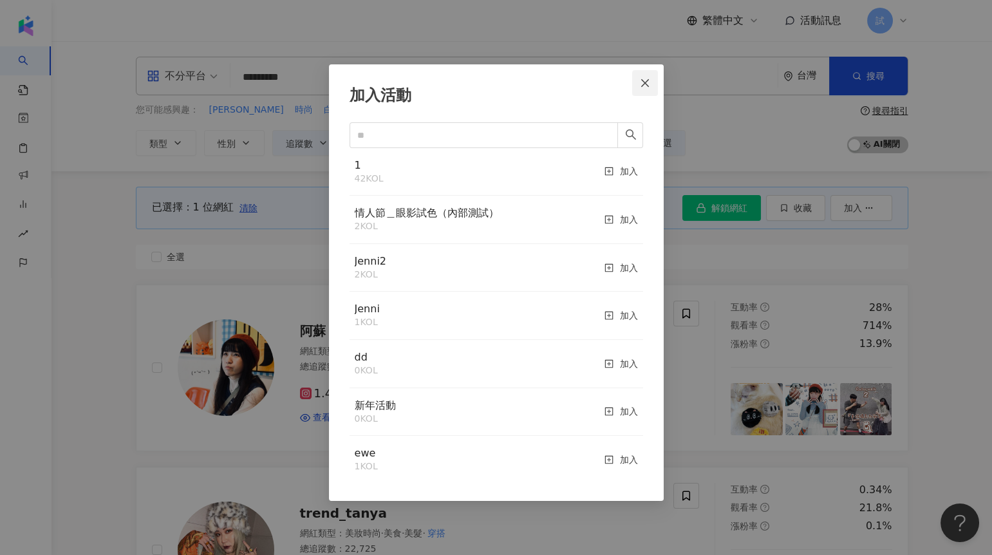
click at [646, 80] on icon "close" at bounding box center [645, 83] width 10 height 10
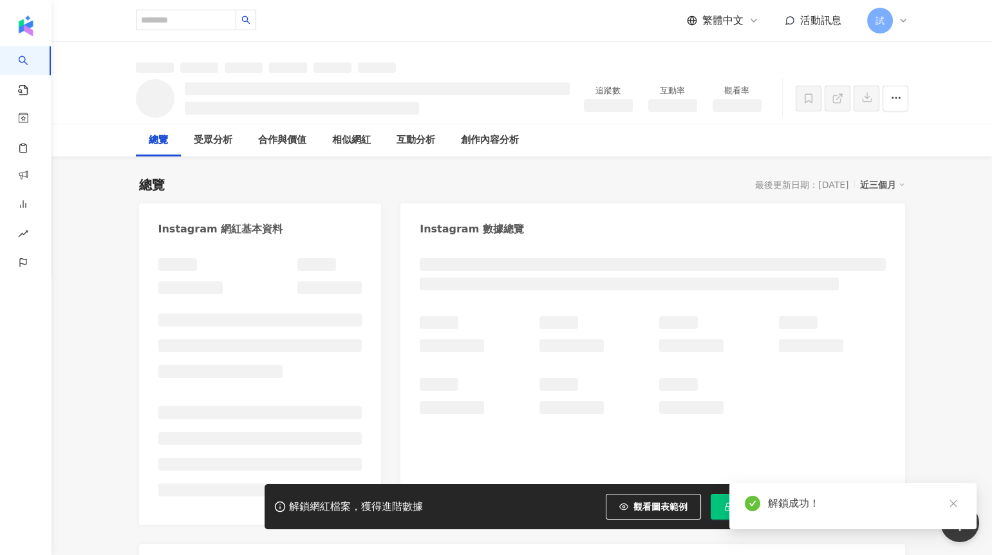
scroll to position [58, 0]
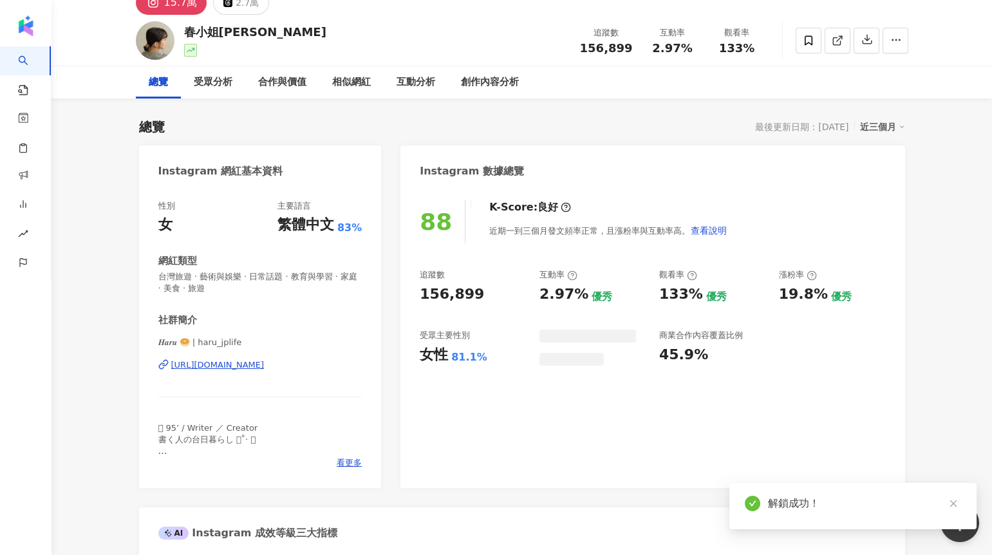
scroll to position [91, 0]
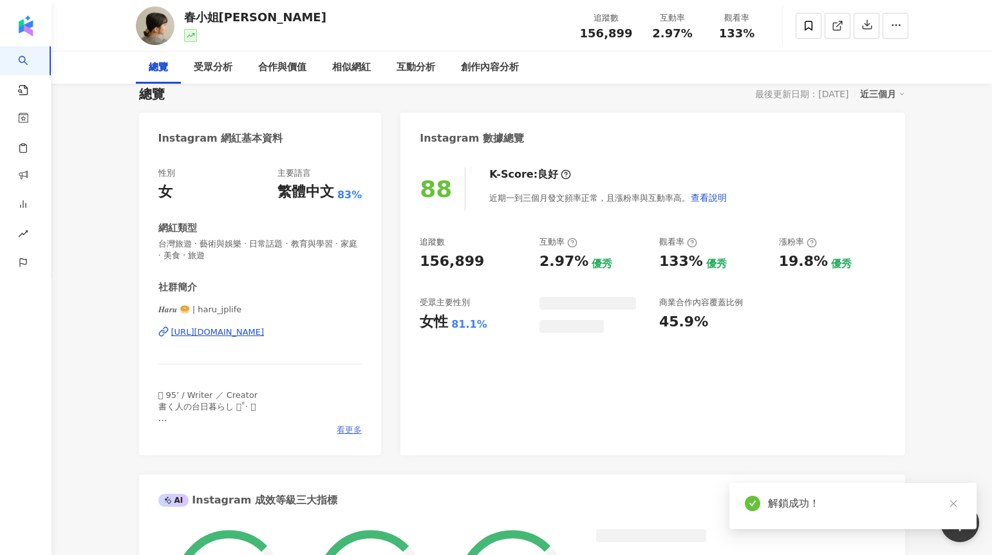
click at [352, 431] on span "看更多" at bounding box center [349, 430] width 25 height 12
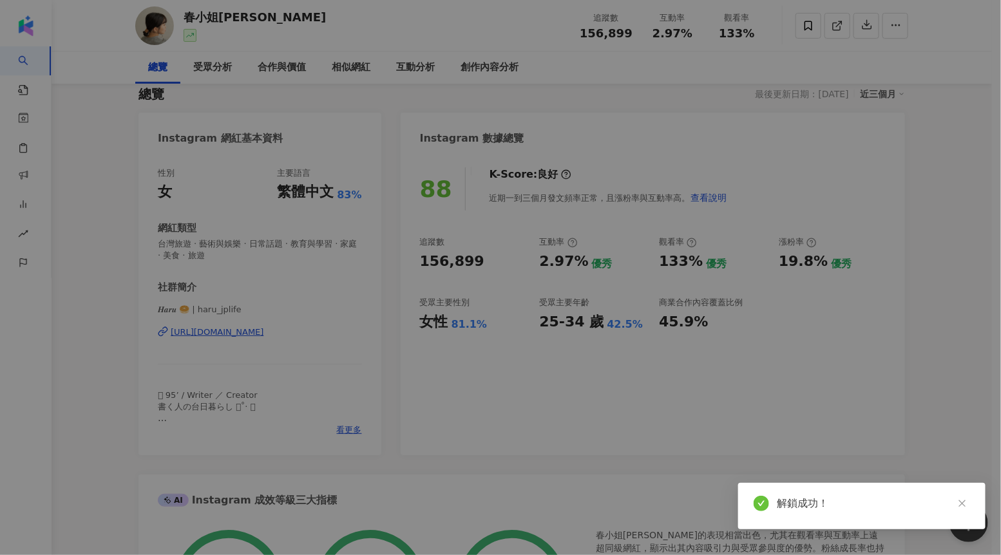
click at [368, 359] on div "網紅簡介 𓅰 95’ / Writer ／ Creator 書く人の台日暮らし 𓂃˚‧ 𓆸 Photo @haru_gasumi_ 📪 about.haru0…" at bounding box center [500, 277] width 1001 height 555
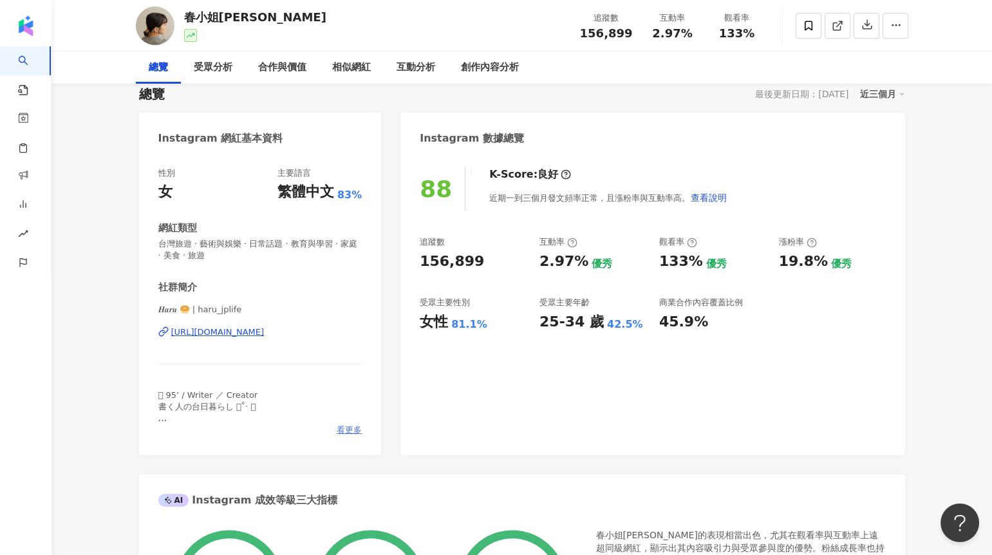
click at [349, 429] on span "看更多" at bounding box center [349, 430] width 25 height 12
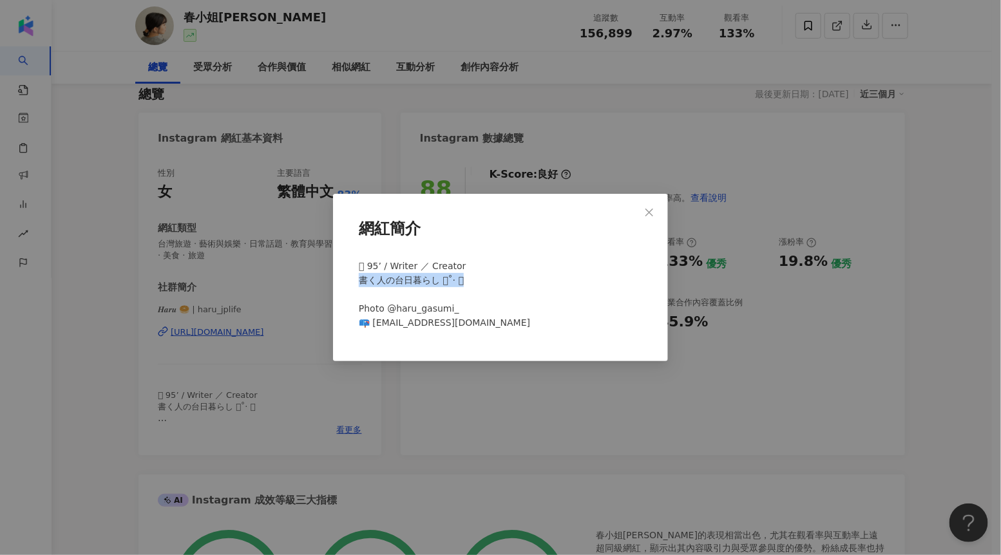
drag, startPoint x: 359, startPoint y: 280, endPoint x: 470, endPoint y: 279, distance: 111.4
click at [470, 279] on span "𓅰 95’ / Writer ／ Creator 書く人の台日暮らし 𓂃˚‧ 𓆸 Photo @haru_gasumi_ 📪 about.haru00@gma…" at bounding box center [444, 294] width 171 height 67
click at [707, 355] on div "網紅簡介 𓅰 95’ / Writer ／ Creator 書く人の台日暮らし 𓂃˚‧ 𓆸 Photo @haru_gasumi_ 📪 about.haru0…" at bounding box center [500, 277] width 1001 height 555
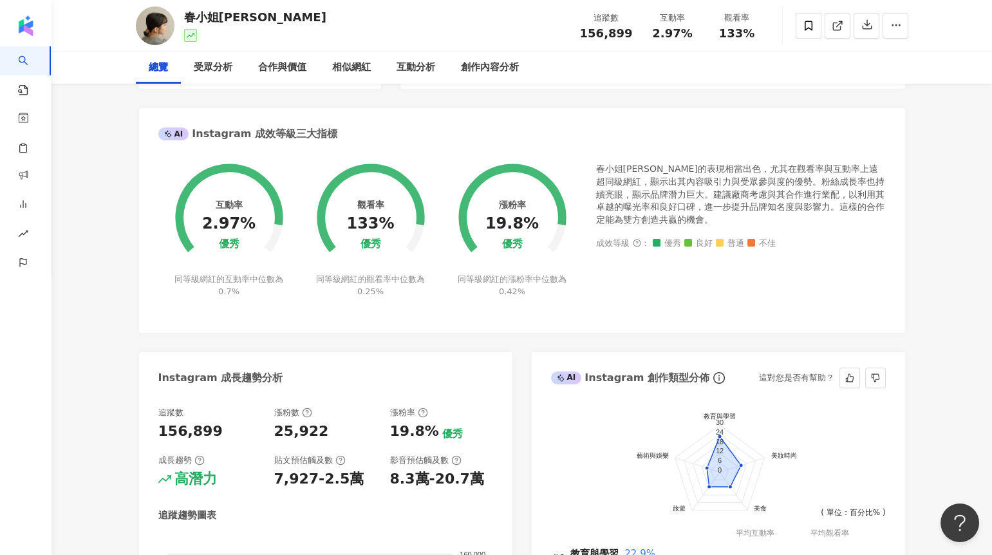
scroll to position [470, 0]
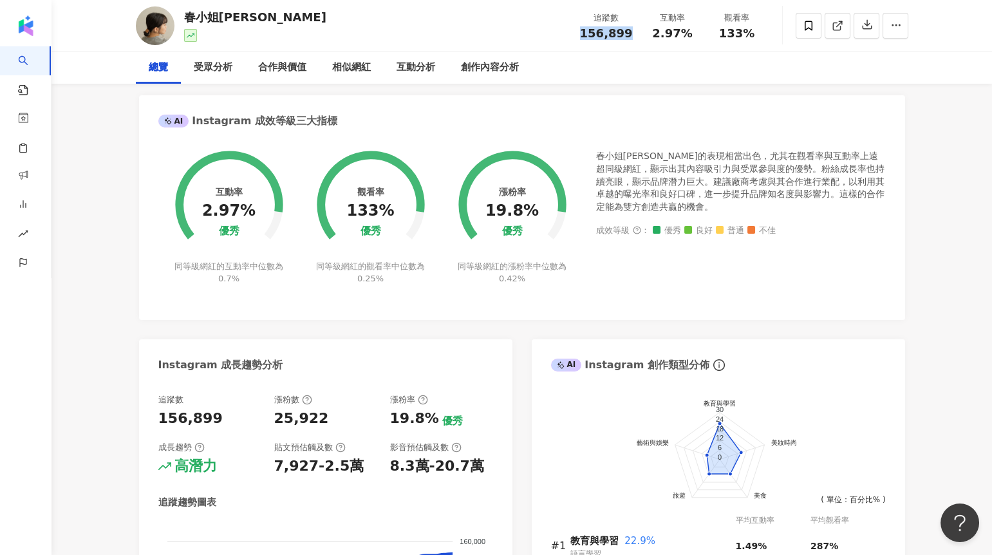
drag, startPoint x: 588, startPoint y: 35, endPoint x: 631, endPoint y: 33, distance: 43.2
click at [631, 33] on div "156,899" at bounding box center [606, 33] width 53 height 13
drag, startPoint x: 204, startPoint y: 210, endPoint x: 250, endPoint y: 206, distance: 46.5
click at [251, 206] on circle at bounding box center [228, 204] width 91 height 91
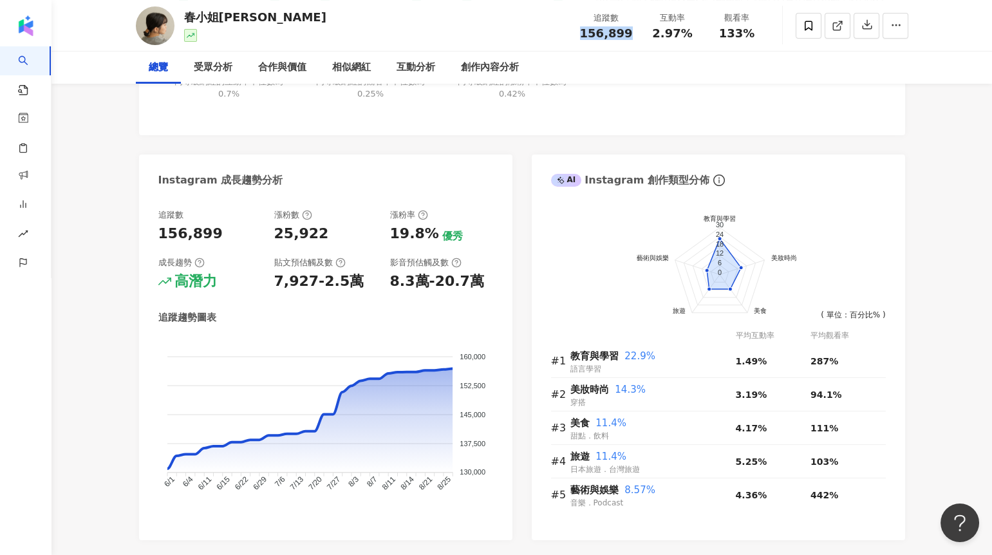
scroll to position [668, 0]
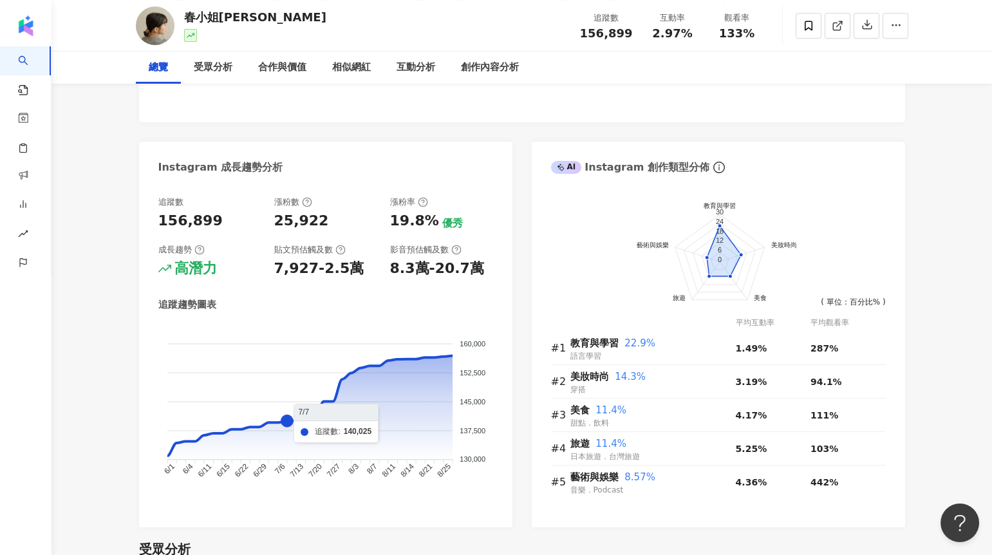
click at [601, 33] on span "156,899" at bounding box center [606, 33] width 53 height 14
drag, startPoint x: 274, startPoint y: 220, endPoint x: 330, endPoint y: 218, distance: 56.0
click at [330, 218] on div "25,922" at bounding box center [325, 221] width 103 height 20
click at [384, 310] on div "追蹤趨勢圖表" at bounding box center [325, 305] width 335 height 14
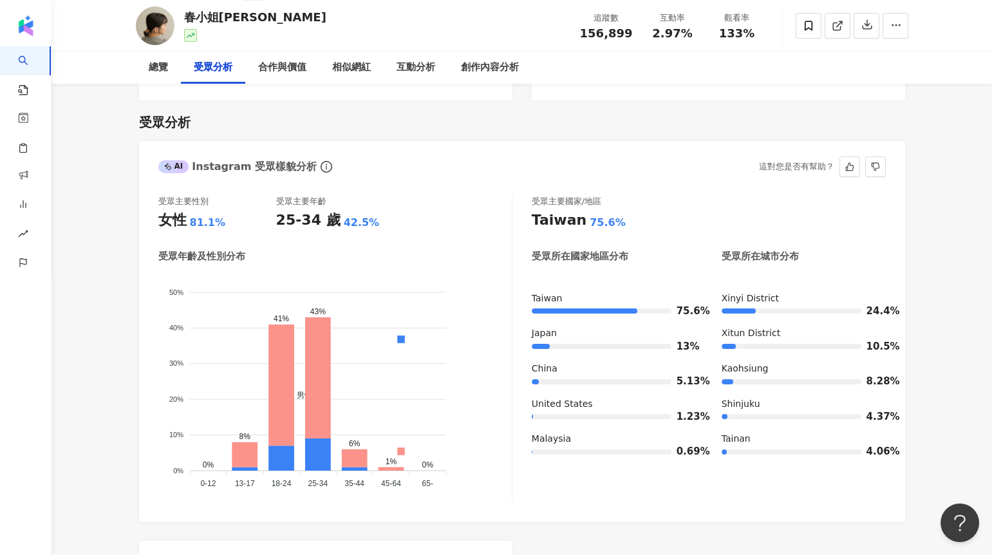
scroll to position [1098, 0]
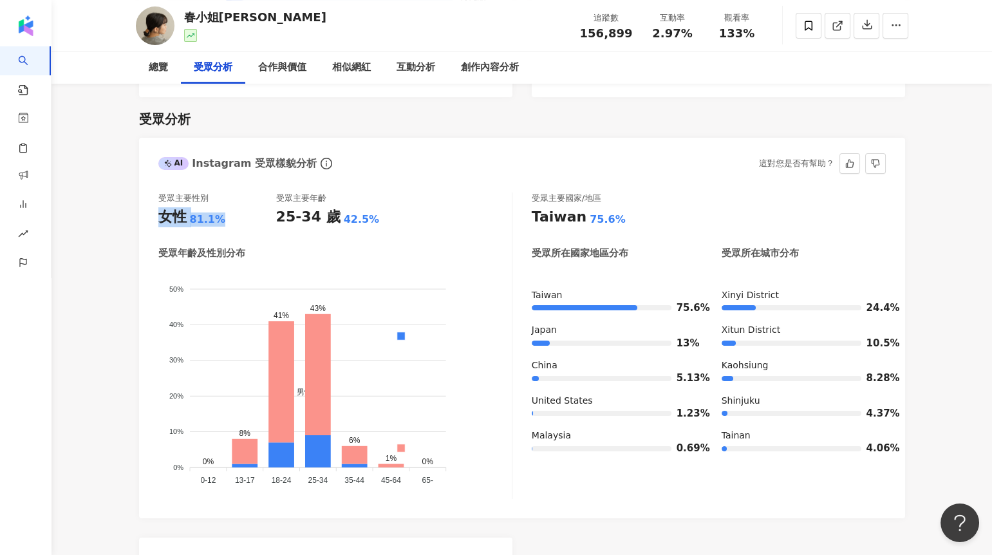
drag, startPoint x: 159, startPoint y: 222, endPoint x: 220, endPoint y: 214, distance: 61.0
click at [220, 214] on div "女性 81.1%" at bounding box center [217, 217] width 118 height 20
drag, startPoint x: 274, startPoint y: 220, endPoint x: 364, endPoint y: 220, distance: 90.2
click at [364, 221] on div "受眾主要性別 女性 81.1% 受眾主要年齡 25-34 歲 42.5%" at bounding box center [335, 210] width 354 height 35
click at [389, 212] on div "25-34 歲 42.5%" at bounding box center [335, 217] width 118 height 20
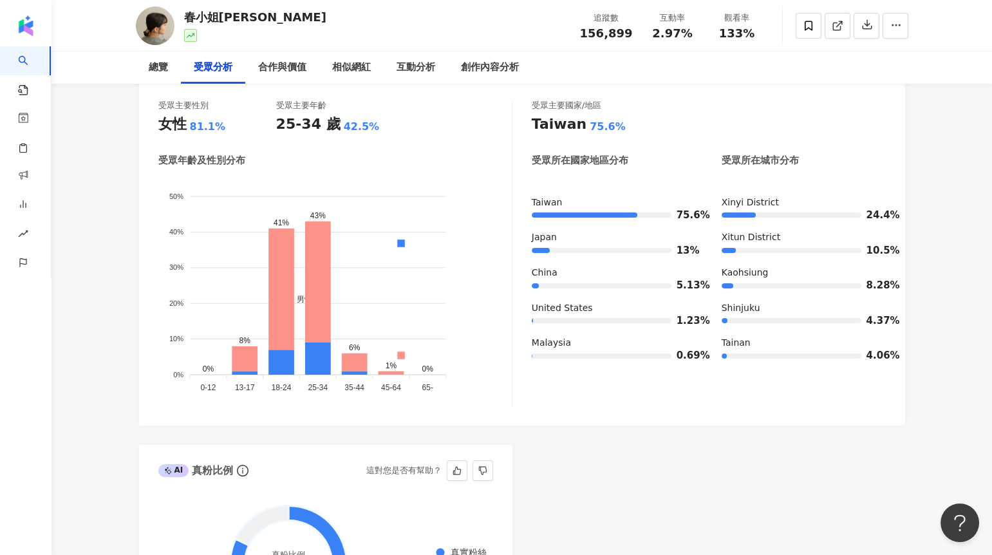
scroll to position [1200, 0]
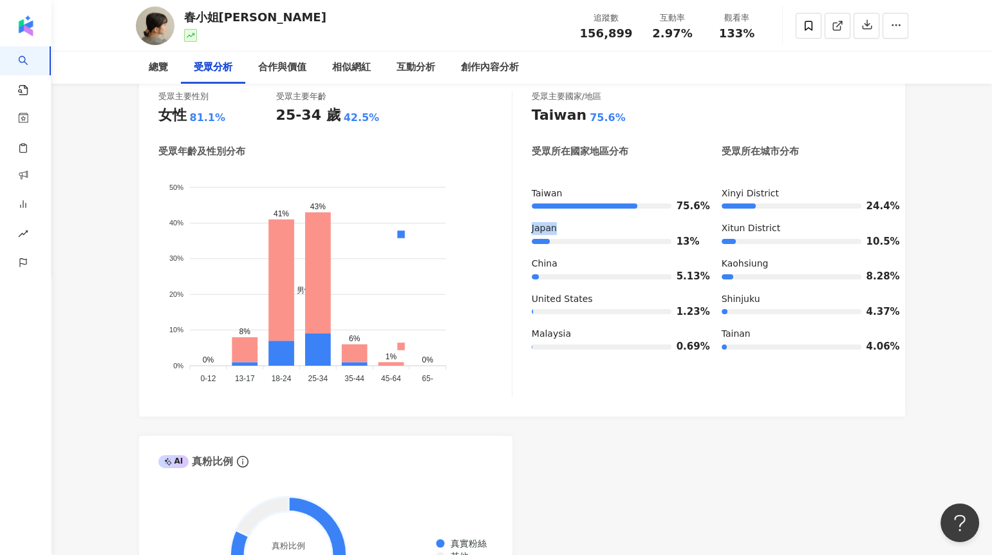
click at [526, 230] on div "受眾主要性別 女性 81.1% 受眾主要年齡 25-34 歲 42.5% 受眾年齡及性別分布 男性 女性 50% 50% 40% 40% 30% 30% 20…" at bounding box center [522, 244] width 728 height 307
click at [565, 229] on div "Japan" at bounding box center [614, 228] width 164 height 13
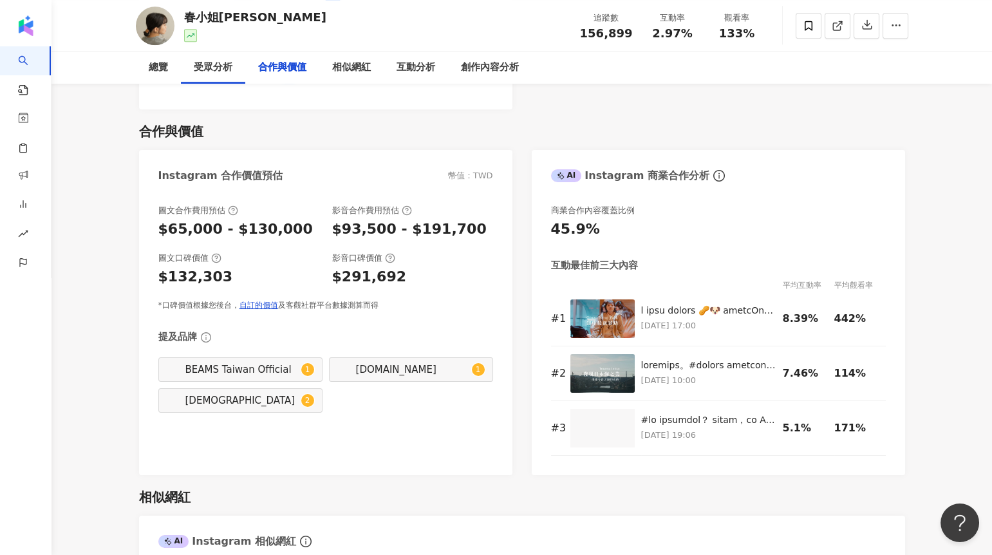
scroll to position [1731, 0]
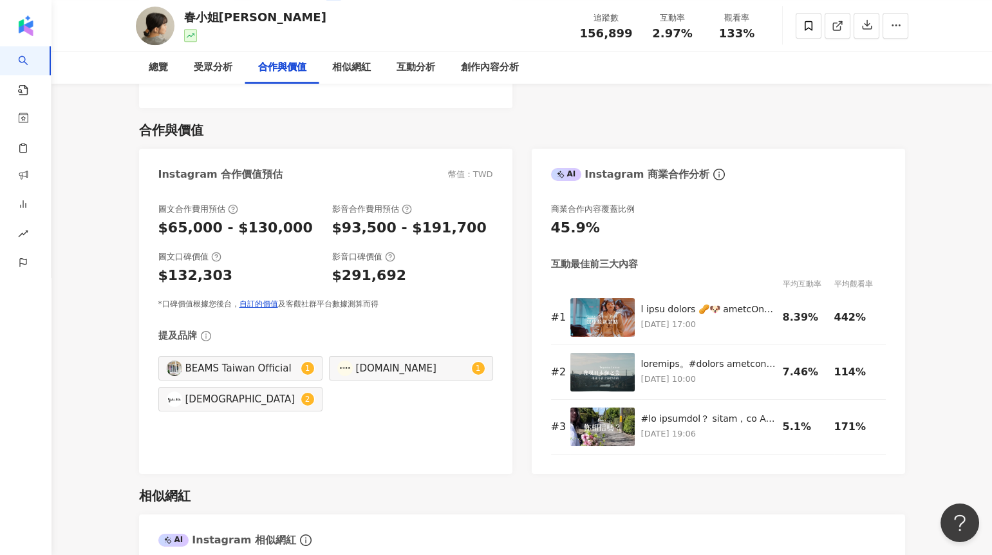
click at [331, 210] on div "圖文合作費用預估 $65,000 - $130,000 影音合作費用預估 $93,500 - $191,700" at bounding box center [325, 220] width 335 height 35
drag, startPoint x: 331, startPoint y: 210, endPoint x: 397, endPoint y: 207, distance: 65.7
click at [397, 208] on div "圖文合作費用預估 $65,000 - $130,000 影音合作費用預估 $93,500 - $191,700" at bounding box center [325, 220] width 335 height 35
drag, startPoint x: 384, startPoint y: 229, endPoint x: 336, endPoint y: 230, distance: 48.3
click at [336, 230] on div "$93,500 - $191,700" at bounding box center [409, 228] width 155 height 20
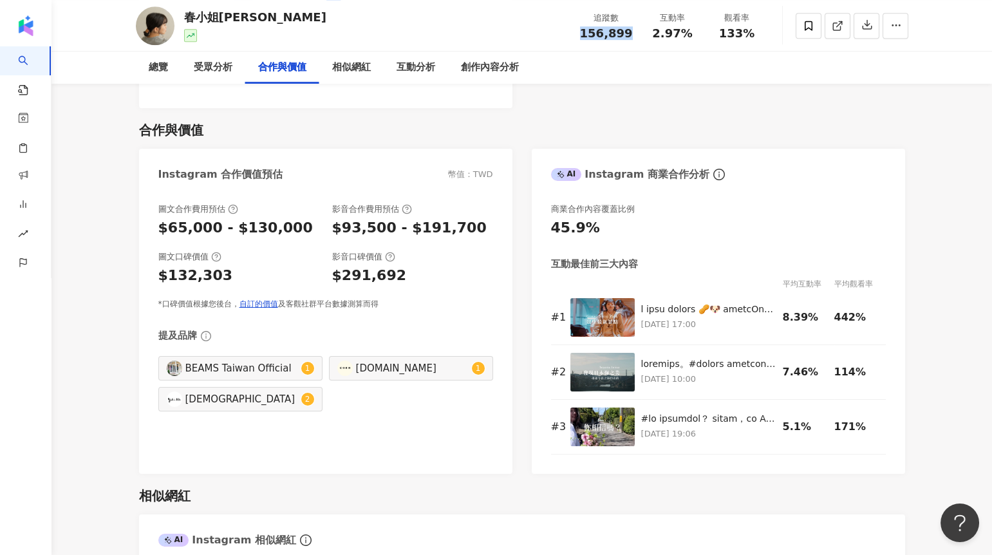
drag, startPoint x: 584, startPoint y: 30, endPoint x: 630, endPoint y: 33, distance: 45.9
click at [630, 33] on div "156,899" at bounding box center [606, 33] width 53 height 13
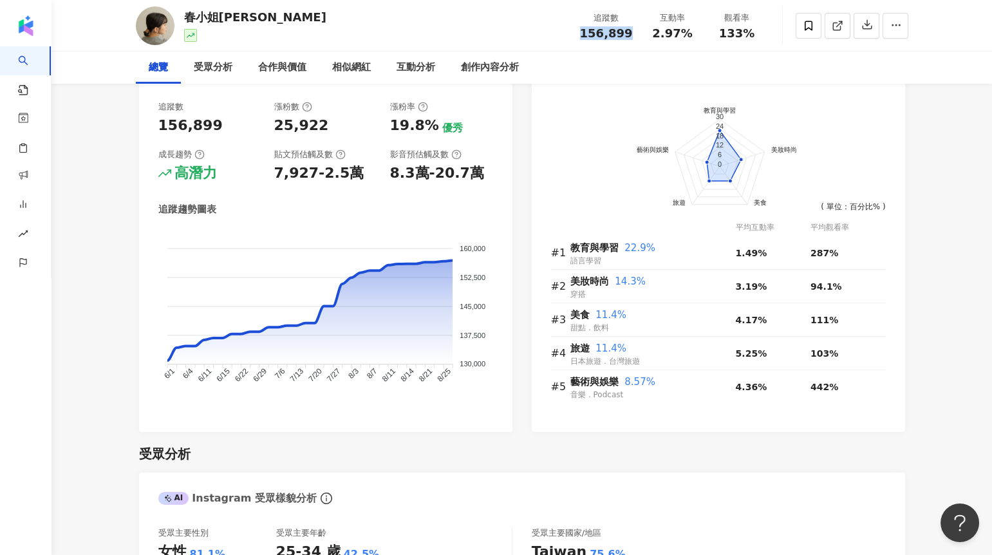
scroll to position [777, 0]
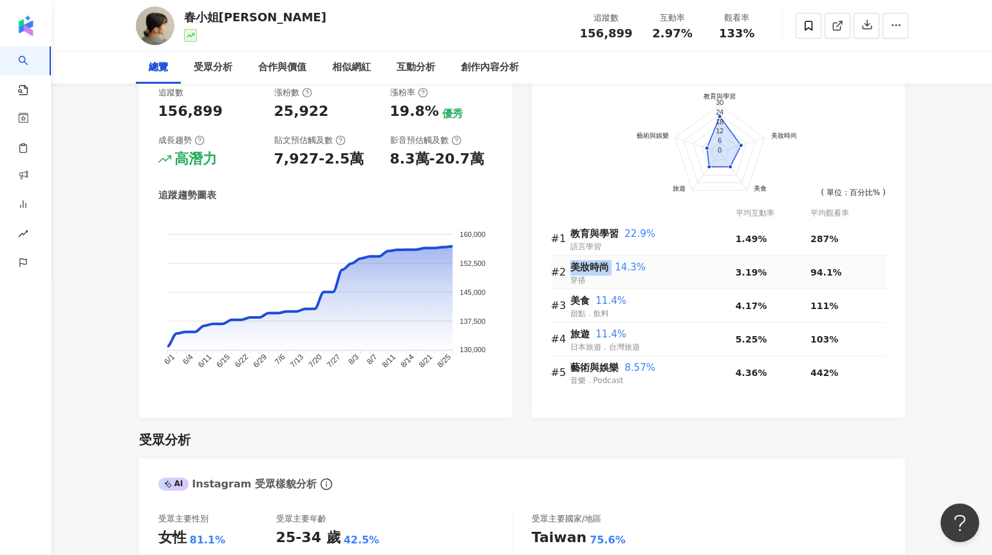
drag, startPoint x: 569, startPoint y: 272, endPoint x: 610, endPoint y: 272, distance: 41.9
click at [610, 272] on tr "#2 美妝時尚 14.3% 穿搭 3.19% 94.1%" at bounding box center [718, 272] width 335 height 33
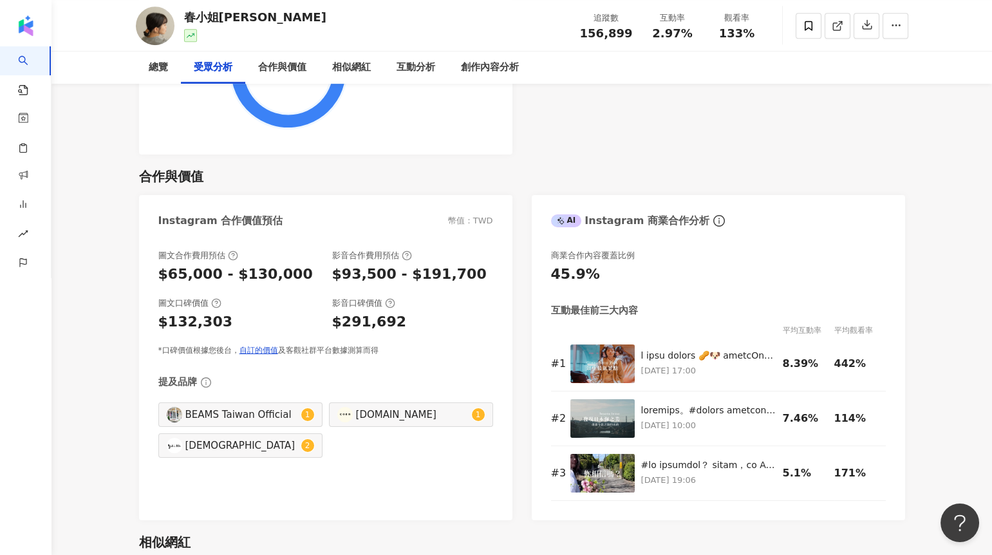
scroll to position [1685, 0]
drag, startPoint x: 341, startPoint y: 275, endPoint x: 386, endPoint y: 274, distance: 45.1
click at [386, 274] on div "$93,500 - $191,700" at bounding box center [409, 274] width 155 height 20
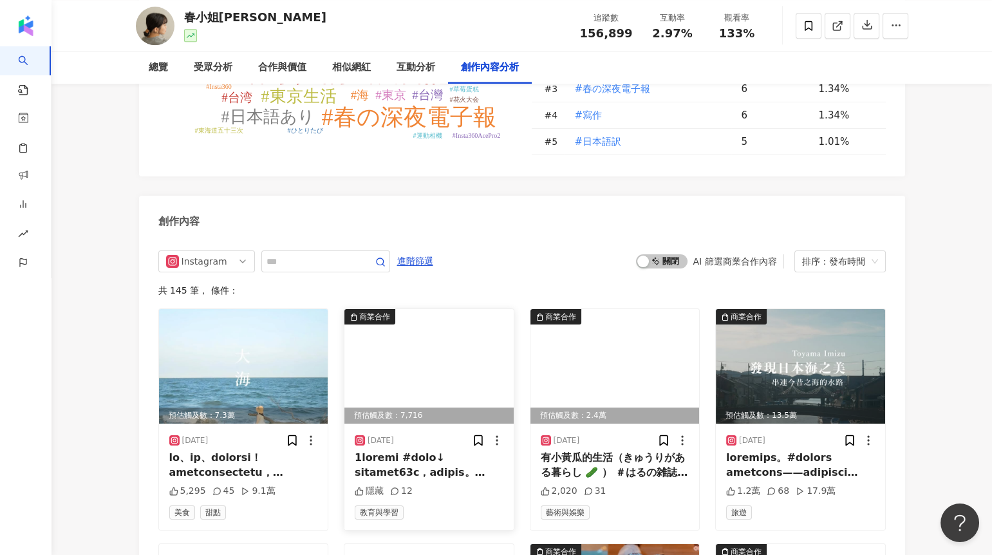
scroll to position [3890, 0]
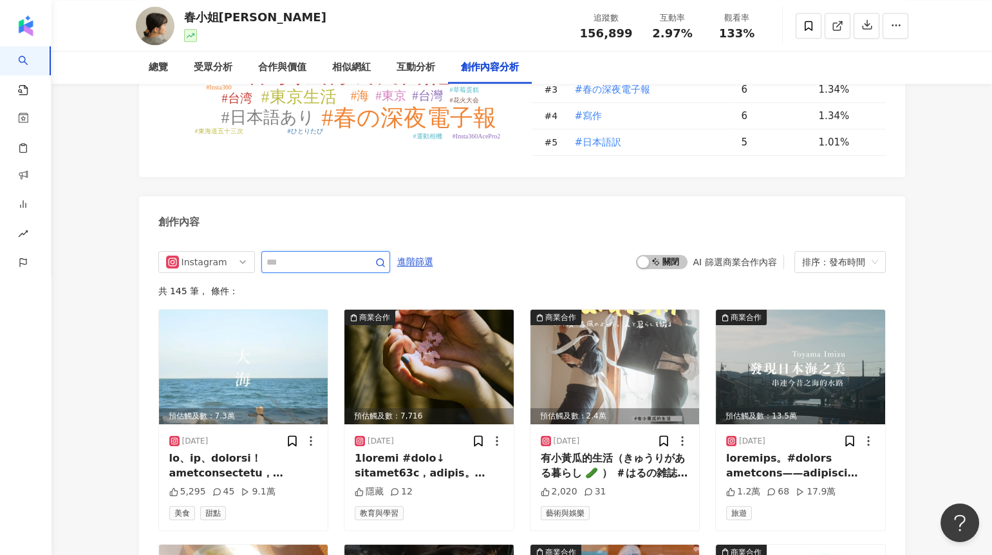
click at [329, 254] on input "text" at bounding box center [312, 261] width 90 height 15
type input "*"
type input "**"
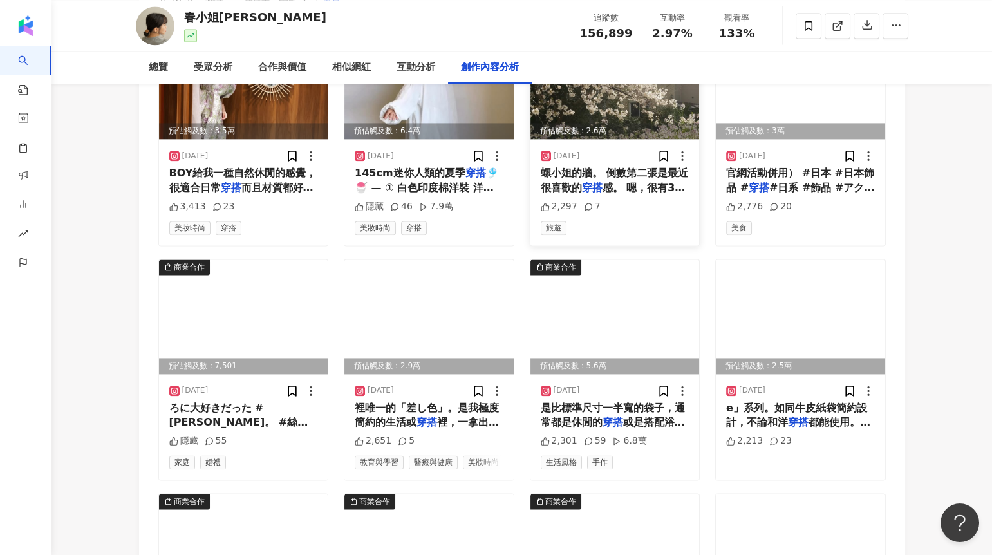
scroll to position [4191, 0]
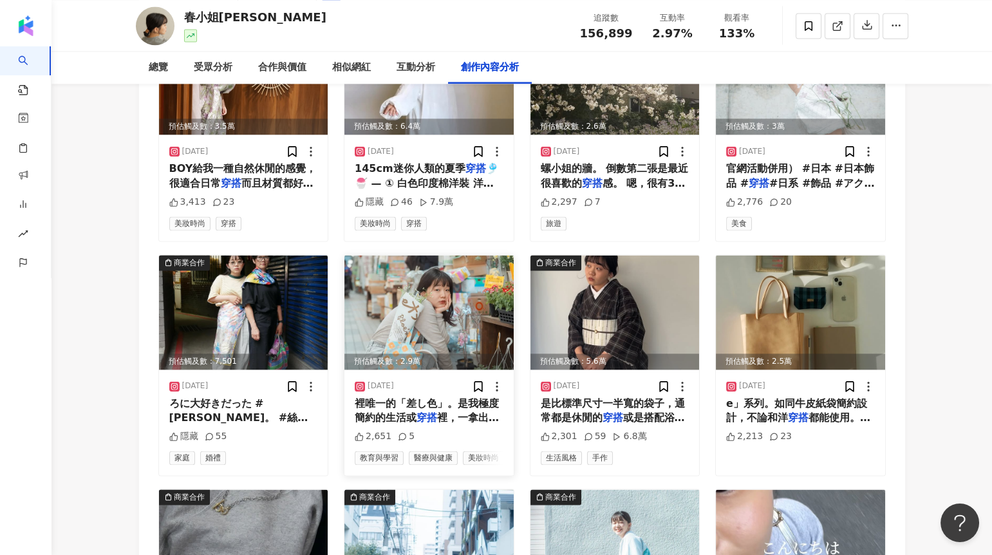
click at [458, 269] on img at bounding box center [429, 312] width 169 height 115
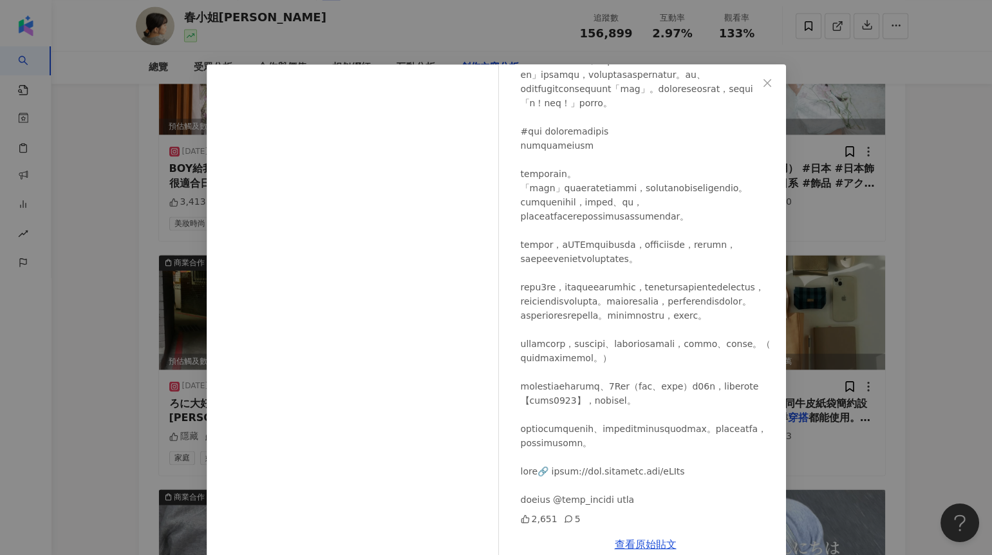
scroll to position [12, 0]
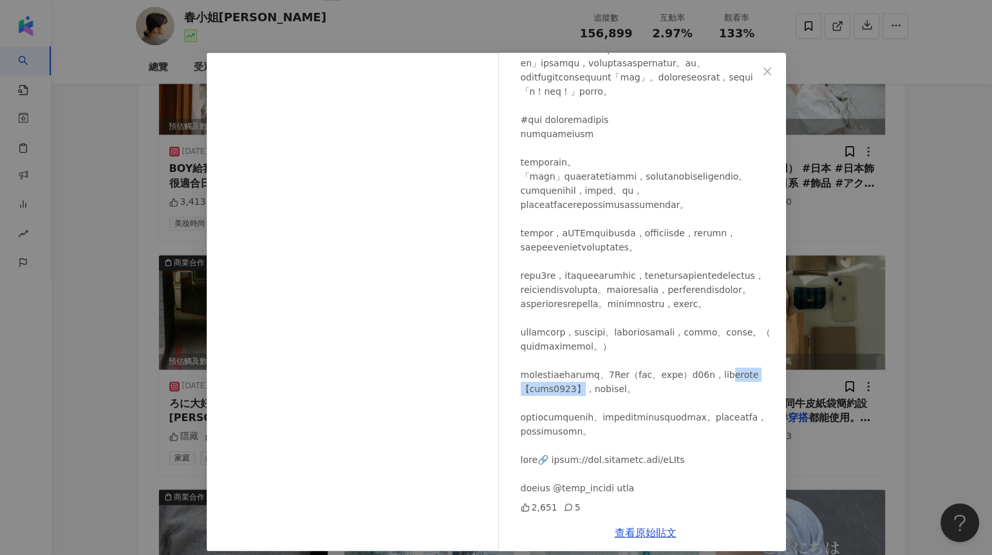
drag, startPoint x: 601, startPoint y: 357, endPoint x: 697, endPoint y: 357, distance: 96.6
click at [697, 357] on div at bounding box center [648, 148] width 255 height 694
drag, startPoint x: 565, startPoint y: 458, endPoint x: 701, endPoint y: 461, distance: 135.9
click at [702, 462] on div at bounding box center [648, 148] width 255 height 694
click at [864, 410] on div "春小姐Haru 2025/4/2 2,651 5 查看原始貼文" at bounding box center [496, 277] width 992 height 555
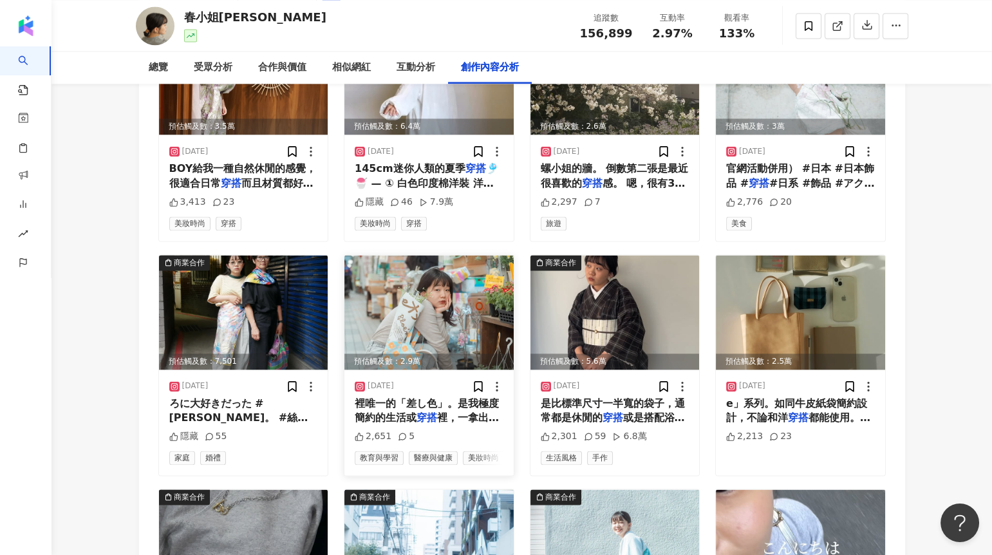
scroll to position [4214, 0]
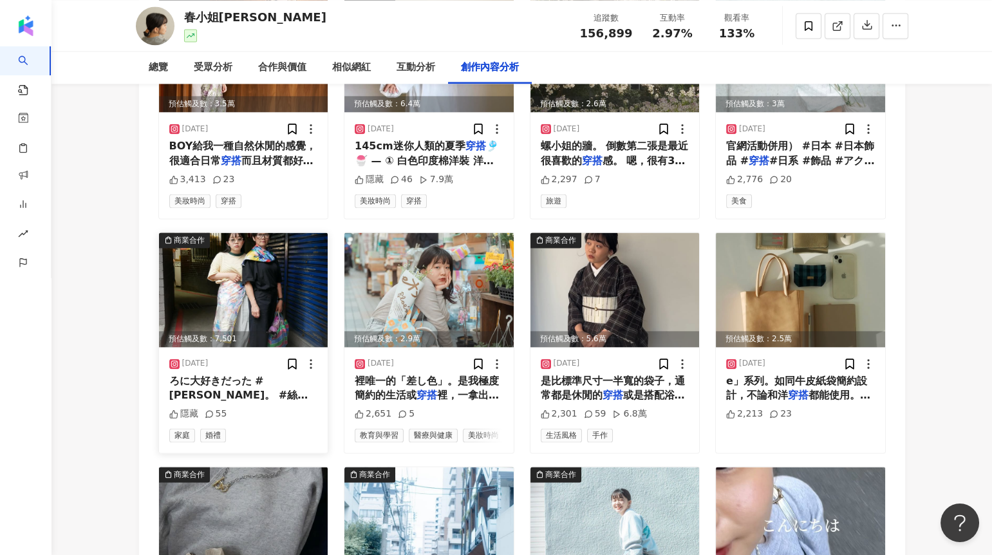
click at [226, 256] on img at bounding box center [243, 289] width 169 height 115
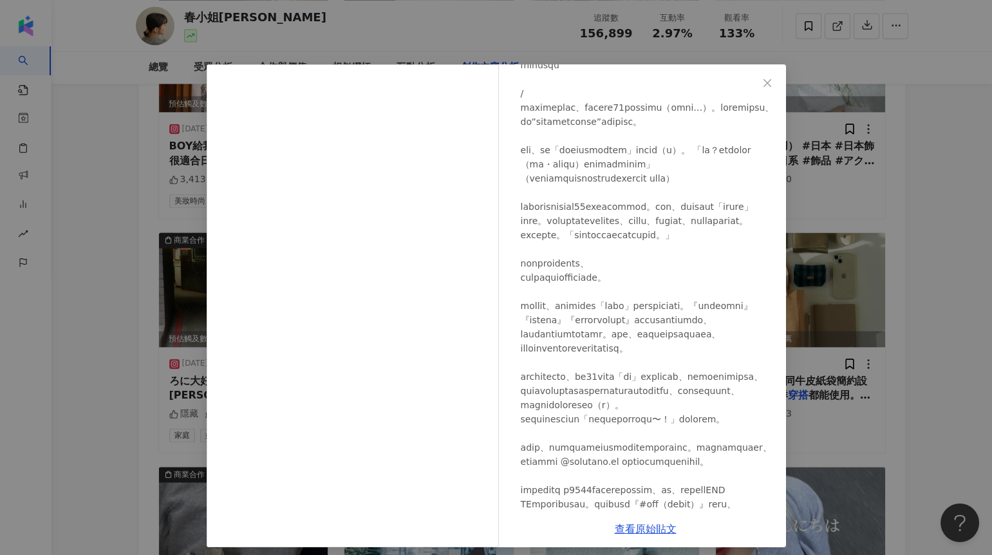
scroll to position [760, 0]
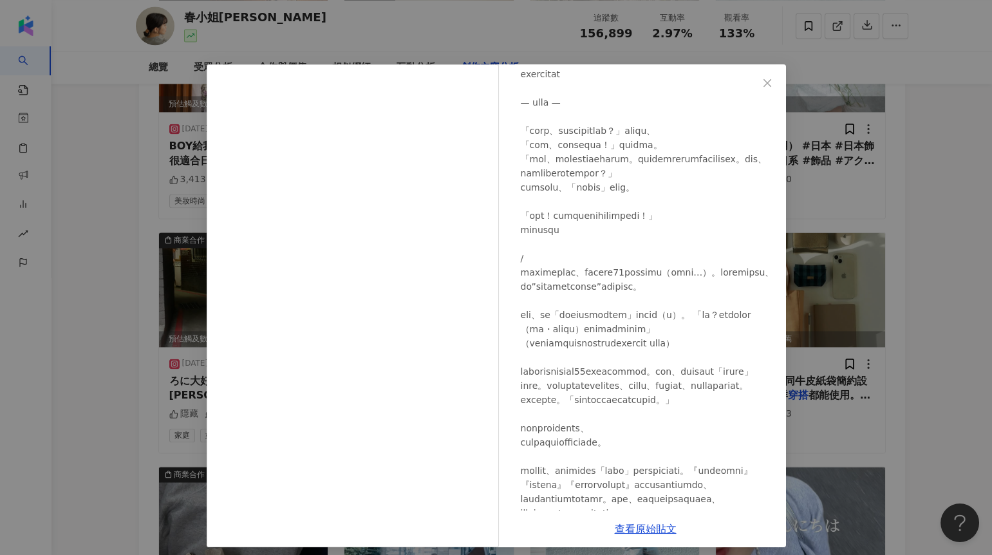
click at [809, 177] on div "春小姐Haru 2025/5/1 隱藏 55 查看原始貼文" at bounding box center [496, 277] width 992 height 555
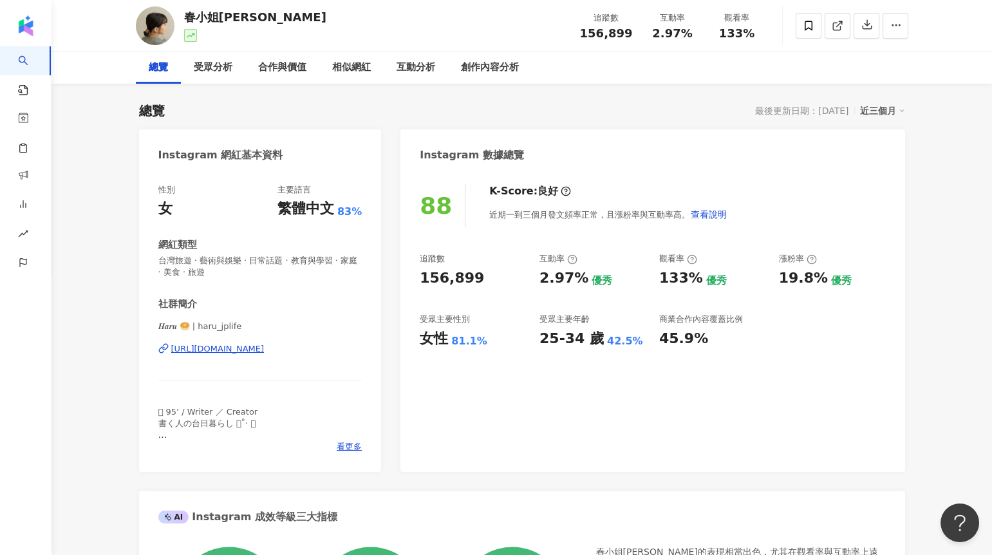
scroll to position [0, 0]
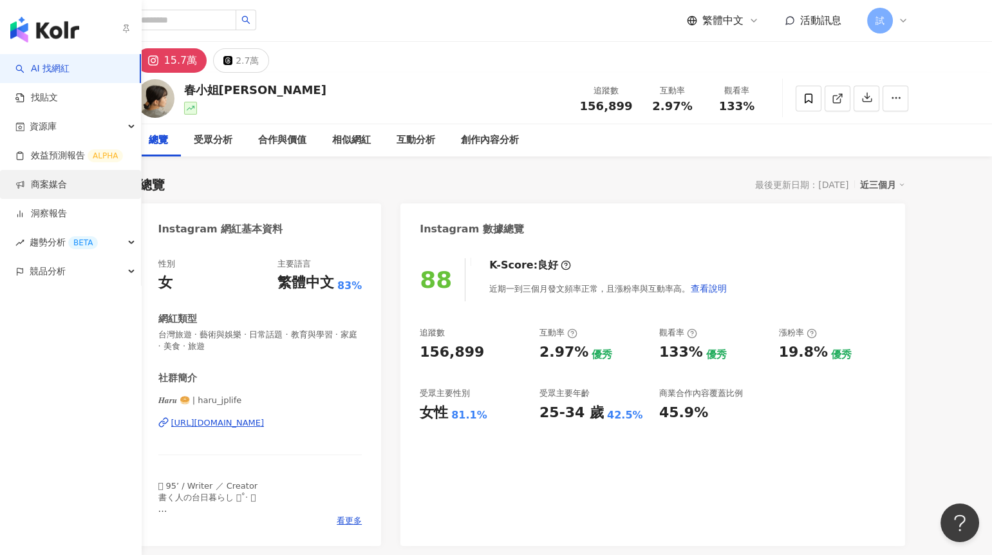
click at [40, 186] on link "商案媒合" at bounding box center [41, 184] width 52 height 13
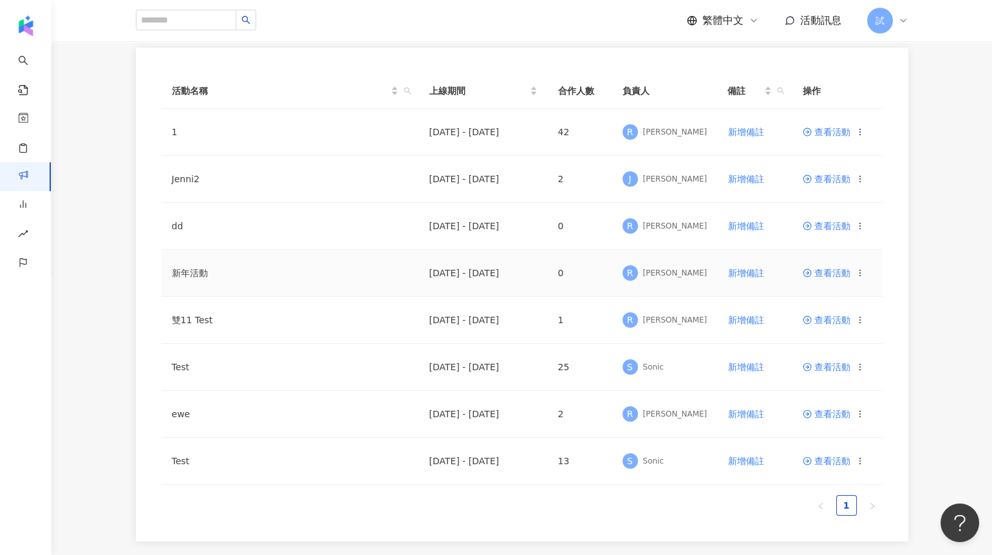
scroll to position [128, 0]
click at [817, 316] on span "查看活動" at bounding box center [827, 319] width 48 height 9
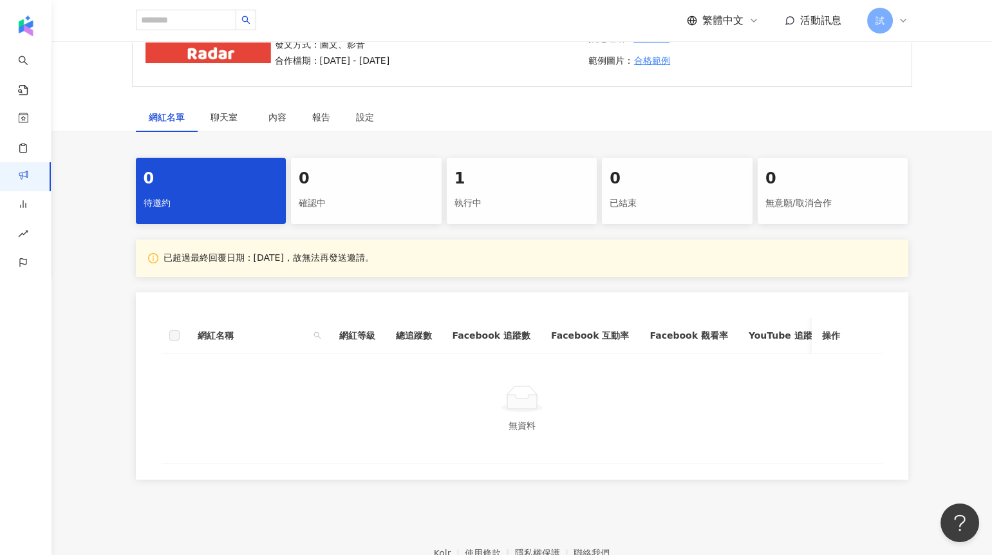
scroll to position [178, 0]
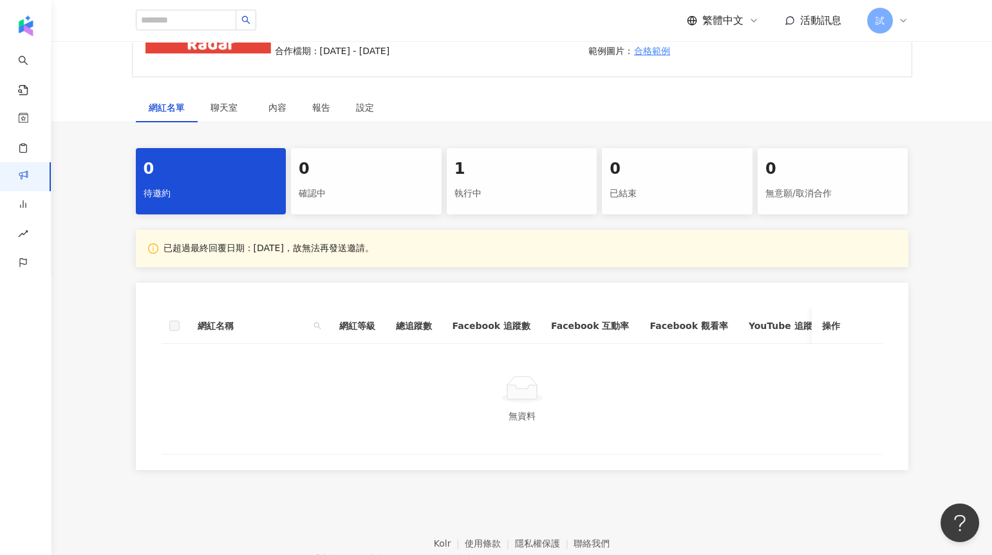
click at [497, 193] on div "執行中" at bounding box center [522, 194] width 135 height 22
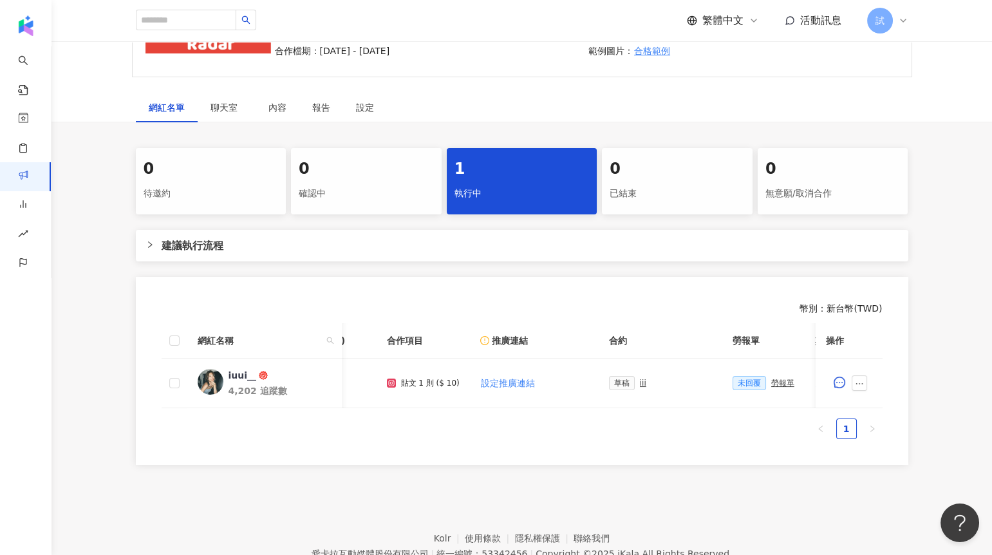
scroll to position [0, 90]
click at [632, 381] on div "iii" at bounding box center [635, 383] width 6 height 9
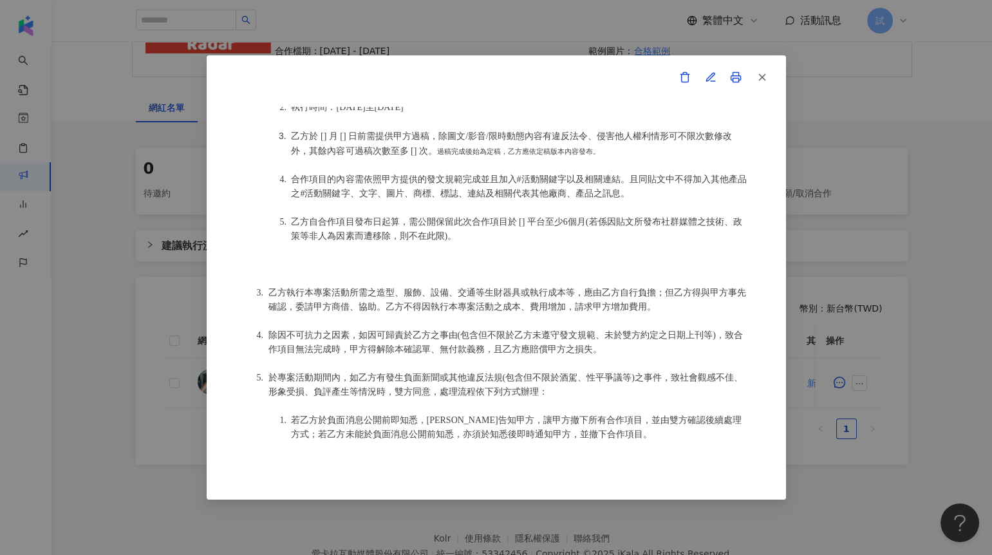
scroll to position [732, 0]
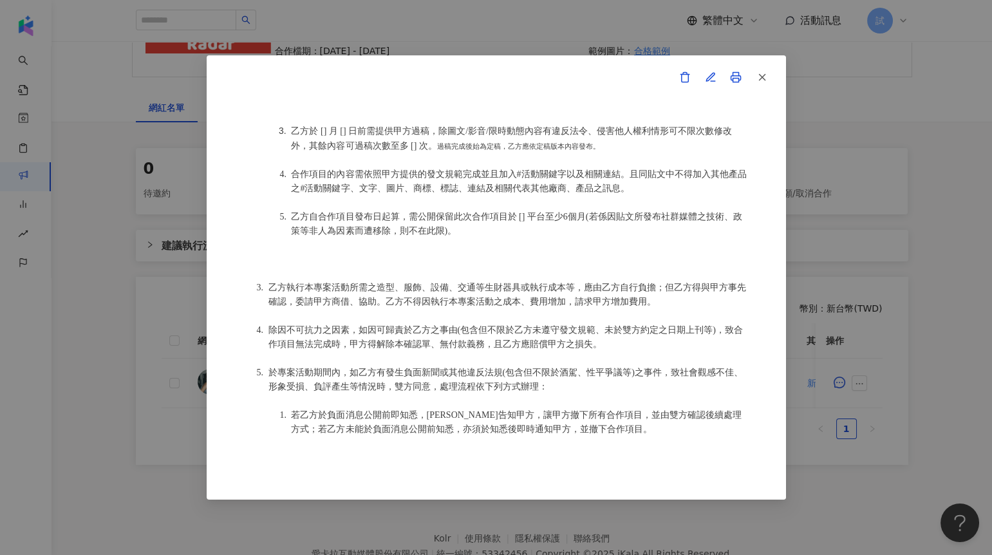
click at [836, 294] on div "活動確認單 約定雙方 甲方名稱：Test 甲方公司負責人： 甲方統一編號：20000000 甲方專案負責人：Test 甲方專案負責人電話：0900000000…" at bounding box center [496, 277] width 992 height 555
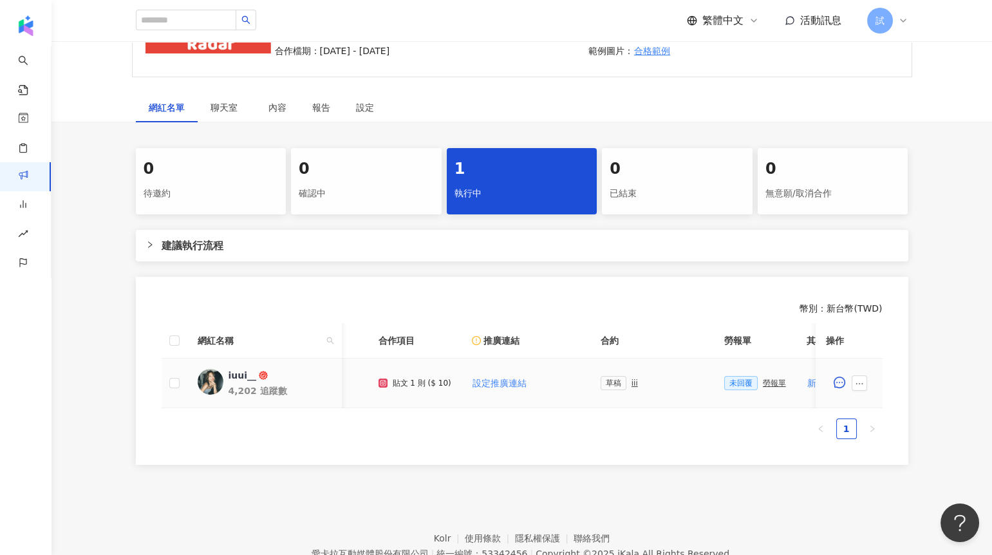
click at [769, 386] on div "勞報單" at bounding box center [774, 383] width 23 height 9
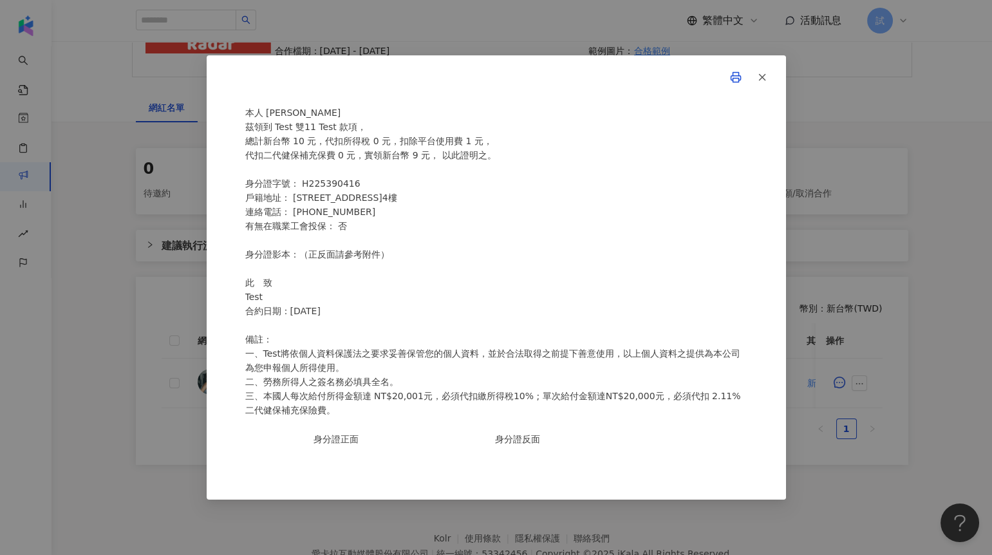
scroll to position [158, 0]
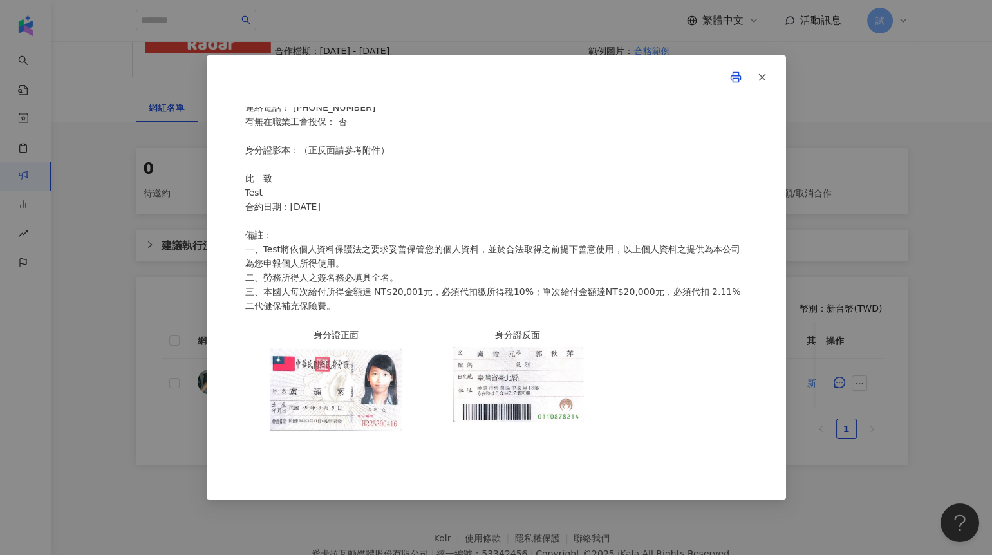
click at [829, 181] on div "Test 勞務所得簽收單 本人 盧顗絜 茲領到 Test 雙11 Test 款項， 總計新台幣 10 元，代扣所得稅 0 元，扣除平台使用費 1 元， 代扣二…" at bounding box center [496, 277] width 992 height 555
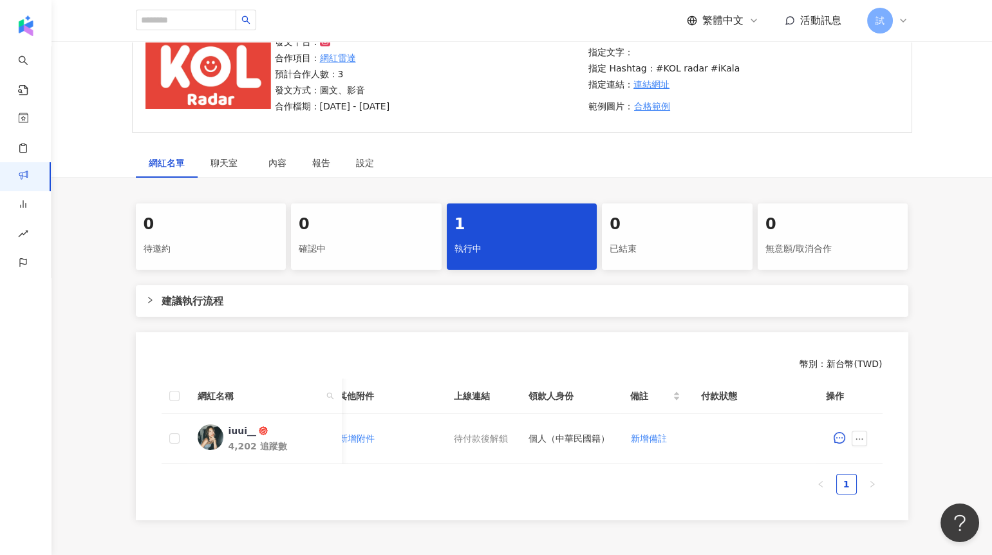
scroll to position [111, 0]
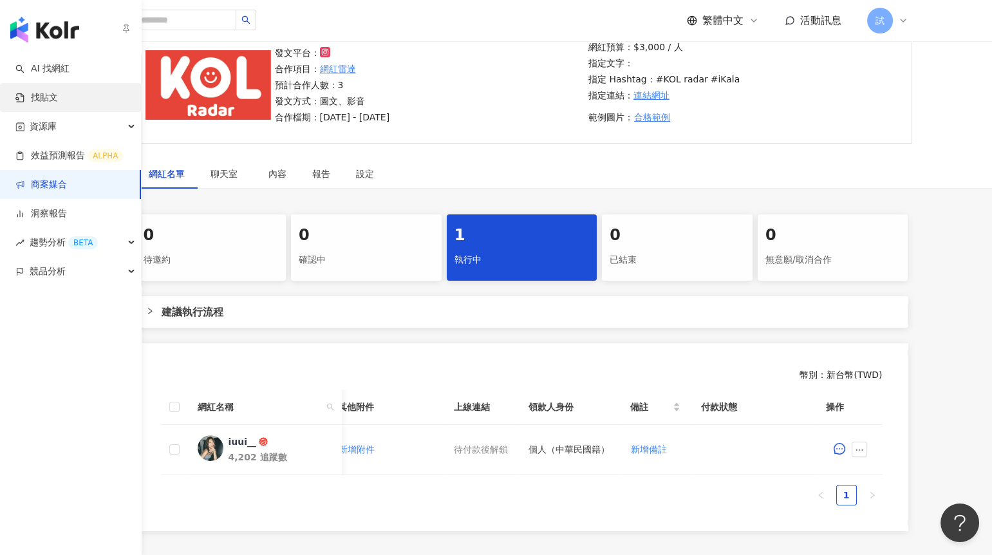
click at [58, 91] on link "找貼文" at bounding box center [36, 97] width 42 height 13
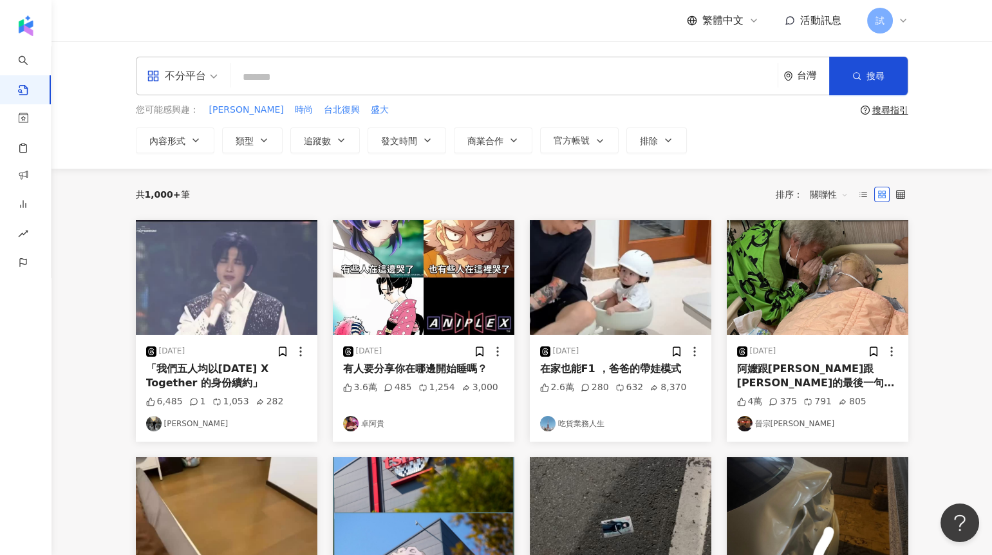
click at [279, 79] on input "search" at bounding box center [504, 77] width 537 height 28
type input "****"
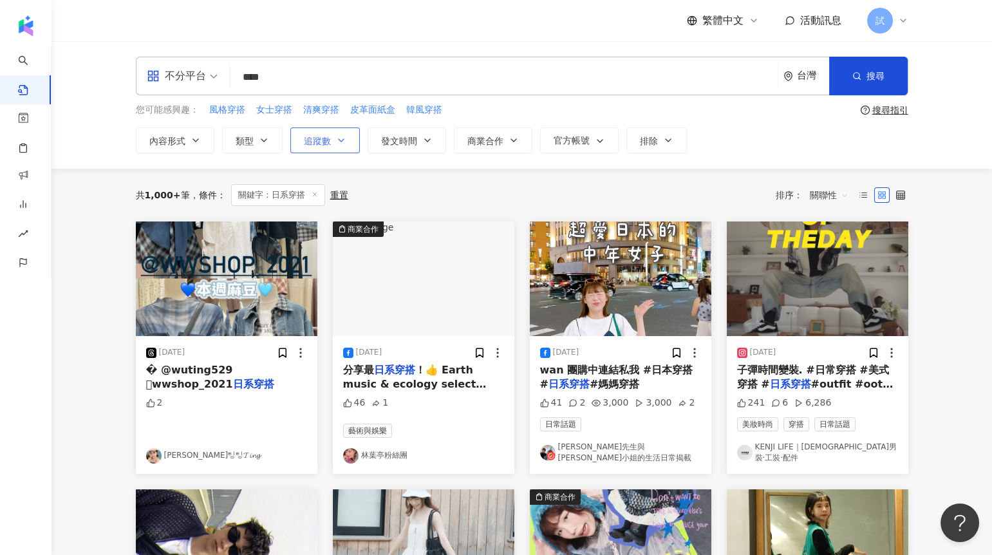
click at [312, 139] on span "追蹤數" at bounding box center [317, 141] width 27 height 10
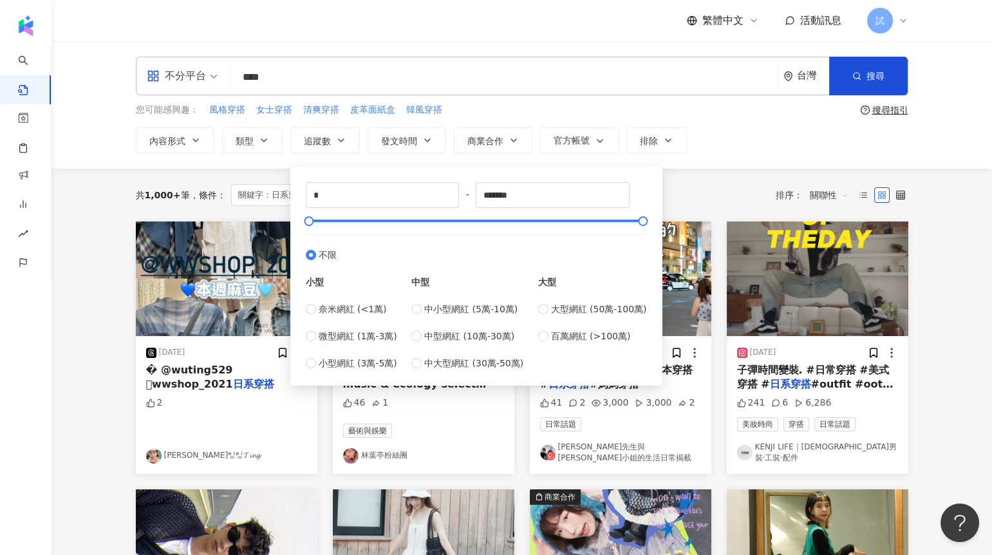
click at [351, 346] on div "奈米網紅 (<1萬) 微型網紅 (1萬-3萬) 小型網紅 (3萬-5萬)" at bounding box center [351, 336] width 91 height 68
type input "*****"
click at [704, 187] on div "共 1,000+ 筆 條件 ： 關鍵字：日系穿搭 重置 排序： 關聯性" at bounding box center [522, 195] width 773 height 22
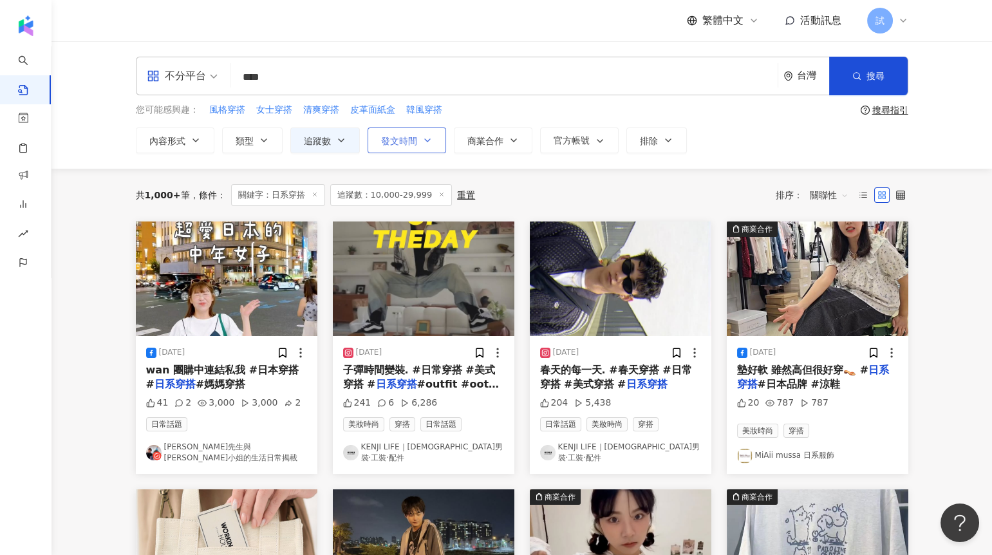
click at [404, 150] on button "發文時間" at bounding box center [407, 140] width 79 height 26
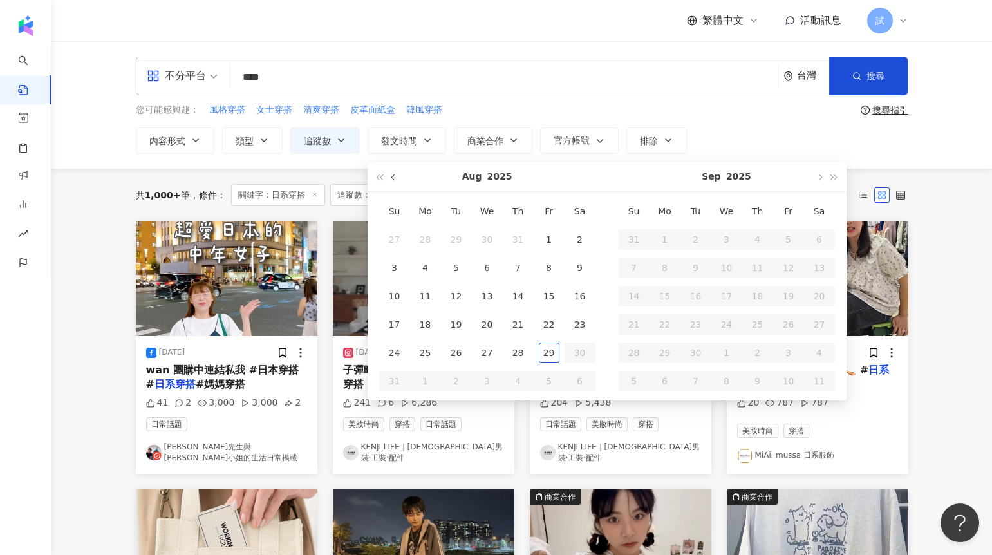
click at [394, 176] on span "button" at bounding box center [394, 178] width 6 height 6
type input "**********"
click at [462, 240] on div "1" at bounding box center [456, 239] width 21 height 21
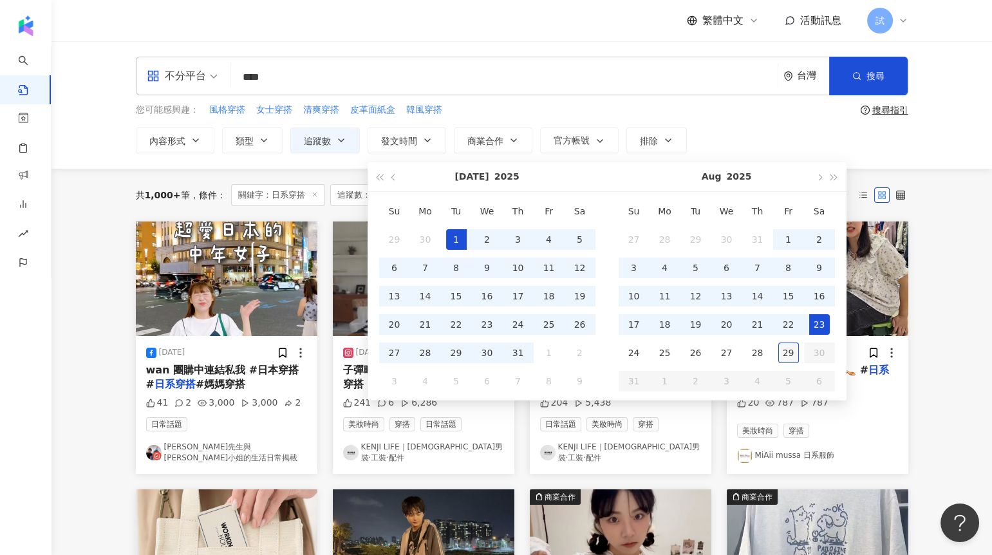
type input "**********"
click at [786, 355] on div "29" at bounding box center [789, 353] width 21 height 21
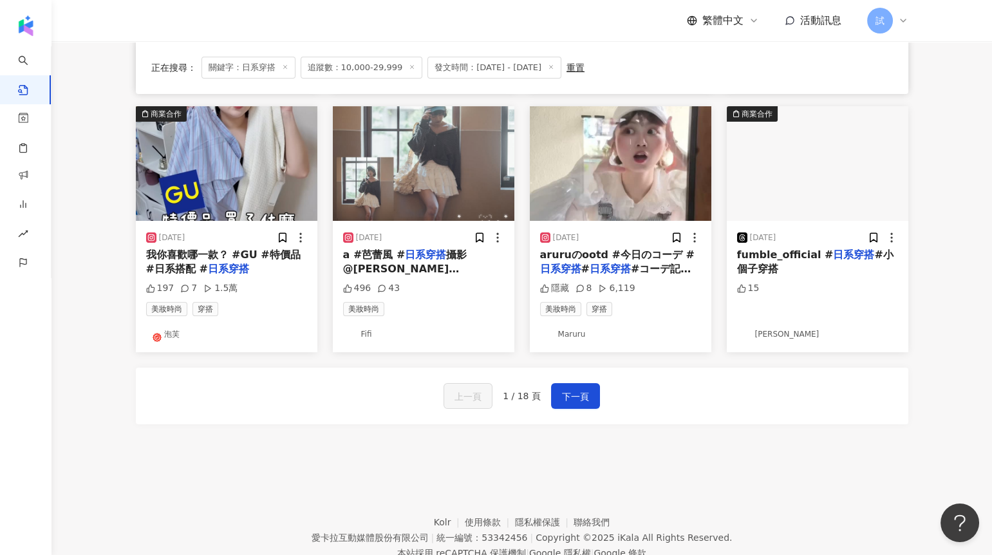
scroll to position [647, 0]
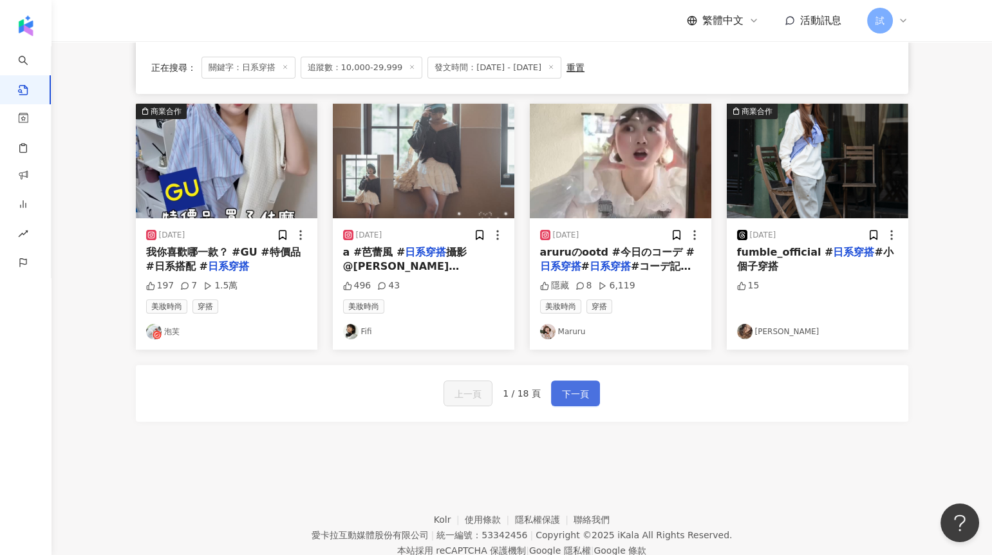
click at [579, 386] on span "下一頁" at bounding box center [575, 393] width 27 height 15
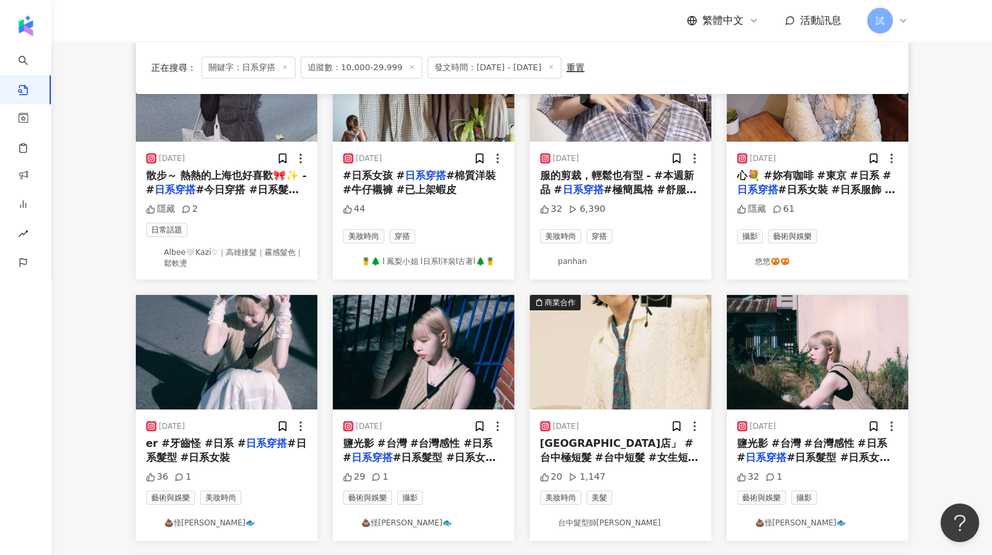
scroll to position [433, 0]
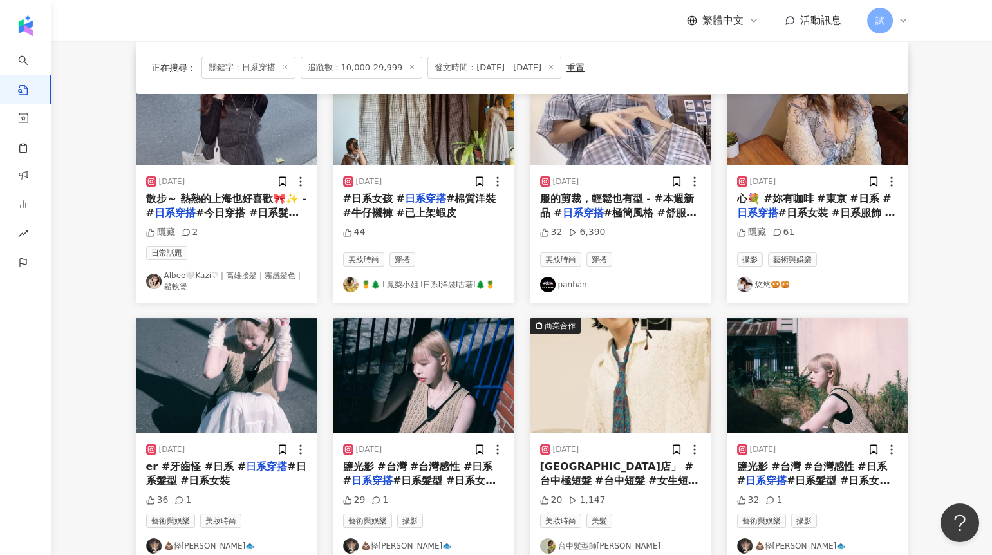
click at [806, 390] on img at bounding box center [818, 375] width 182 height 115
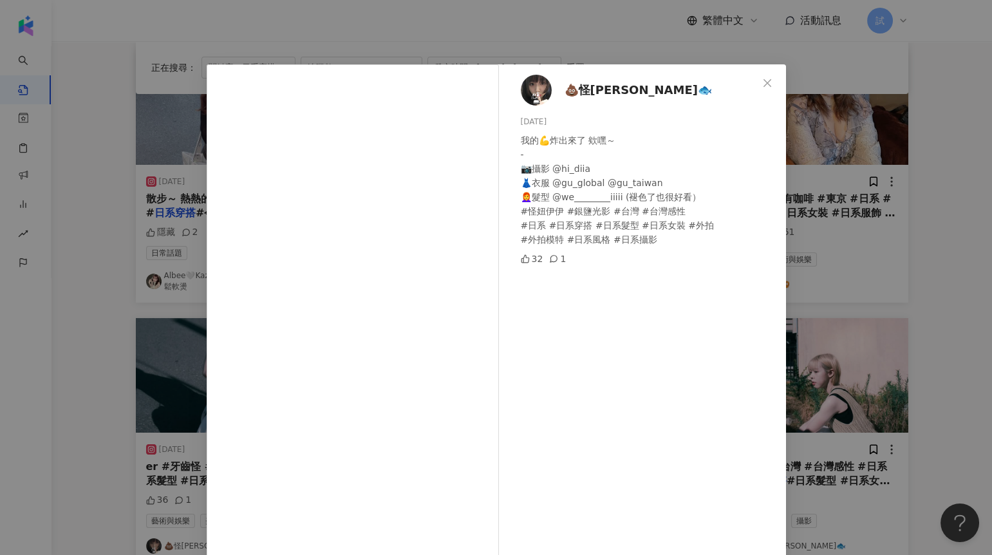
click at [583, 88] on span "💩怪妞伊伊yiyi🐟" at bounding box center [638, 90] width 147 height 18
click at [839, 181] on div "💩怪妞伊伊yiyi🐟 2025/8/4 我的💪炸出來了 欸嘿～ - 📷攝影 @hi_diia 👗衣服 @gu_global @gu_taiwan 👩‍🦰髮型 …" at bounding box center [496, 277] width 992 height 555
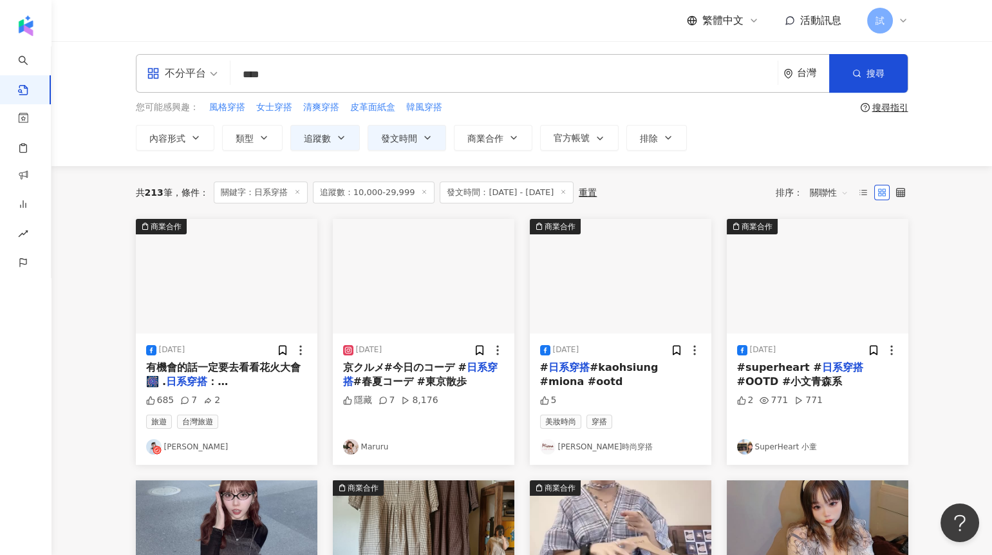
scroll to position [0, 0]
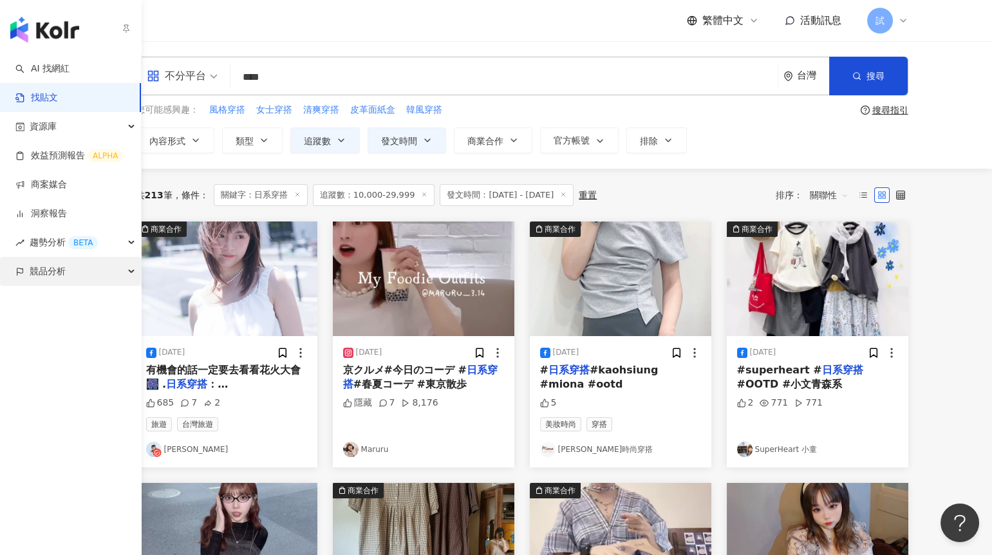
click at [27, 266] on div "競品分析" at bounding box center [70, 271] width 141 height 29
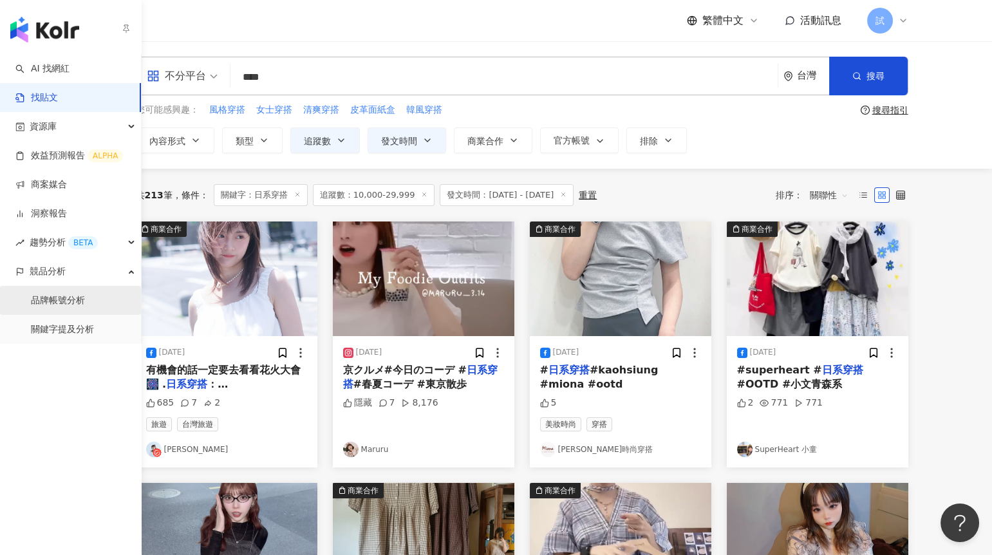
click at [42, 294] on link "品牌帳號分析" at bounding box center [58, 300] width 54 height 13
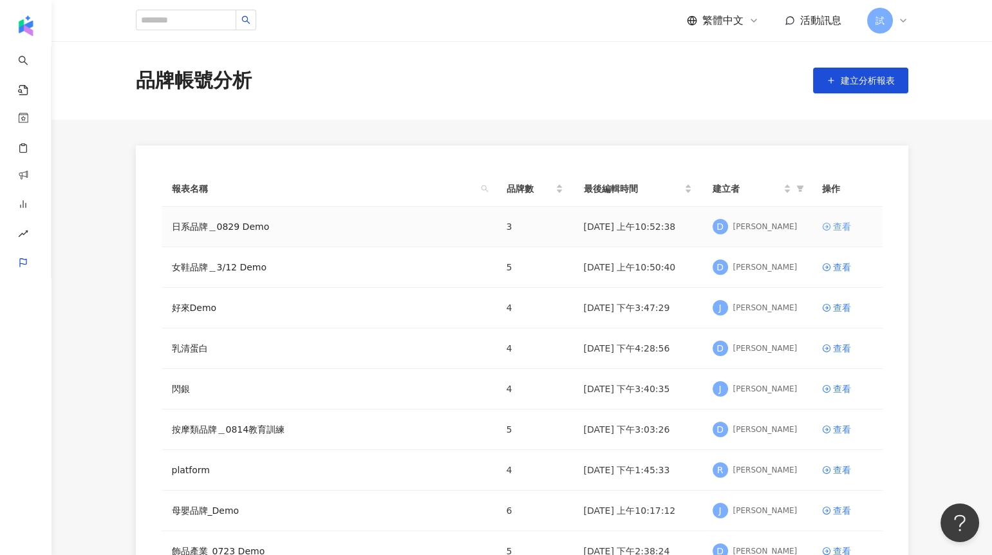
click at [835, 227] on div "查看" at bounding box center [842, 227] width 18 height 14
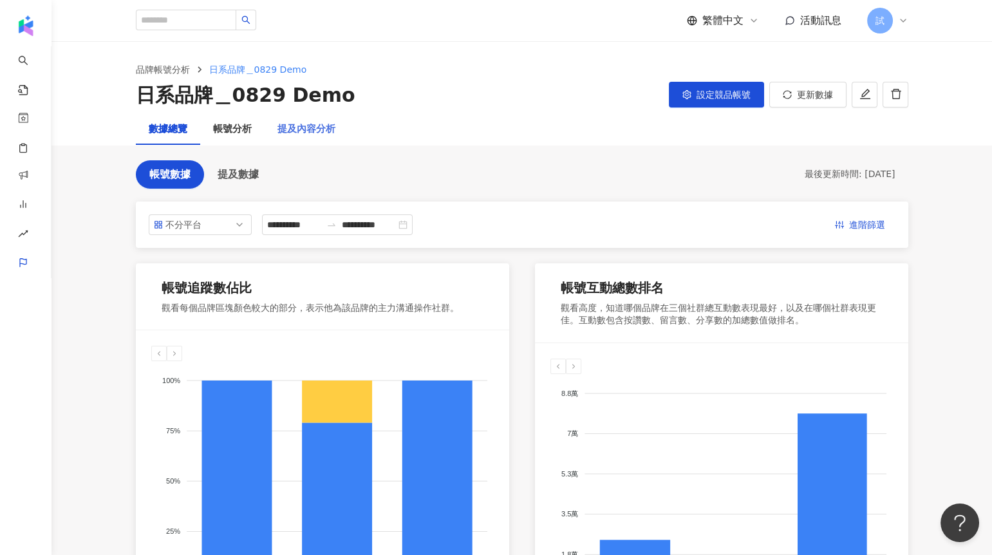
click at [301, 138] on div "提及內容分析" at bounding box center [307, 129] width 84 height 31
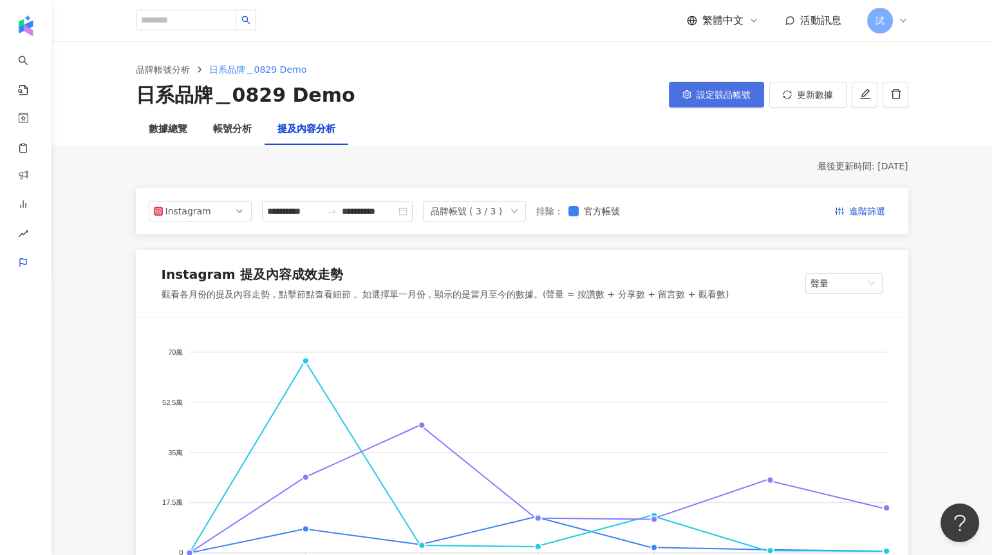
scroll to position [45, 0]
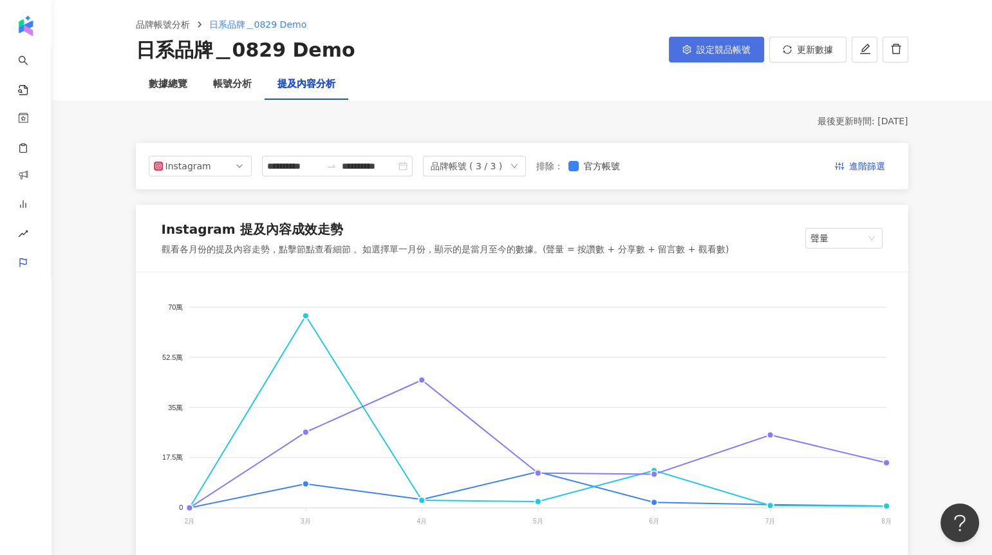
click at [718, 53] on span "設定競品帳號" at bounding box center [724, 49] width 54 height 10
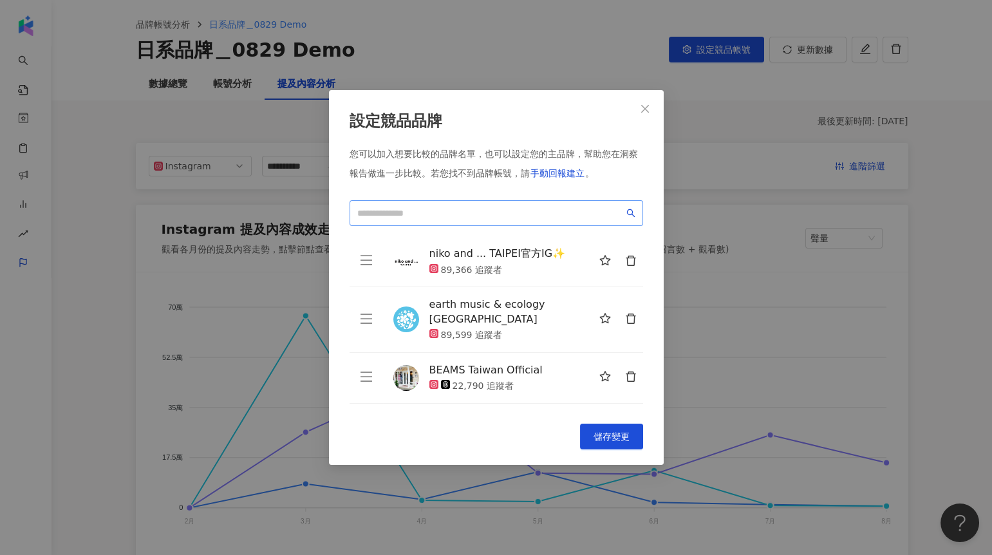
click at [525, 221] on span at bounding box center [497, 213] width 294 height 26
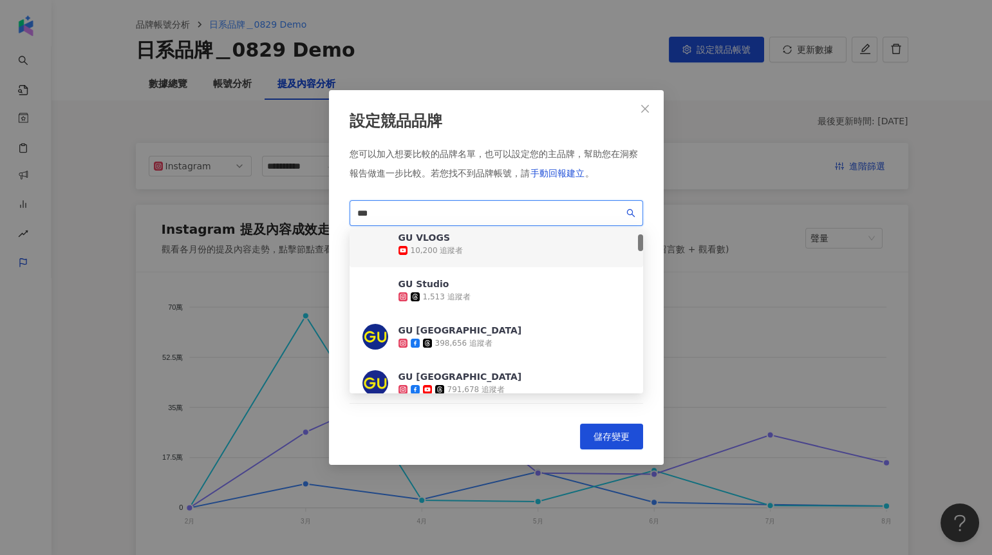
scroll to position [88, 0]
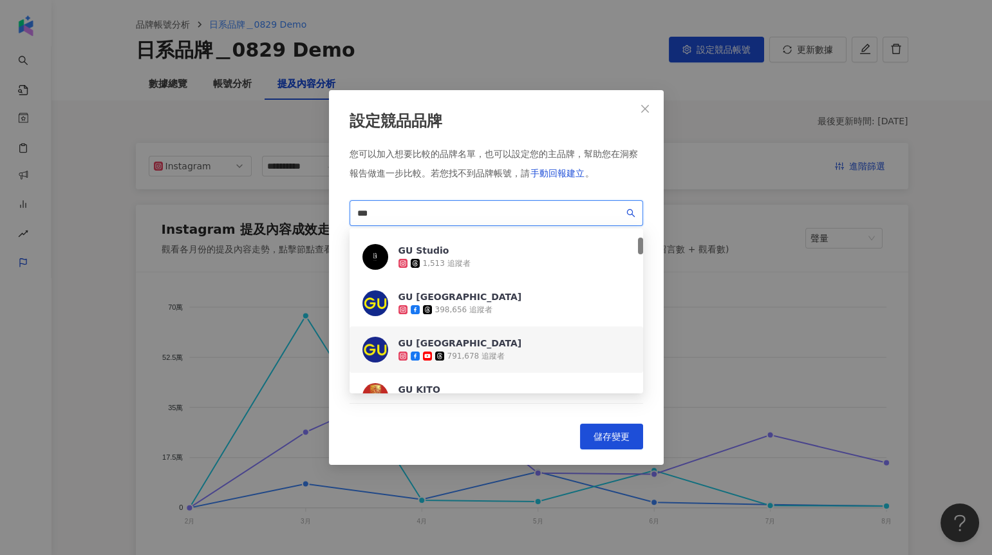
click at [462, 337] on div "GU TAIWAN" at bounding box center [461, 343] width 124 height 13
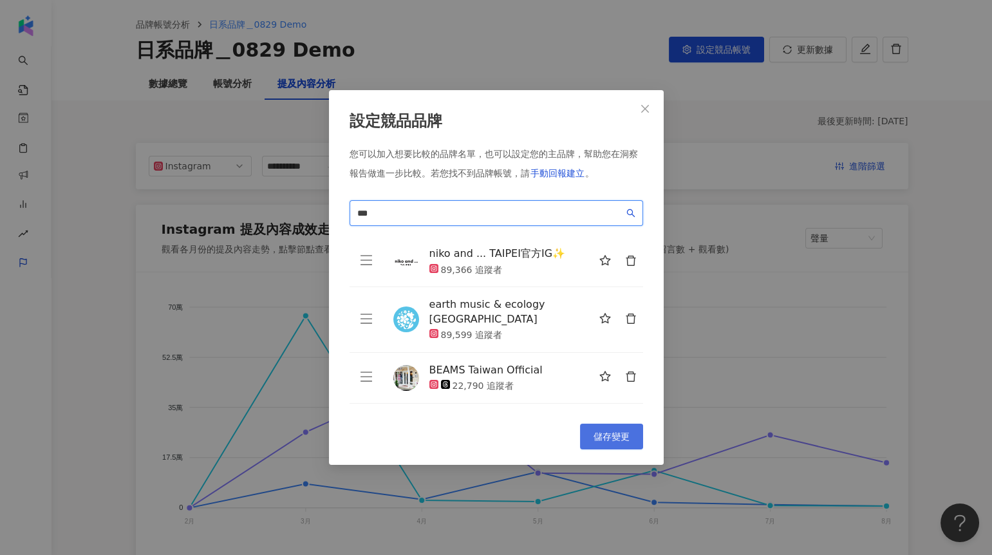
type input "**"
click at [596, 429] on button "儲存變更" at bounding box center [611, 437] width 63 height 26
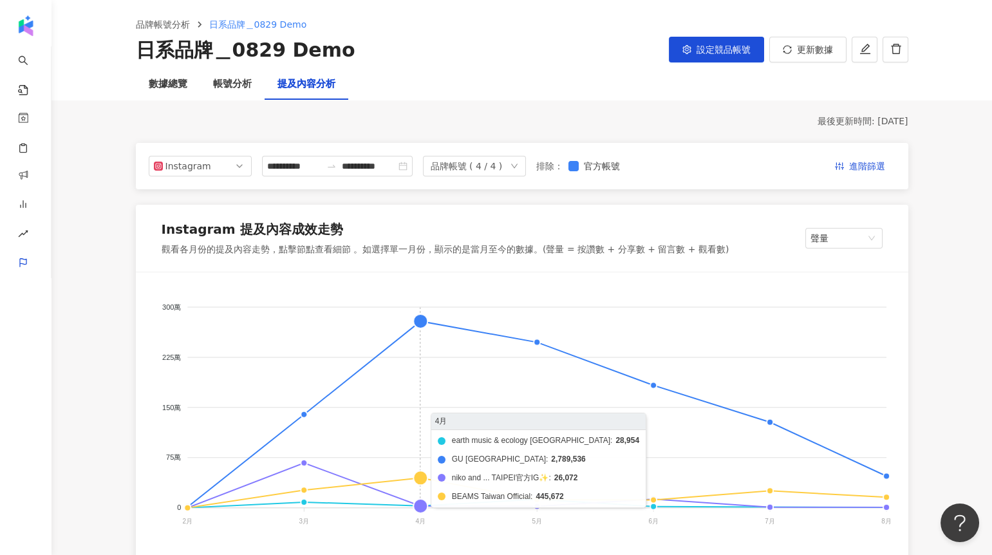
click at [424, 317] on foreignobject "earth music & ecology Taiwan GU TAIWAN niko and ... TAIPEI官方IG✨ BEAMS Taiwan Of…" at bounding box center [522, 417] width 742 height 258
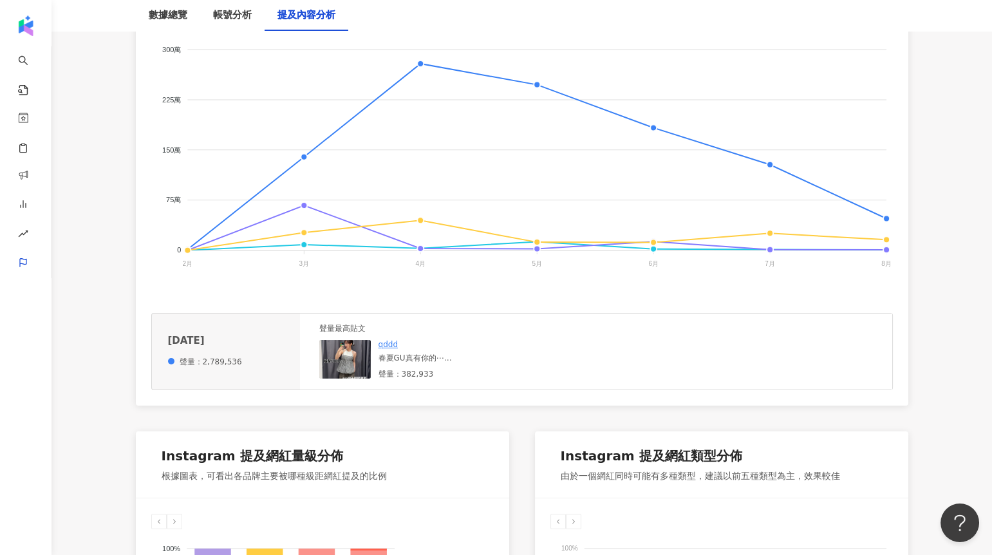
scroll to position [357, 0]
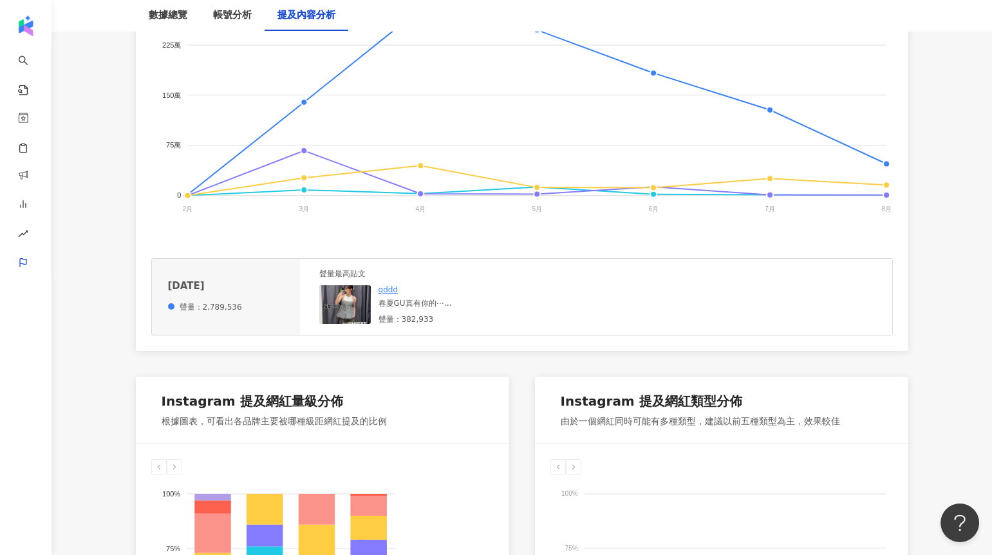
click at [337, 305] on img at bounding box center [345, 304] width 52 height 39
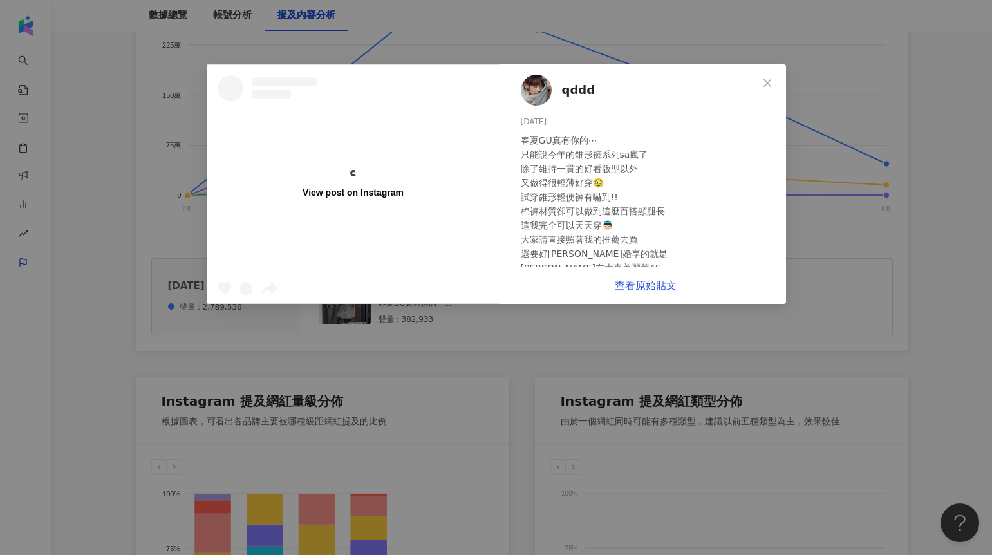
click at [578, 90] on span "qddd" at bounding box center [578, 90] width 33 height 18
